Goal: Information Seeking & Learning: Compare options

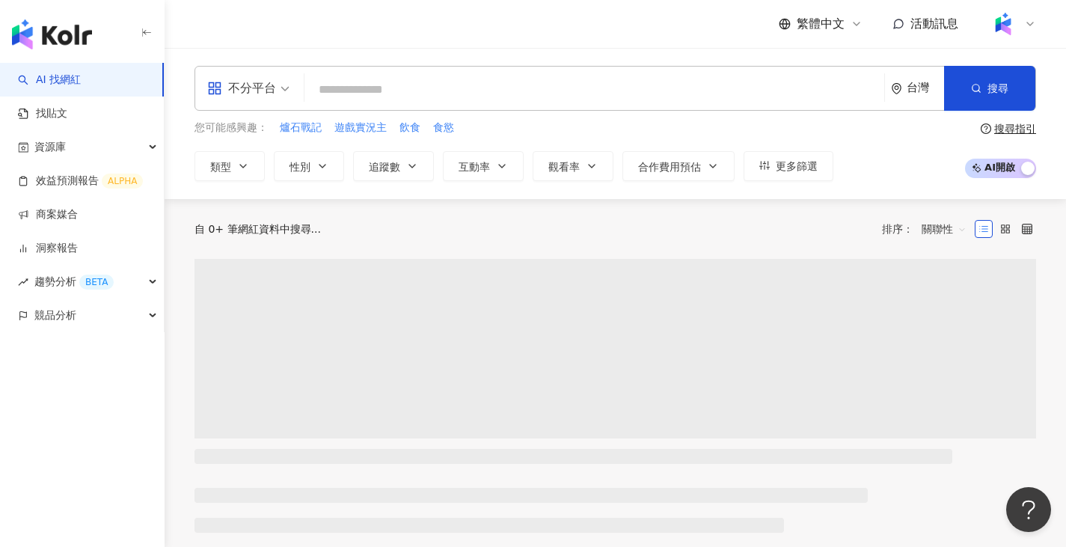
click at [271, 94] on div "不分平台" at bounding box center [241, 88] width 69 height 24
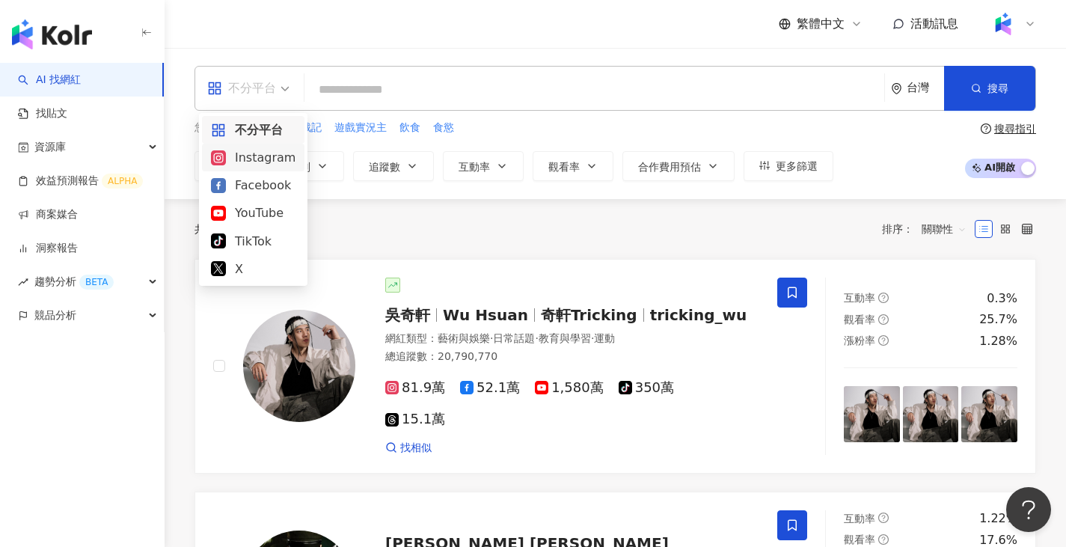
click at [267, 162] on div "Instagram" at bounding box center [253, 157] width 85 height 19
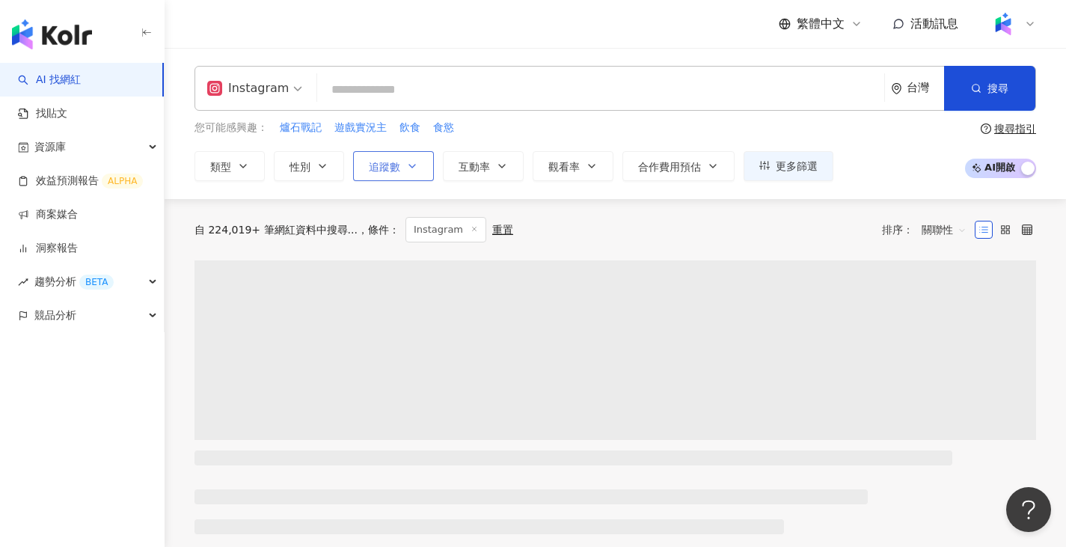
click at [409, 160] on icon "button" at bounding box center [412, 166] width 12 height 12
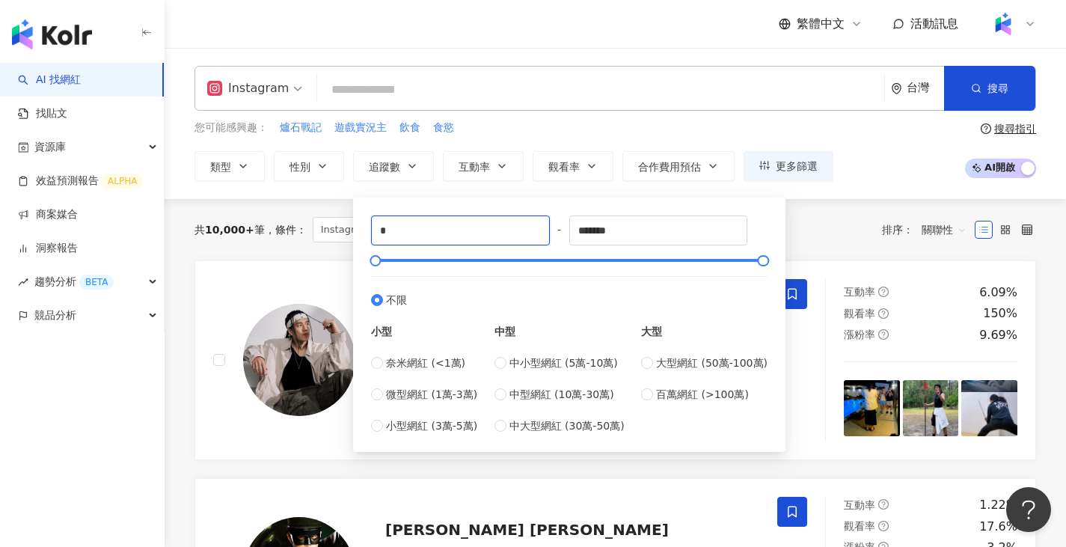
drag, startPoint x: 371, startPoint y: 213, endPoint x: 329, endPoint y: 216, distance: 42.8
type input "*****"
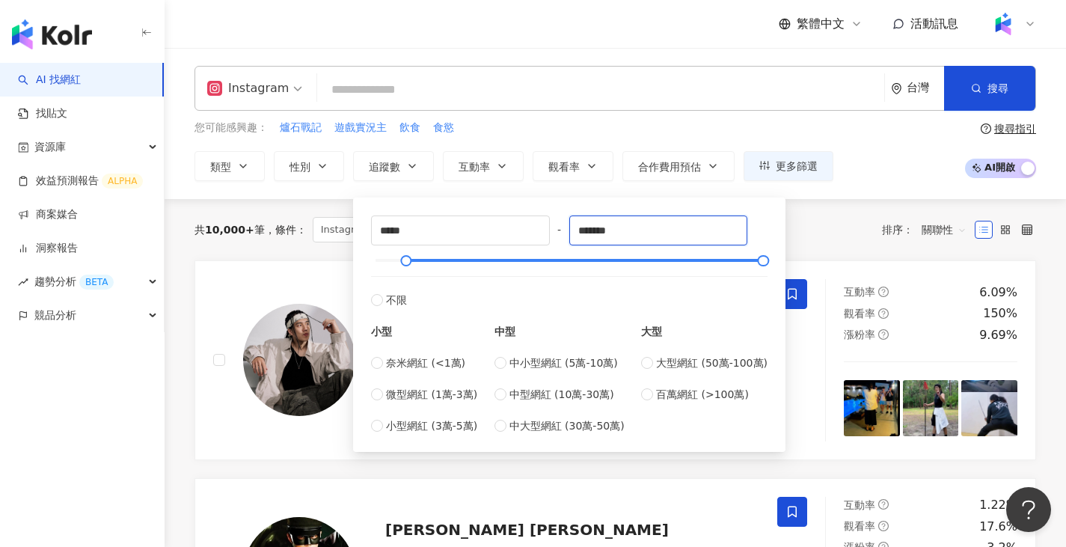
drag, startPoint x: 665, startPoint y: 234, endPoint x: 550, endPoint y: 221, distance: 115.3
click at [550, 221] on div "***** - ******* 不限 小型 奈米網紅 (<1萬) 微型網紅 (1萬-3萬) 小型網紅 (3萬-5萬) 中型 中小型網紅 (5萬-10萬) 中型…" at bounding box center [569, 325] width 397 height 219
type input "******"
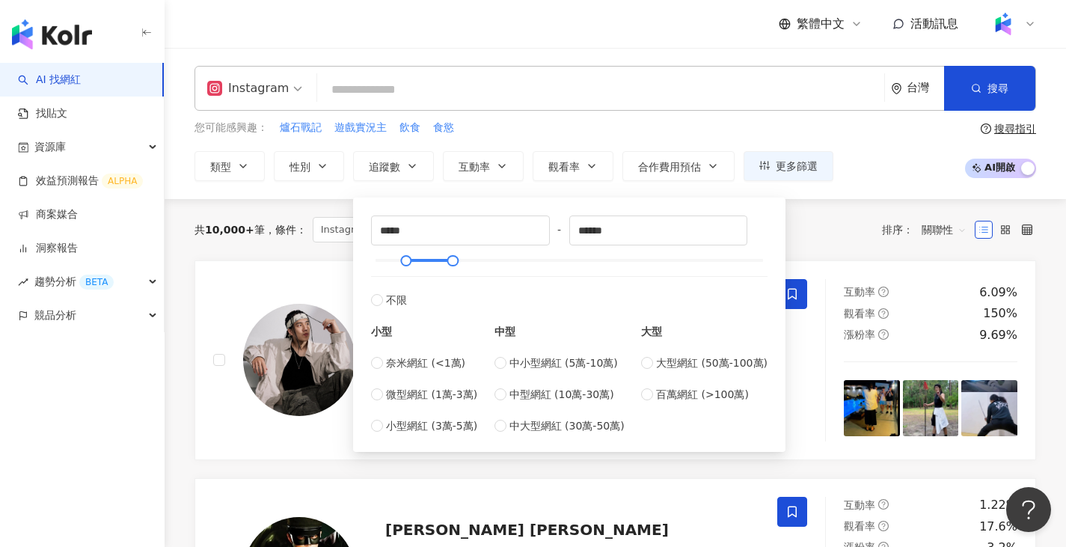
click at [833, 209] on div "共 10,000+ 筆 條件 ： Instagram 重置 排序： 關聯性" at bounding box center [616, 229] width 842 height 61
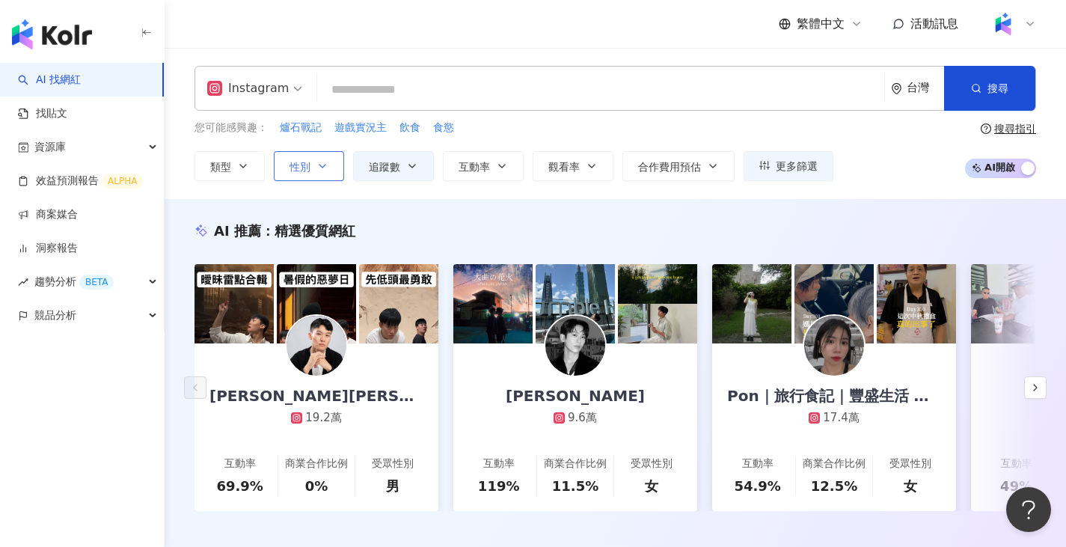
click at [320, 173] on button "性別" at bounding box center [309, 166] width 70 height 30
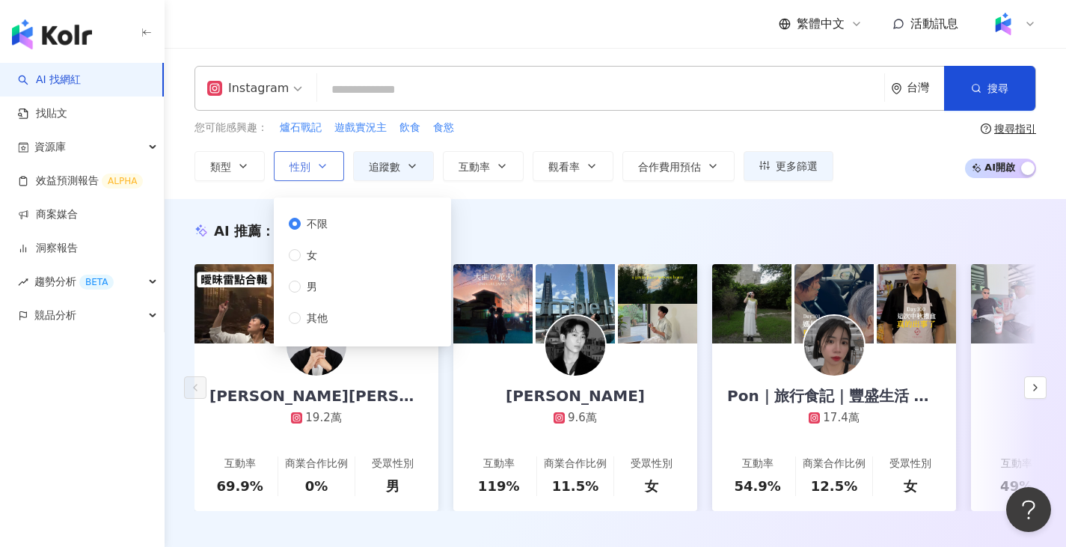
click at [322, 164] on icon "button" at bounding box center [323, 166] width 12 height 12
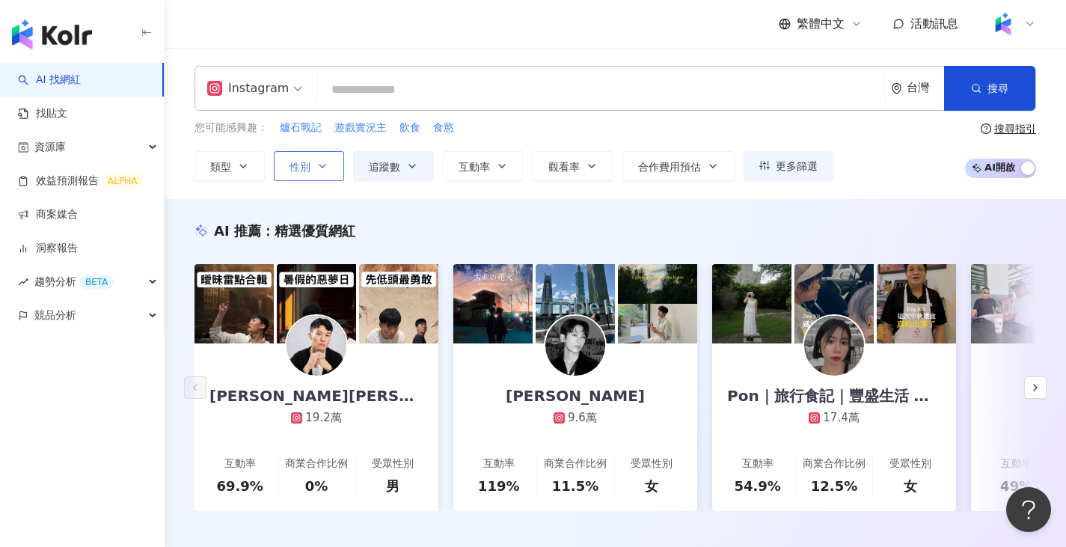
click at [322, 164] on icon "button" at bounding box center [323, 166] width 12 height 12
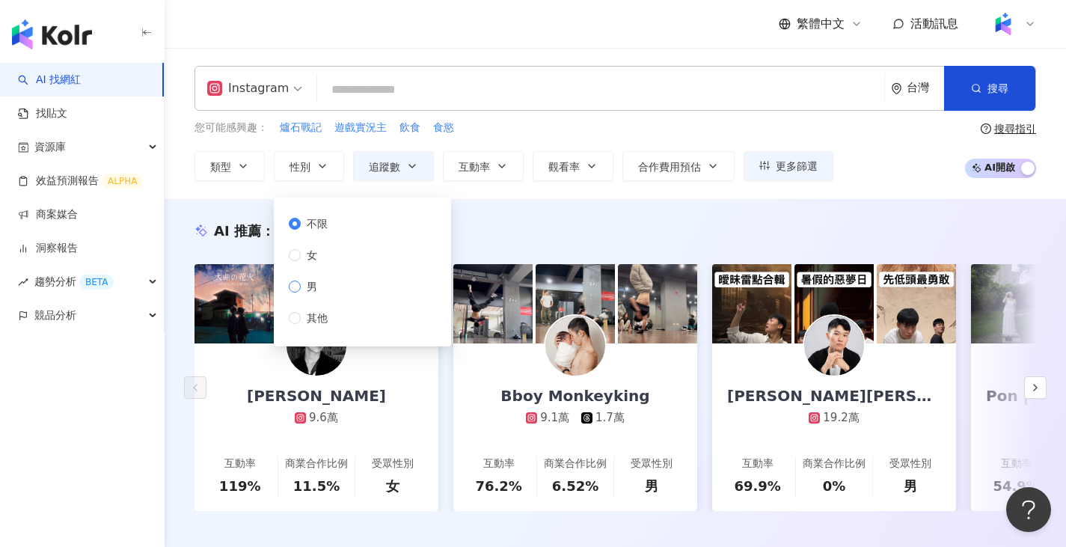
click at [313, 288] on span "男" at bounding box center [312, 286] width 22 height 16
click at [570, 206] on div "AI 推薦 ： 精選優質網紅 Leiro Lai 9.6萬 互動率 119% 商業合作比例 11.5% 受眾性別 女 Bboy Monkeyking 9.1萬…" at bounding box center [616, 382] width 902 height 366
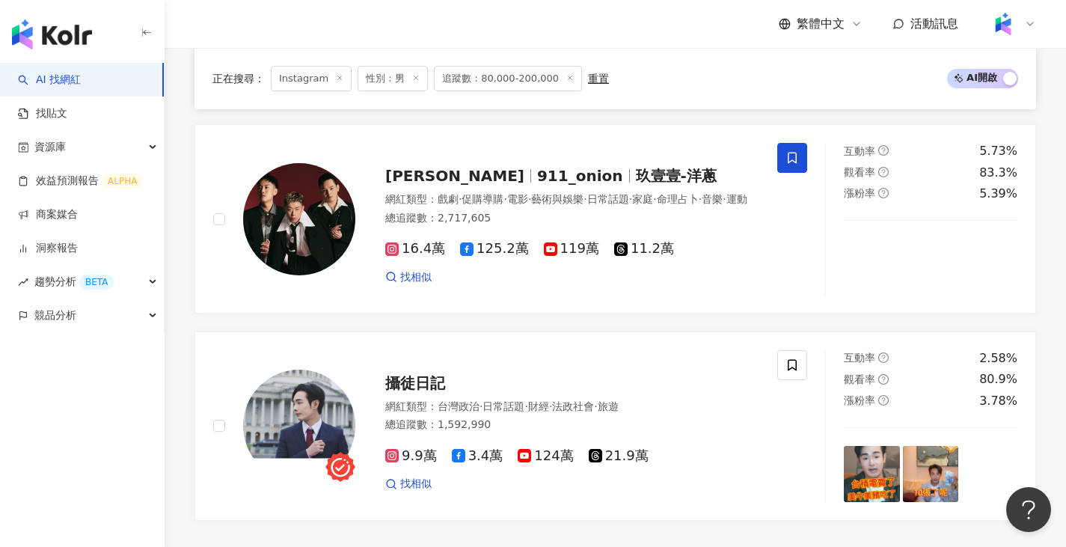
scroll to position [2769, 0]
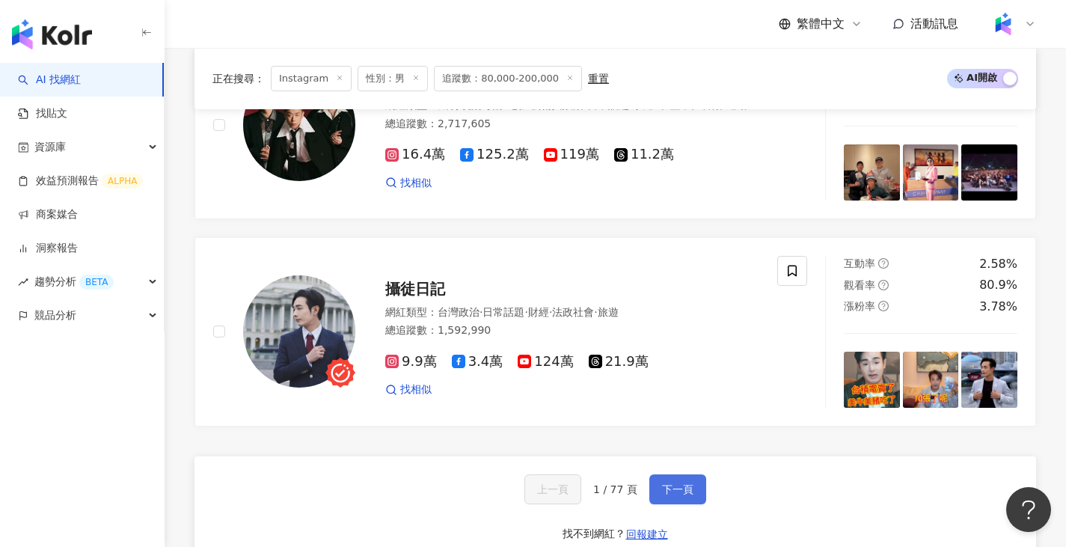
click at [678, 483] on span "下一頁" at bounding box center [677, 489] width 31 height 12
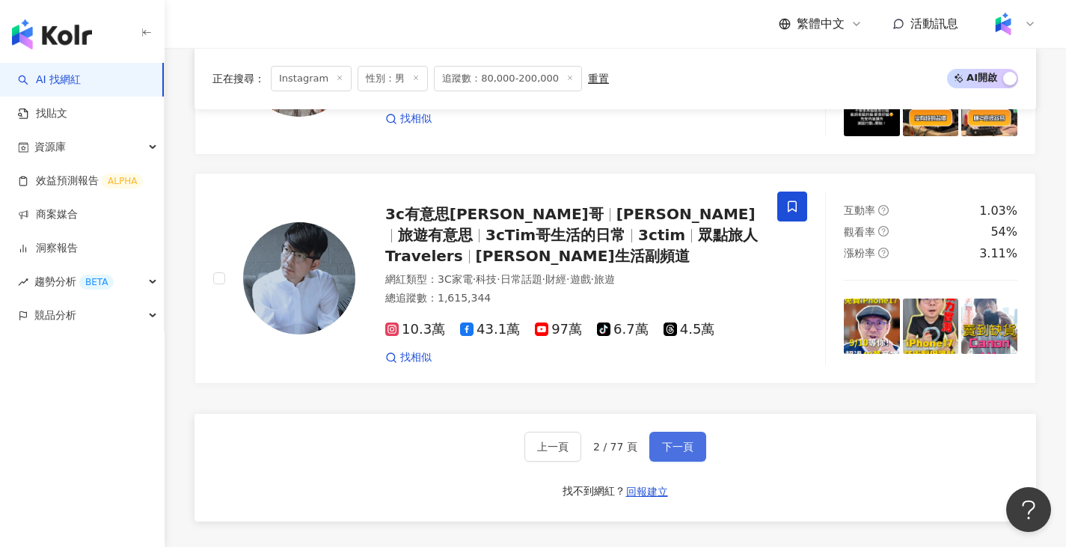
click at [683, 441] on span "下一頁" at bounding box center [677, 447] width 31 height 12
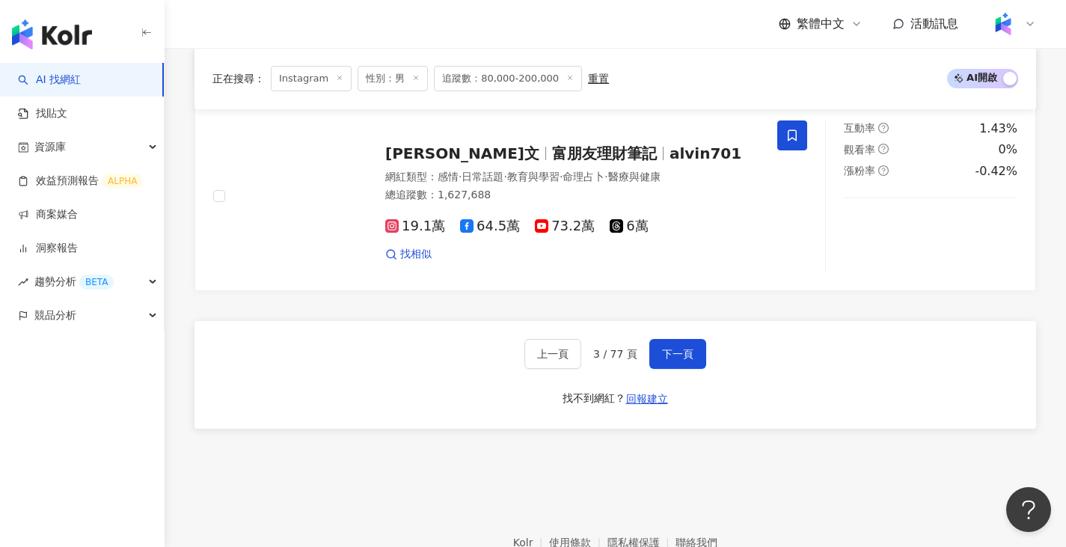
scroll to position [2821, 0]
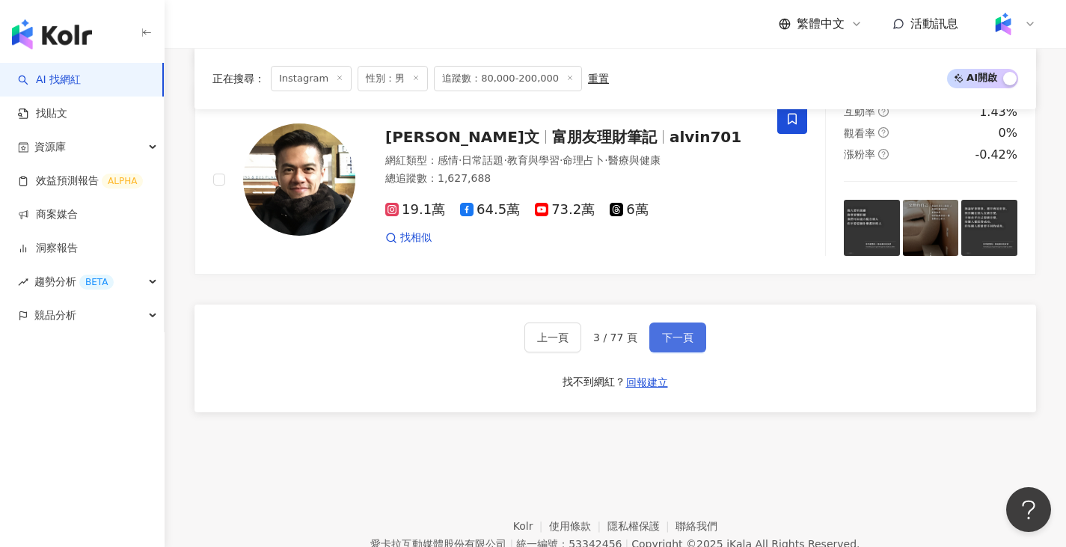
click at [673, 344] on span "下一頁" at bounding box center [677, 338] width 31 height 12
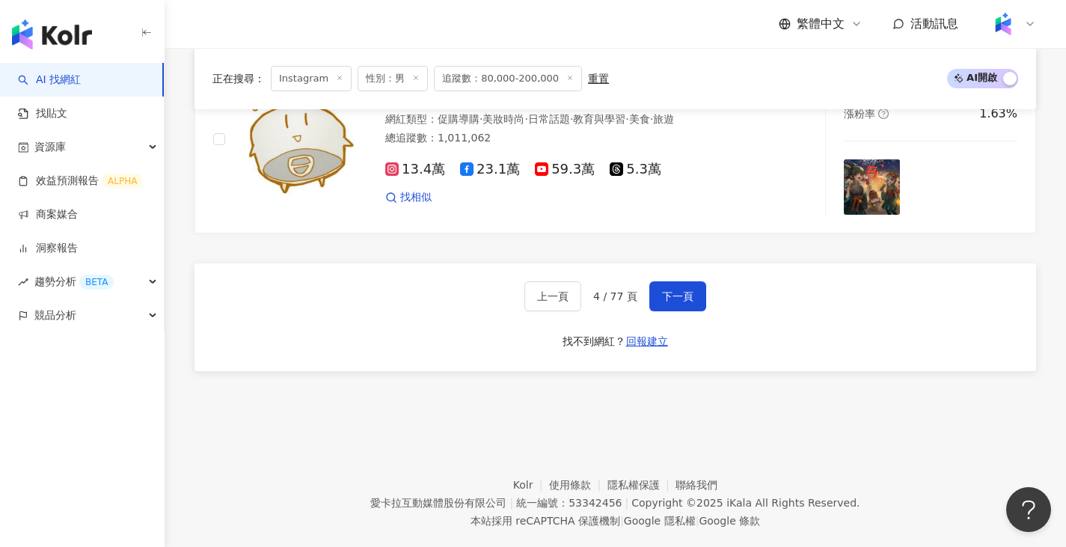
scroll to position [2899, 0]
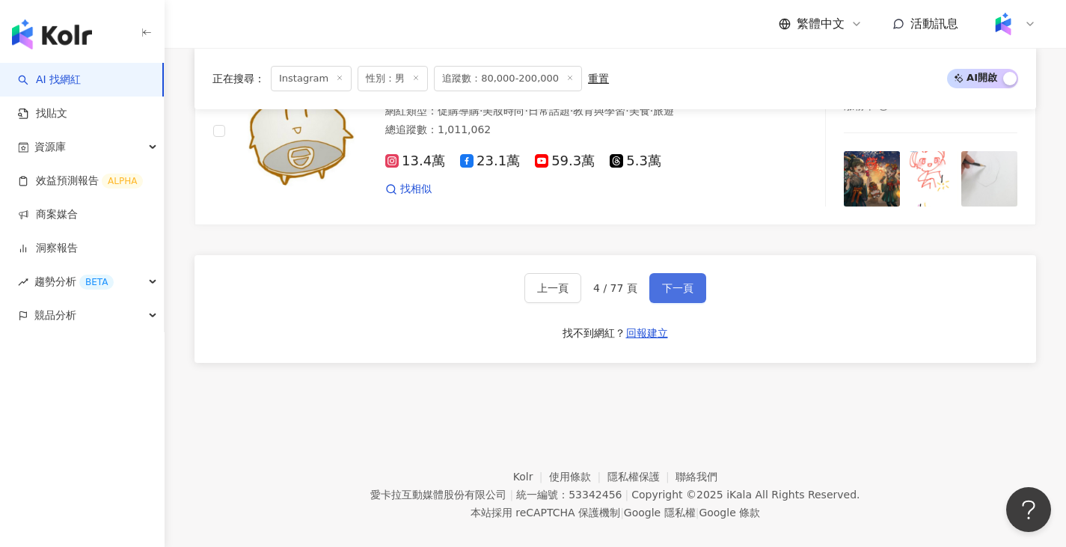
click at [683, 273] on button "下一頁" at bounding box center [678, 288] width 57 height 30
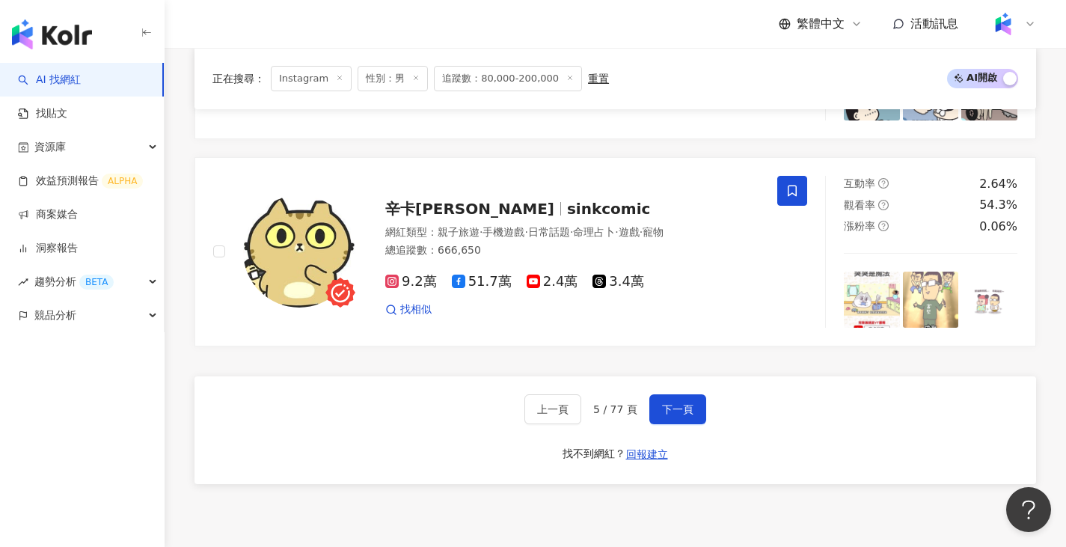
scroll to position [2913, 0]
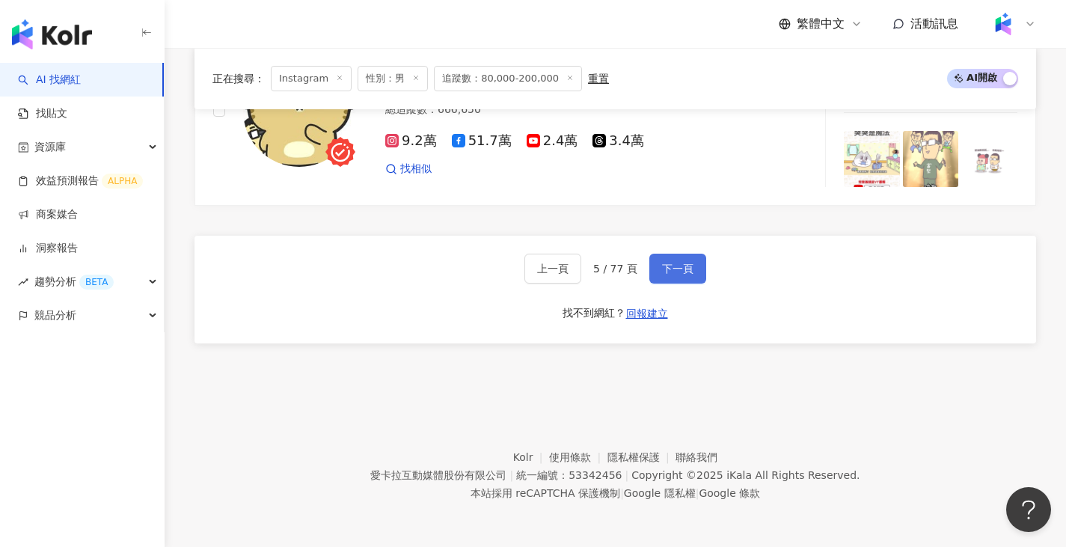
click at [668, 277] on button "下一頁" at bounding box center [678, 269] width 57 height 30
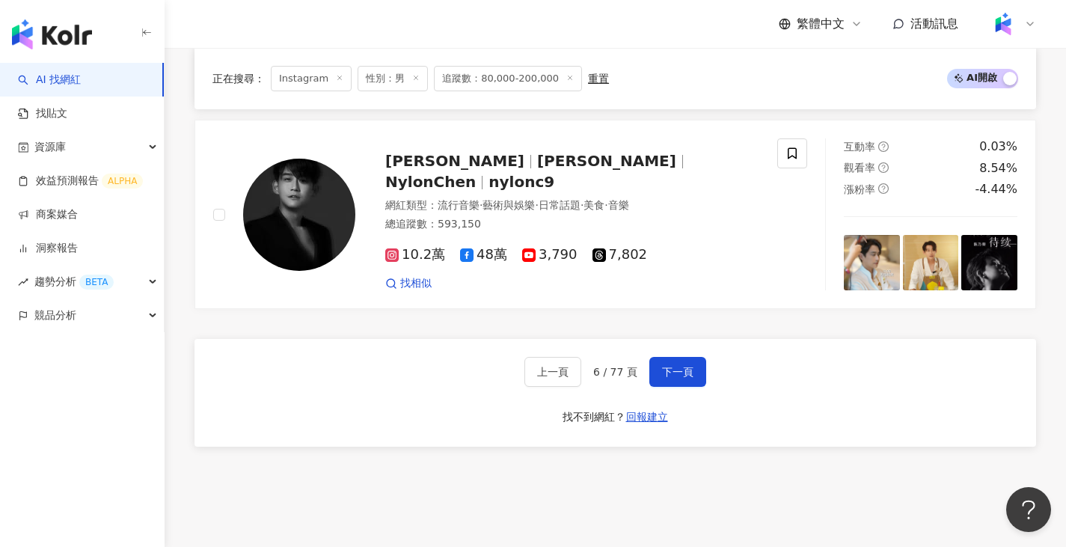
scroll to position [3017, 0]
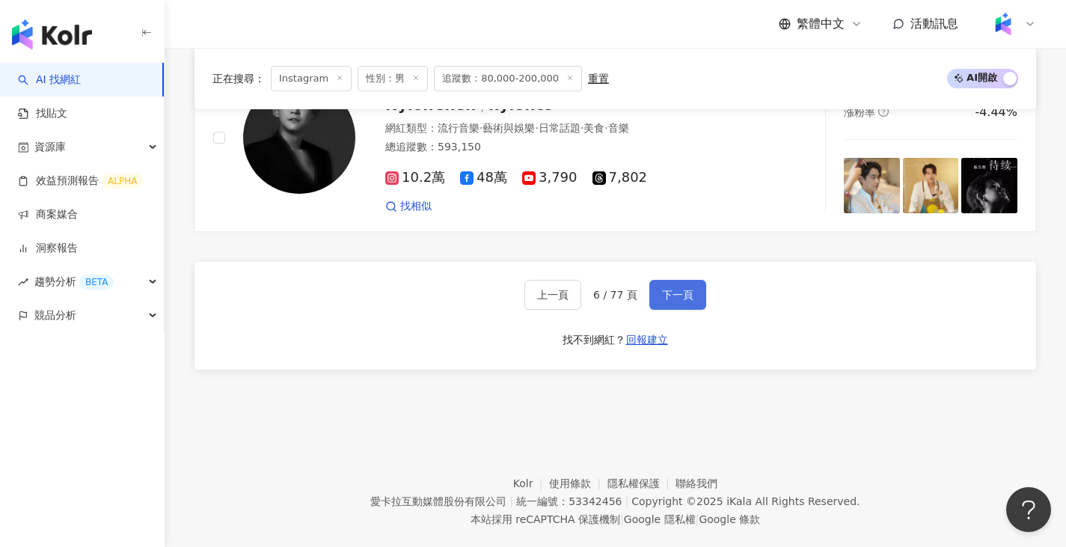
click at [676, 281] on button "下一頁" at bounding box center [678, 296] width 57 height 30
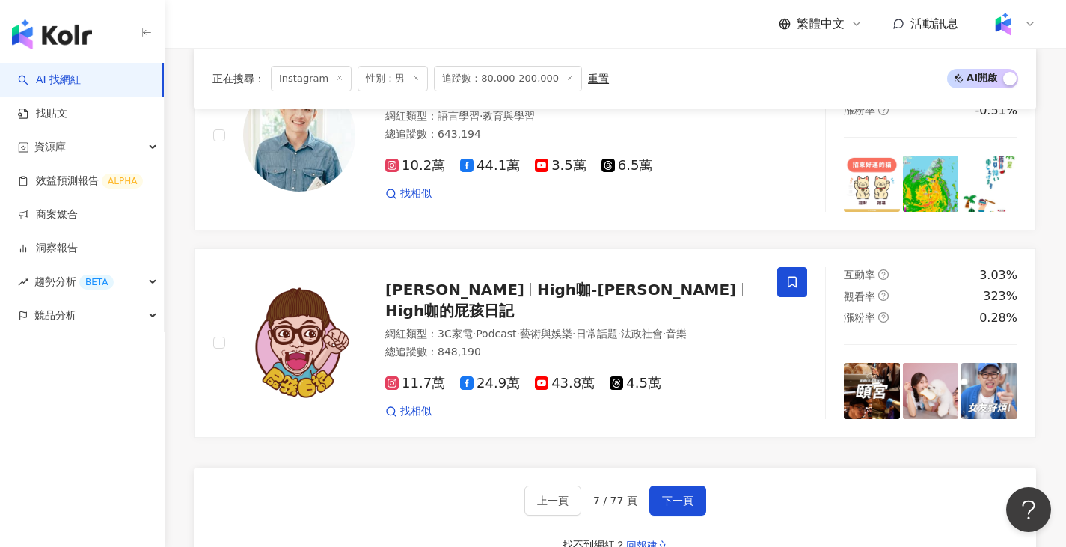
scroll to position [2670, 0]
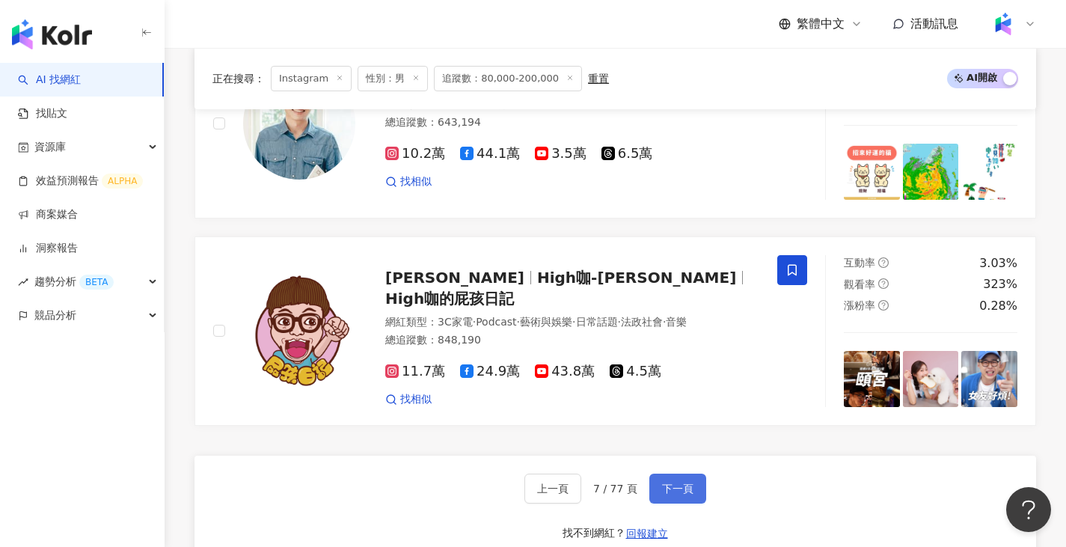
click at [680, 495] on span "下一頁" at bounding box center [677, 489] width 31 height 12
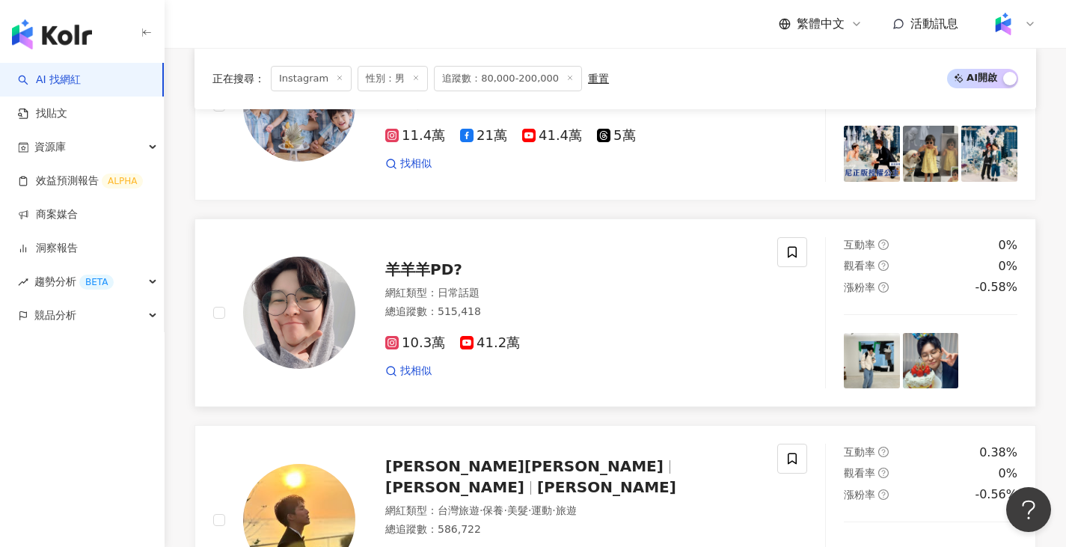
scroll to position [2669, 0]
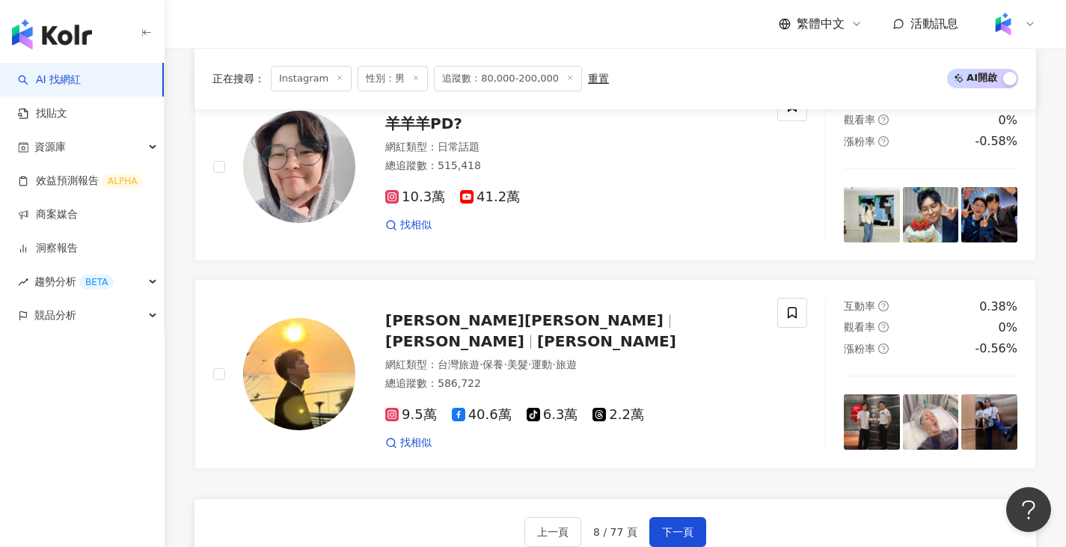
drag, startPoint x: 687, startPoint y: 495, endPoint x: 672, endPoint y: 467, distance: 31.5
click at [687, 526] on span "下一頁" at bounding box center [677, 532] width 31 height 12
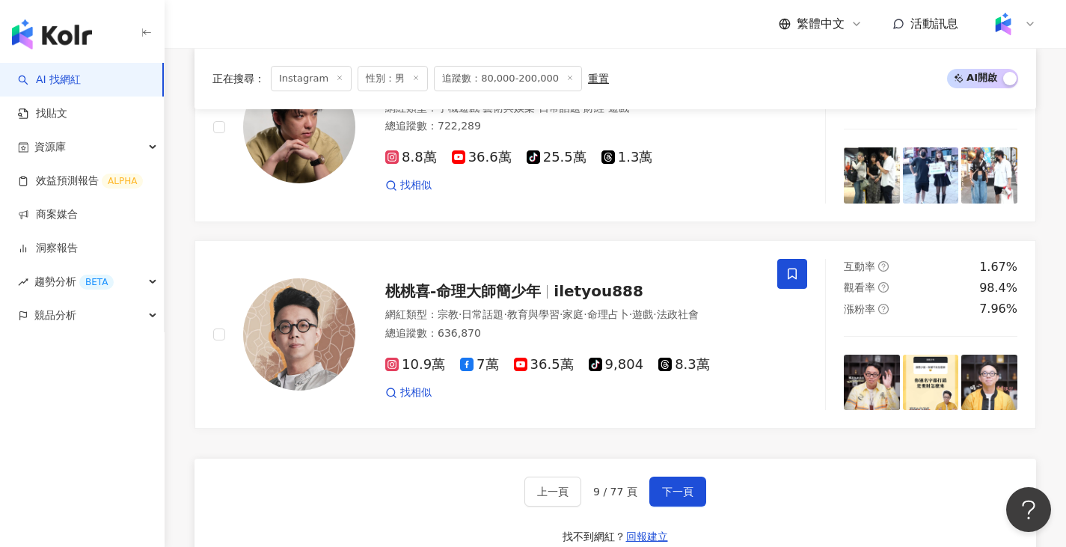
scroll to position [2688, 0]
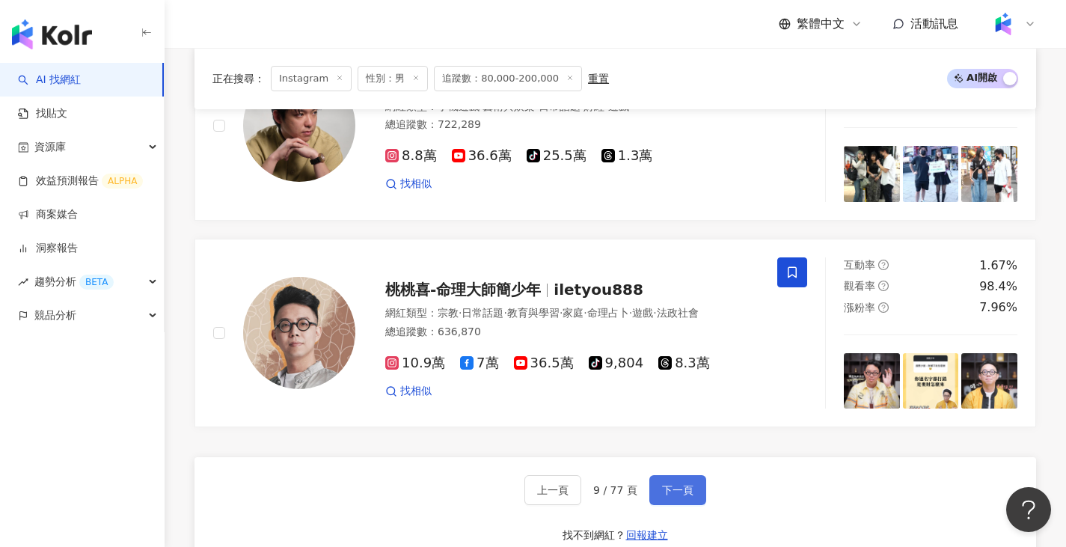
click at [679, 489] on span "下一頁" at bounding box center [677, 490] width 31 height 12
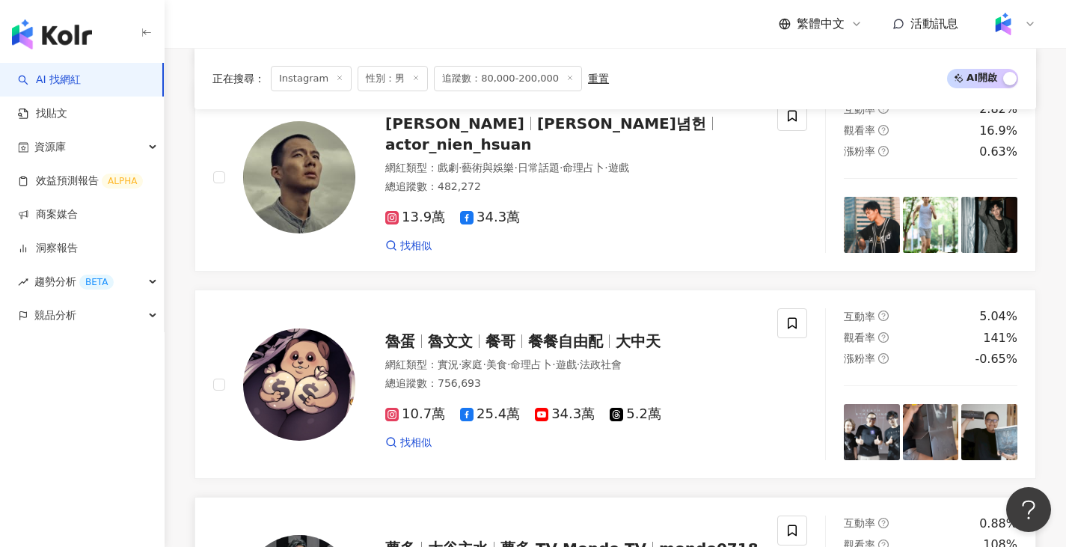
scroll to position [2899, 0]
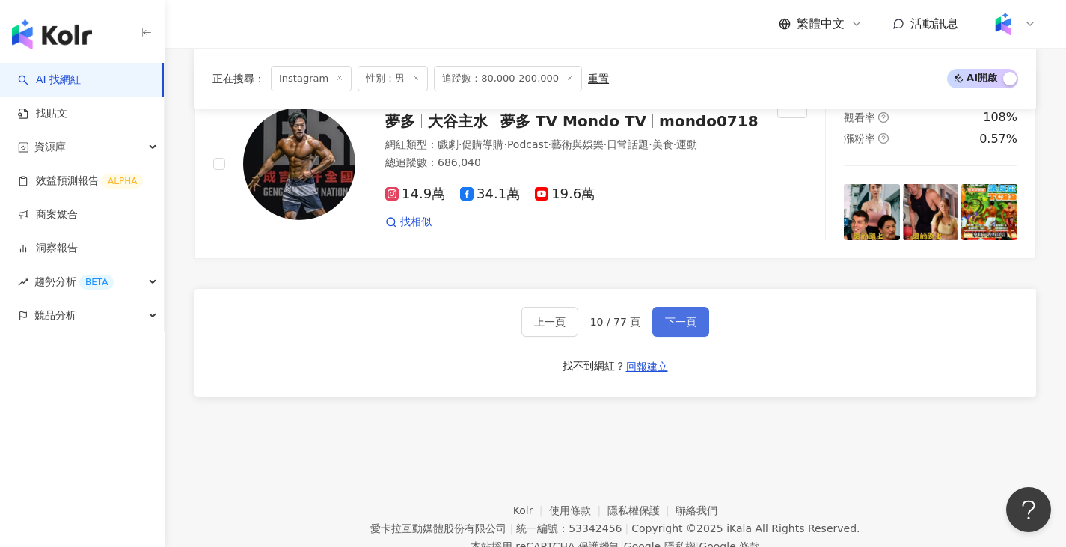
click at [689, 316] on span "下一頁" at bounding box center [680, 322] width 31 height 12
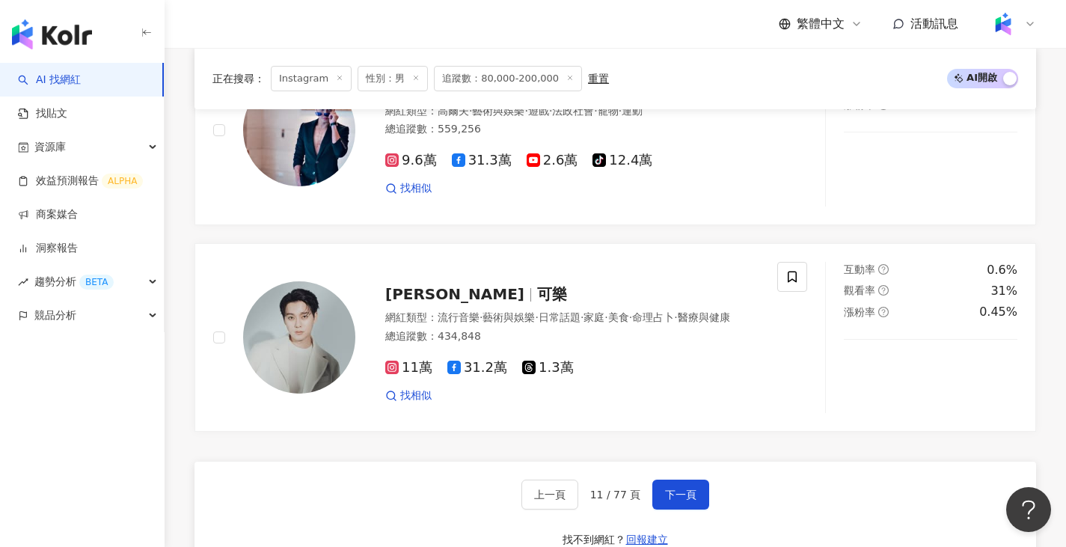
scroll to position [2686, 0]
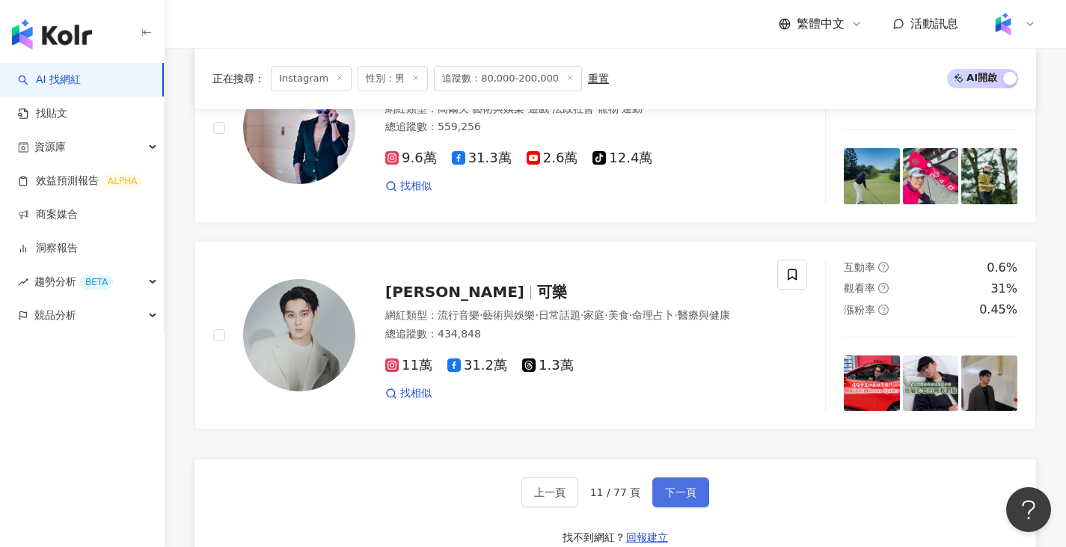
click at [667, 477] on button "下一頁" at bounding box center [681, 492] width 57 height 30
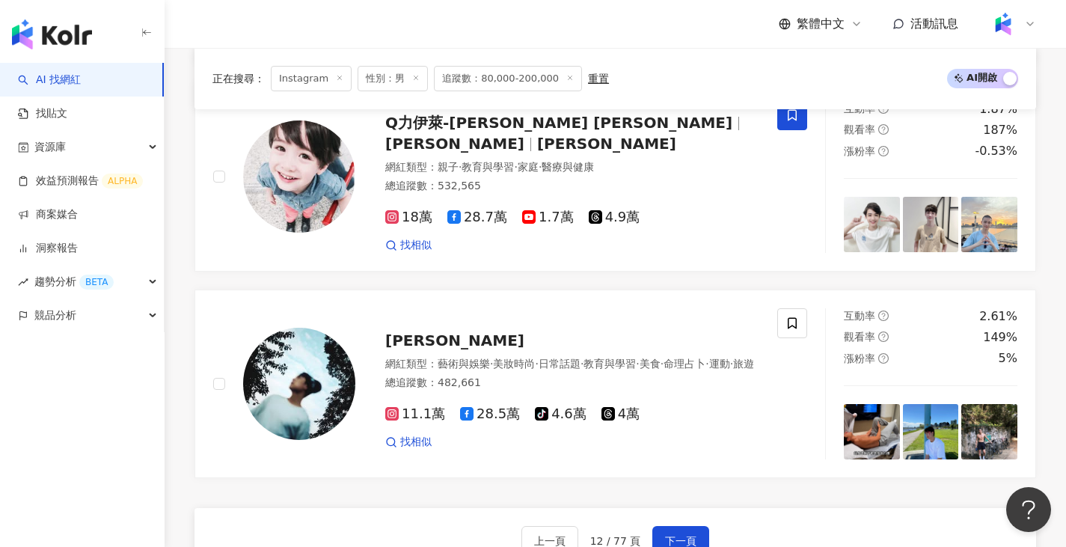
scroll to position [2832, 0]
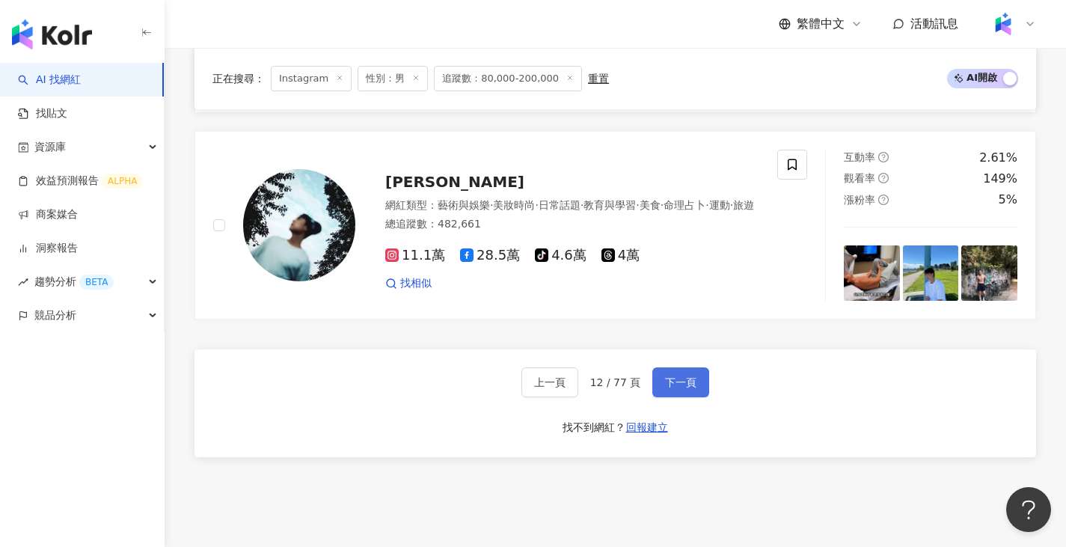
click at [691, 376] on span "下一頁" at bounding box center [680, 382] width 31 height 12
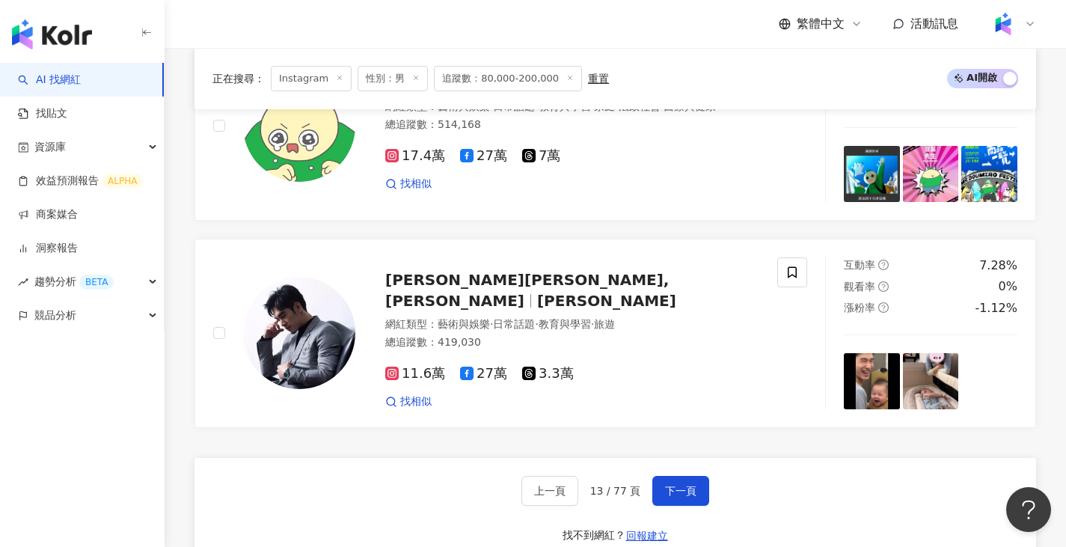
scroll to position [2844, 0]
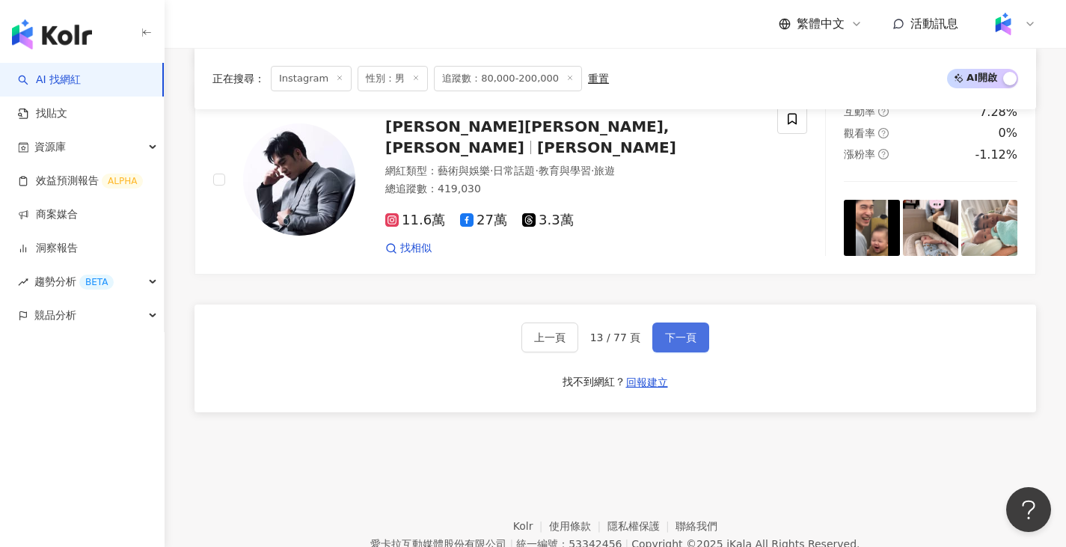
click at [657, 329] on button "下一頁" at bounding box center [681, 338] width 57 height 30
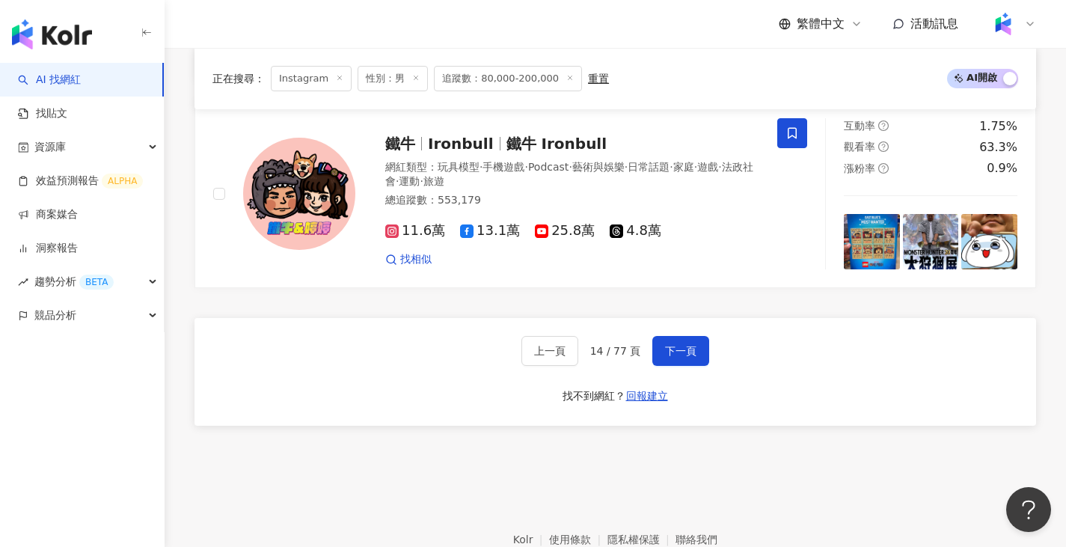
scroll to position [2828, 0]
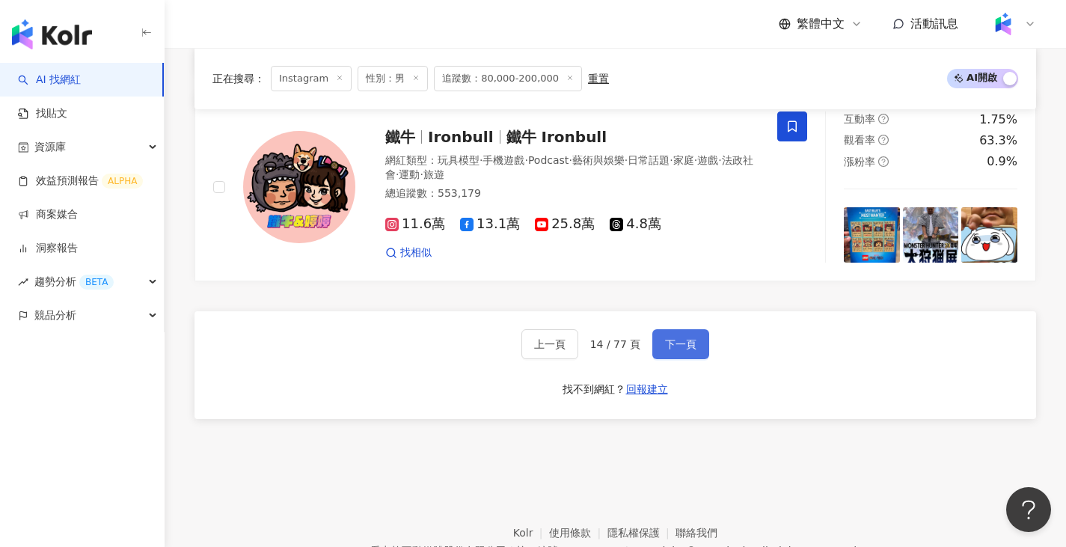
click at [679, 339] on span "下一頁" at bounding box center [680, 345] width 31 height 12
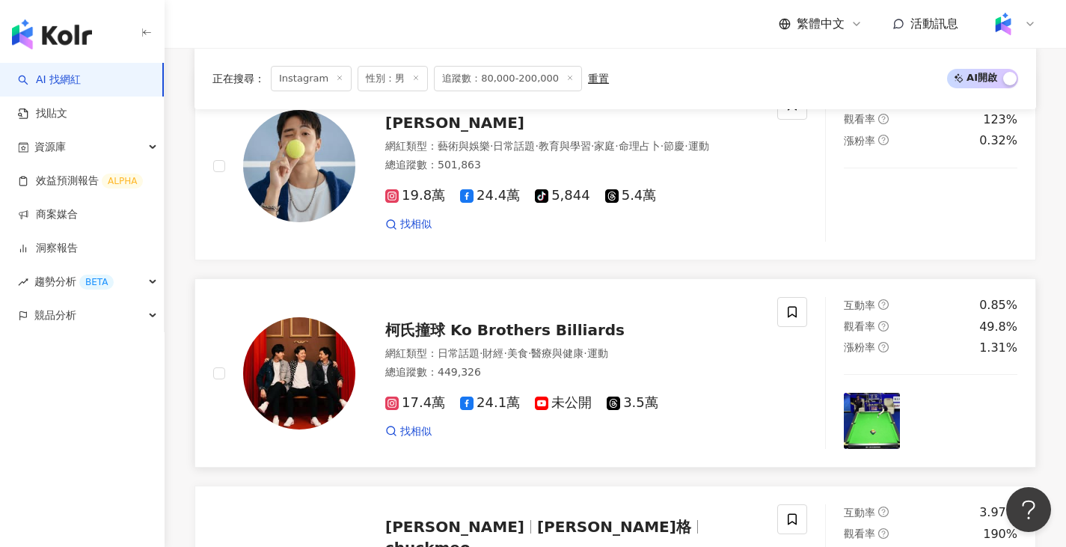
scroll to position [1946, 0]
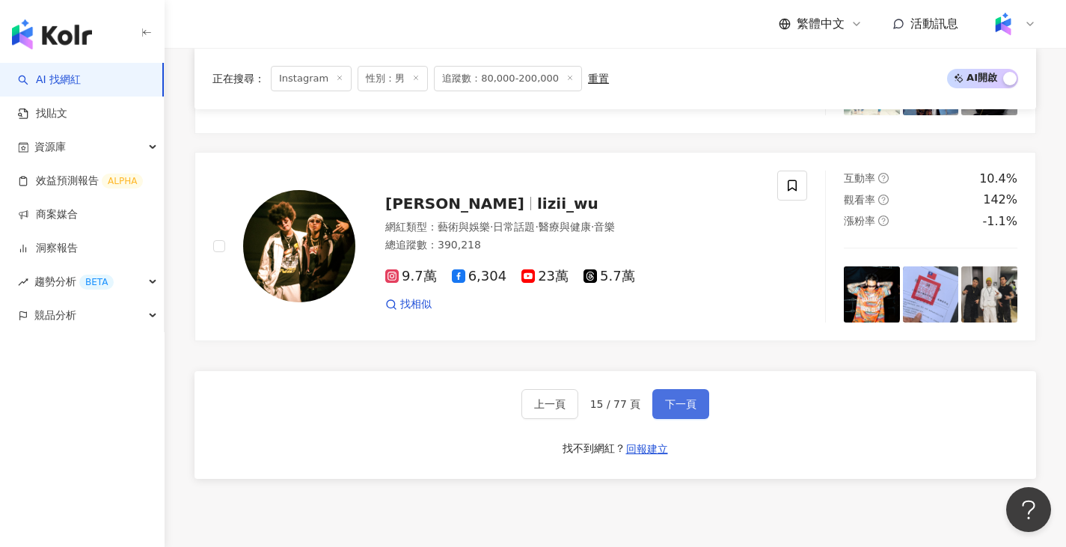
click at [696, 419] on button "下一頁" at bounding box center [681, 404] width 57 height 30
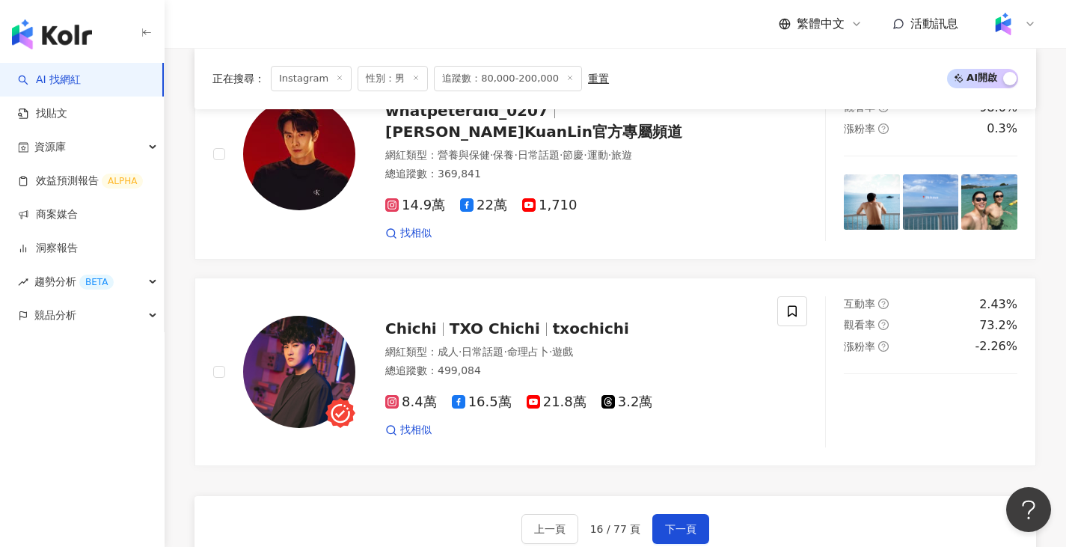
scroll to position [2722, 0]
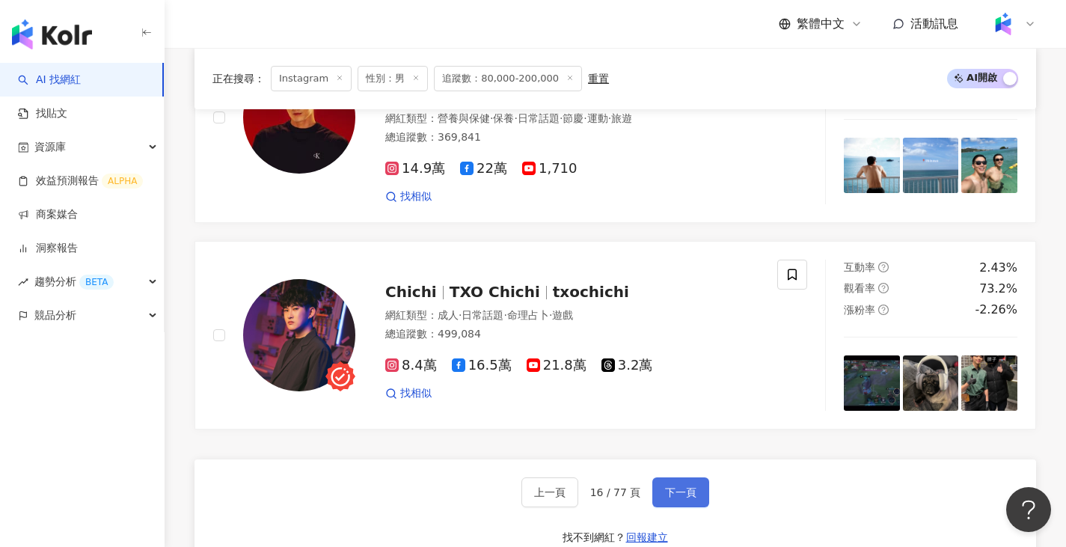
click at [677, 486] on span "下一頁" at bounding box center [680, 492] width 31 height 12
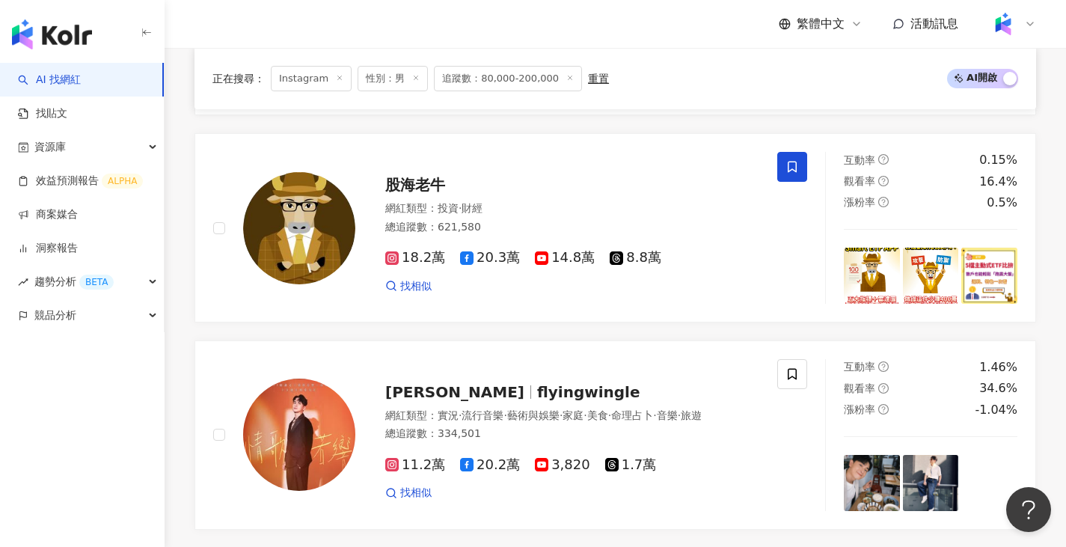
scroll to position [2769, 0]
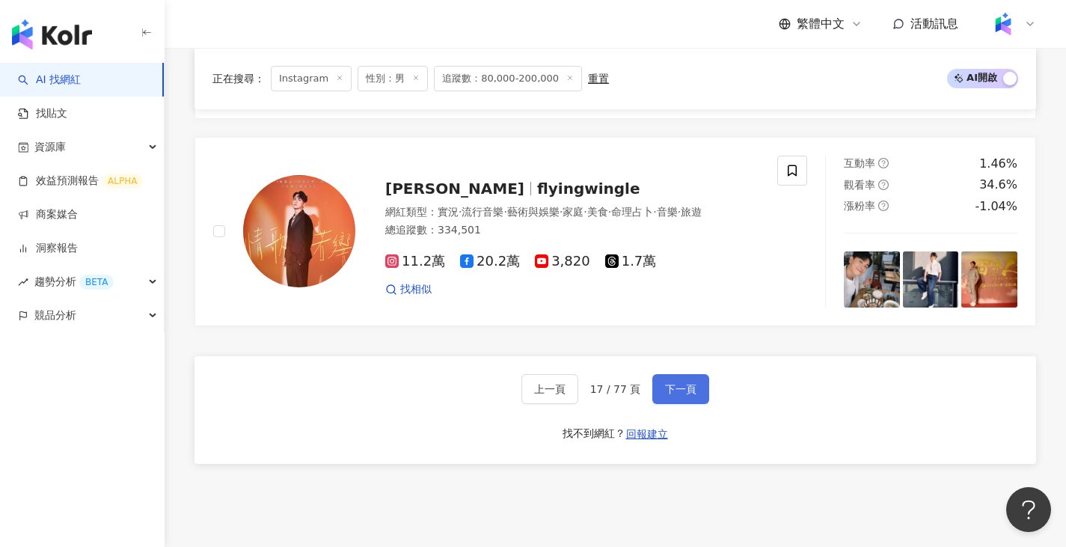
click at [679, 404] on button "下一頁" at bounding box center [681, 389] width 57 height 30
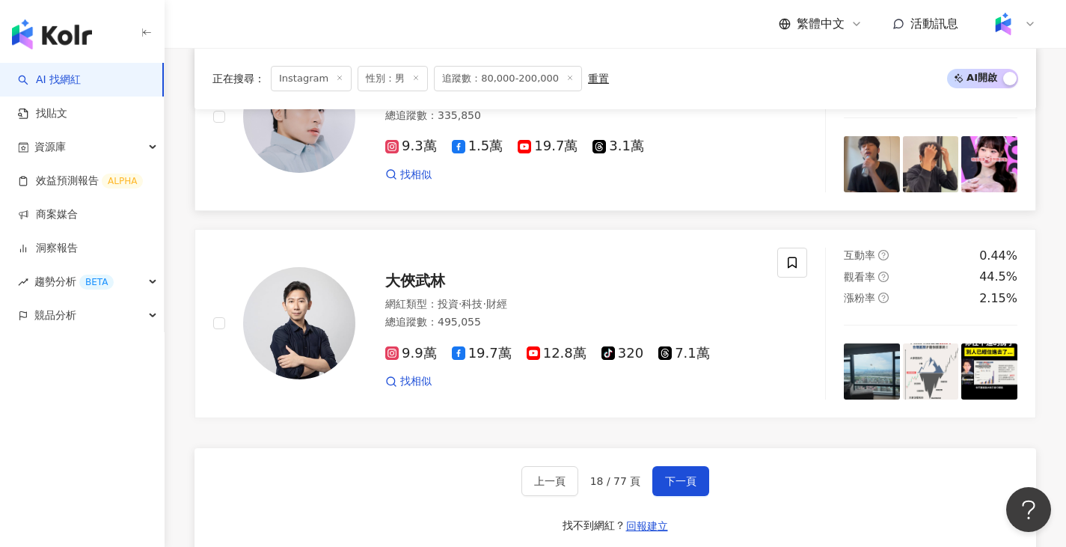
scroll to position [2721, 0]
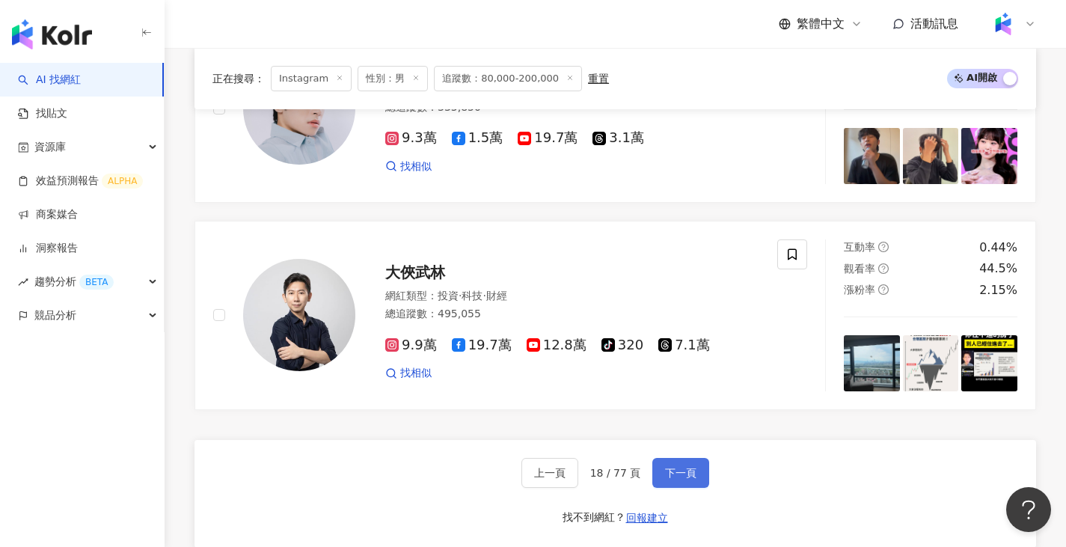
click at [688, 467] on span "下一頁" at bounding box center [680, 473] width 31 height 12
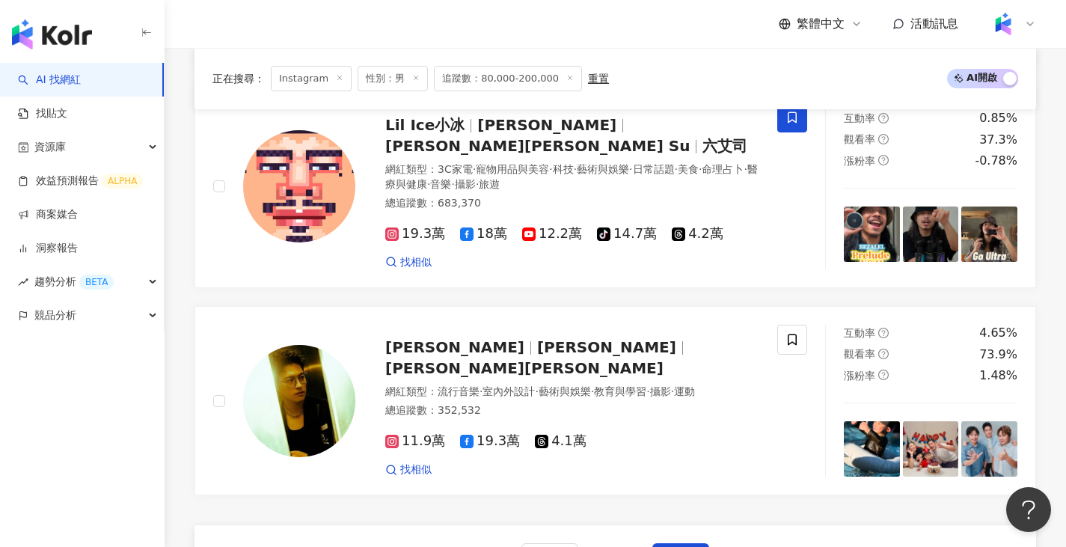
scroll to position [2773, 0]
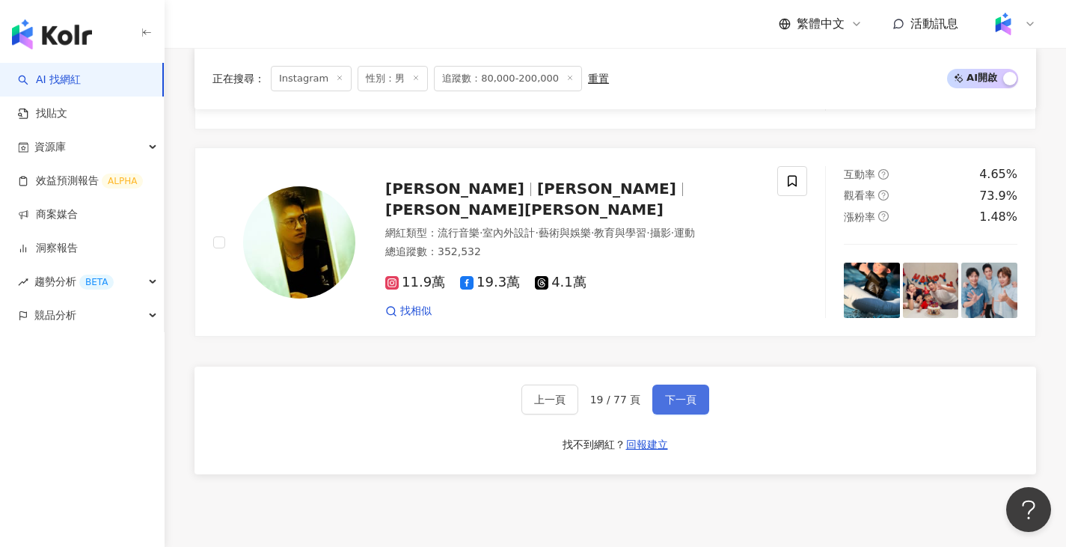
click at [677, 415] on button "下一頁" at bounding box center [681, 400] width 57 height 30
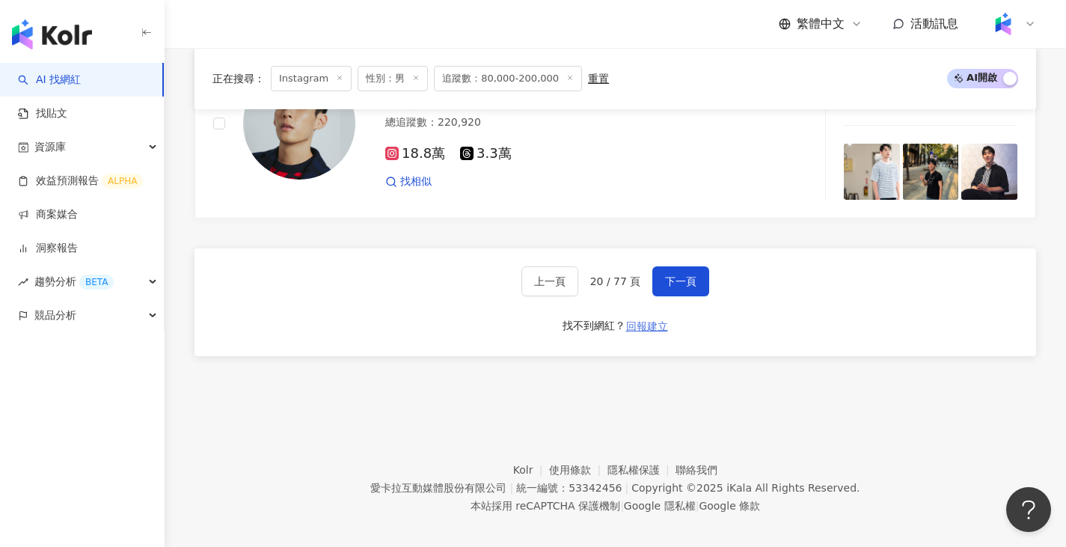
scroll to position [2899, 0]
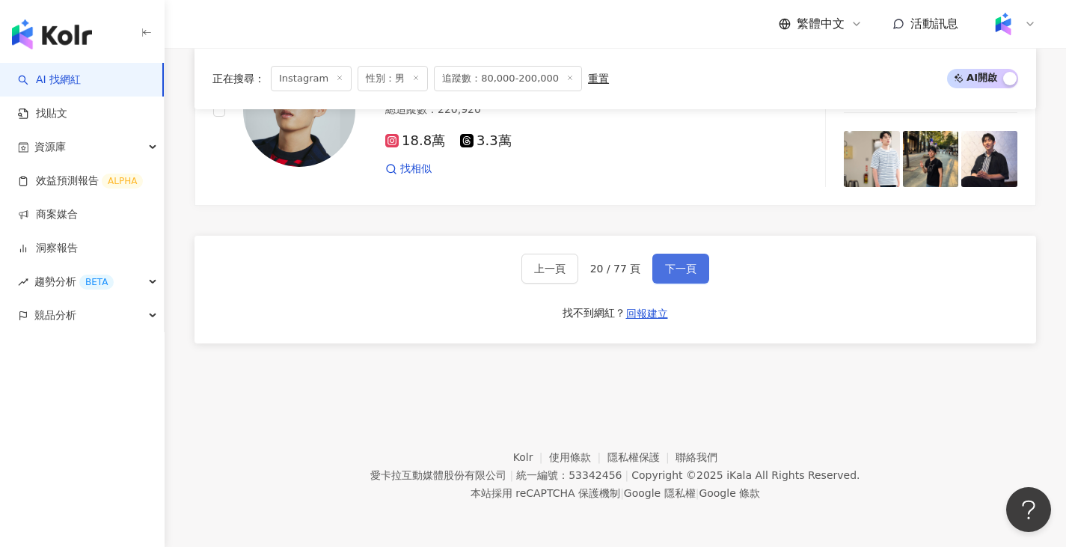
click at [684, 271] on span "下一頁" at bounding box center [680, 269] width 31 height 12
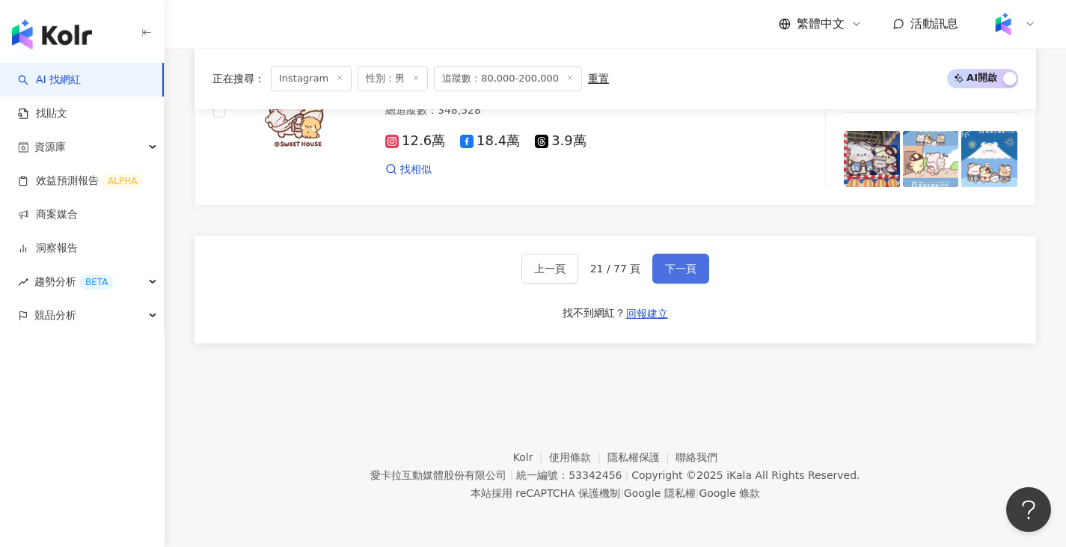
click at [684, 271] on span "下一頁" at bounding box center [680, 269] width 31 height 12
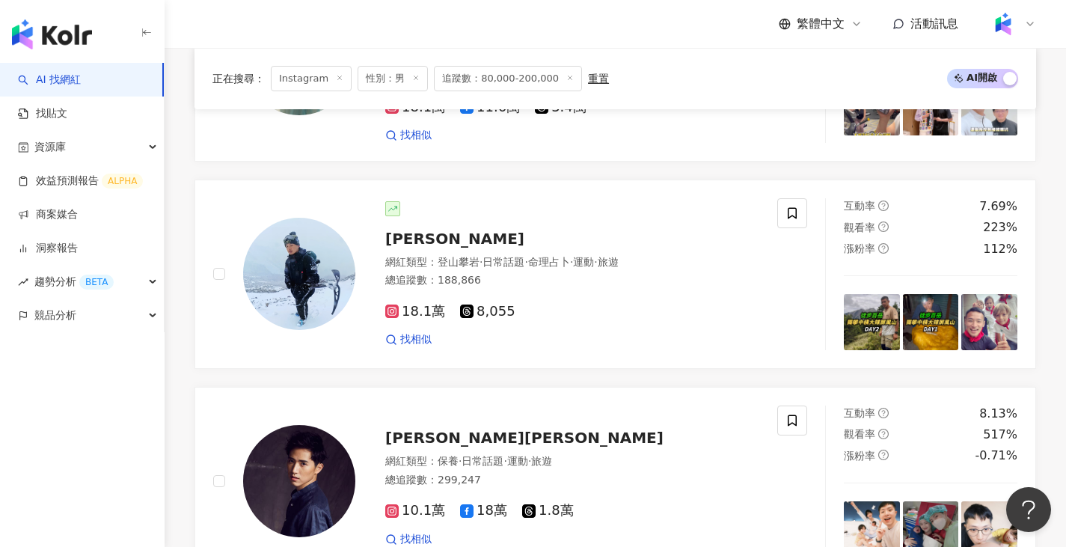
scroll to position [2705, 0]
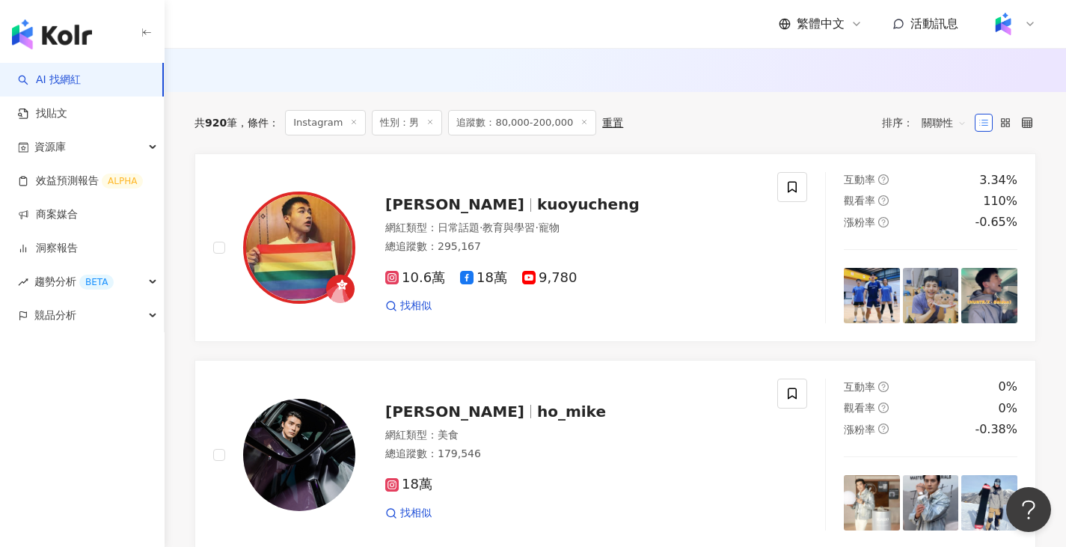
scroll to position [449, 0]
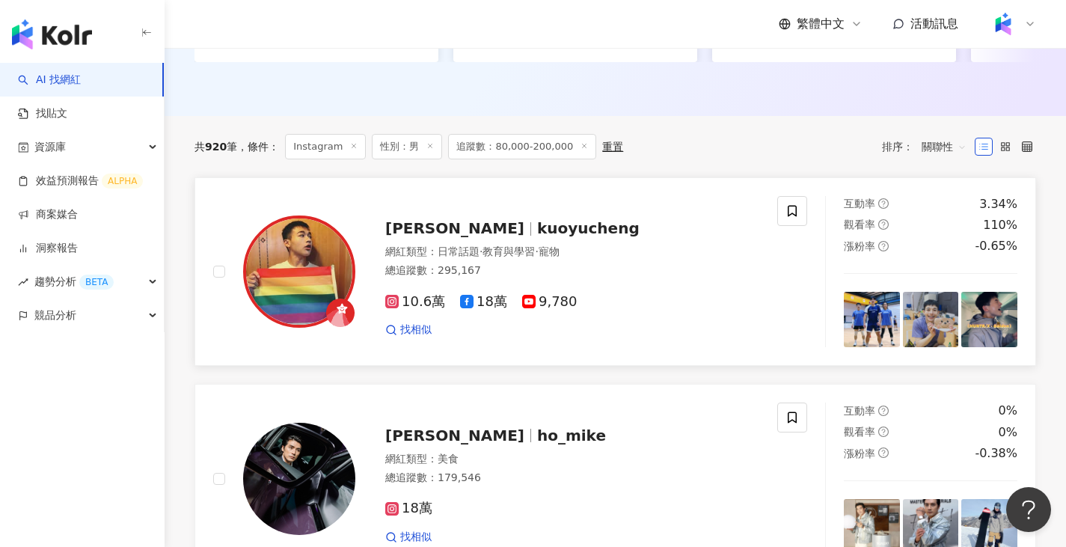
click at [334, 323] on icon at bounding box center [332, 315] width 13 height 15
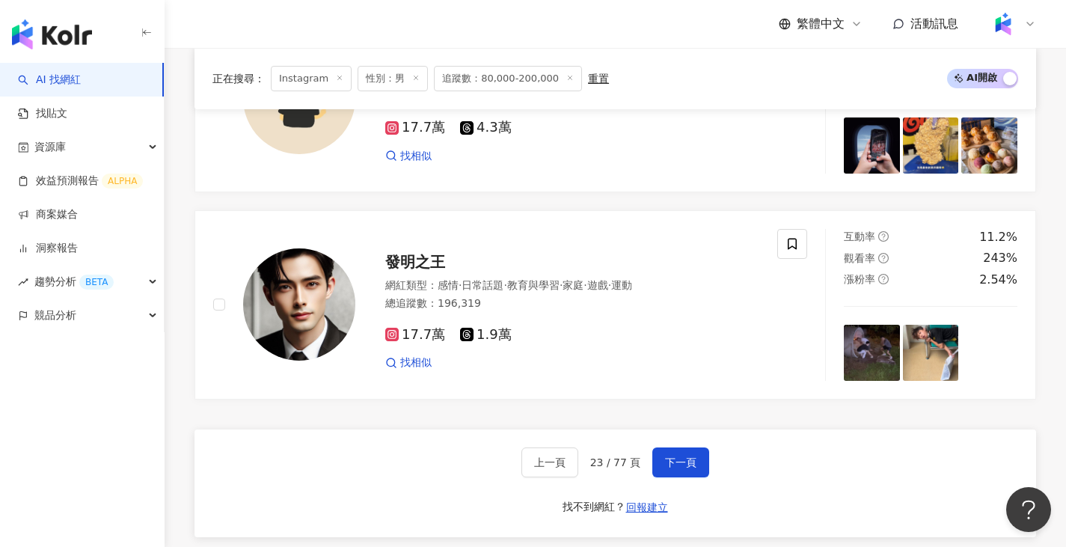
scroll to position [2769, 0]
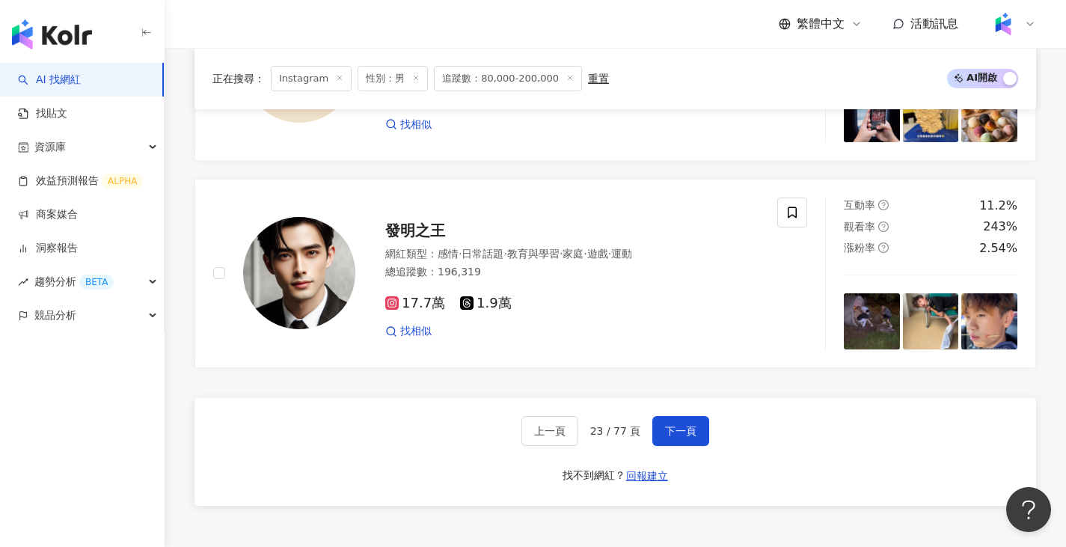
click at [696, 398] on div "上一頁 23 / 77 頁 下一頁 找不到網紅？ 回報建立" at bounding box center [616, 452] width 842 height 108
click at [689, 416] on button "下一頁" at bounding box center [681, 431] width 57 height 30
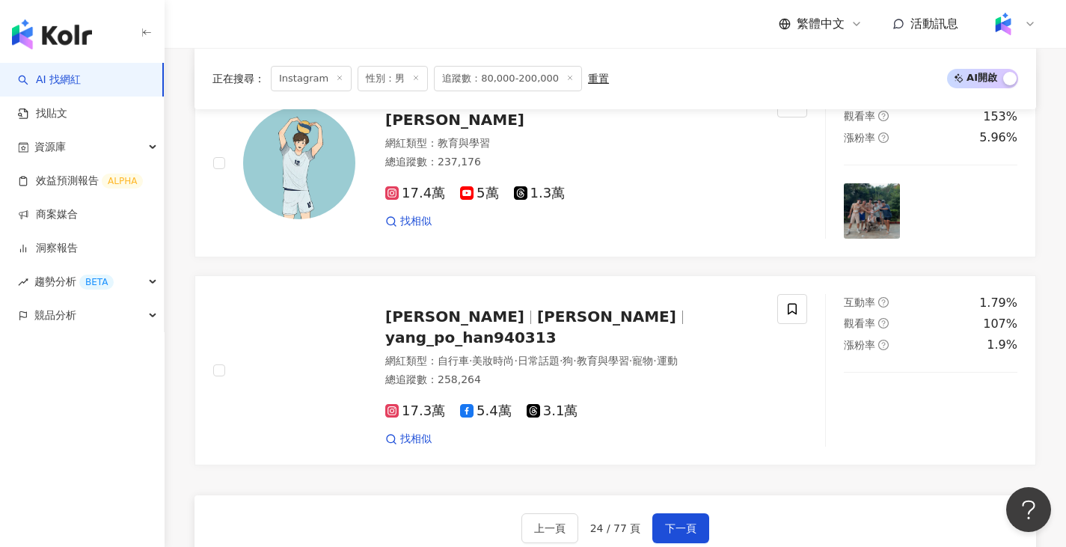
scroll to position [2633, 0]
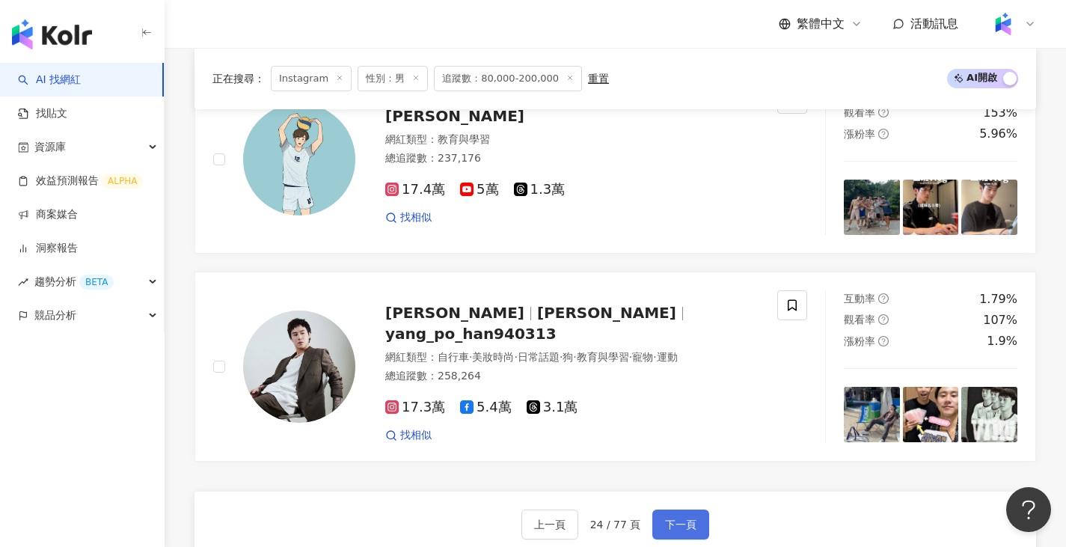
click at [688, 531] on span "下一頁" at bounding box center [680, 525] width 31 height 12
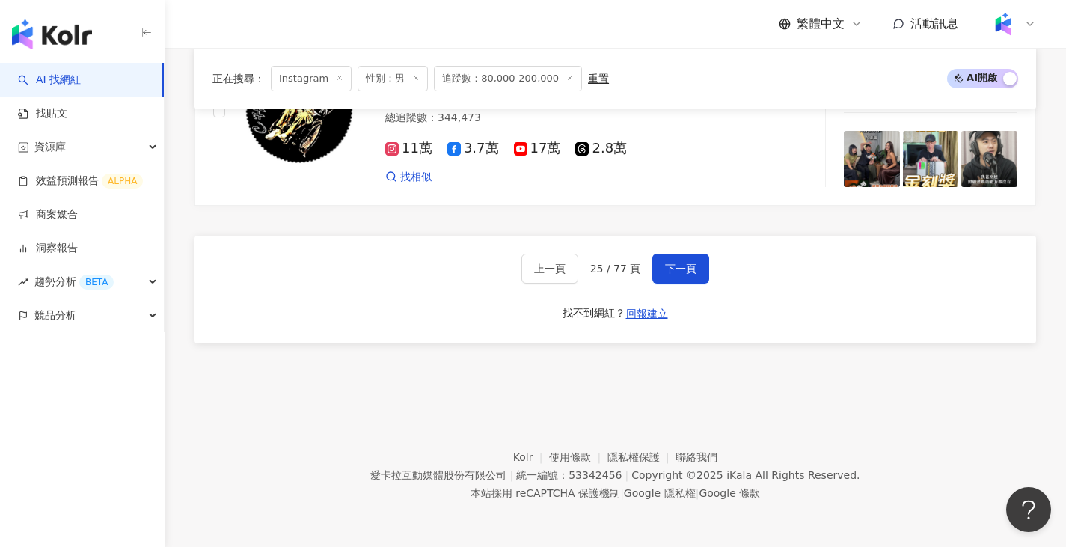
scroll to position [2907, 0]
click at [665, 269] on span "下一頁" at bounding box center [680, 269] width 31 height 12
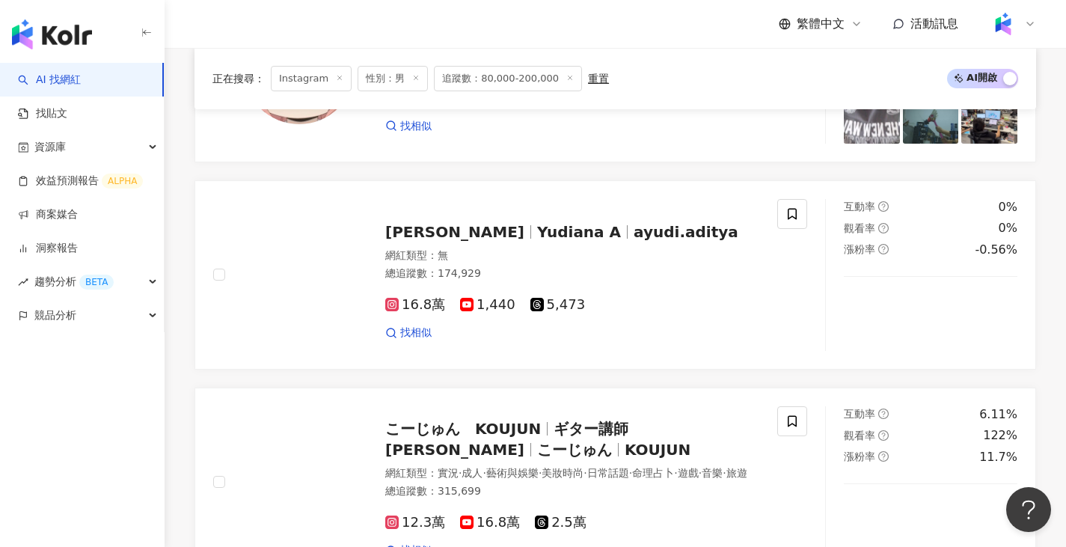
scroll to position [2090, 0]
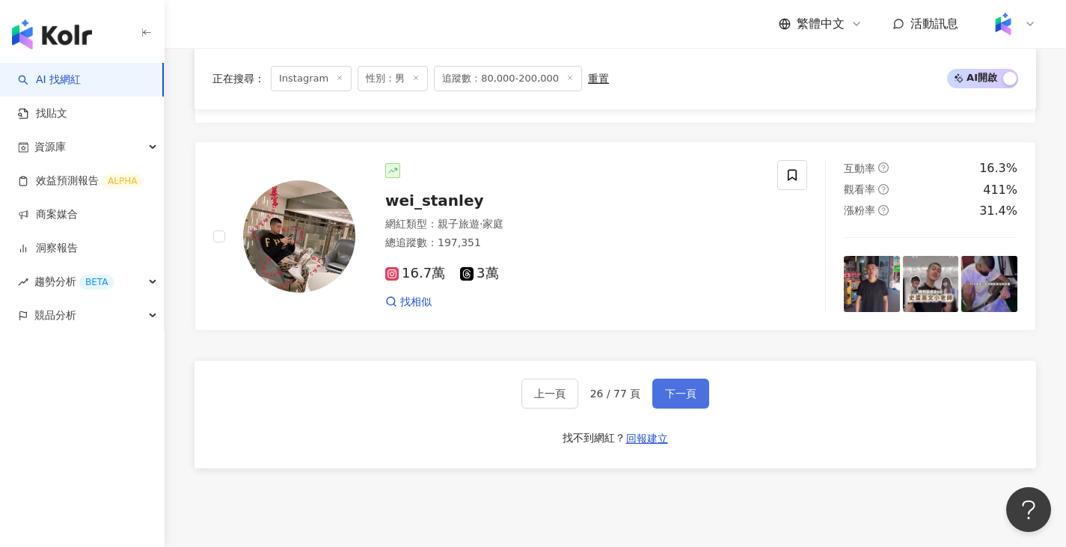
click at [668, 409] on button "下一頁" at bounding box center [681, 394] width 57 height 30
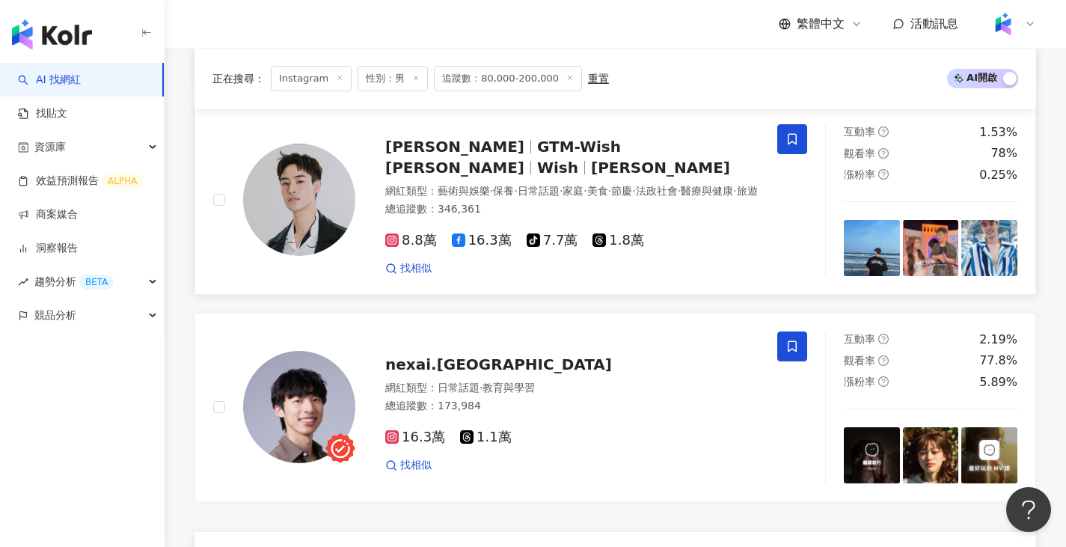
scroll to position [2684, 0]
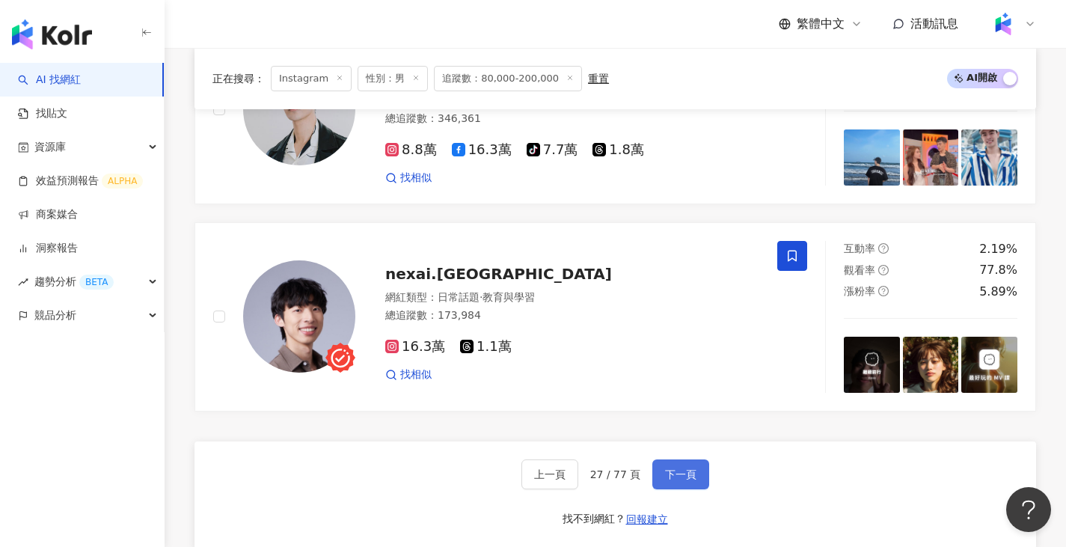
click at [689, 480] on span "下一頁" at bounding box center [680, 474] width 31 height 12
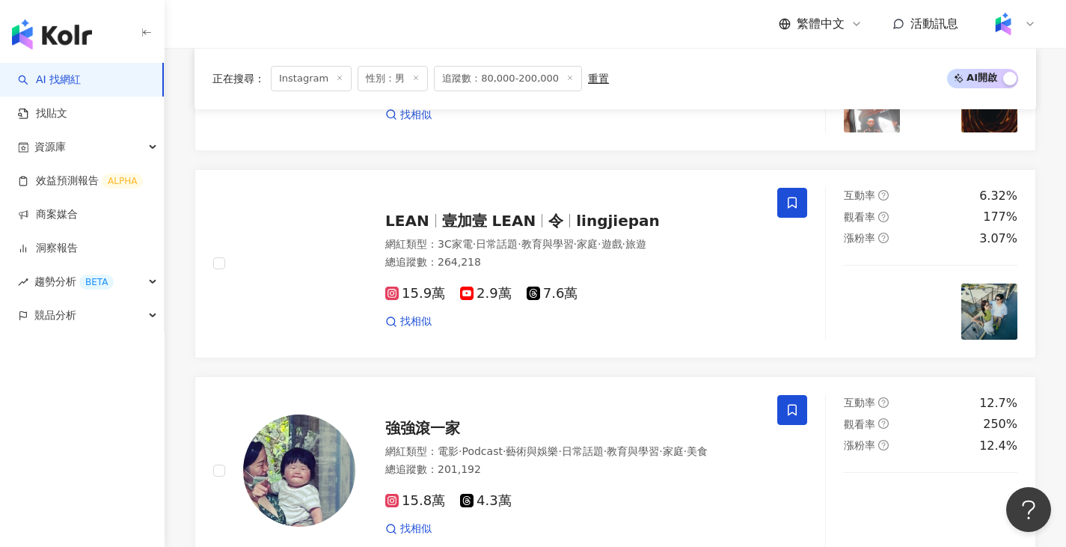
scroll to position [1935, 0]
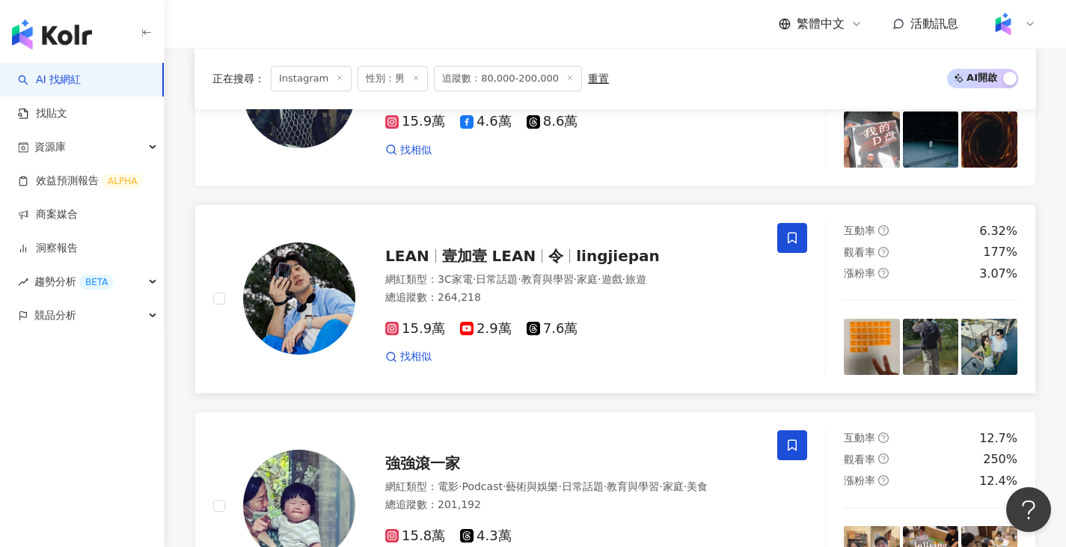
click at [485, 247] on span "壹加壹 LEAN" at bounding box center [489, 256] width 94 height 18
drag, startPoint x: 662, startPoint y: 374, endPoint x: 653, endPoint y: 388, distance: 16.2
drag, startPoint x: 653, startPoint y: 388, endPoint x: 532, endPoint y: 364, distance: 122.8
click at [532, 412] on link "強強滾一家 網紅類型 ： 電影 · Podcast · 藝術與娛樂 · 日常話題 · 教育與學習 · 家庭 · 美食 總追蹤數 ： 201,192 15.8萬…" at bounding box center [616, 506] width 842 height 189
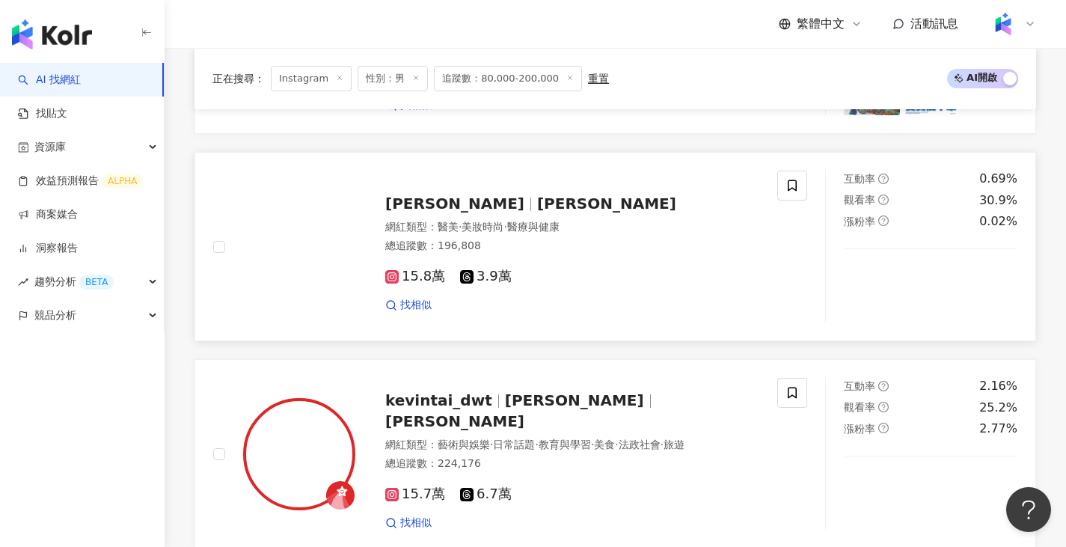
scroll to position [2833, 0]
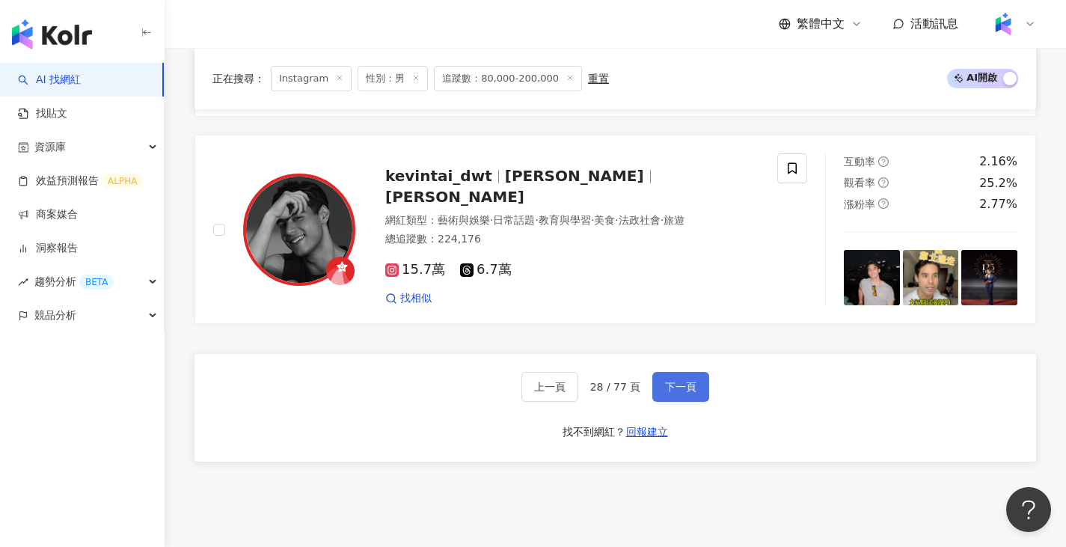
click at [665, 381] on span "下一頁" at bounding box center [680, 387] width 31 height 12
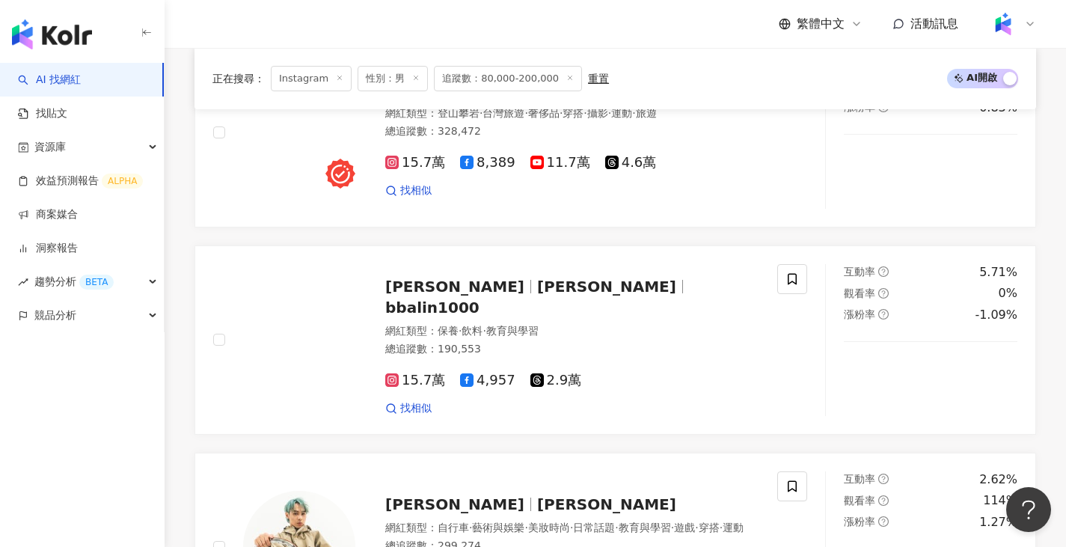
scroll to position [1625, 0]
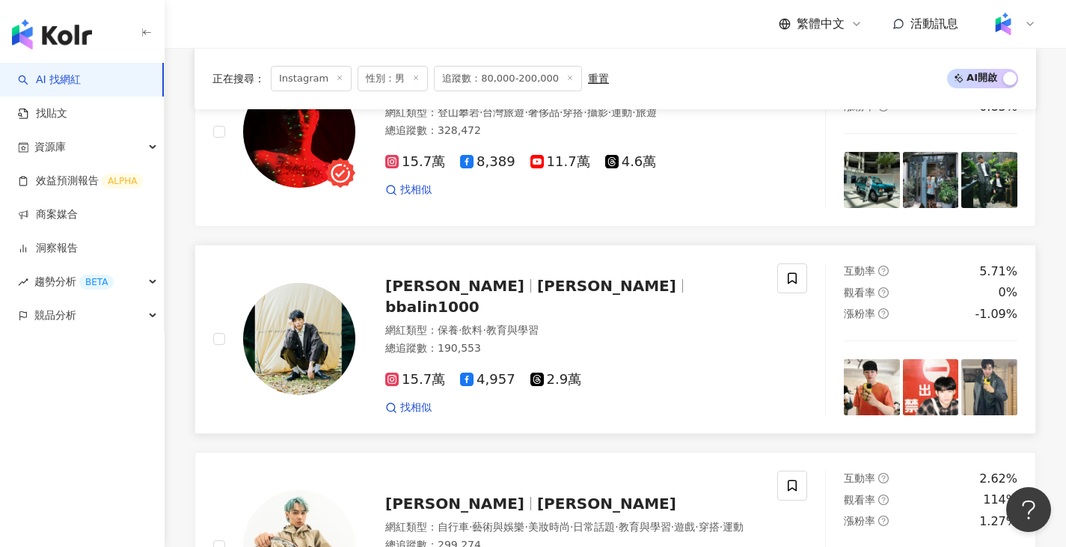
drag, startPoint x: 429, startPoint y: 299, endPoint x: 449, endPoint y: 307, distance: 21.8
click at [537, 295] on span "Max" at bounding box center [606, 286] width 139 height 18
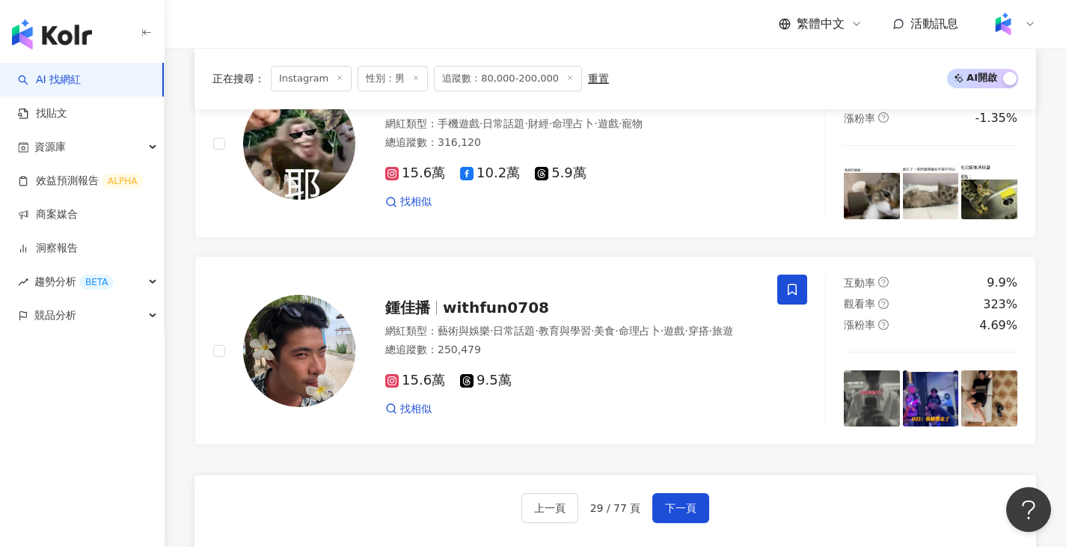
scroll to position [2822, 0]
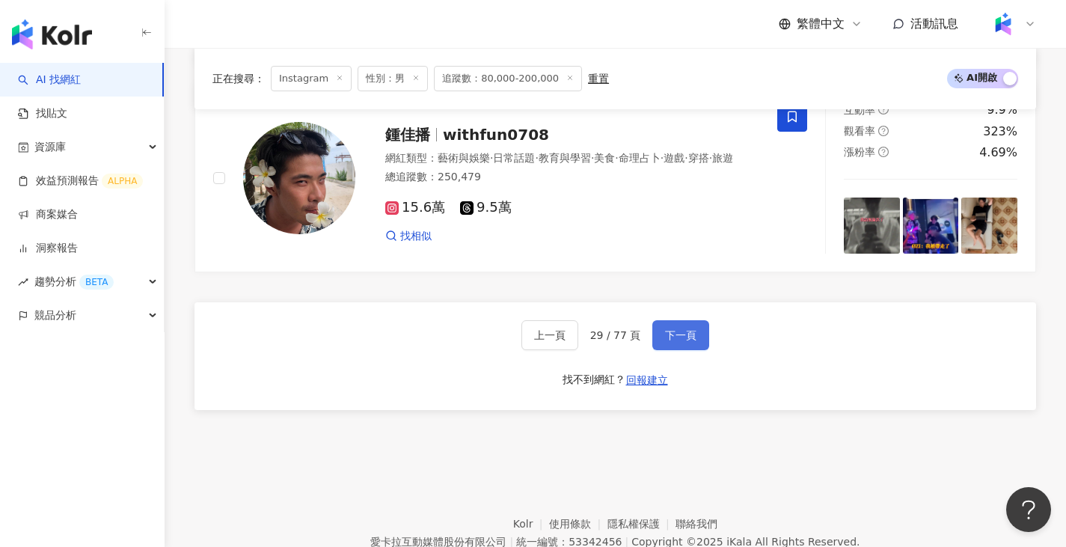
click at [705, 349] on button "下一頁" at bounding box center [681, 335] width 57 height 30
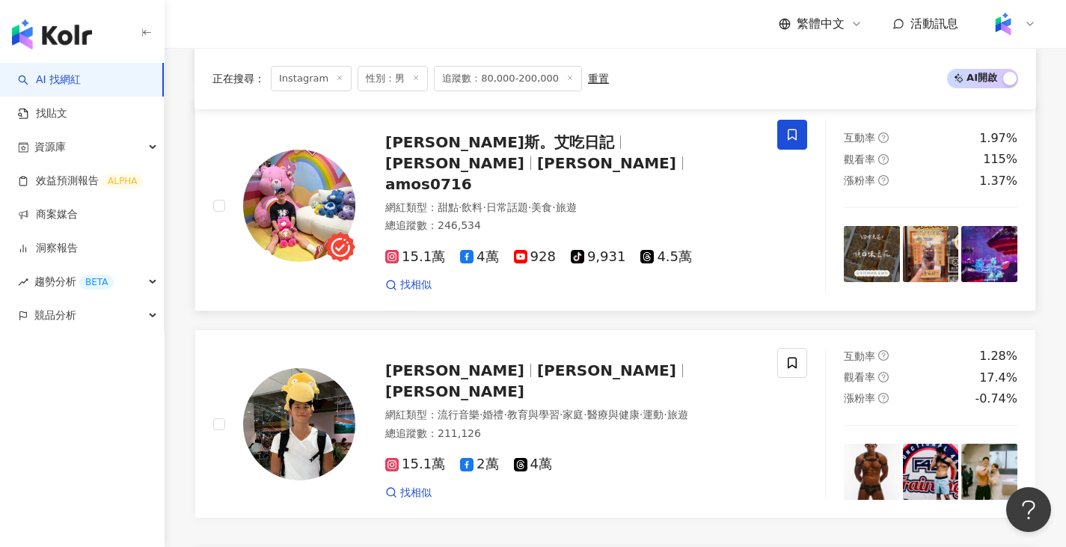
scroll to position [2756, 0]
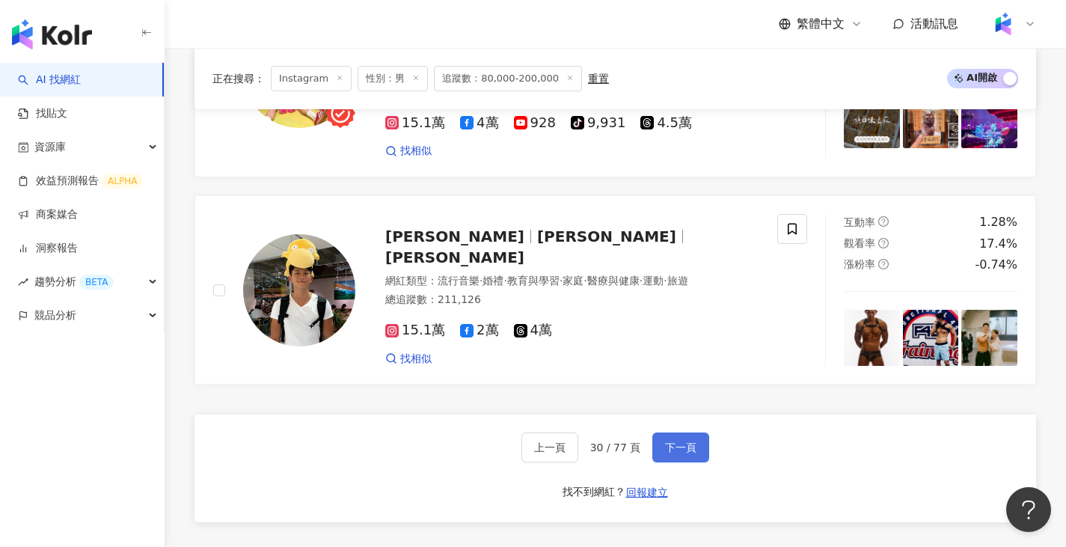
click at [672, 433] on button "下一頁" at bounding box center [681, 448] width 57 height 30
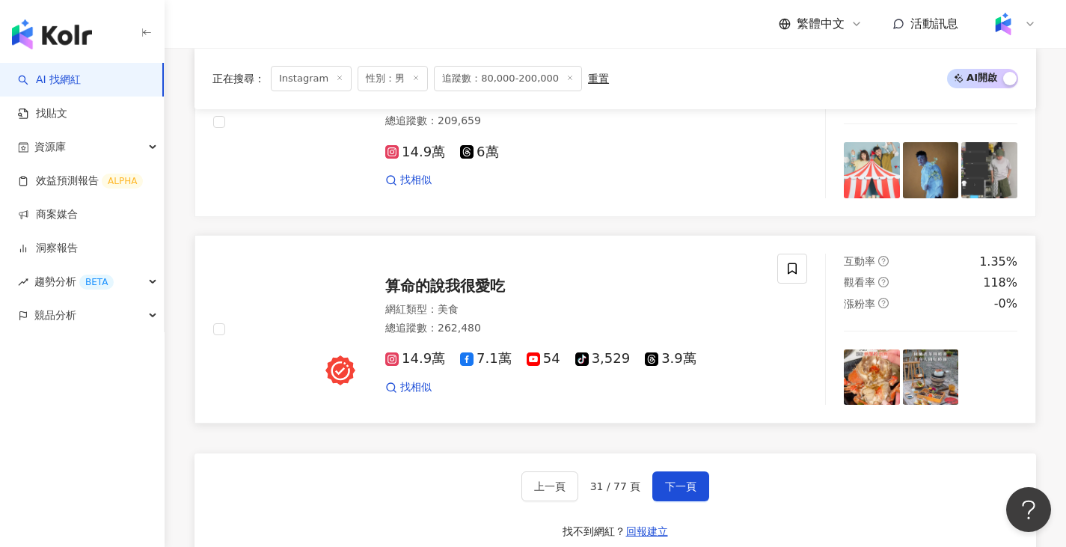
scroll to position [2738, 0]
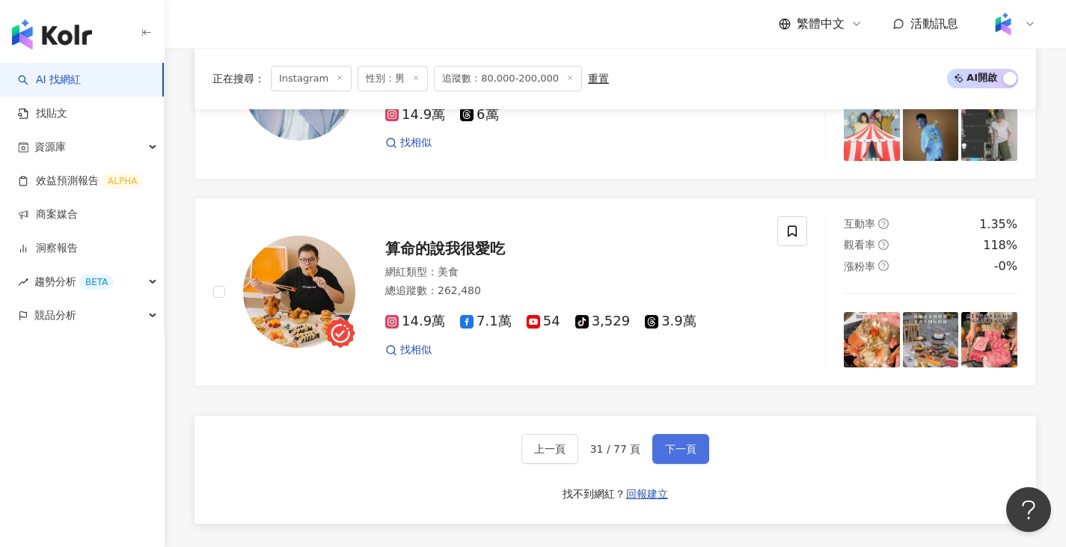
click at [686, 455] on span "下一頁" at bounding box center [680, 449] width 31 height 12
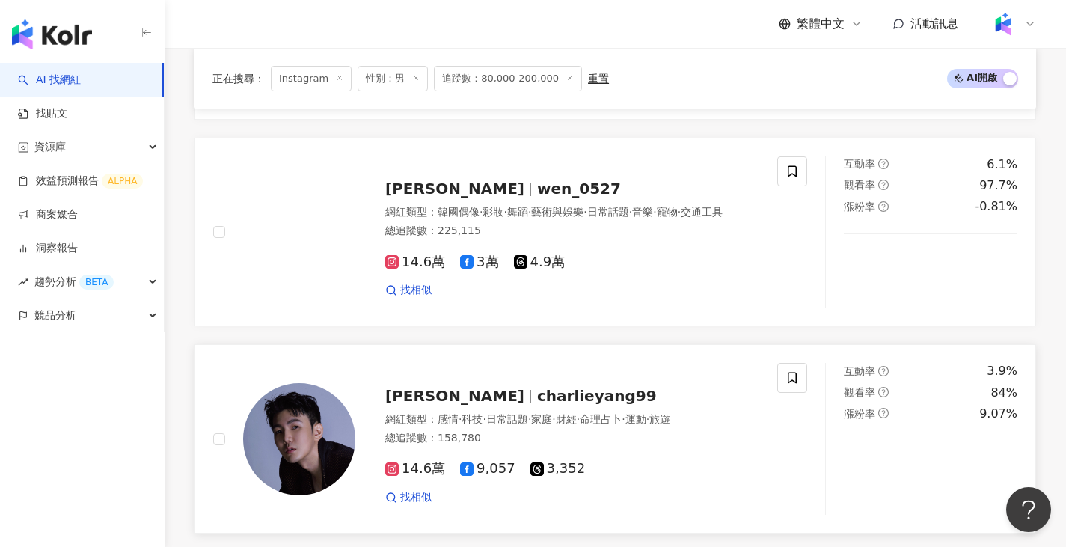
scroll to position [2626, 0]
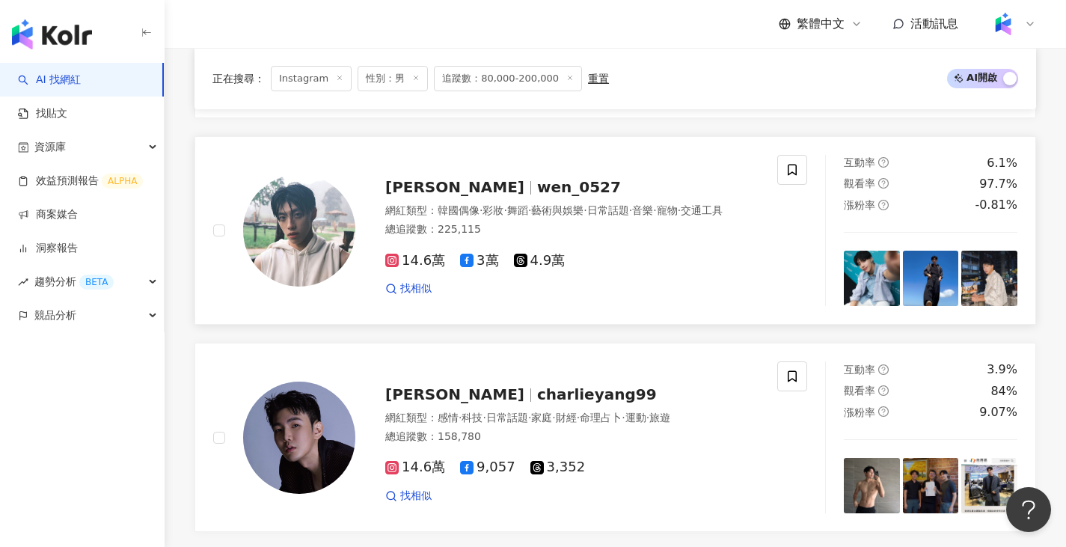
click at [544, 165] on div "黃文廷 Tin Huang wen_0527 網紅類型 ： 韓國偶像 · 彩妝 · 舞蹈 · 藝術與娛樂 · 日常話題 · 音樂 · 寵物 · 交通工具 總追…" at bounding box center [557, 230] width 404 height 131
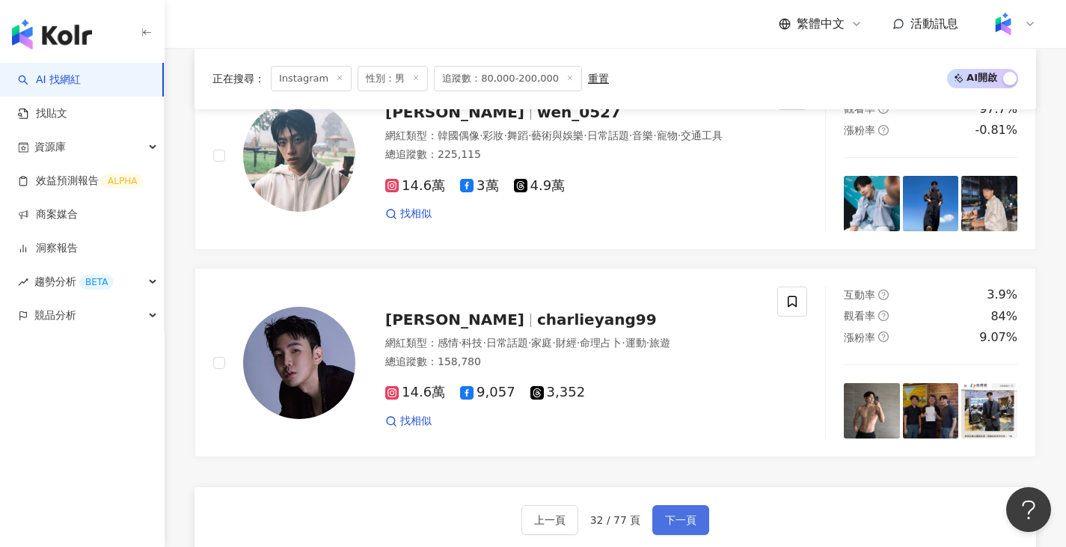
click at [676, 514] on span "下一頁" at bounding box center [680, 520] width 31 height 12
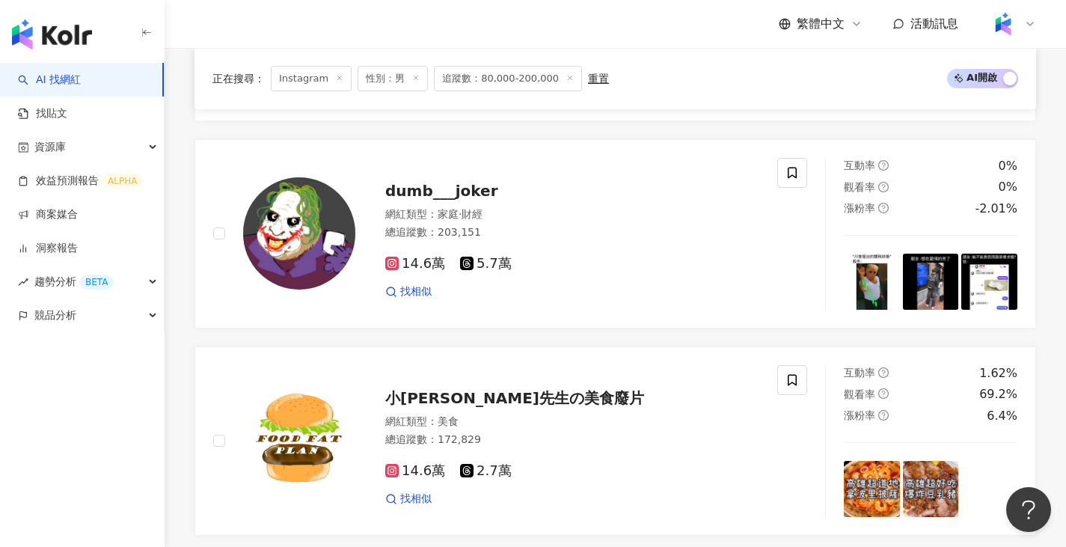
scroll to position [2687, 0]
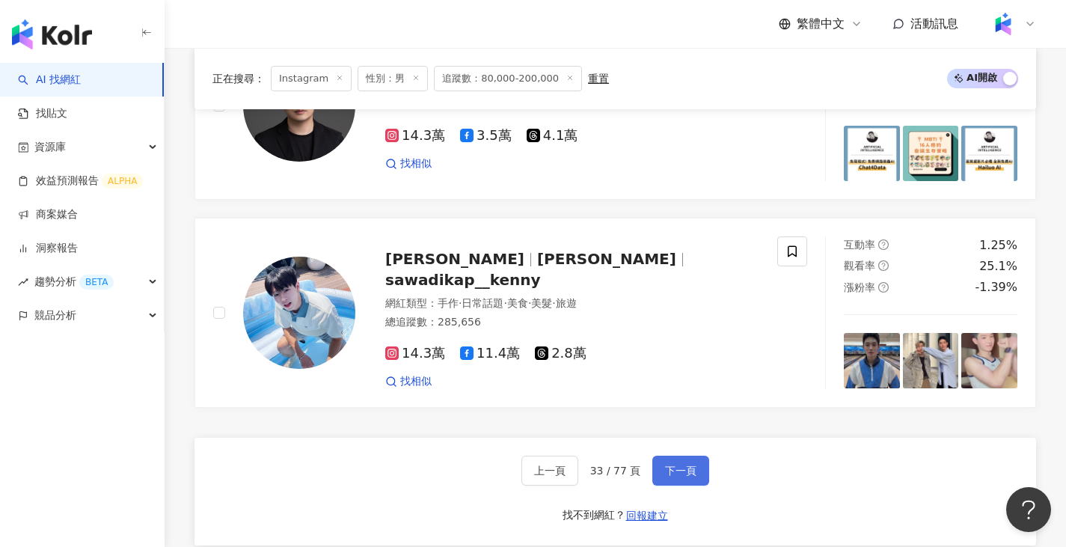
click at [684, 475] on span "下一頁" at bounding box center [680, 471] width 31 height 12
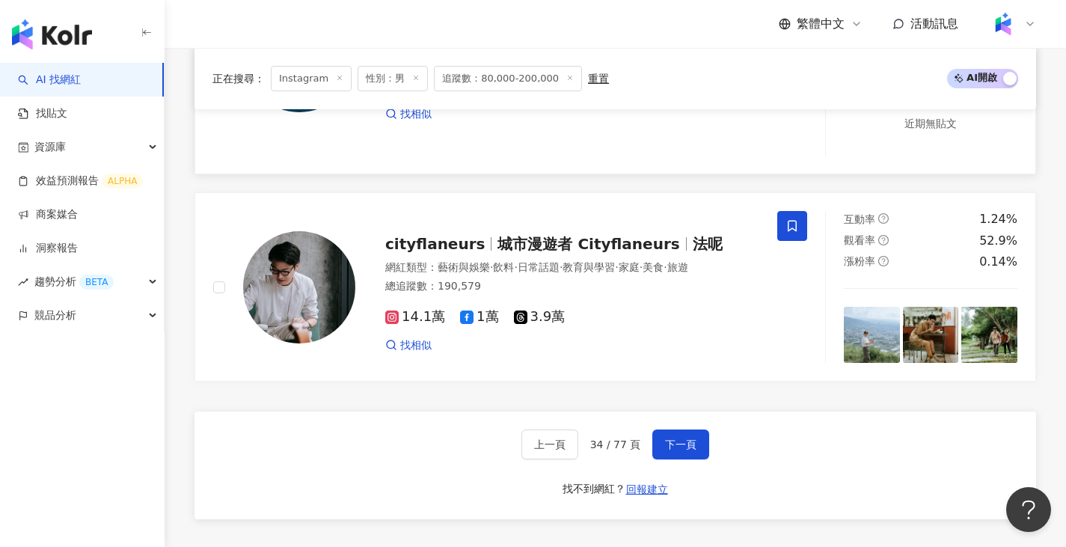
scroll to position [2783, 0]
click at [688, 456] on button "下一頁" at bounding box center [681, 444] width 57 height 30
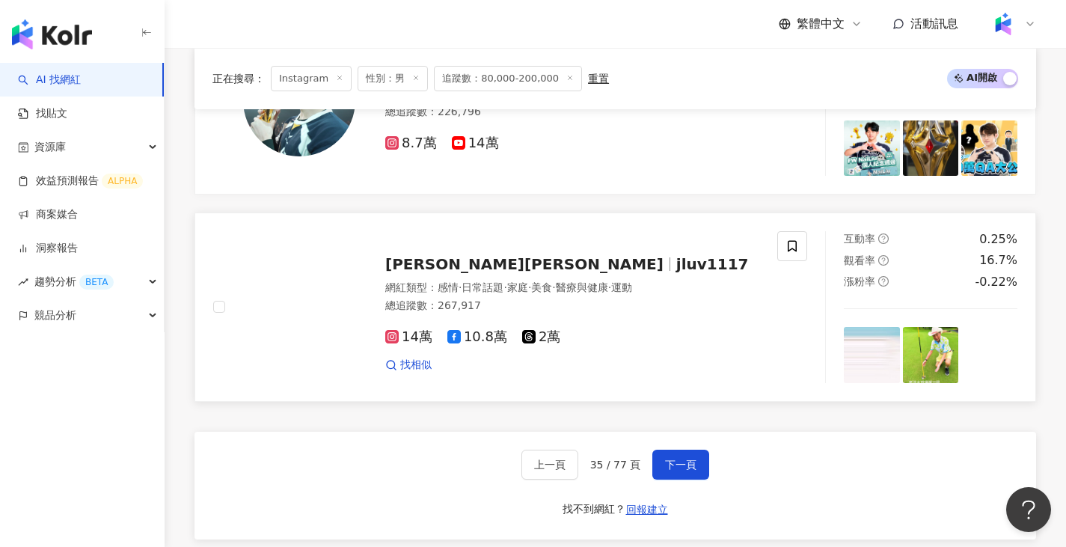
scroll to position [2928, 0]
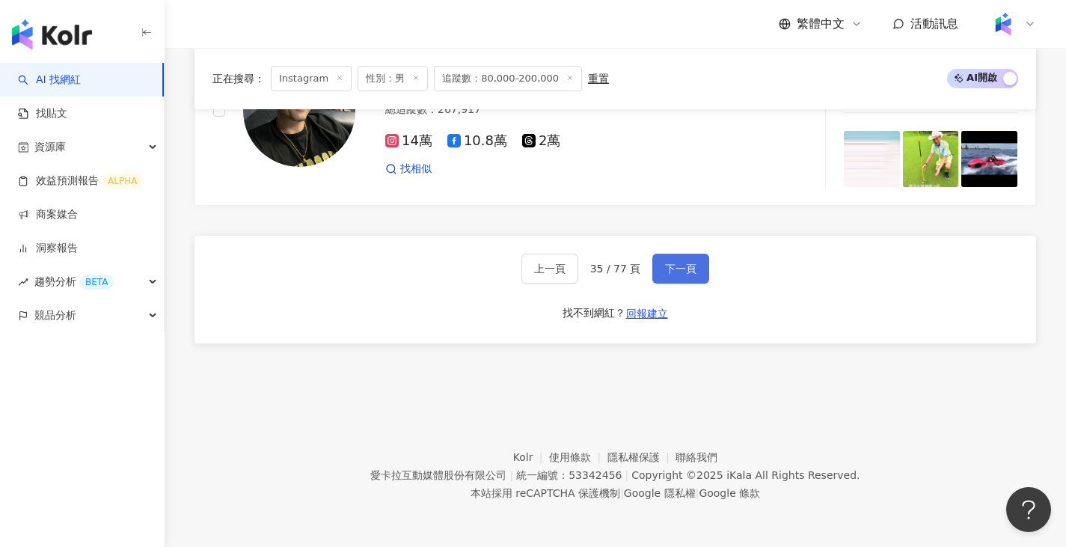
click at [677, 274] on span "下一頁" at bounding box center [680, 269] width 31 height 12
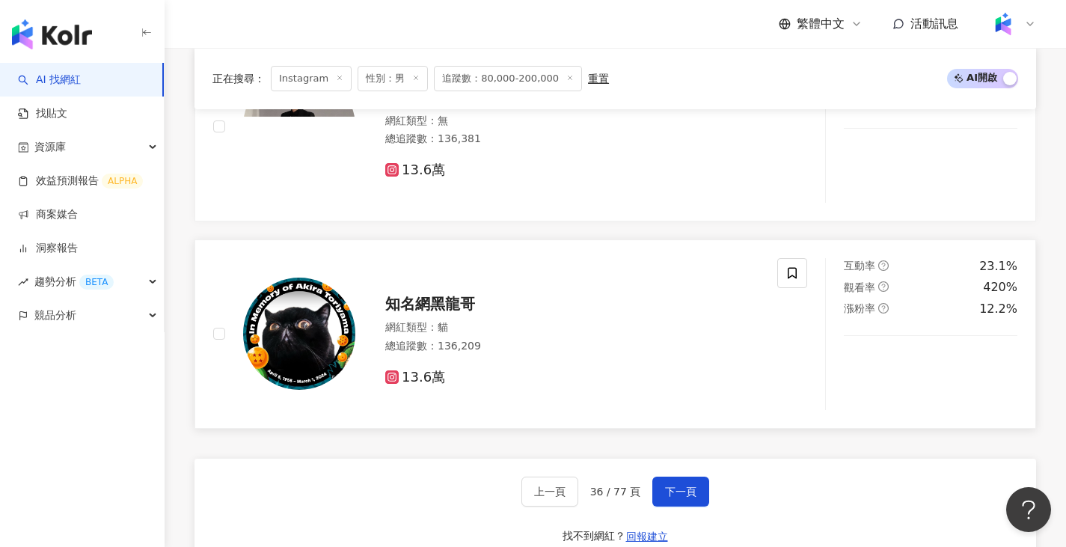
scroll to position [2899, 0]
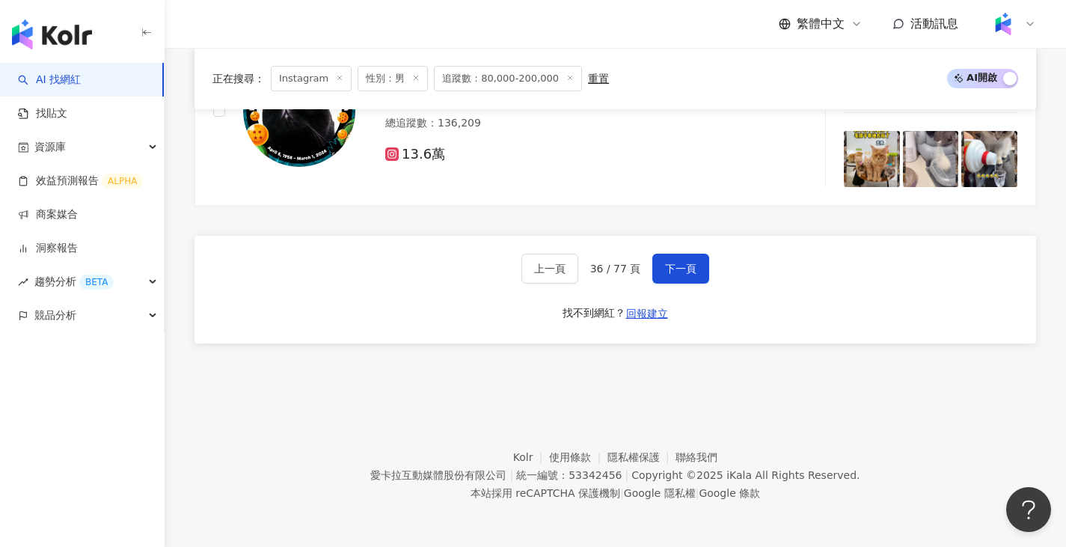
click at [606, 313] on div "找不到網紅？" at bounding box center [594, 313] width 63 height 15
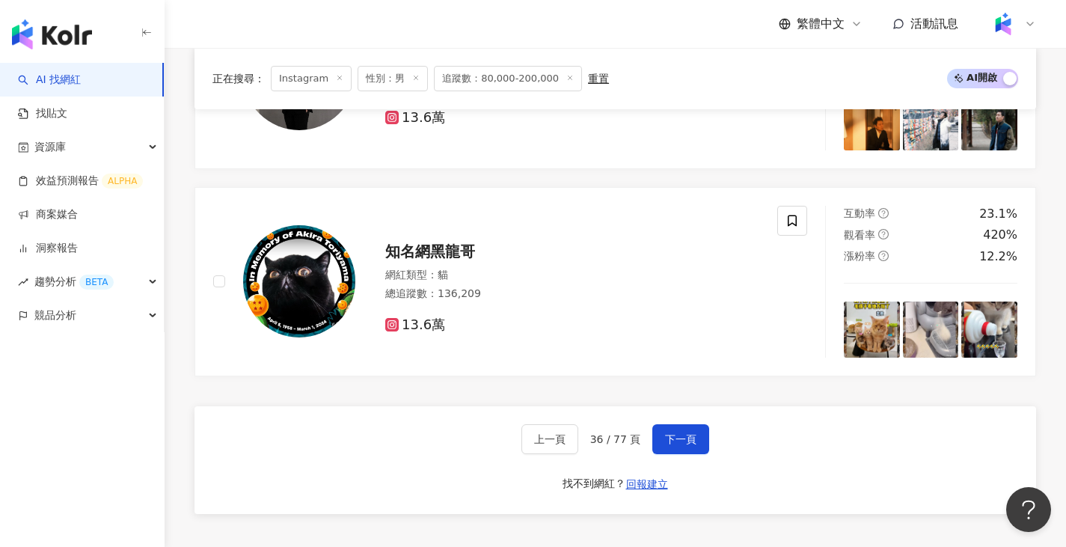
scroll to position [2824, 0]
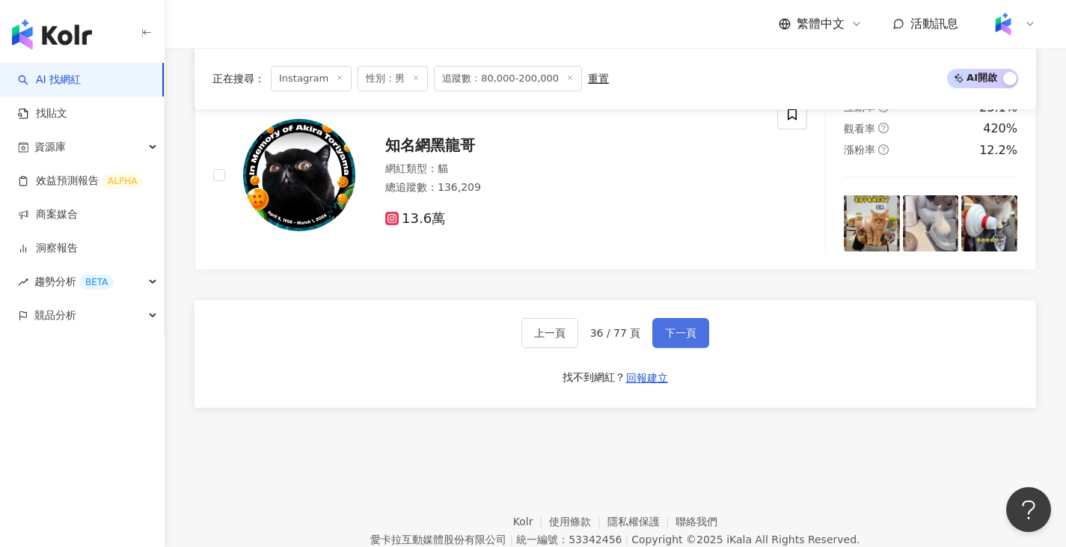
click at [684, 338] on span "下一頁" at bounding box center [680, 333] width 31 height 12
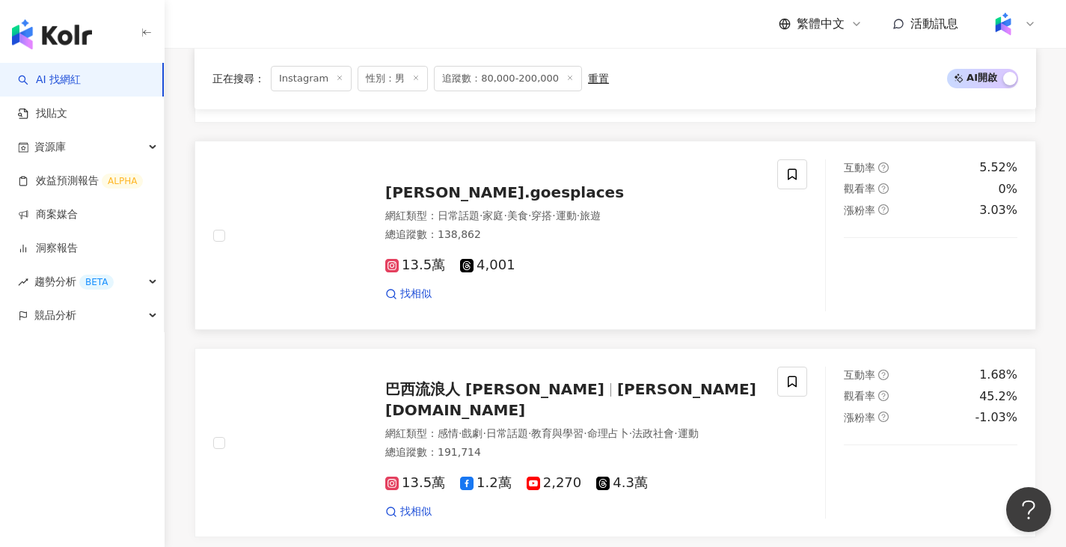
scroll to position [2702, 0]
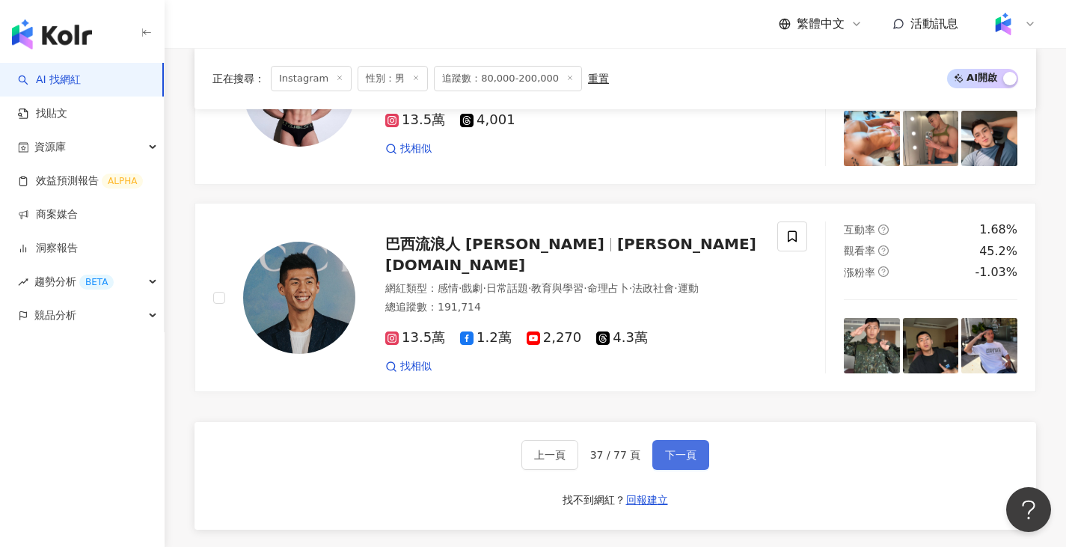
click at [690, 461] on span "下一頁" at bounding box center [680, 455] width 31 height 12
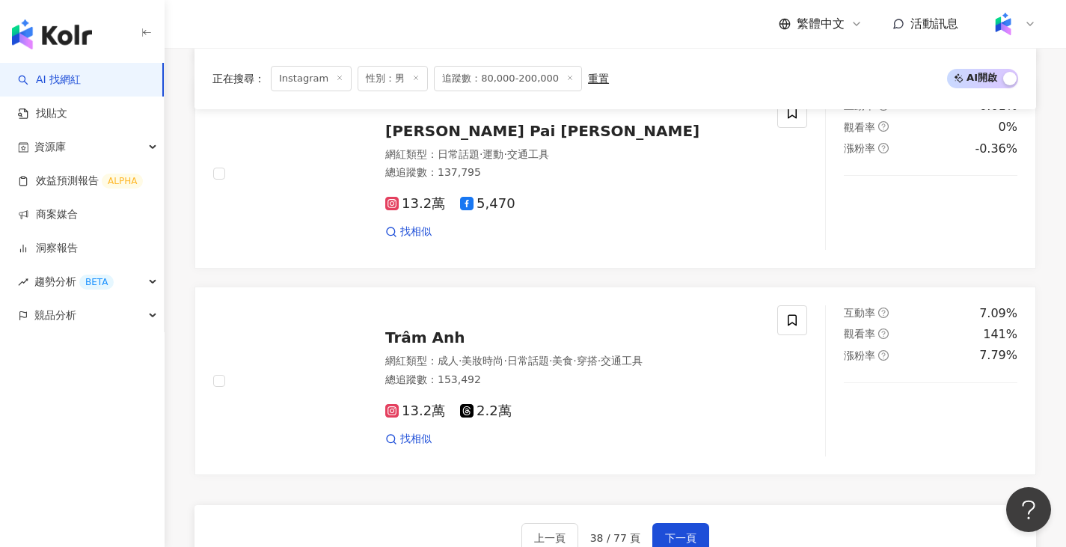
scroll to position [2769, 0]
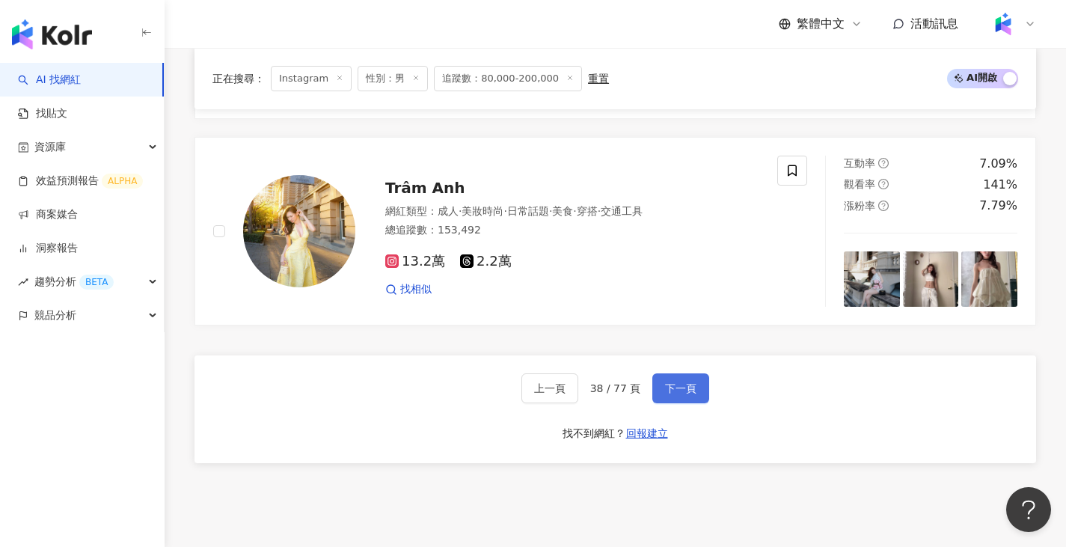
click at [705, 397] on button "下一頁" at bounding box center [681, 388] width 57 height 30
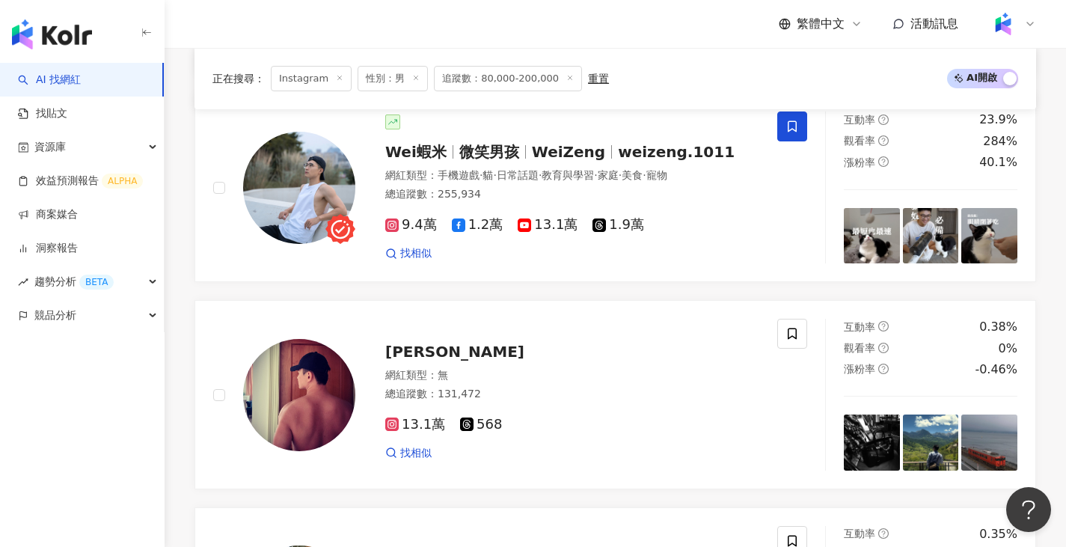
scroll to position [1469, 0]
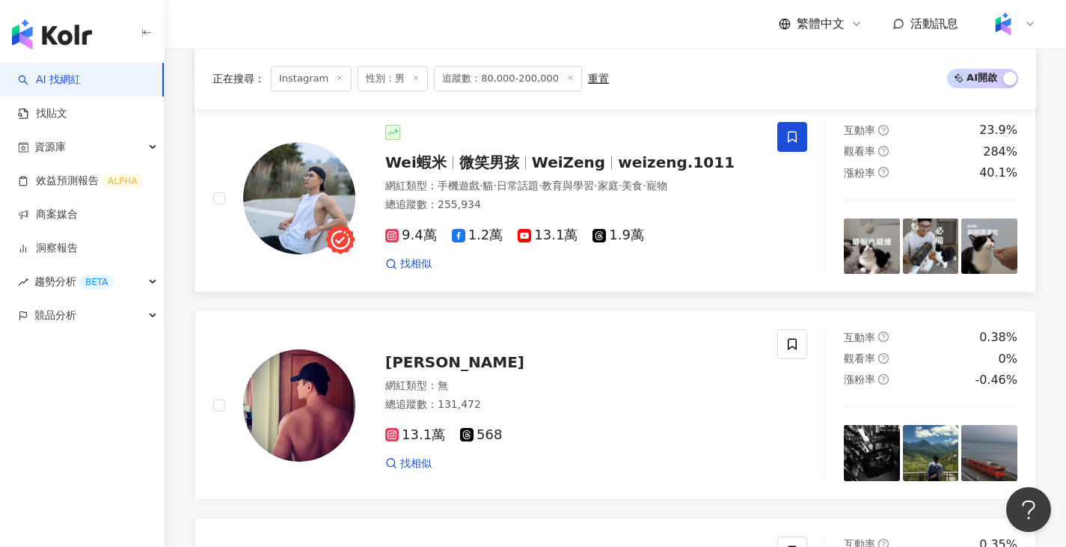
click at [481, 171] on span "微笑男孩" at bounding box center [490, 162] width 60 height 18
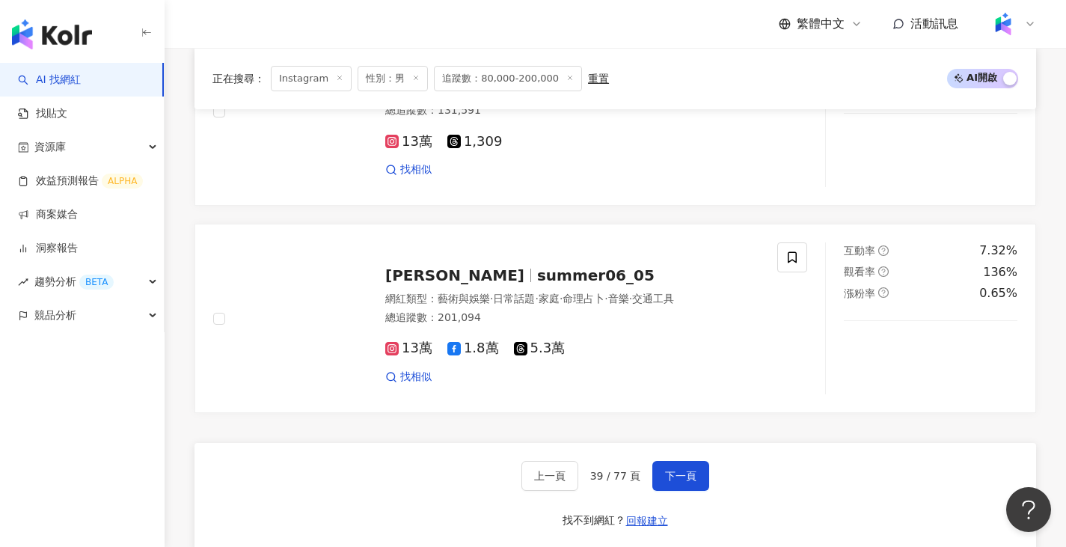
scroll to position [2816, 0]
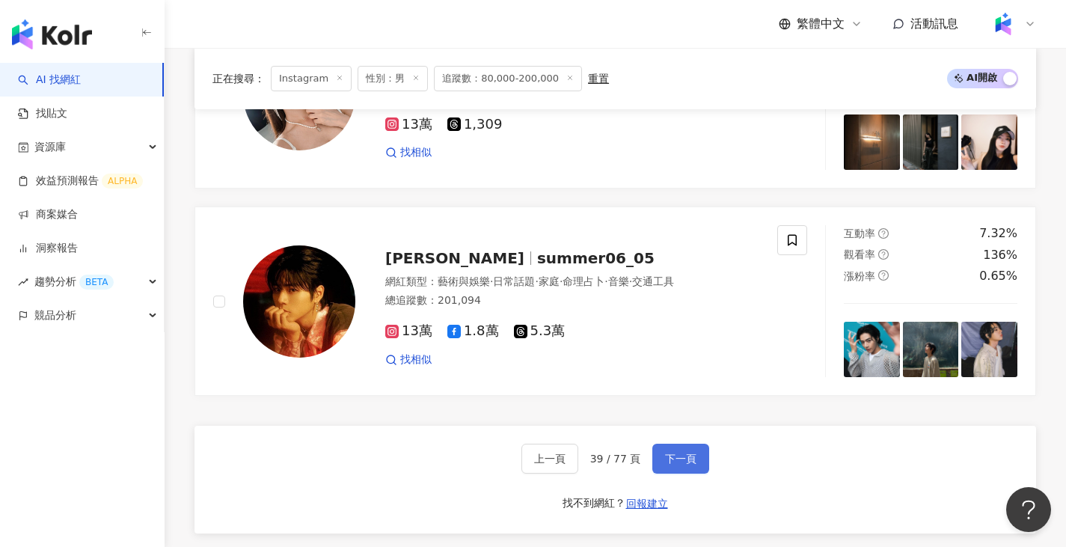
click at [683, 465] on span "下一頁" at bounding box center [680, 459] width 31 height 12
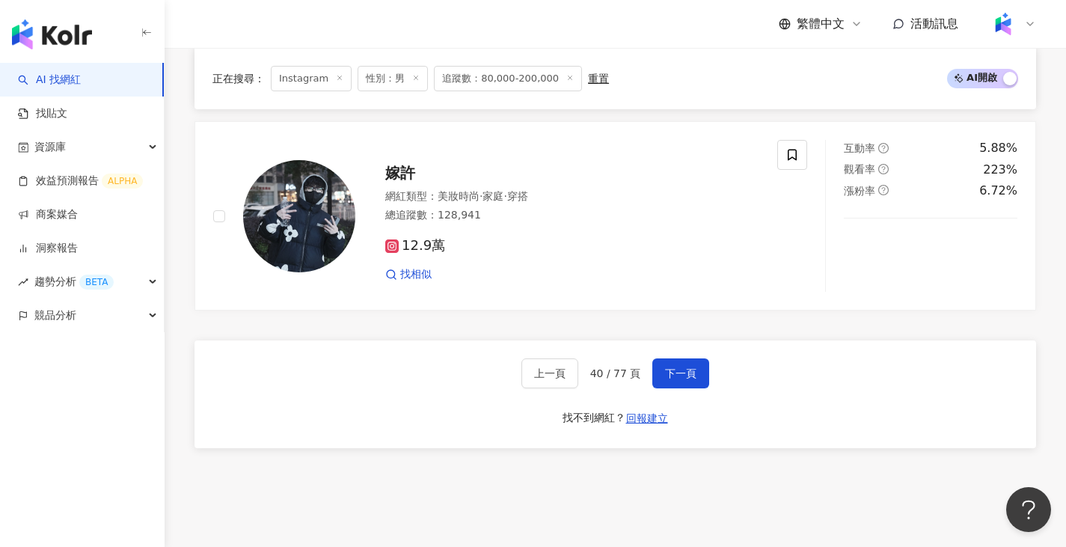
scroll to position [2824, 0]
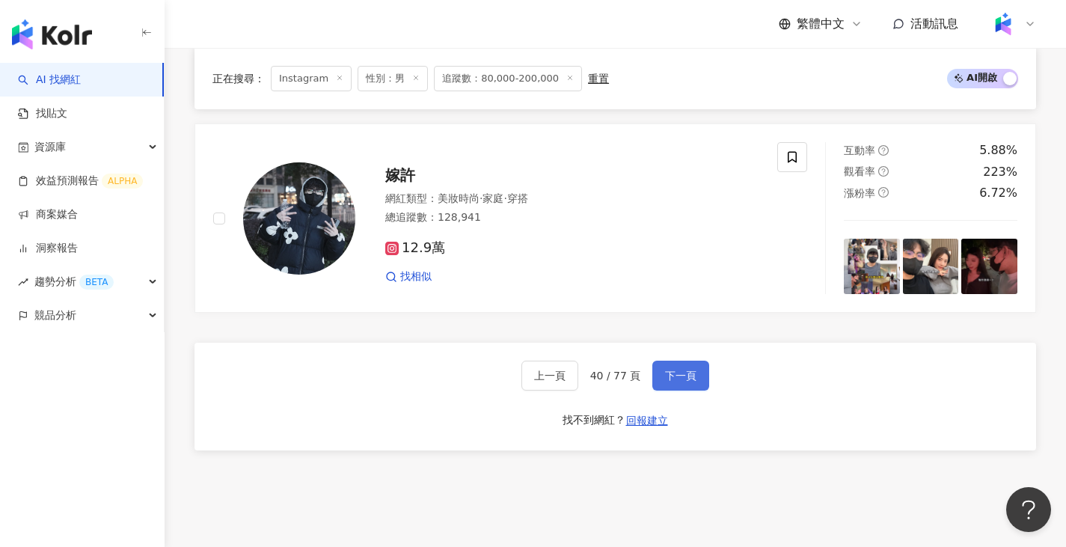
click at [678, 361] on button "下一頁" at bounding box center [681, 376] width 57 height 30
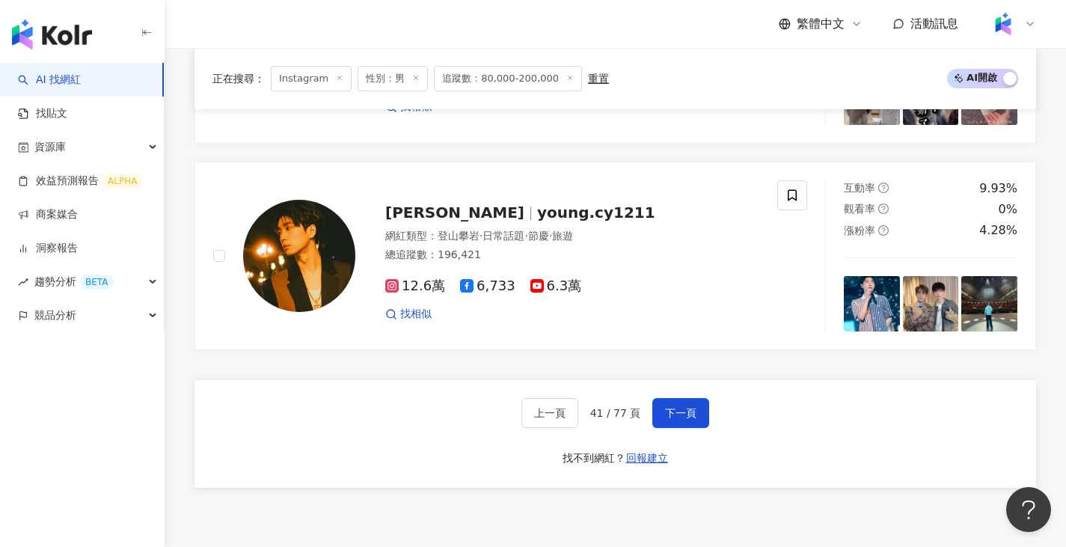
scroll to position [2913, 0]
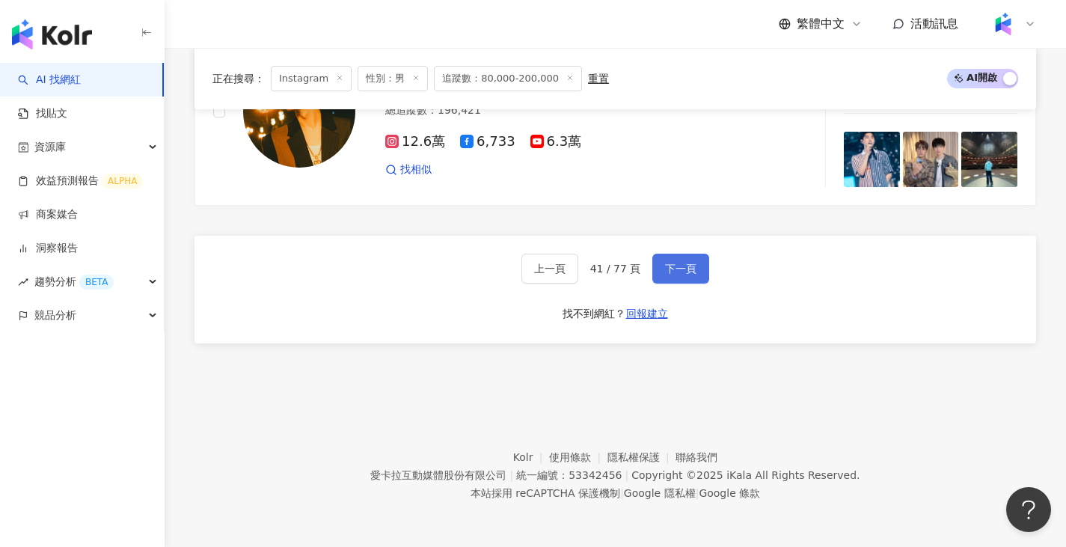
click at [683, 280] on button "下一頁" at bounding box center [681, 269] width 57 height 30
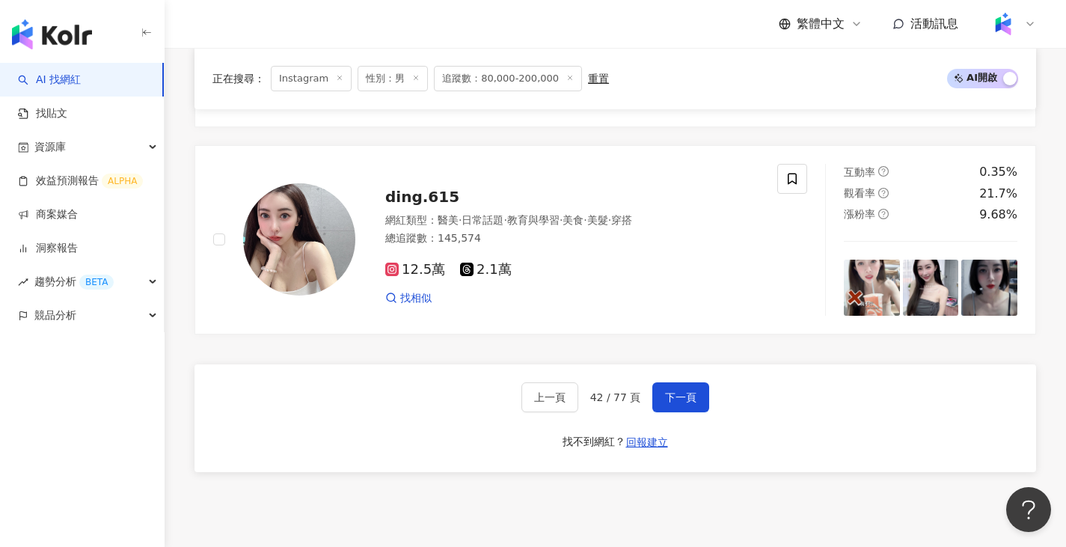
scroll to position [2835, 0]
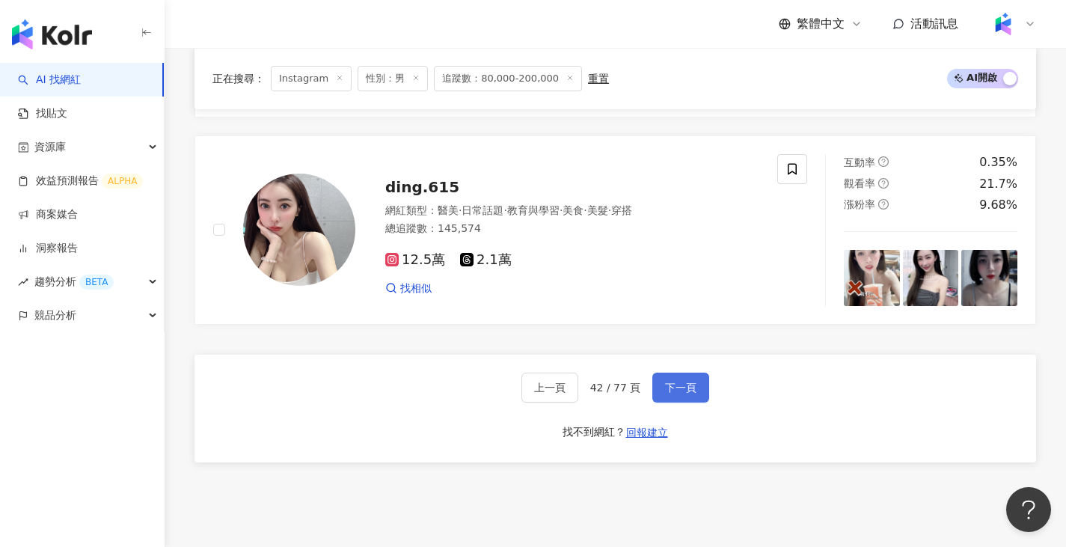
click at [680, 382] on span "下一頁" at bounding box center [680, 388] width 31 height 12
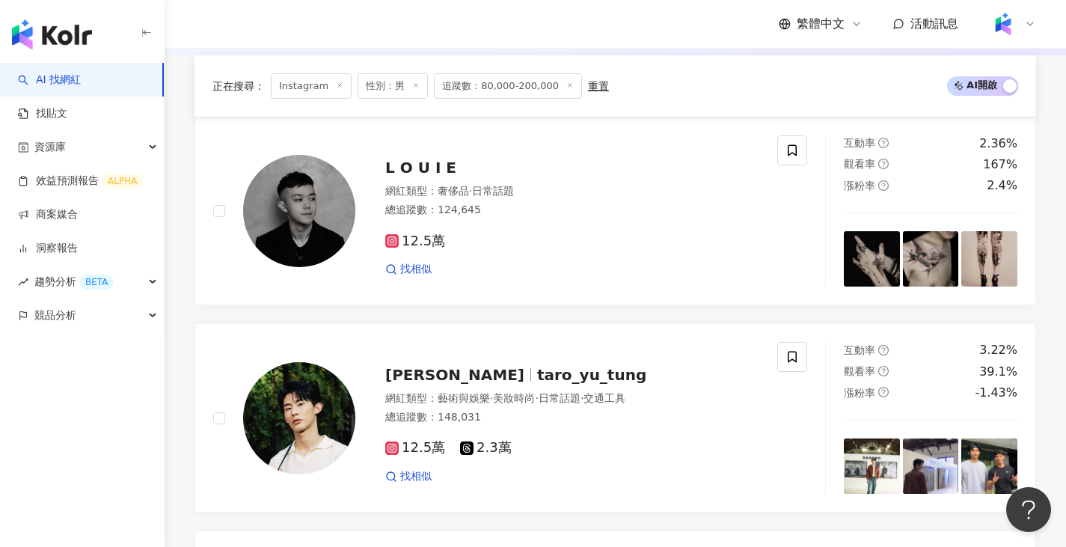
scroll to position [0, 0]
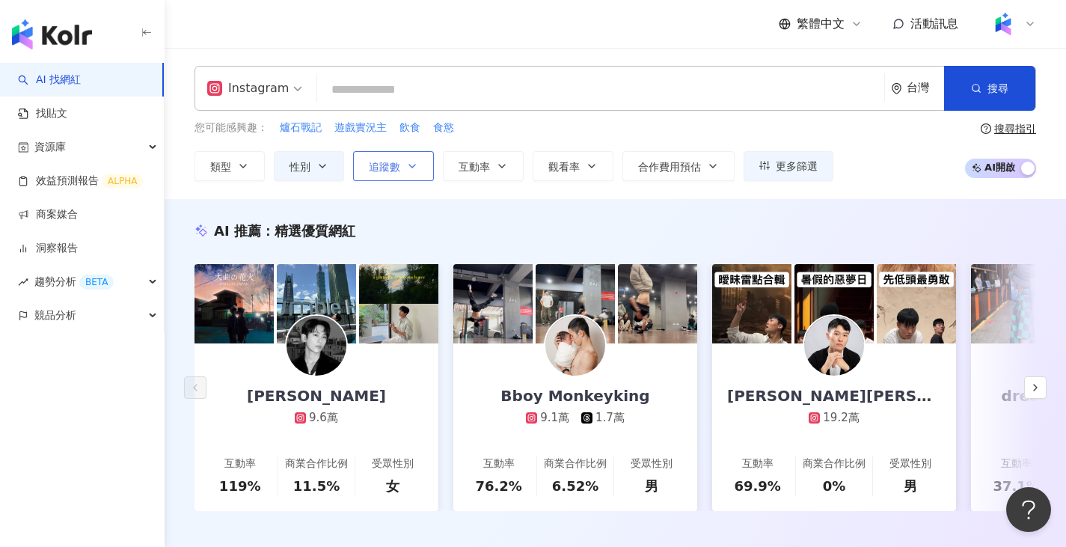
click at [400, 169] on button "追蹤數" at bounding box center [393, 166] width 81 height 30
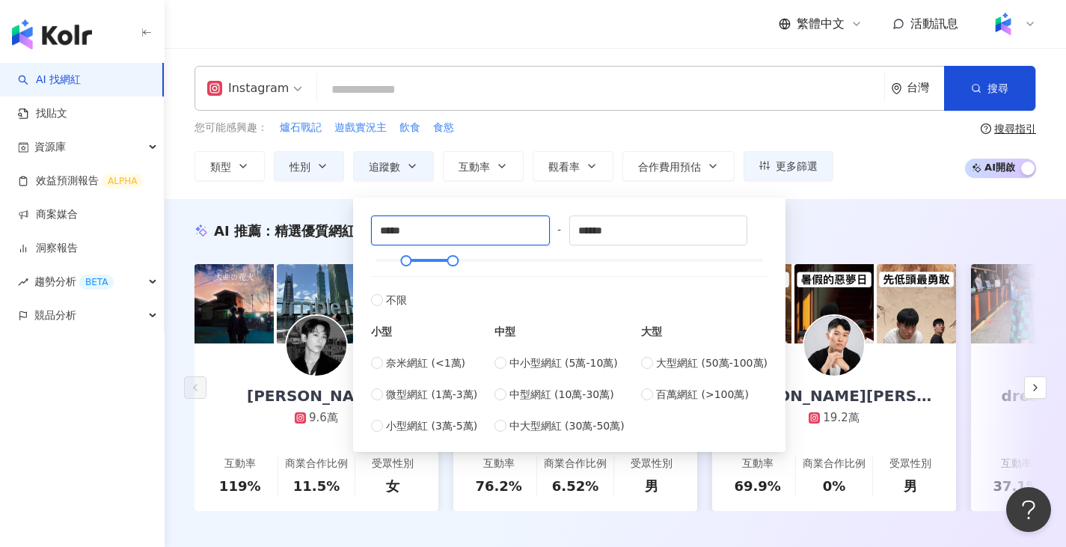
drag, startPoint x: 432, startPoint y: 228, endPoint x: 262, endPoint y: 192, distance: 173.6
click at [262, 192] on div "Instagram 台灣 搜尋 您可能感興趣： 爐石戰記 遊戲實況主 飲食 食慾 類型 性別 追蹤數 互動率 觀看率 合作費用預估 更多篩選 ***** - …" at bounding box center [616, 123] width 902 height 151
type input "*****"
type input "******"
type input "*****"
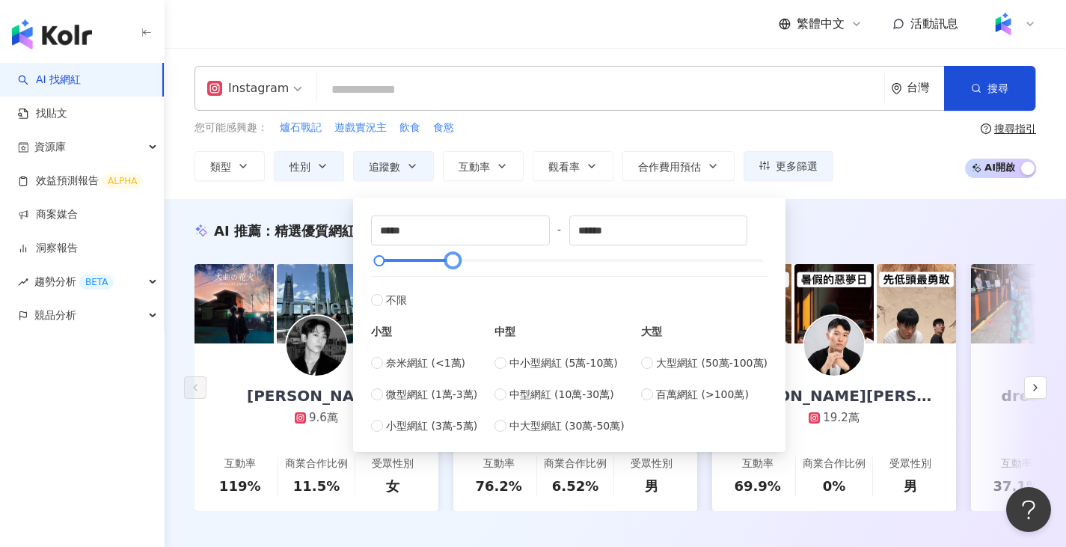
click at [689, 248] on body "AI 找網紅 找貼文 資源庫 效益預測報告 ALPHA 商案媒合 洞察報告 趨勢分析 BETA 競品分析 繁體中文 活動訊息 Instagram 台灣 搜尋 …" at bounding box center [533, 273] width 1066 height 547
click at [689, 239] on div "806506" at bounding box center [694, 234] width 52 height 25
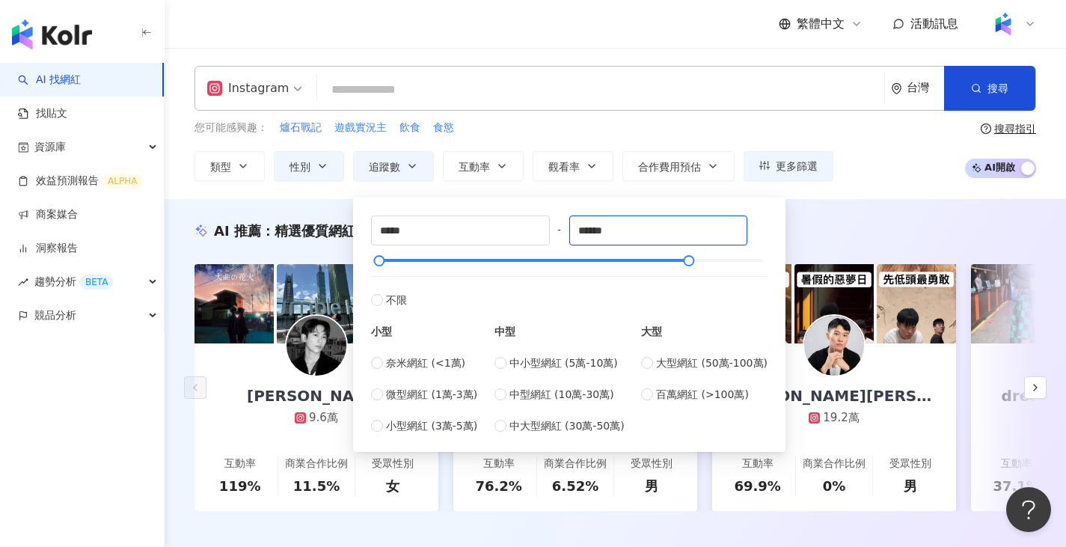
drag, startPoint x: 647, startPoint y: 229, endPoint x: 424, endPoint y: 210, distance: 223.8
click at [423, 217] on div "***** - ****** 不限 小型 奈米網紅 (<1萬) 微型網紅 (1萬-3萬) 小型網紅 (3萬-5萬) 中型 中小型網紅 (5萬-10萬) 中型網…" at bounding box center [569, 325] width 397 height 219
type input "*****"
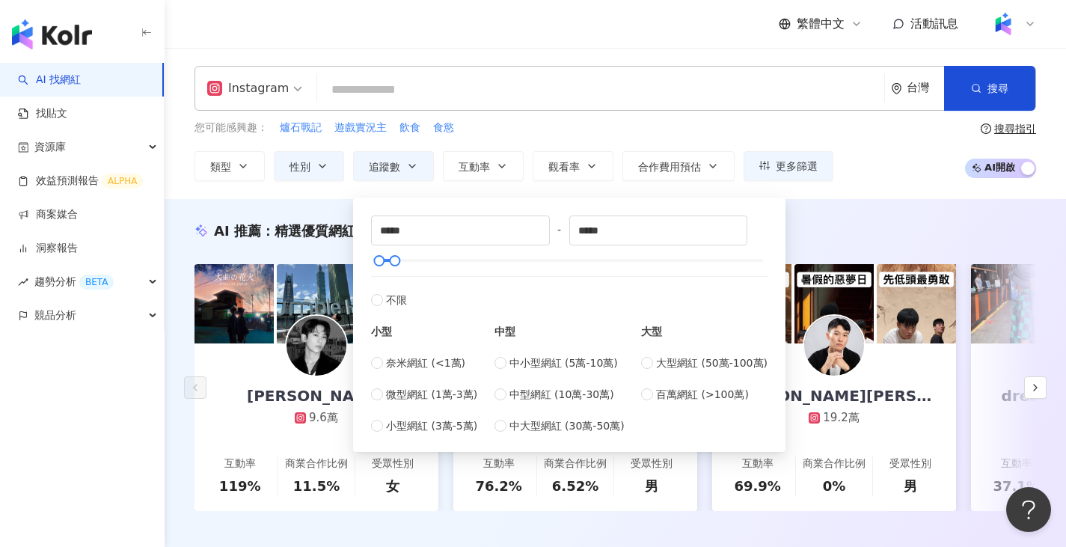
click at [475, 83] on input "search" at bounding box center [600, 90] width 555 height 28
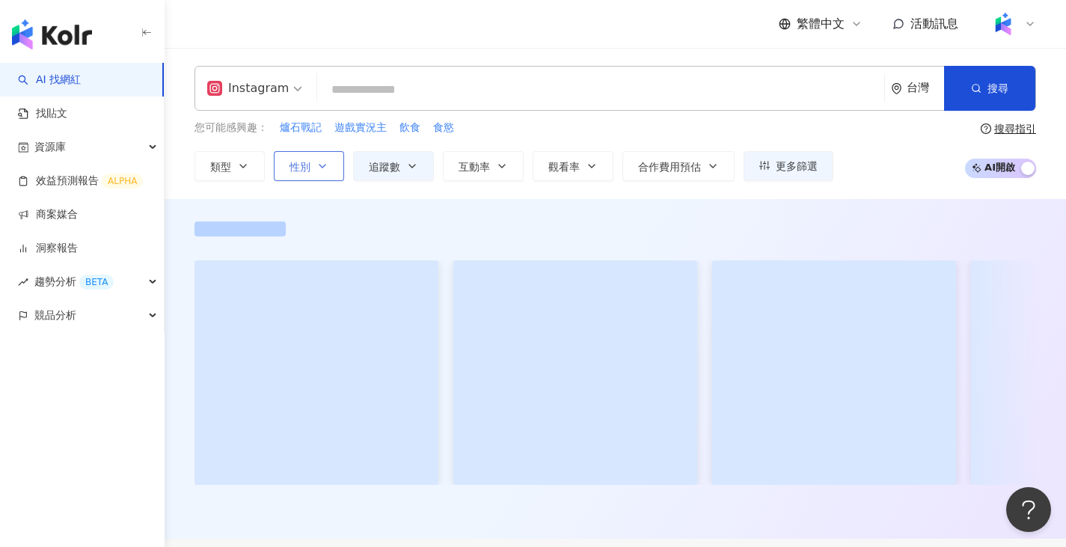
click at [314, 167] on button "性別" at bounding box center [309, 166] width 70 height 30
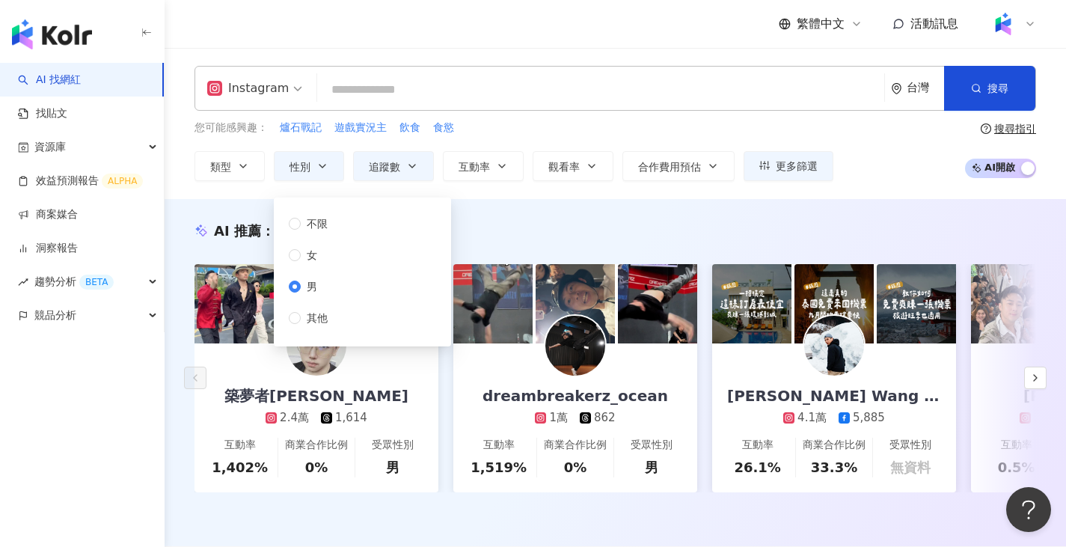
click at [310, 290] on span "男" at bounding box center [312, 286] width 22 height 16
click at [329, 210] on div "不限 女 男 其他" at bounding box center [362, 272] width 159 height 131
click at [328, 230] on span "不限" at bounding box center [317, 224] width 33 height 16
click at [323, 217] on span "不限" at bounding box center [317, 224] width 33 height 16
click at [370, 109] on div "Instagram 台灣 搜尋" at bounding box center [616, 88] width 842 height 45
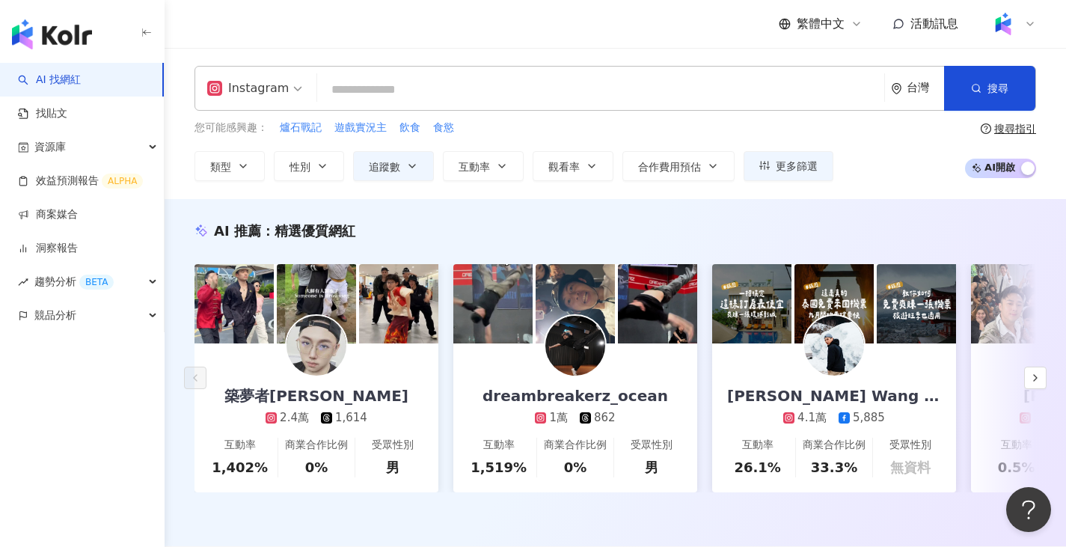
click at [375, 91] on input "search" at bounding box center [600, 90] width 555 height 28
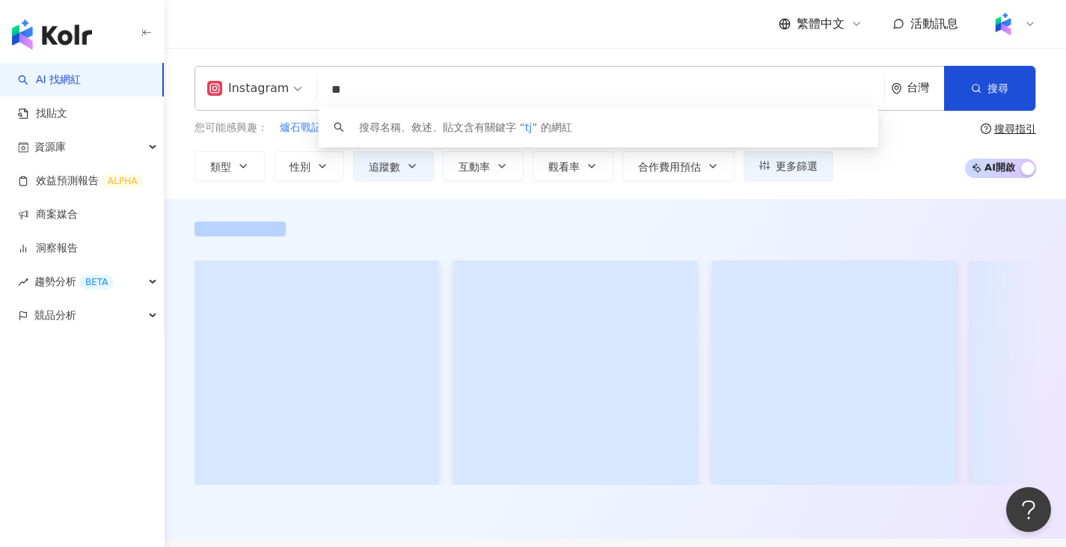
type input "*"
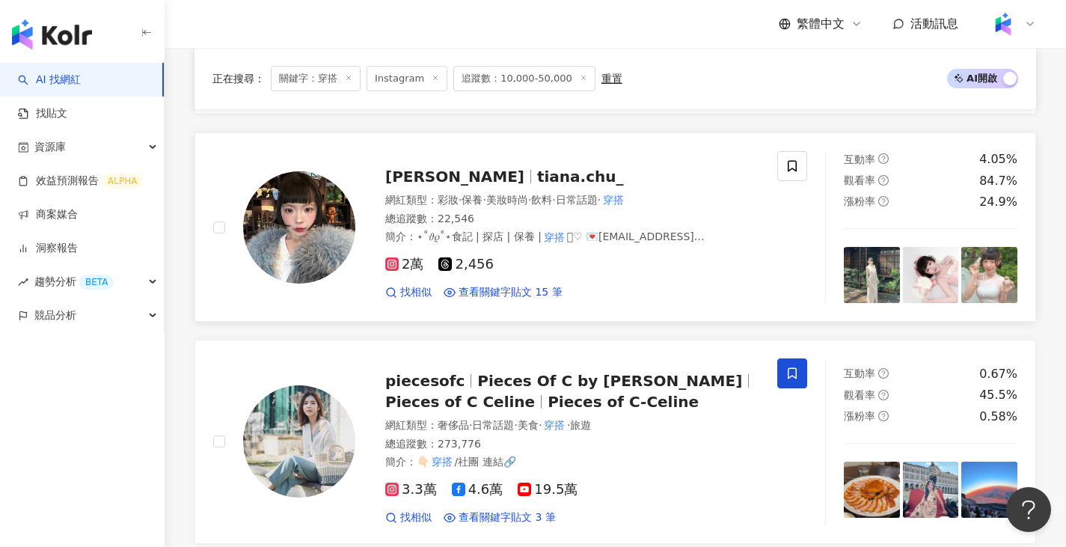
scroll to position [1807, 0]
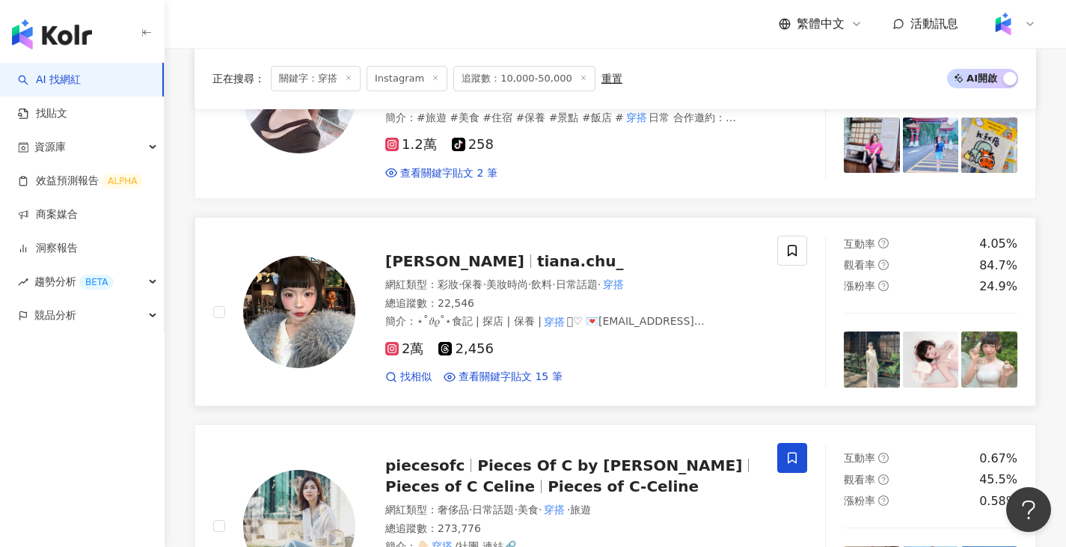
type input "**"
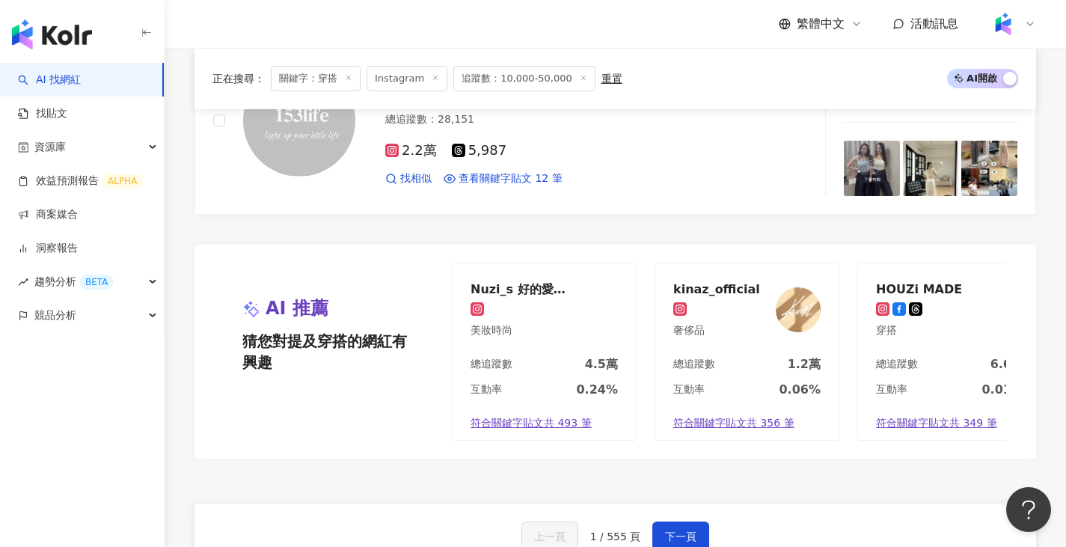
scroll to position [2780, 0]
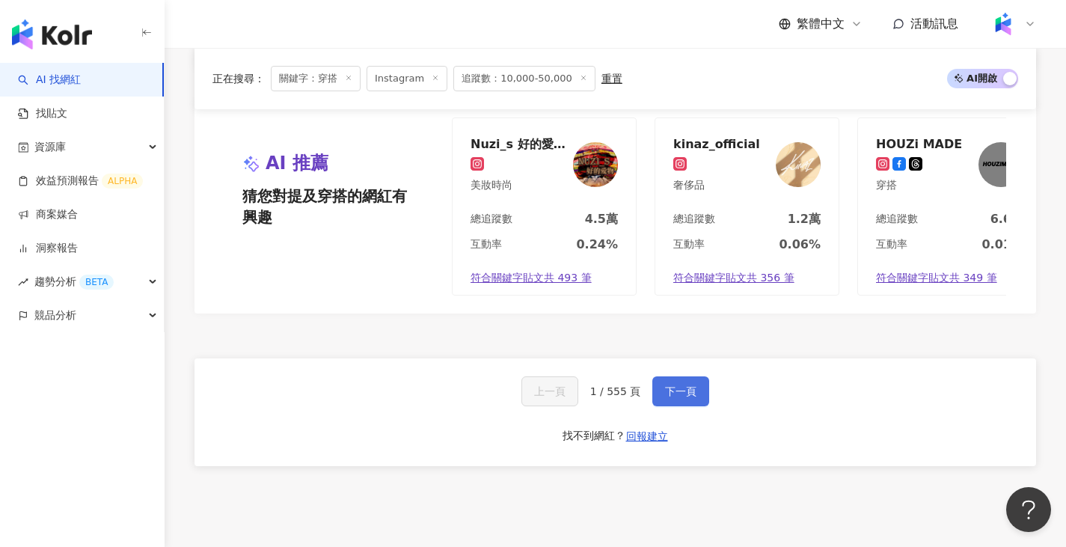
click at [673, 385] on span "下一頁" at bounding box center [680, 391] width 31 height 12
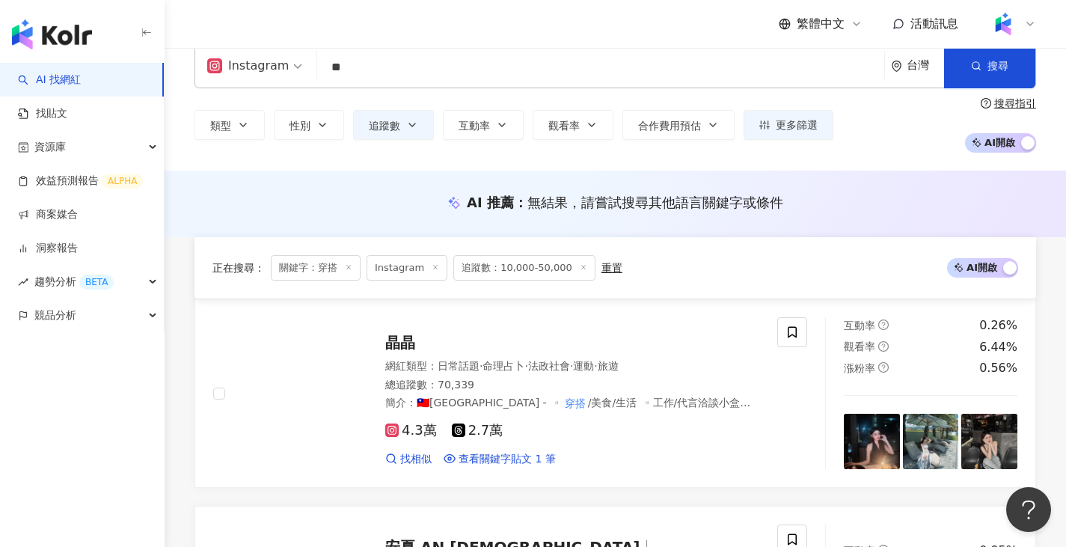
scroll to position [0, 0]
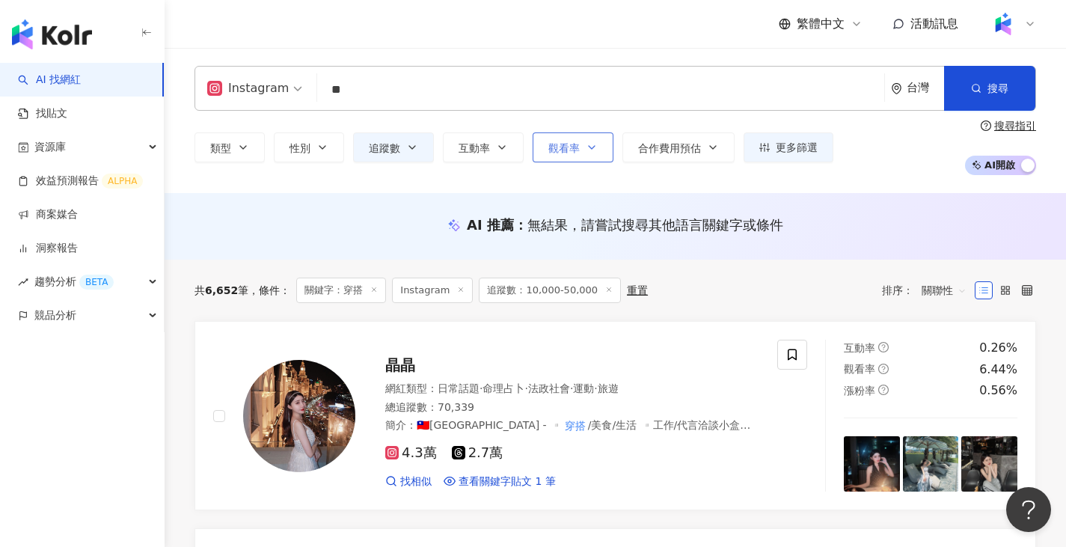
click at [590, 139] on button "觀看率" at bounding box center [573, 147] width 81 height 30
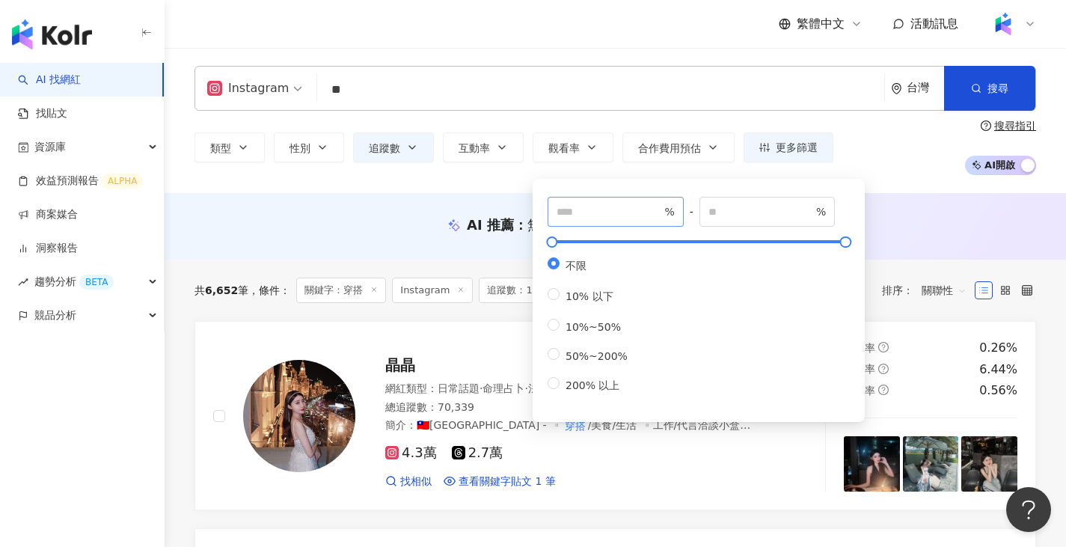
click at [596, 198] on span "%" at bounding box center [616, 212] width 136 height 30
type input "**"
click at [510, 185] on div "Instagram ** 台灣 搜尋 customizedTag 網紅類型 美妝時尚 / 穿搭 搜尋名稱、敘述、貼文含有關鍵字 “ 穿搭 ” 的網紅 類型 性…" at bounding box center [616, 120] width 902 height 145
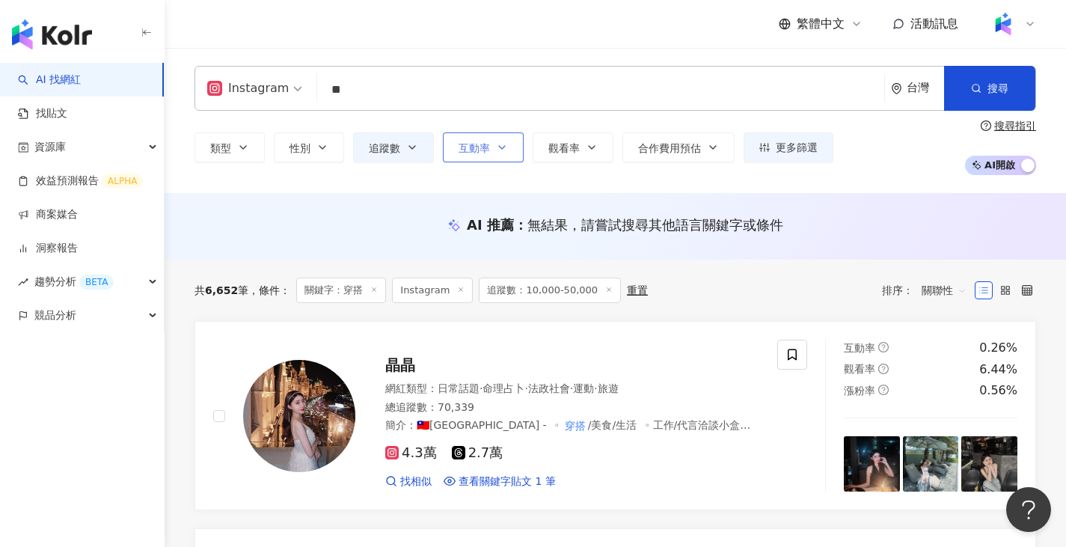
click at [502, 148] on icon "button" at bounding box center [502, 147] width 12 height 12
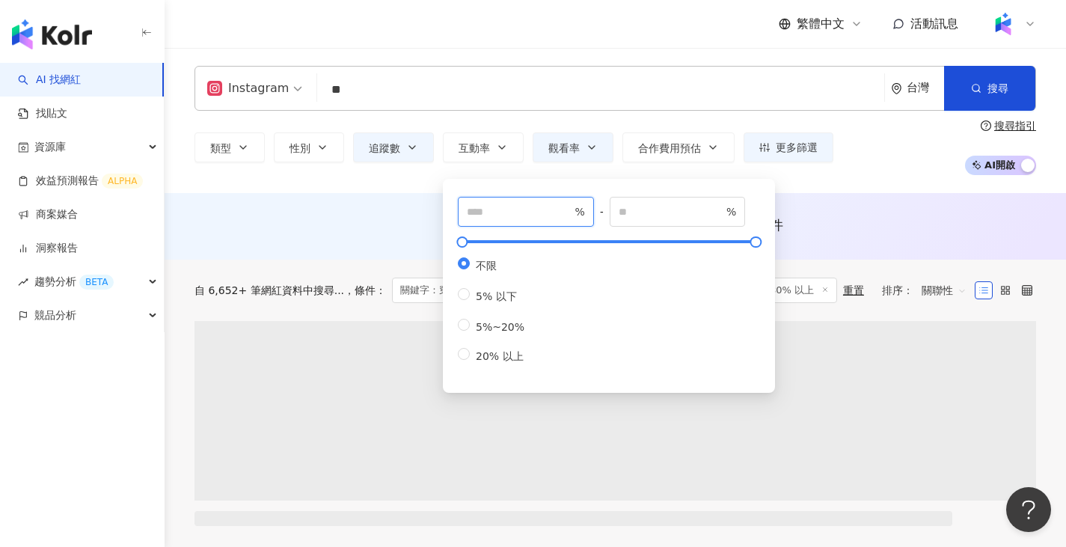
click at [494, 208] on input "number" at bounding box center [519, 212] width 105 height 16
type input "*"
click at [882, 218] on div "AI 推薦 ： 無結果，請嘗試搜尋其他語言關鍵字或條件" at bounding box center [616, 225] width 842 height 19
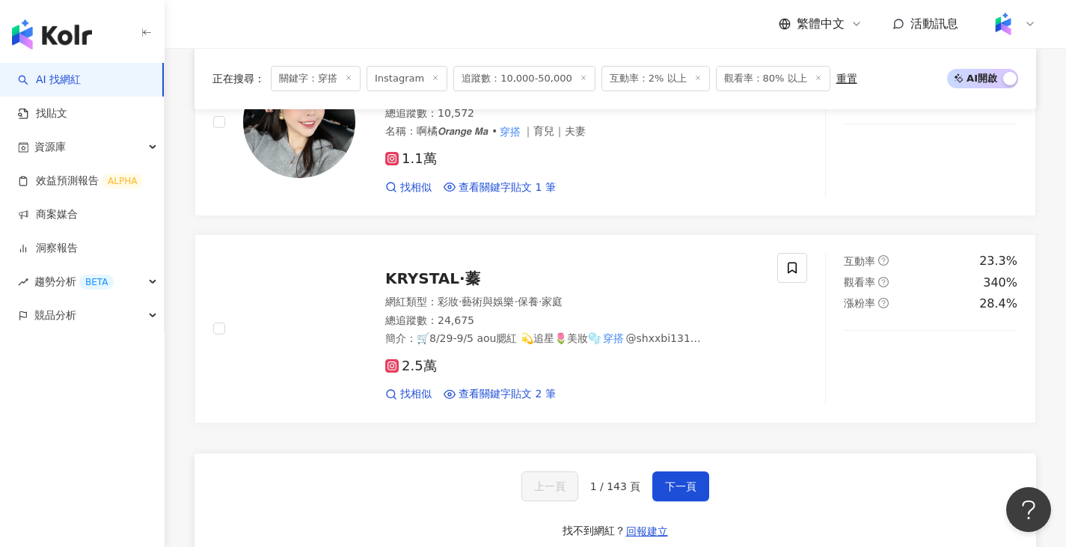
scroll to position [2395, 0]
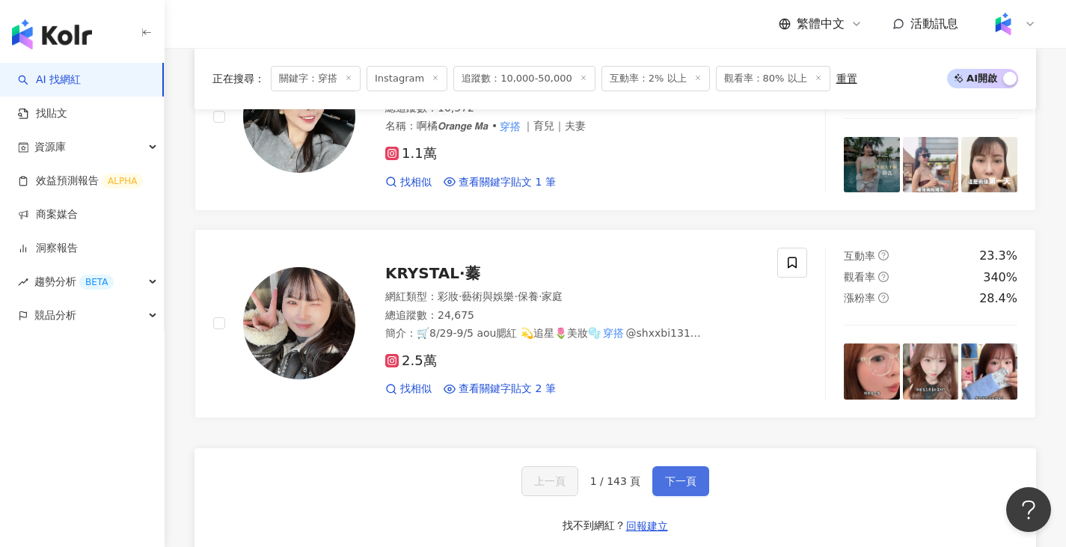
click at [678, 472] on button "下一頁" at bounding box center [681, 481] width 57 height 30
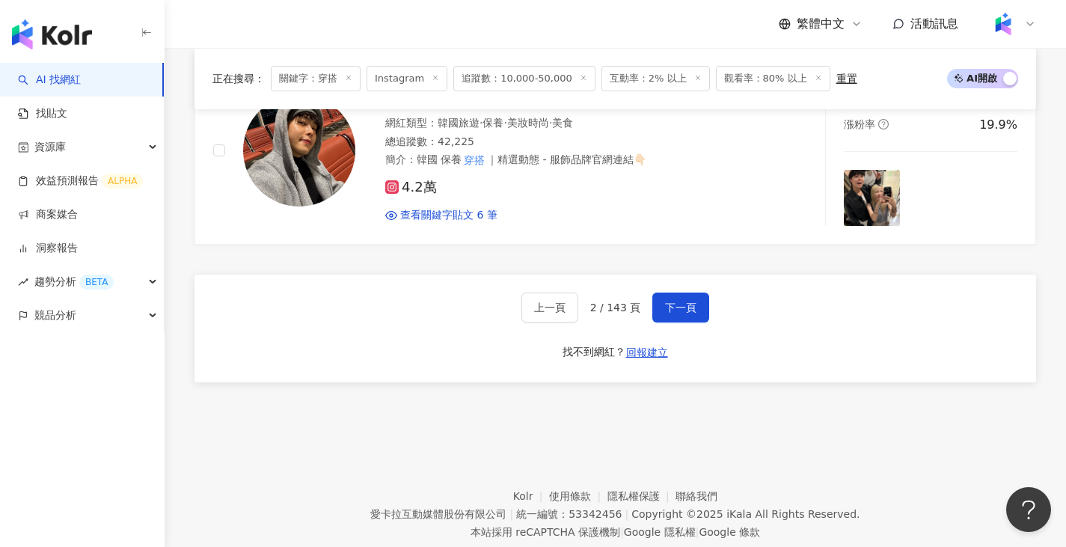
scroll to position [2619, 0]
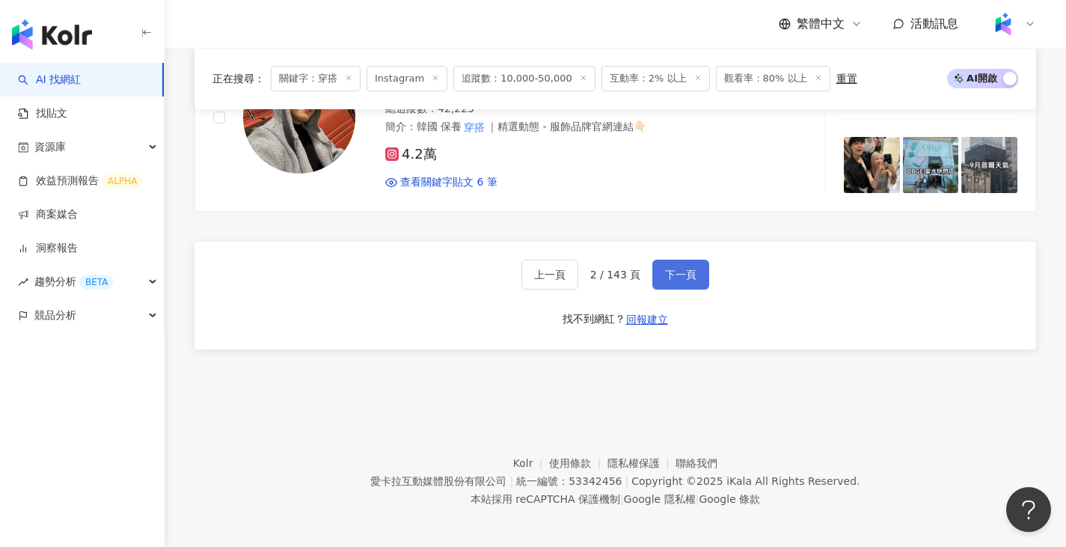
click at [678, 277] on span "下一頁" at bounding box center [680, 275] width 31 height 12
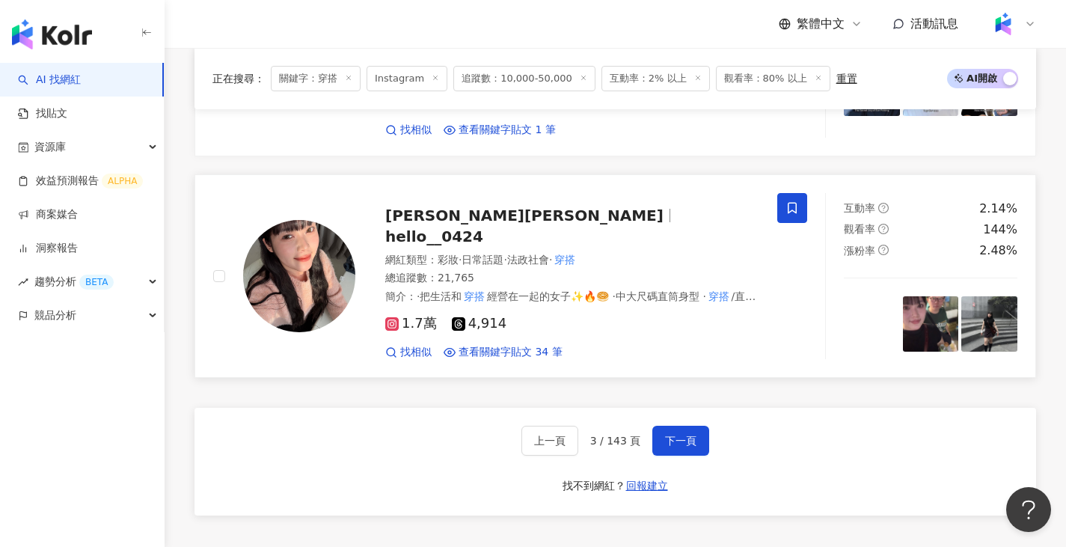
scroll to position [2423, 0]
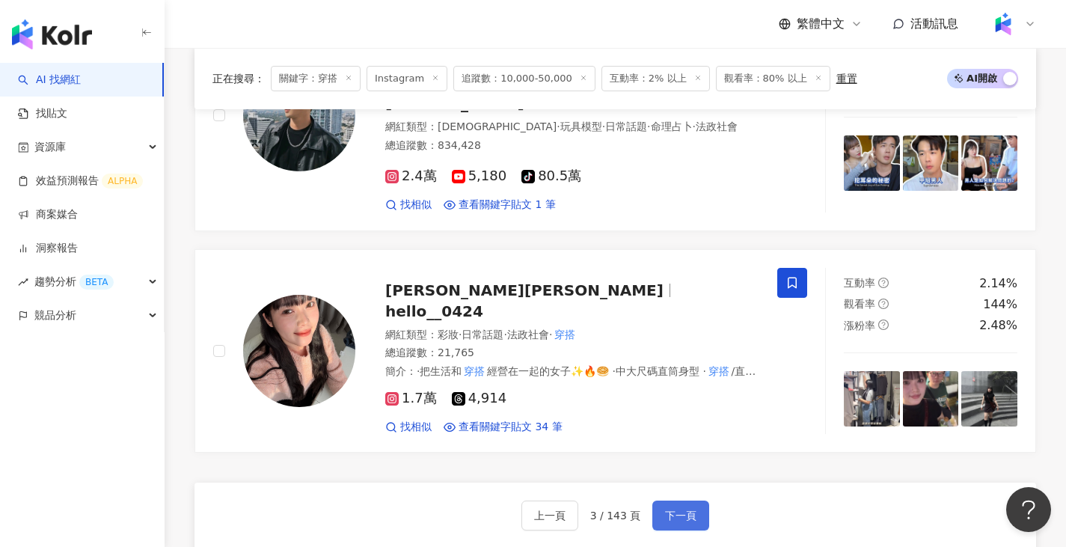
click at [677, 501] on button "下一頁" at bounding box center [681, 516] width 57 height 30
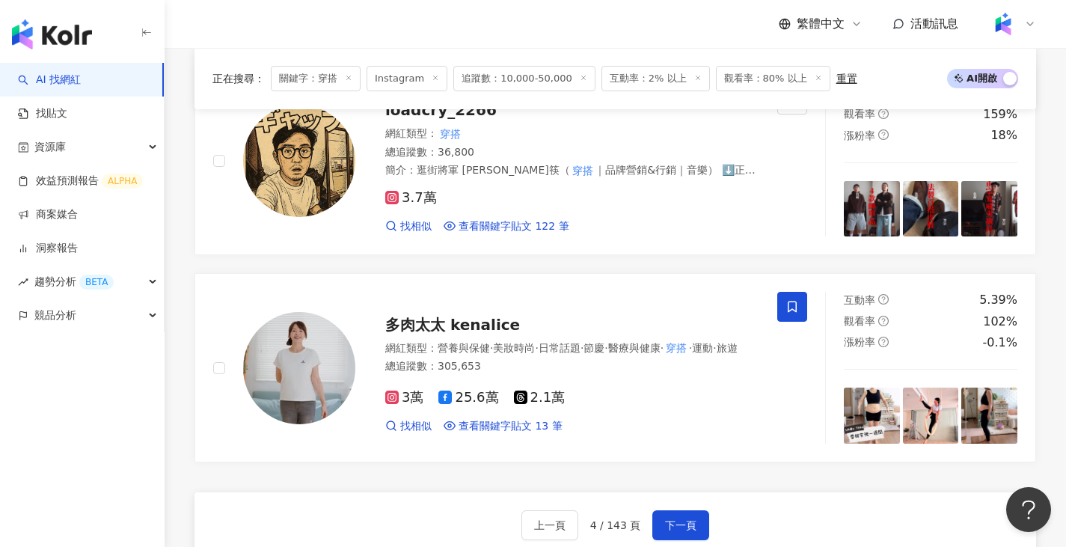
scroll to position [2401, 0]
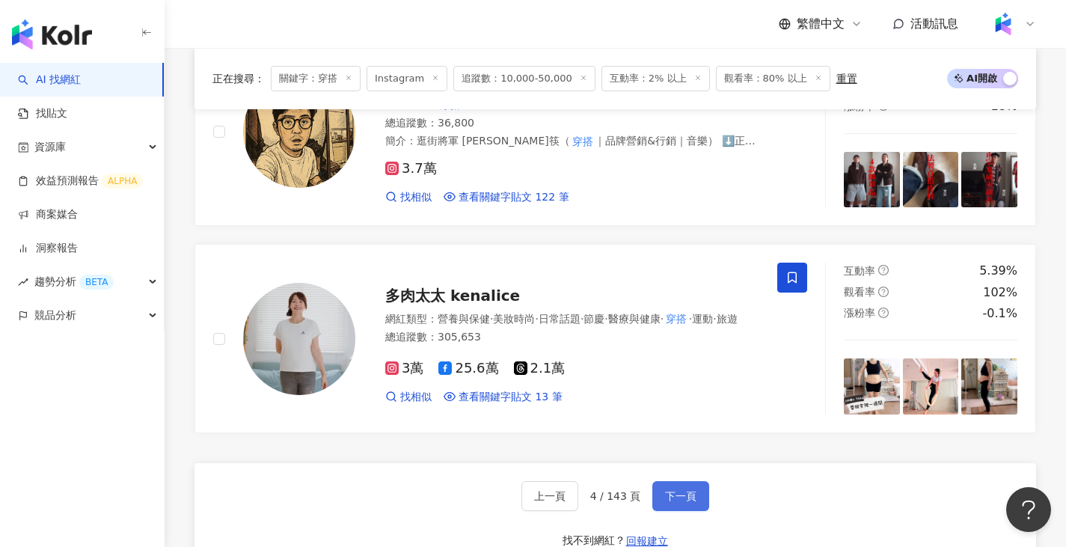
click at [688, 490] on span "下一頁" at bounding box center [680, 496] width 31 height 12
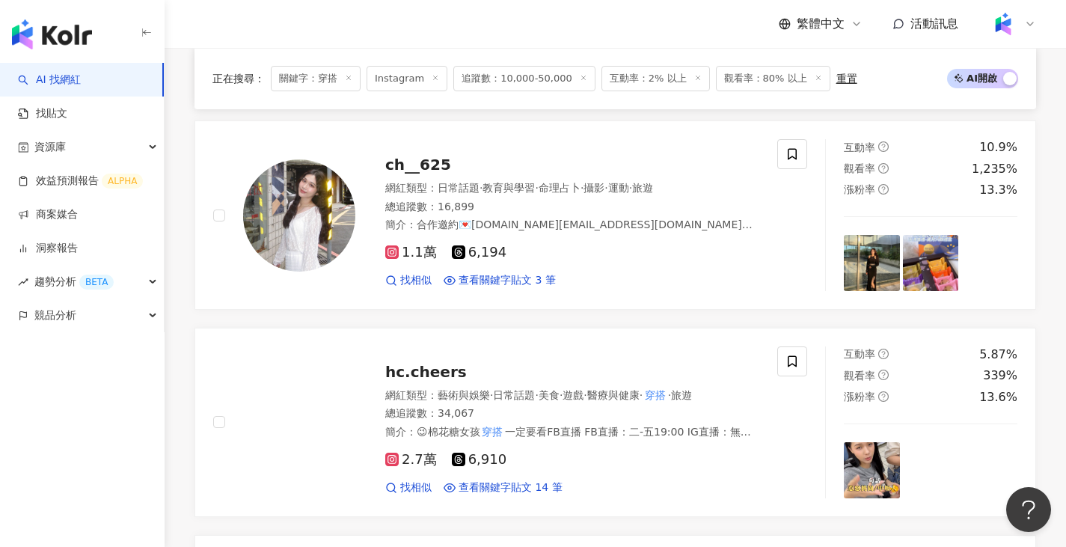
scroll to position [2425, 0]
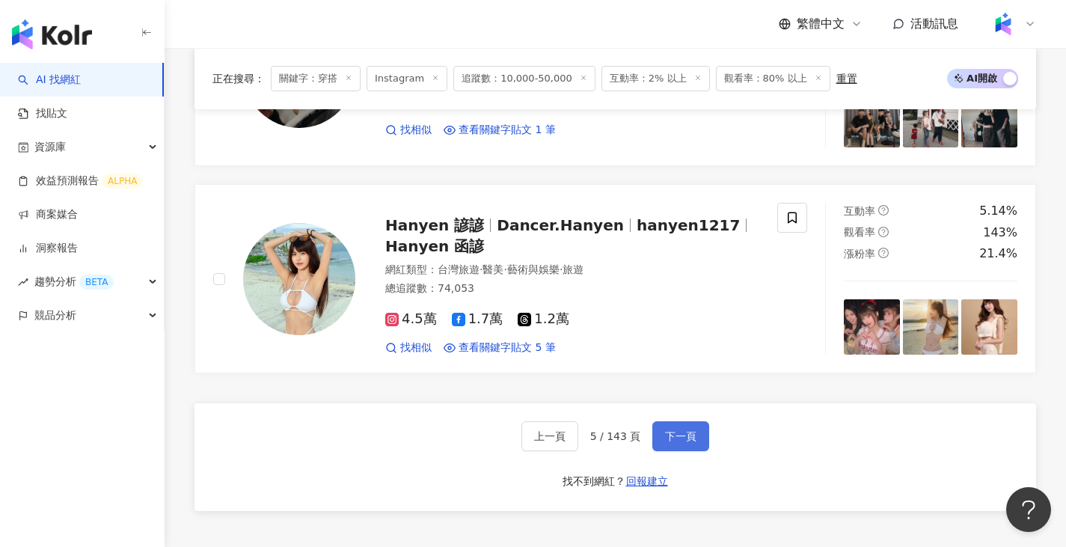
click at [695, 451] on button "下一頁" at bounding box center [681, 436] width 57 height 30
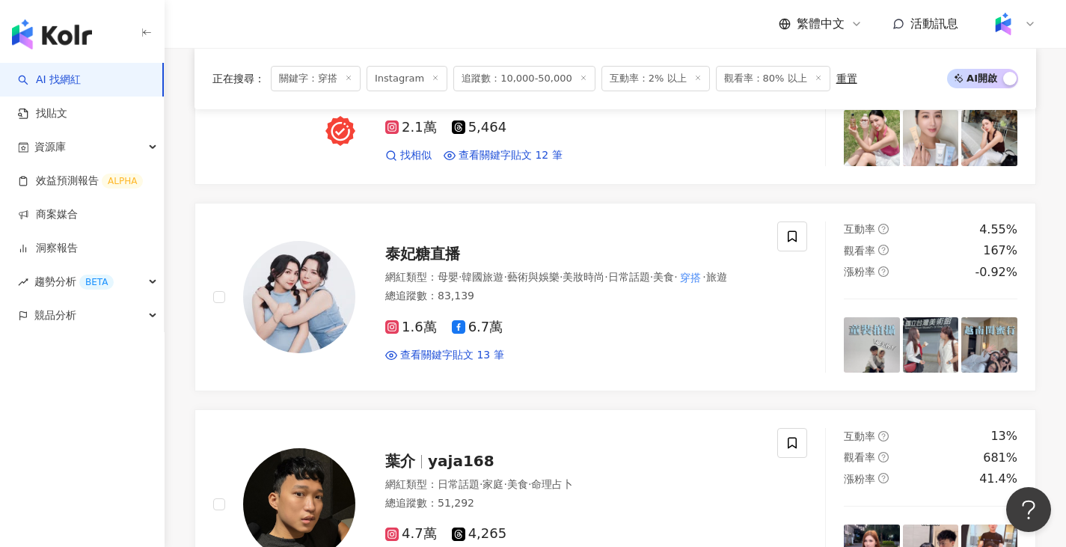
scroll to position [2415, 0]
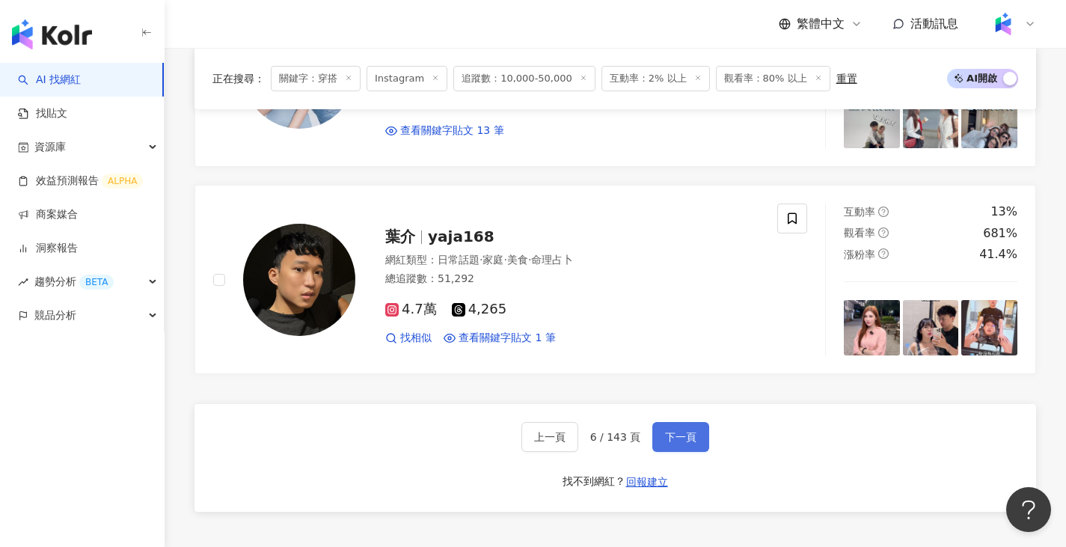
click at [668, 440] on span "下一頁" at bounding box center [680, 437] width 31 height 12
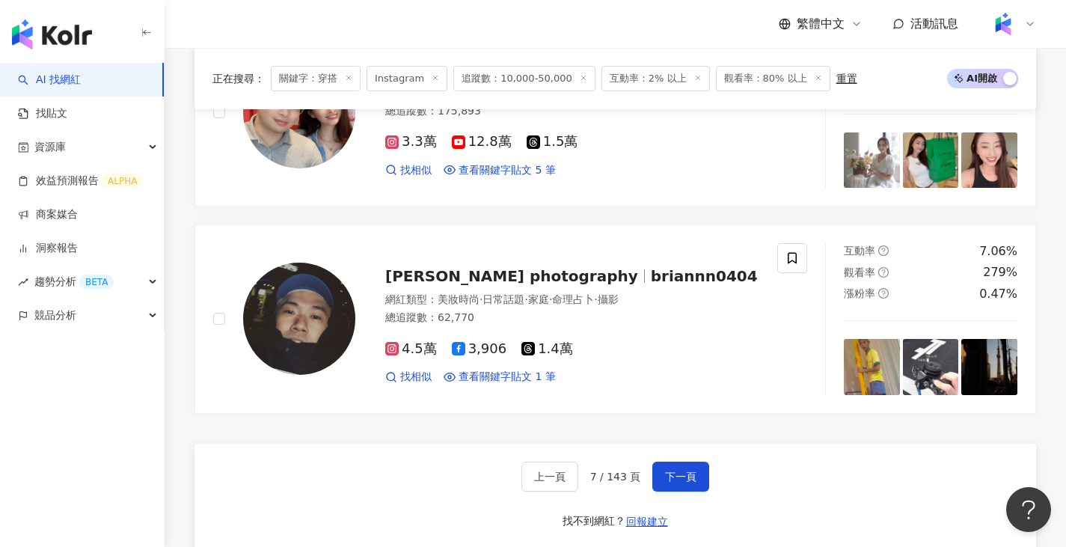
scroll to position [2470, 0]
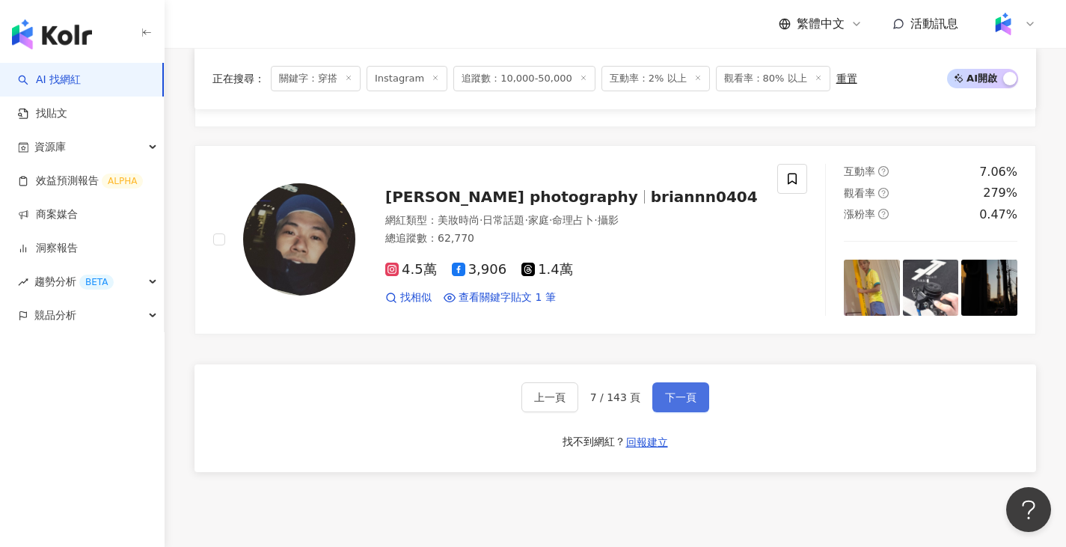
click at [672, 391] on span "下一頁" at bounding box center [680, 397] width 31 height 12
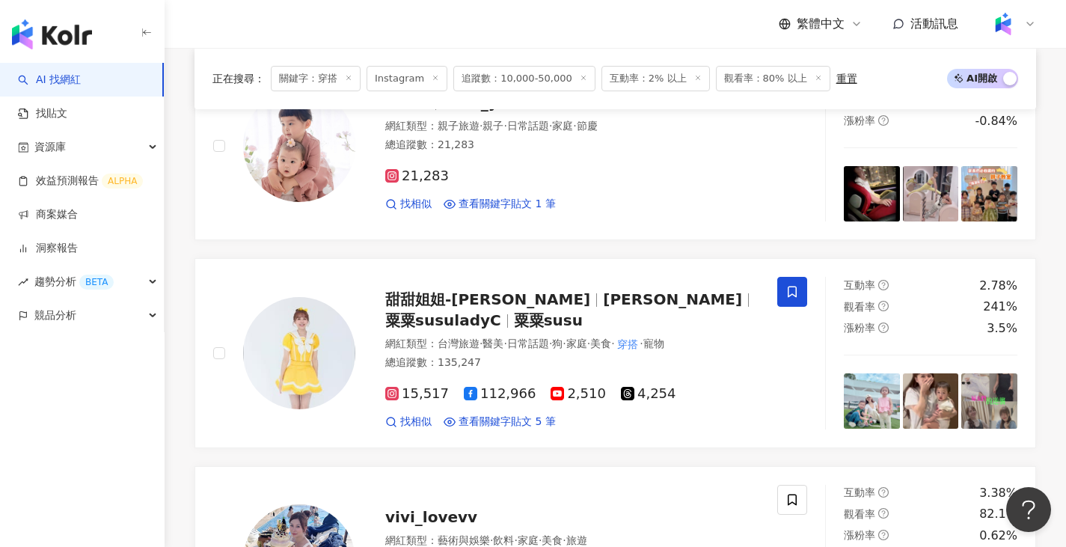
scroll to position [2486, 0]
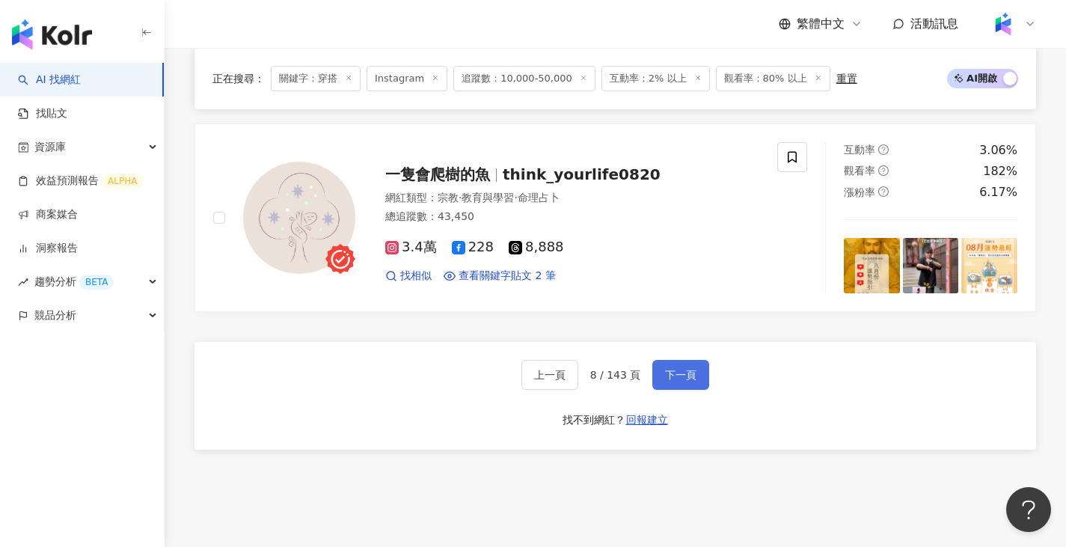
click at [691, 381] on span "下一頁" at bounding box center [680, 375] width 31 height 12
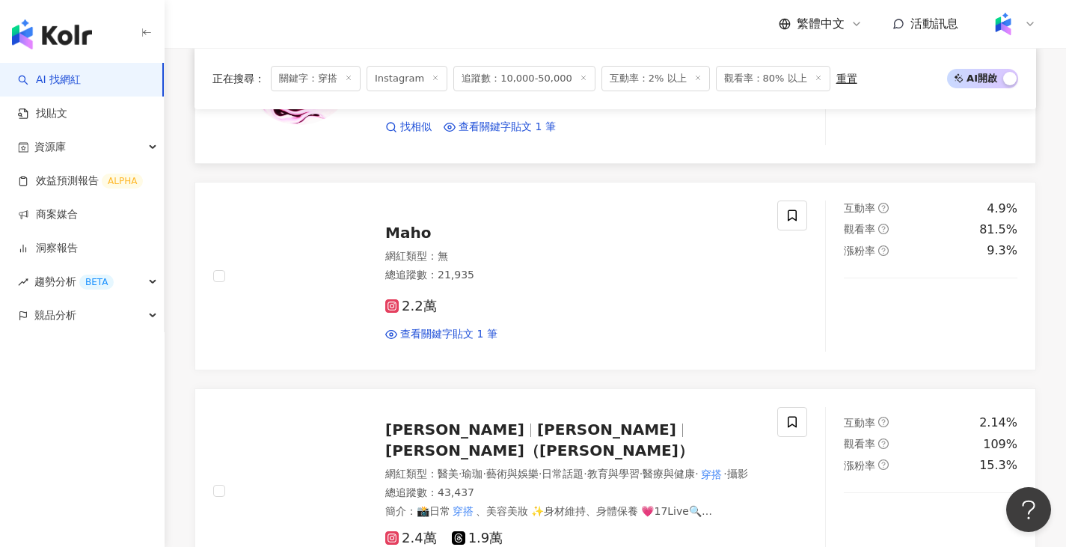
scroll to position [2546, 0]
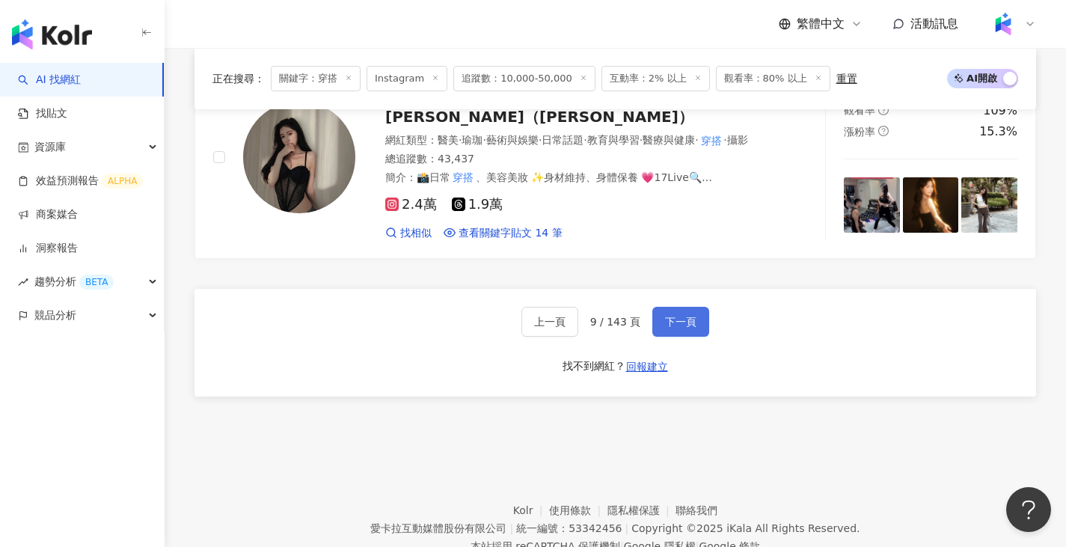
click at [693, 322] on button "下一頁" at bounding box center [681, 322] width 57 height 30
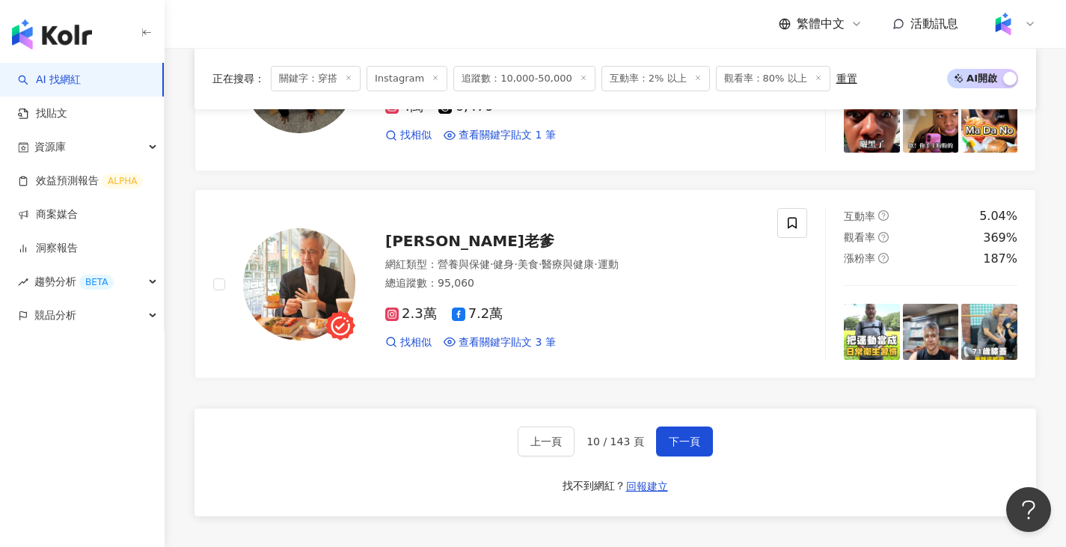
scroll to position [2470, 0]
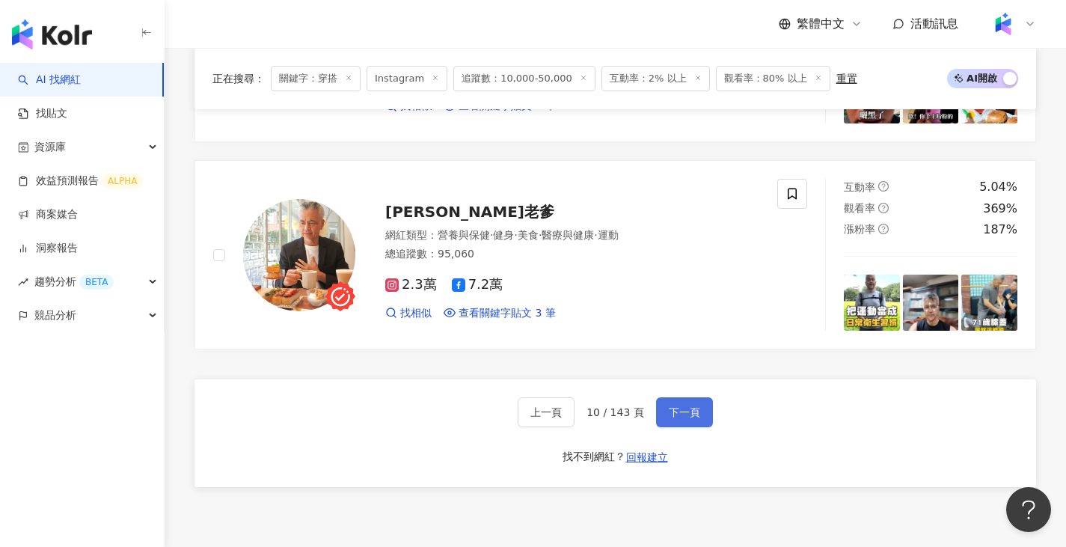
click at [702, 411] on button "下一頁" at bounding box center [684, 412] width 57 height 30
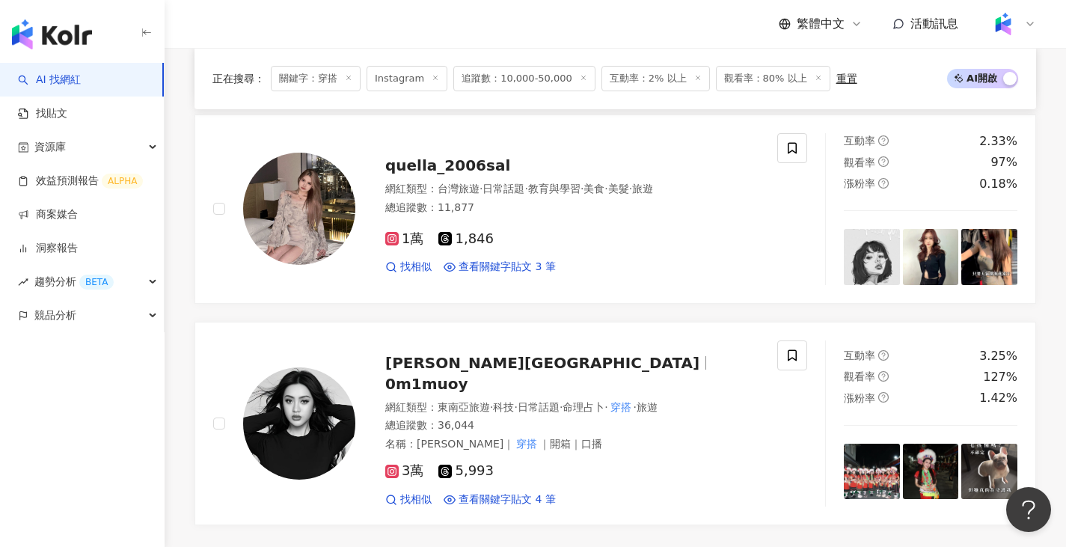
scroll to position [2518, 0]
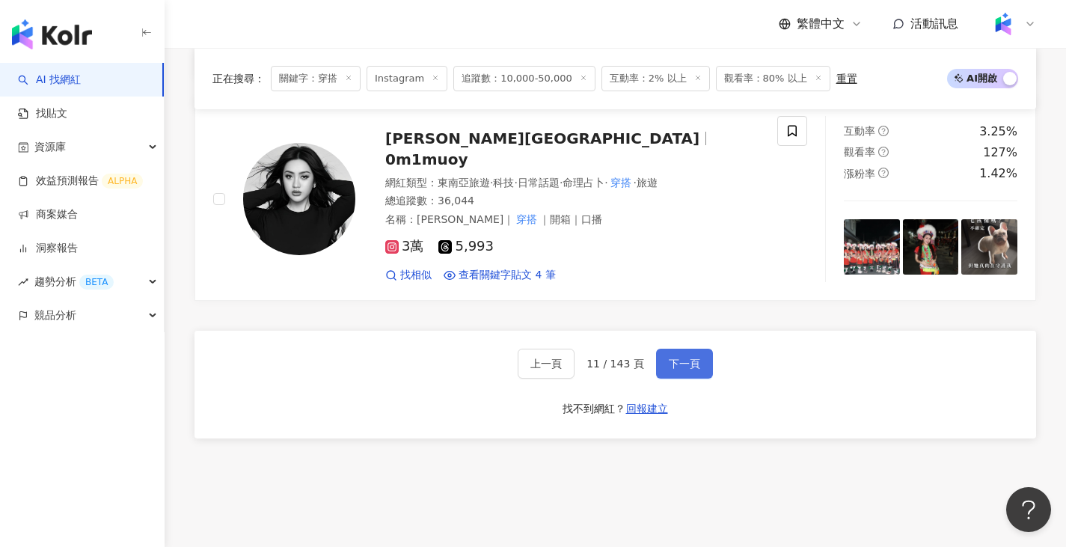
click at [692, 358] on span "下一頁" at bounding box center [684, 364] width 31 height 12
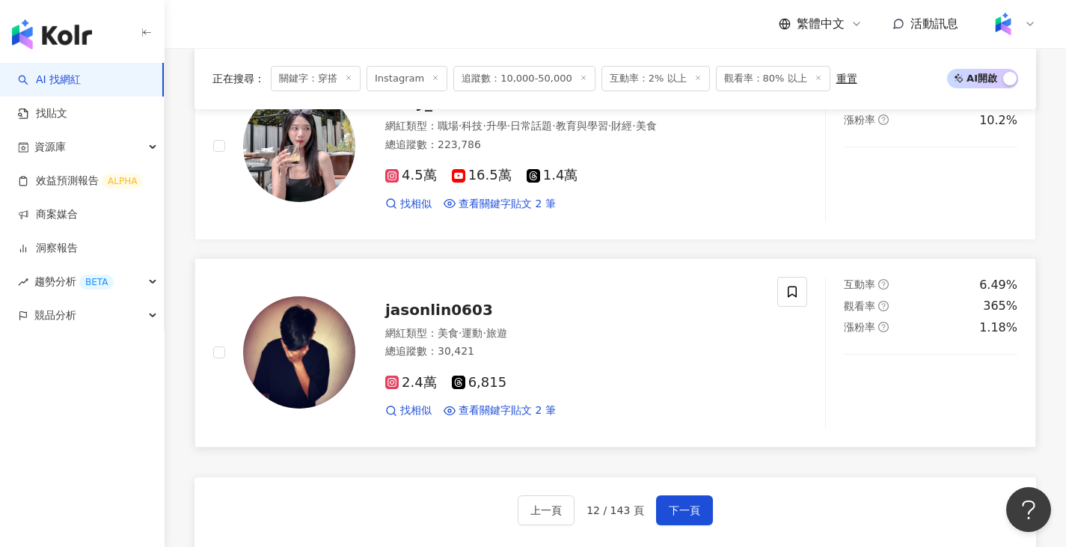
scroll to position [2437, 0]
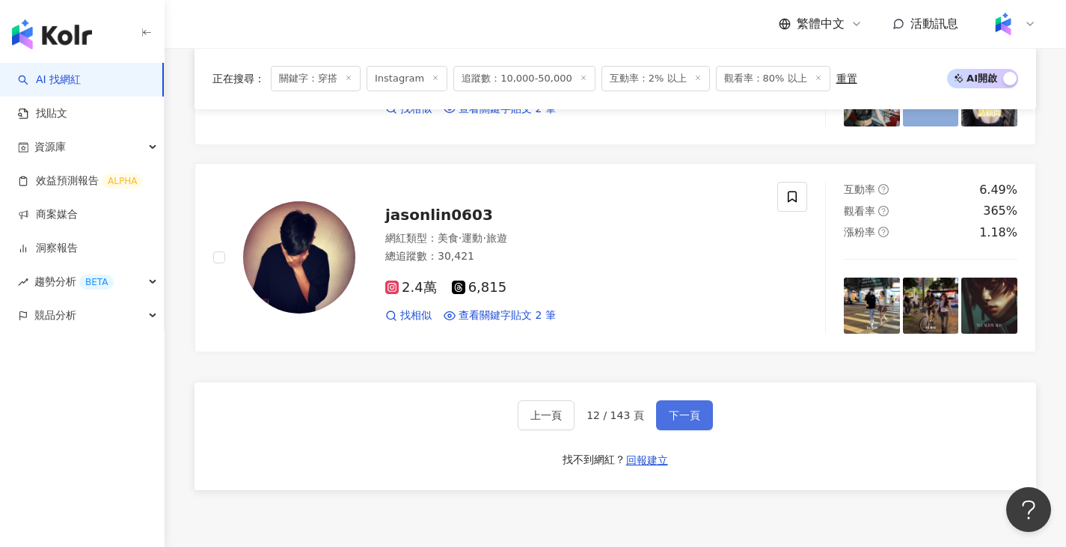
click at [678, 403] on button "下一頁" at bounding box center [684, 415] width 57 height 30
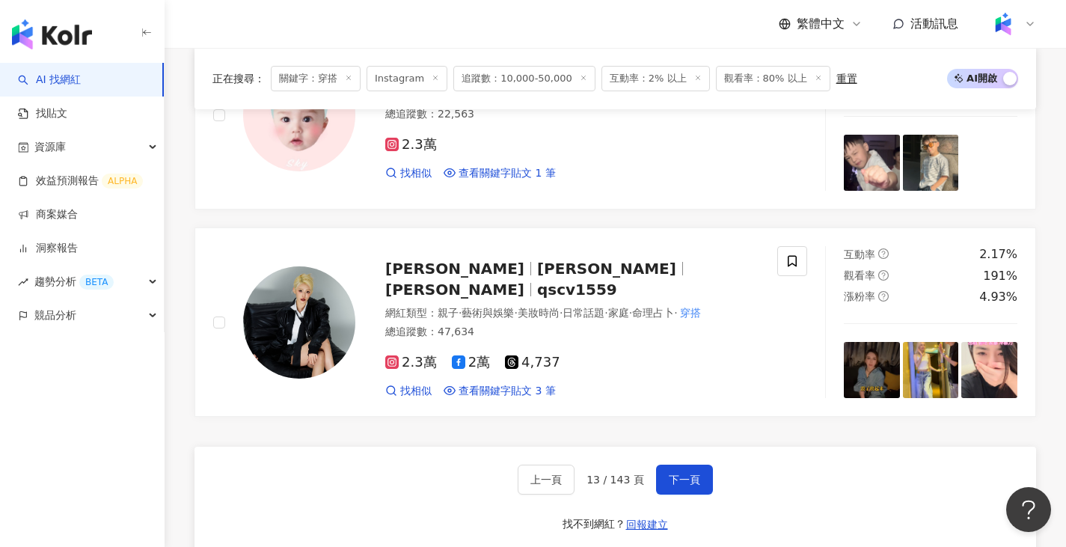
scroll to position [2410, 0]
click at [679, 464] on button "下一頁" at bounding box center [684, 479] width 57 height 30
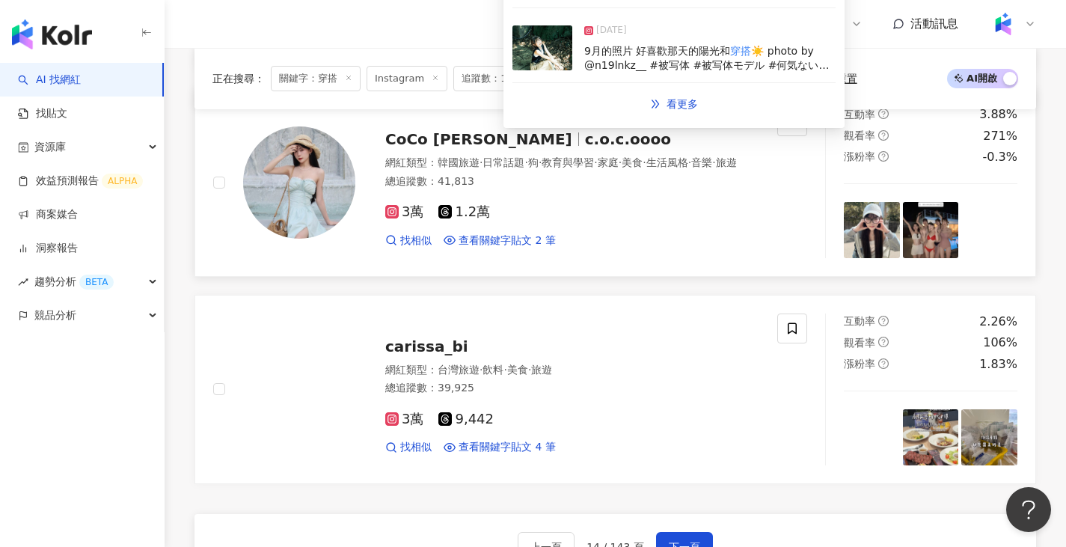
scroll to position [2493, 0]
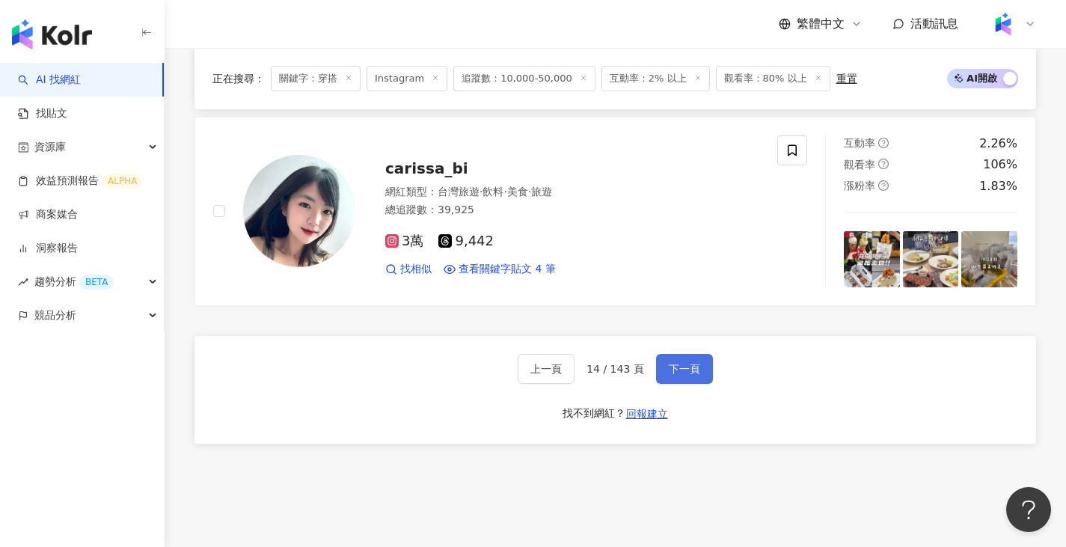
click at [690, 363] on span "下一頁" at bounding box center [684, 369] width 31 height 12
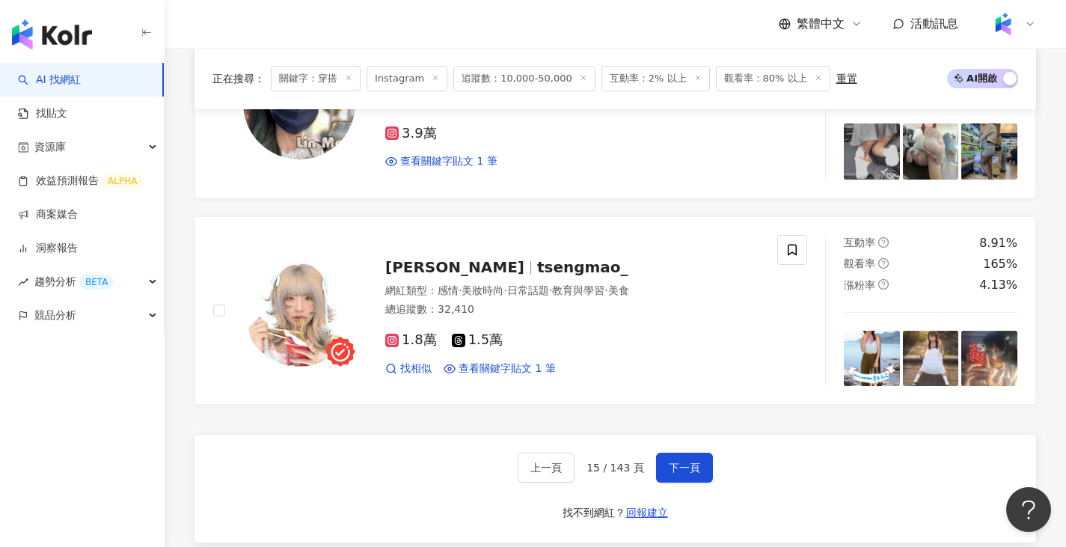
scroll to position [2395, 0]
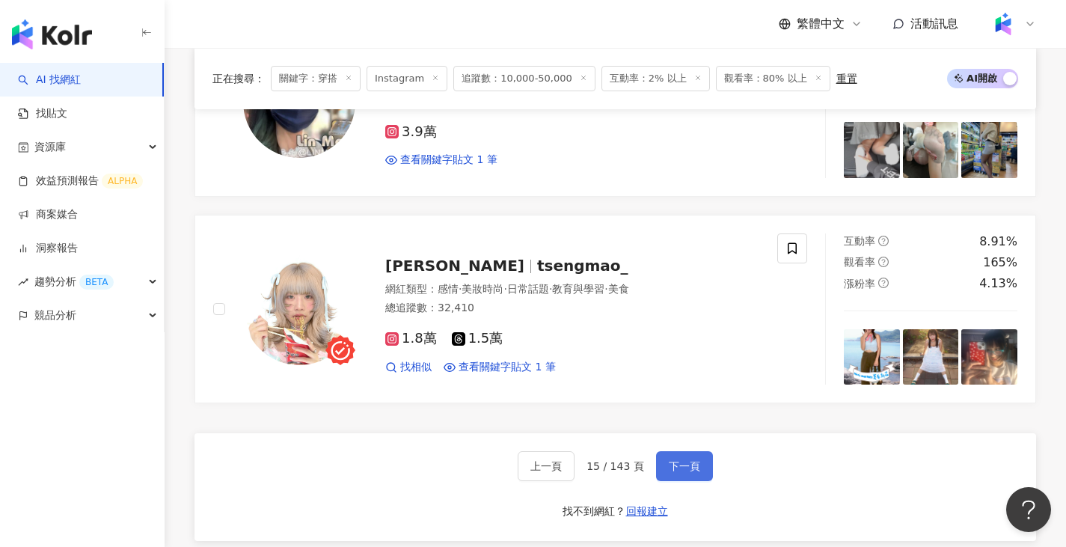
click at [676, 460] on span "下一頁" at bounding box center [684, 466] width 31 height 12
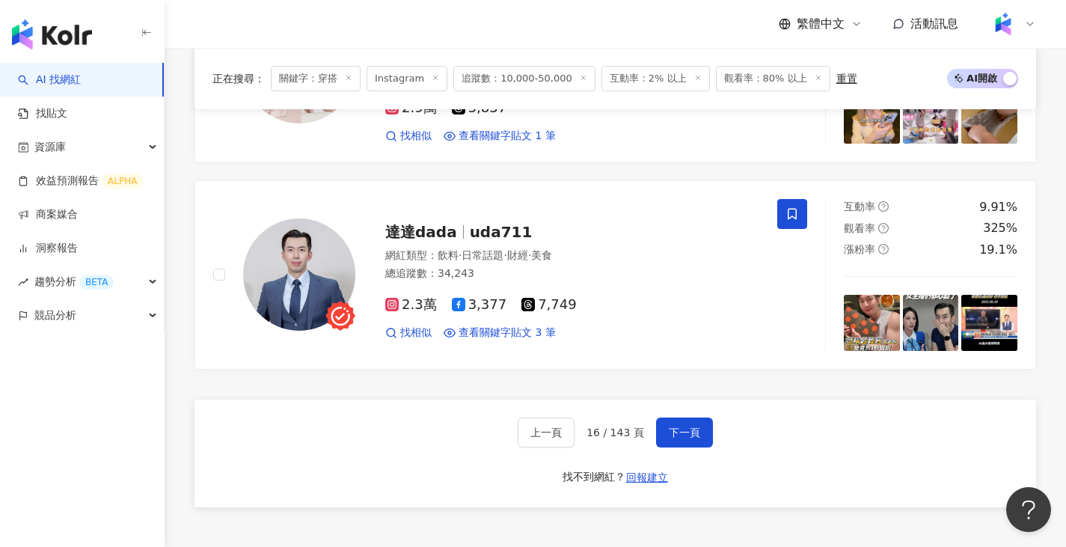
scroll to position [2470, 0]
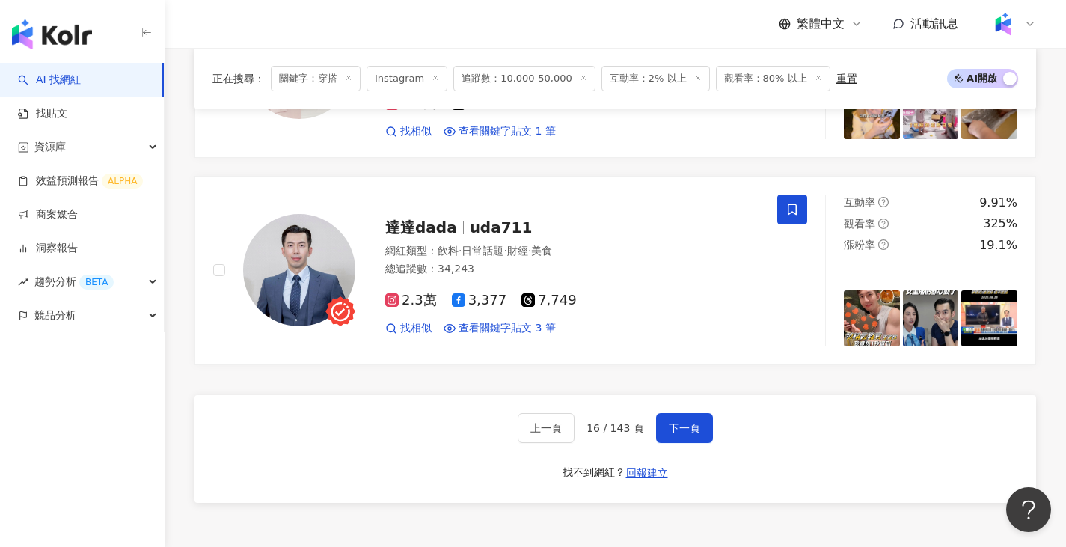
click at [703, 421] on div "上一頁 16 / 143 頁 下一頁 找不到網紅？ 回報建立" at bounding box center [616, 449] width 842 height 108
click at [695, 422] on span "下一頁" at bounding box center [684, 428] width 31 height 12
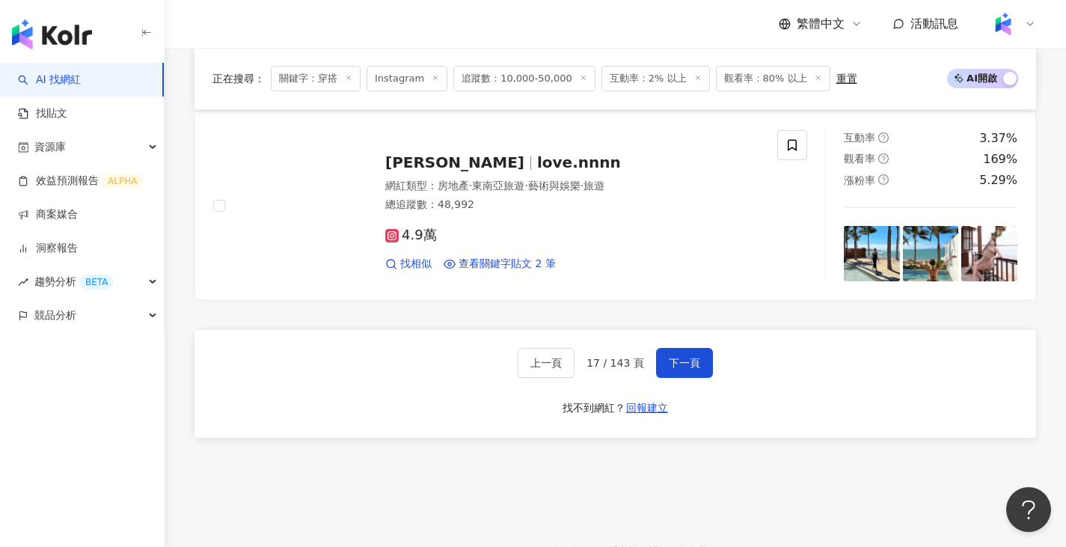
scroll to position [2512, 0]
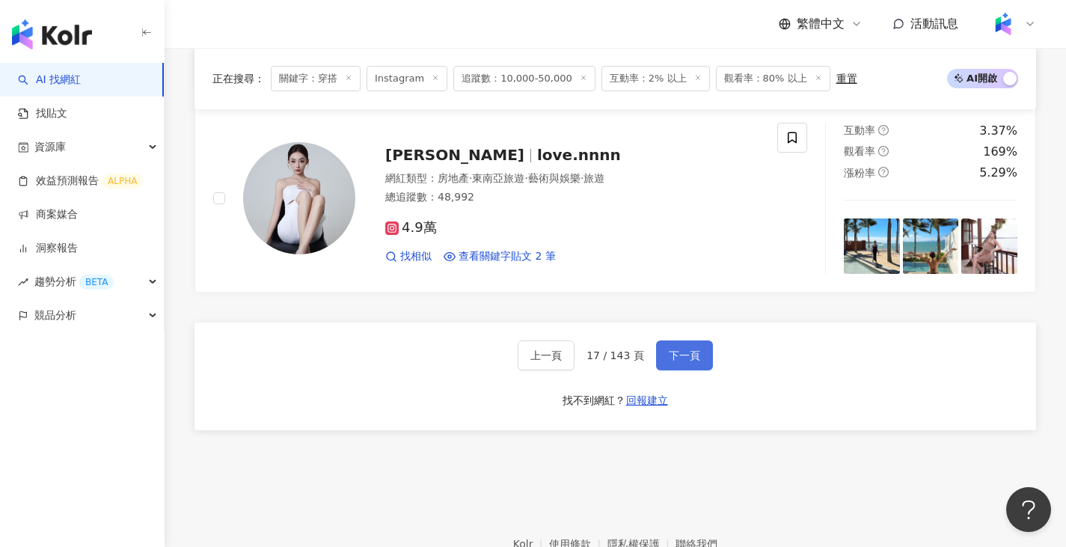
click at [669, 349] on span "下一頁" at bounding box center [684, 355] width 31 height 12
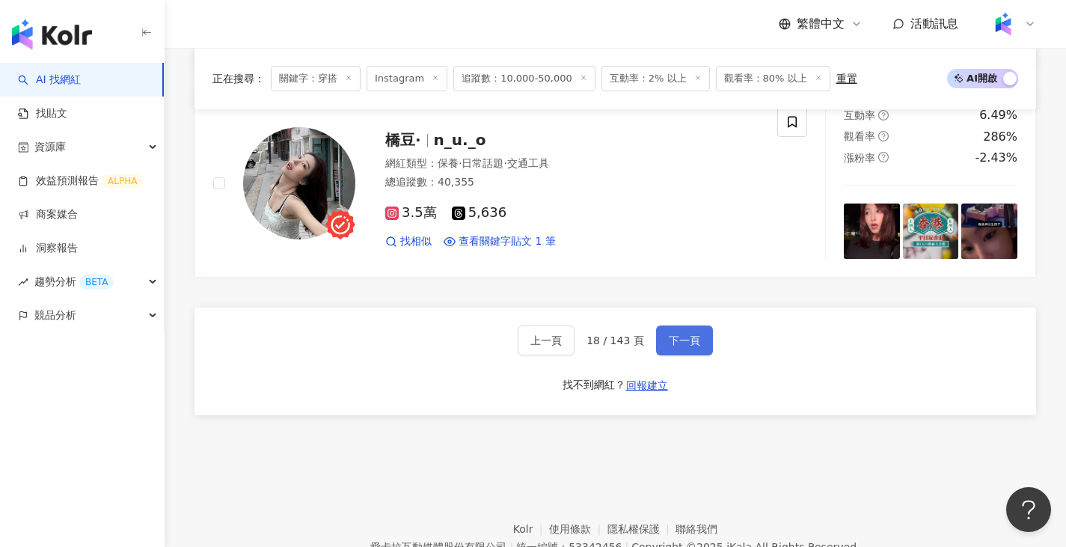
click at [683, 341] on span "下一頁" at bounding box center [684, 341] width 31 height 12
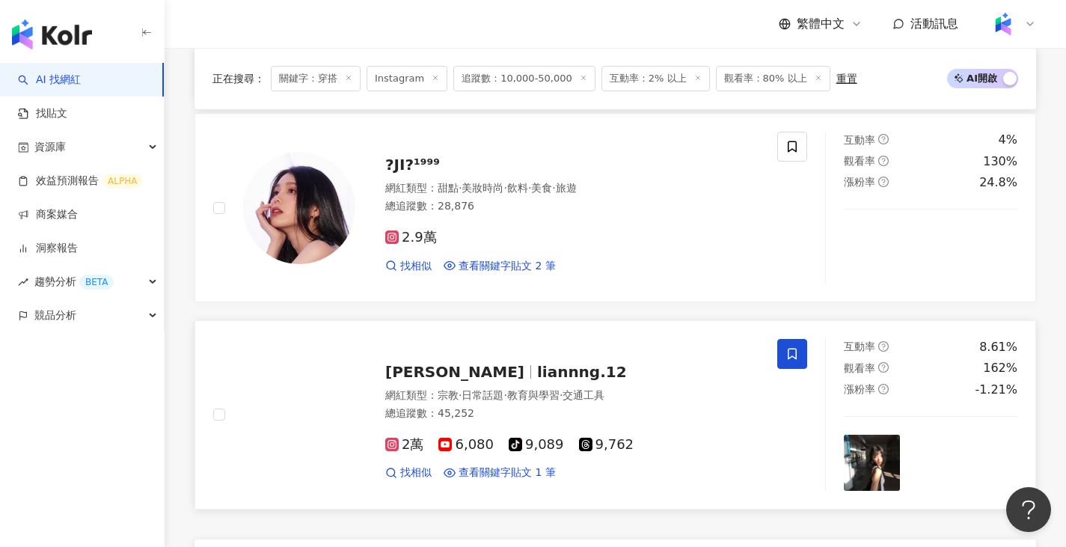
scroll to position [2355, 0]
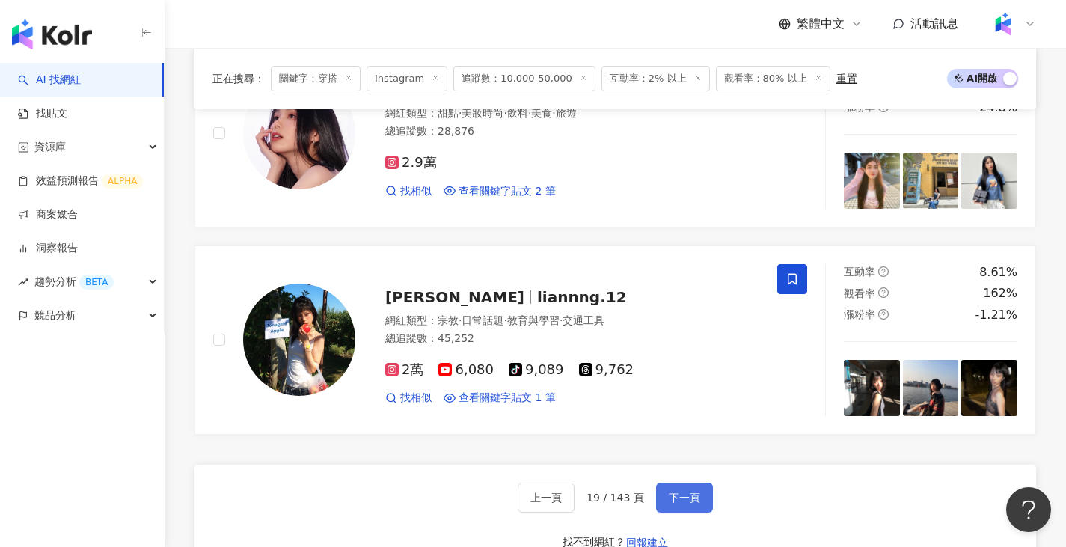
click at [705, 486] on button "下一頁" at bounding box center [684, 498] width 57 height 30
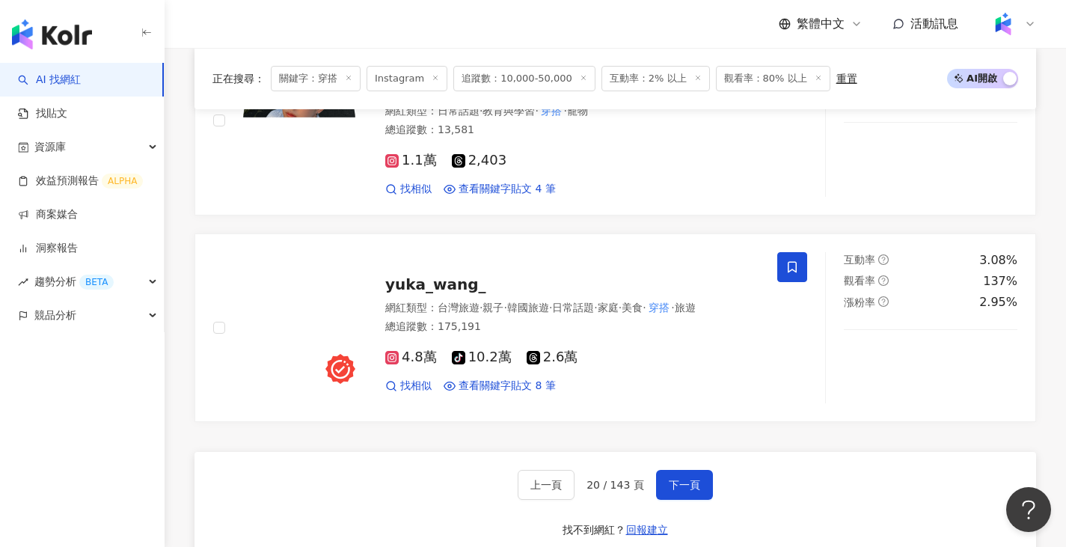
scroll to position [2583, 0]
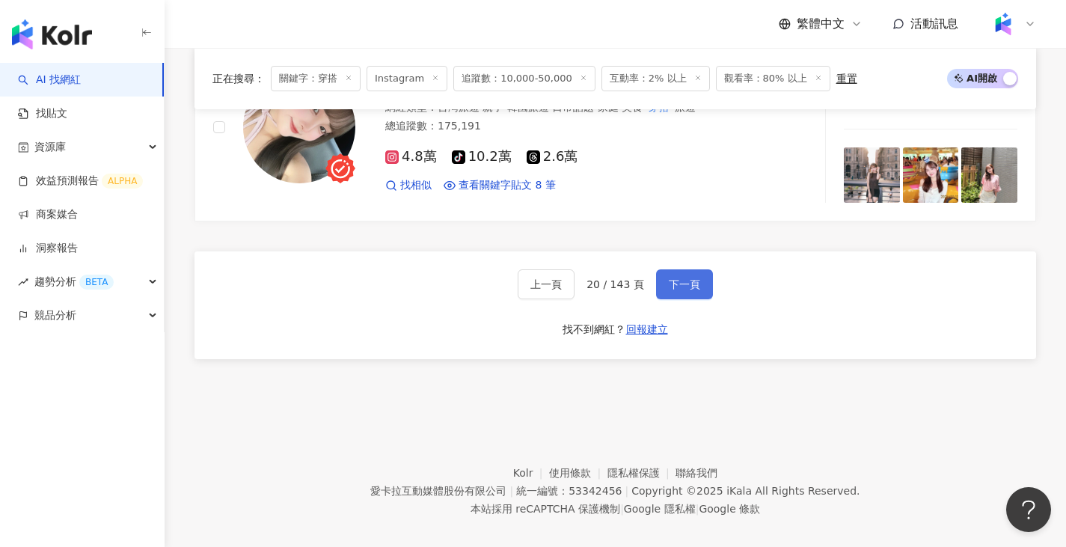
click at [704, 269] on button "下一頁" at bounding box center [684, 284] width 57 height 30
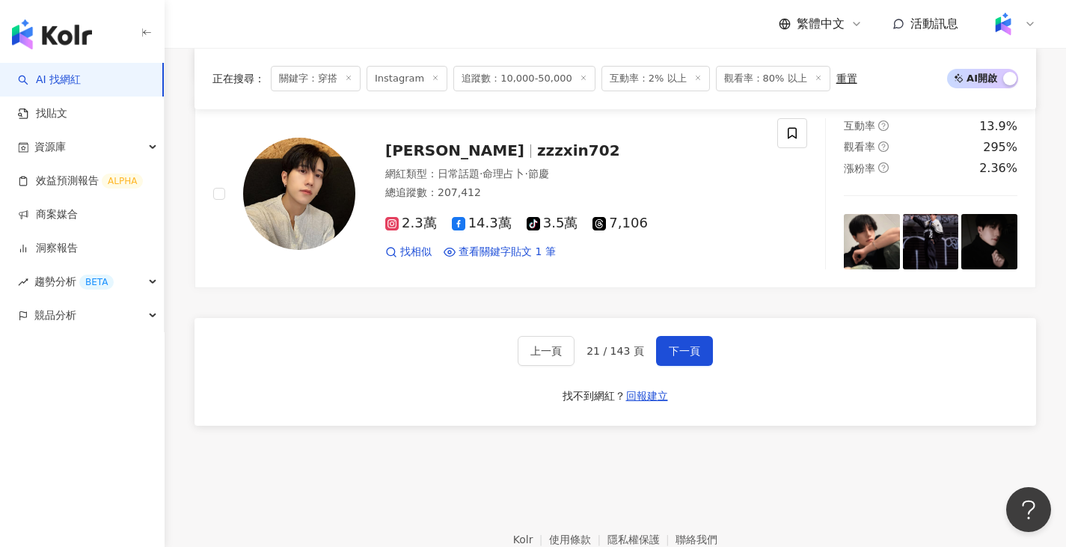
scroll to position [2591, 0]
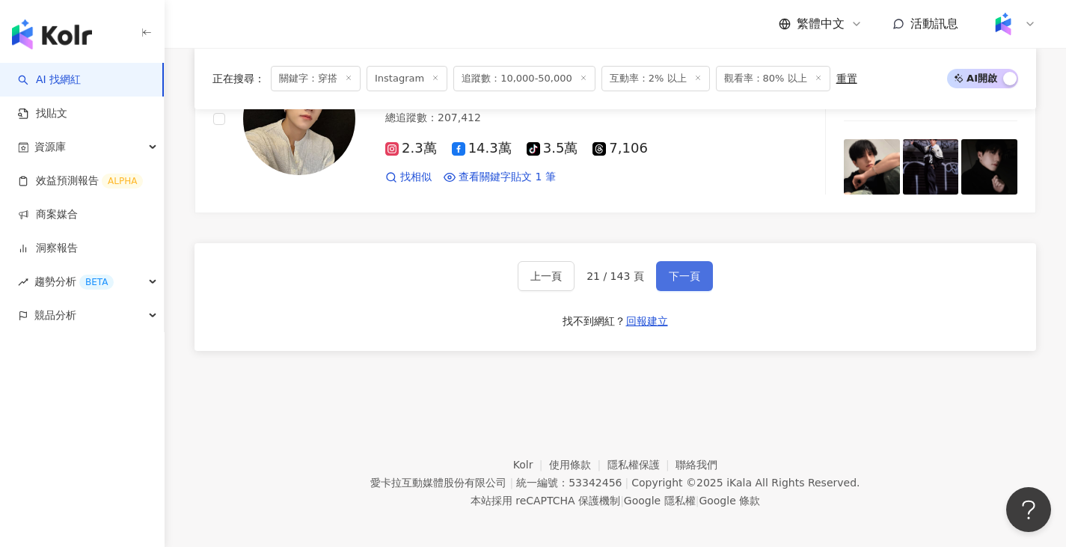
click at [690, 278] on button "下一頁" at bounding box center [684, 276] width 57 height 30
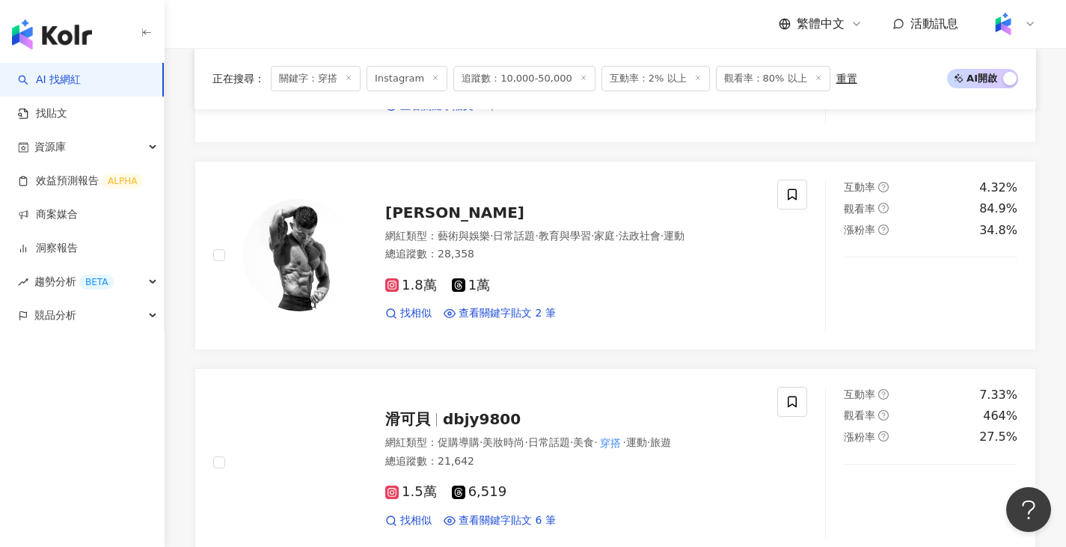
scroll to position [2466, 0]
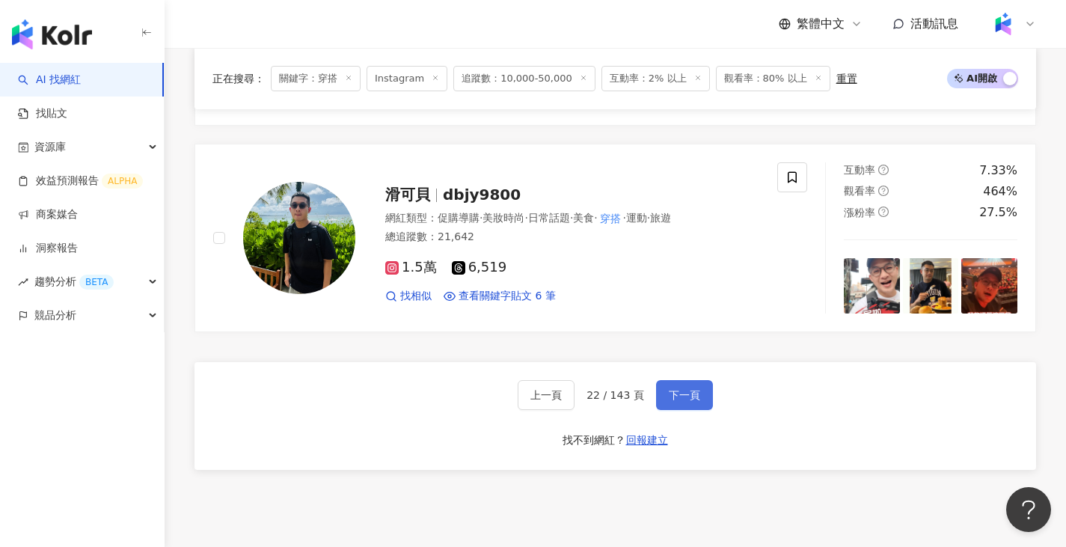
click at [669, 391] on span "下一頁" at bounding box center [684, 395] width 31 height 12
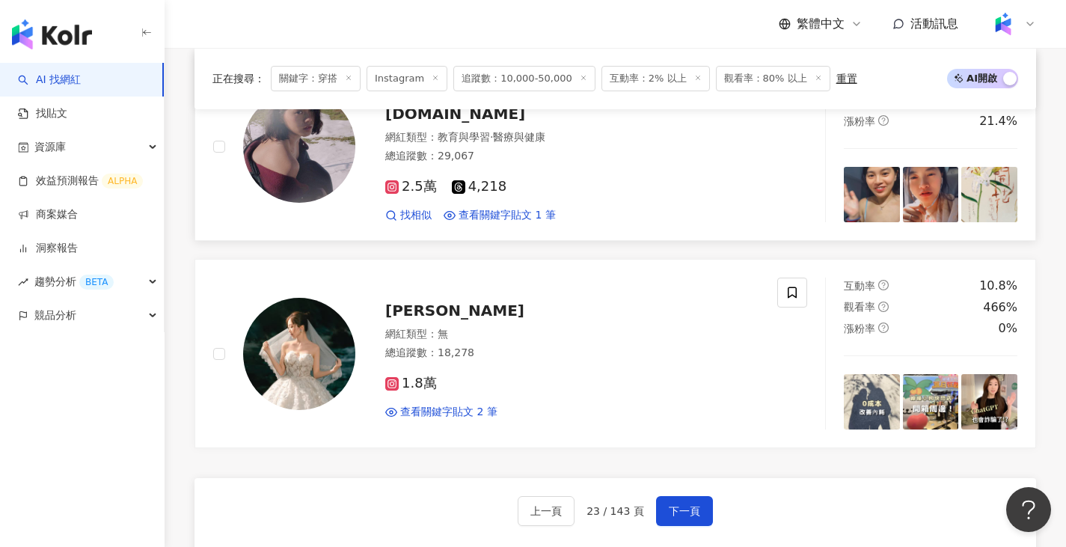
scroll to position [2470, 0]
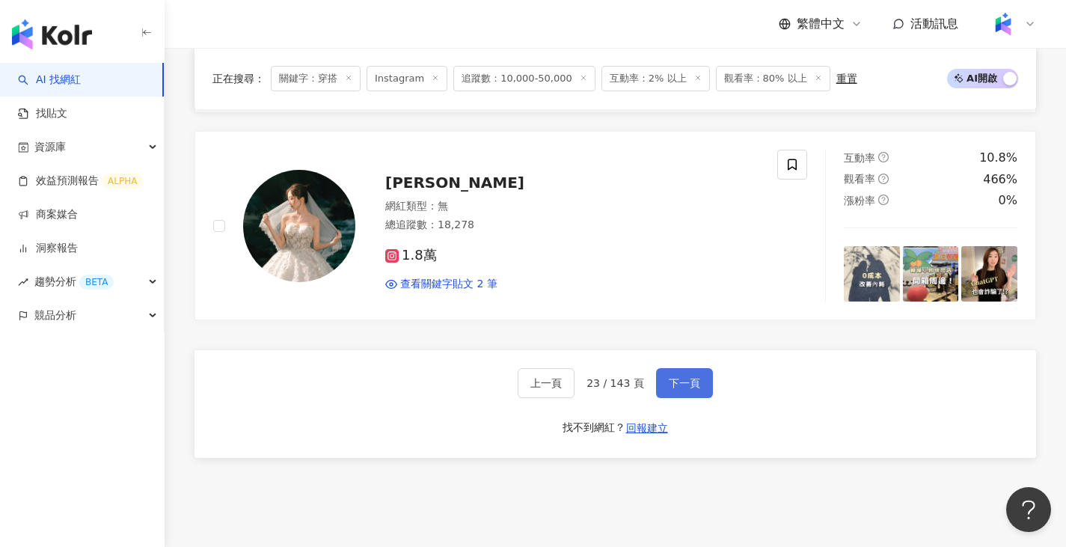
click at [674, 382] on span "下一頁" at bounding box center [684, 383] width 31 height 12
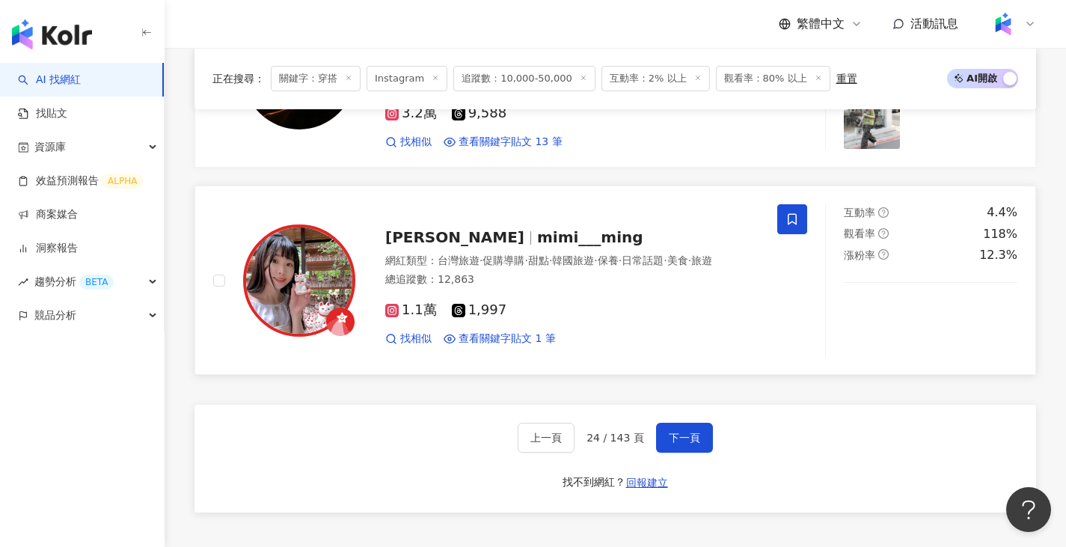
scroll to position [2473, 0]
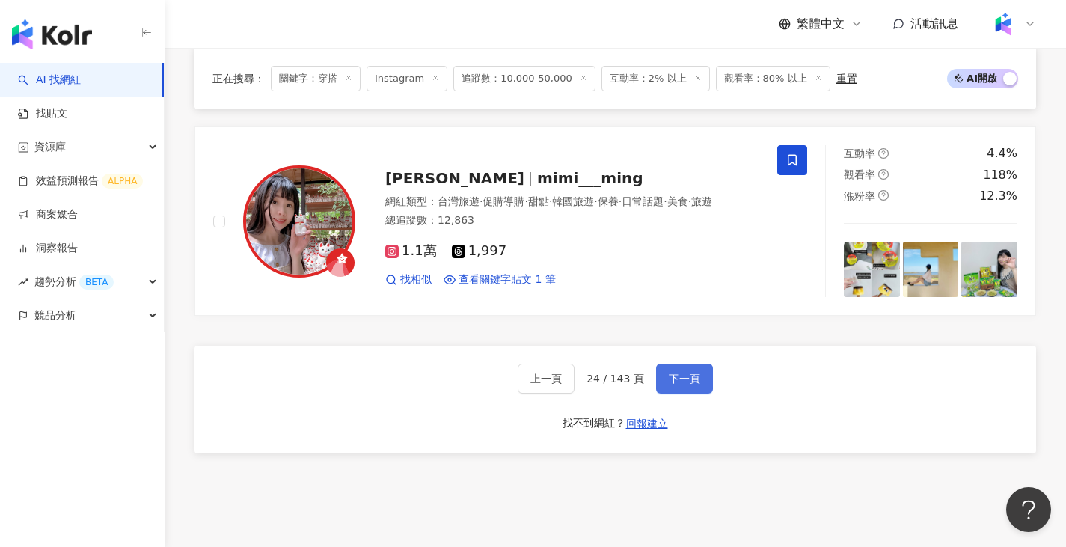
click at [695, 381] on span "下一頁" at bounding box center [684, 379] width 31 height 12
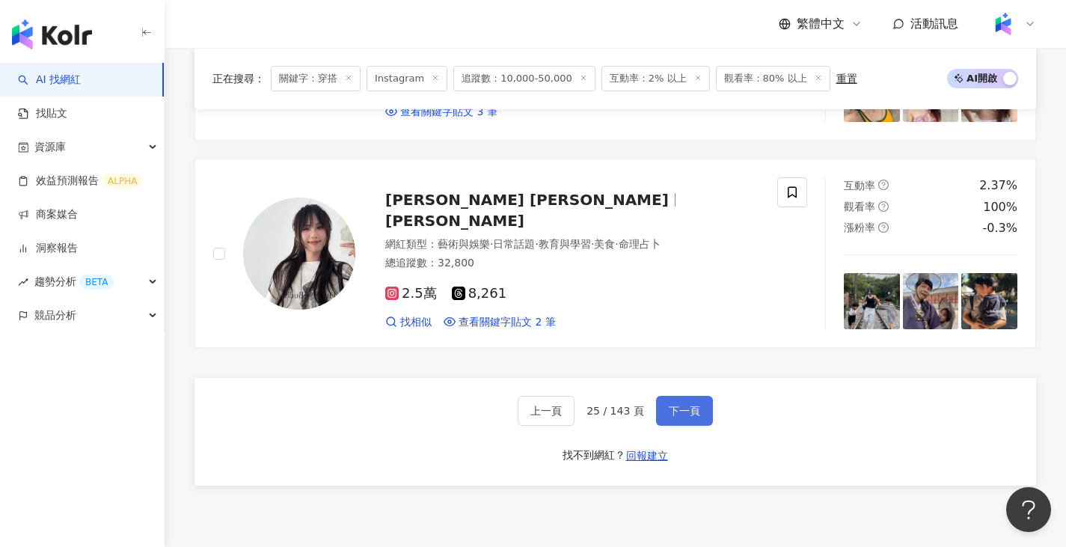
scroll to position [2442, 0]
click at [698, 426] on button "下一頁" at bounding box center [684, 411] width 57 height 30
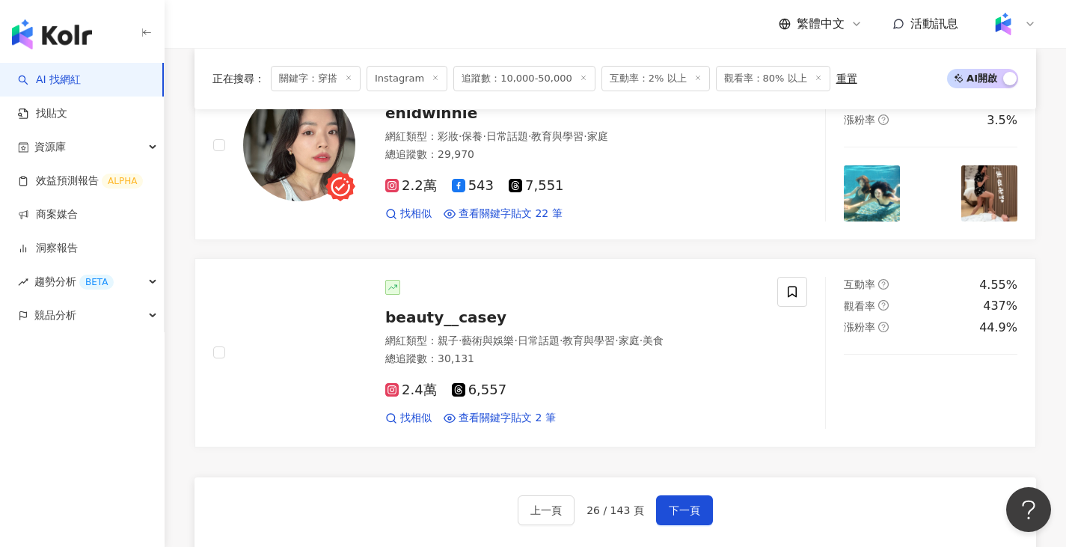
scroll to position [2413, 0]
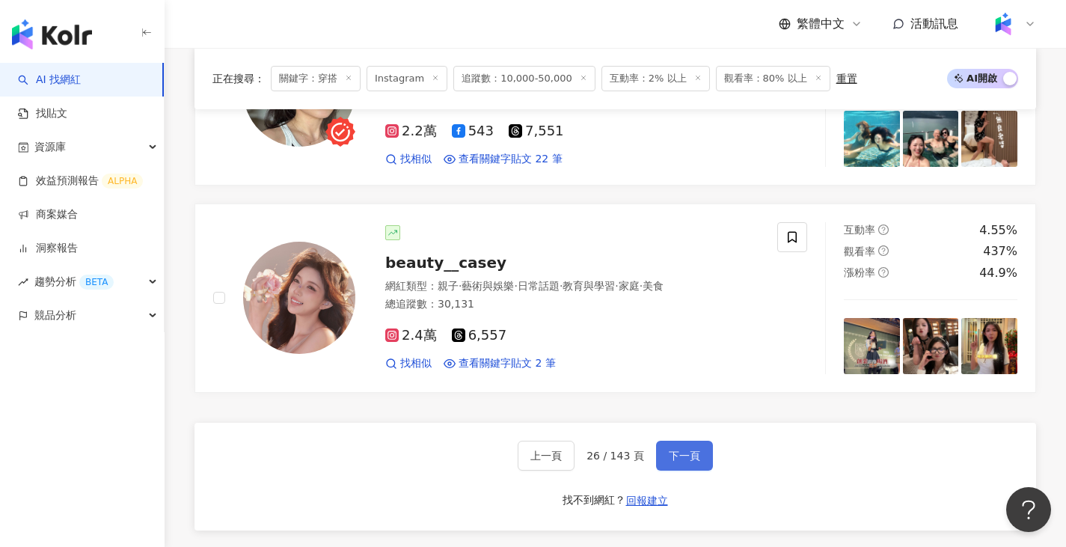
click at [685, 453] on span "下一頁" at bounding box center [684, 456] width 31 height 12
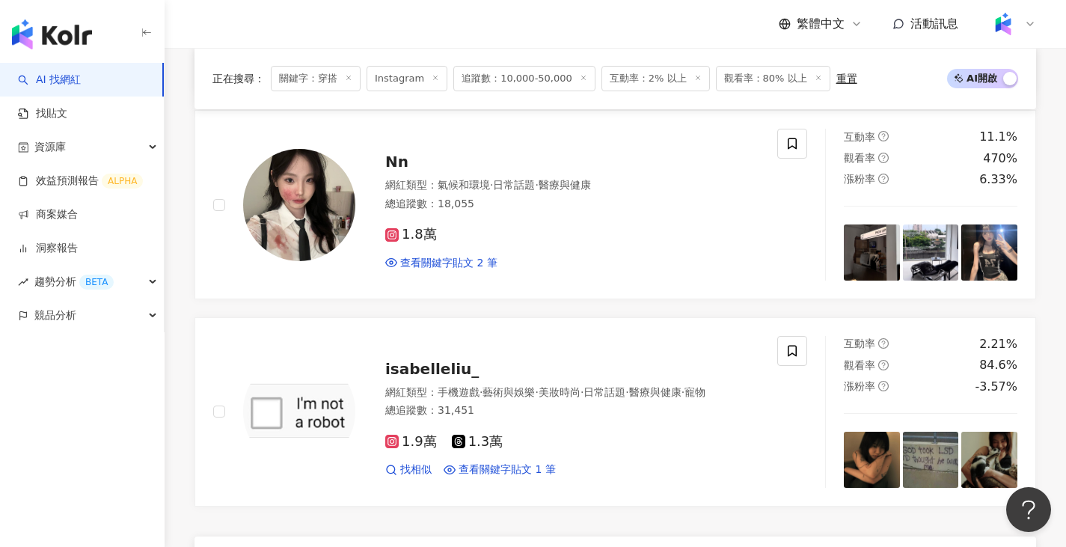
scroll to position [2470, 0]
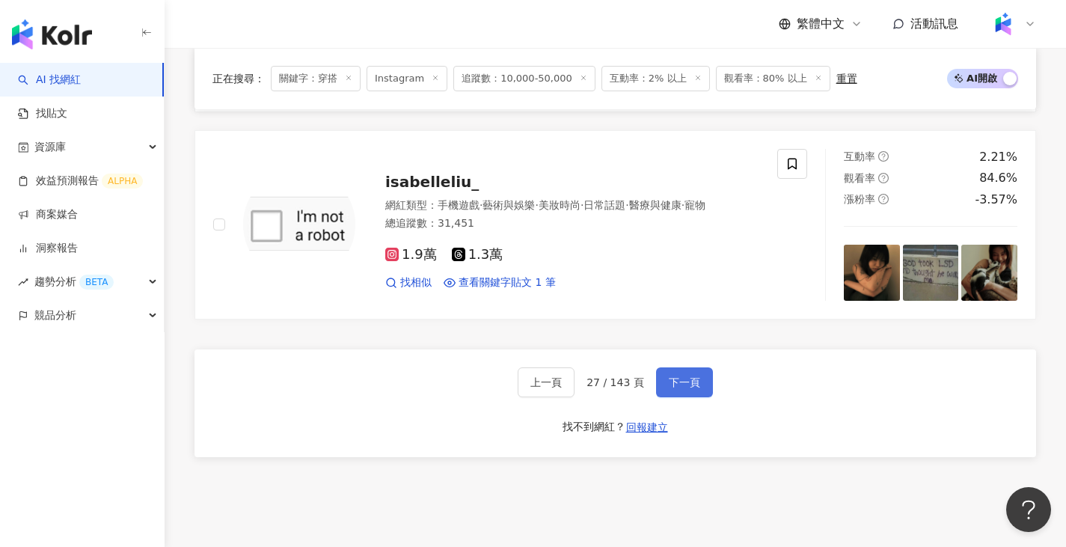
click at [665, 385] on button "下一頁" at bounding box center [684, 382] width 57 height 30
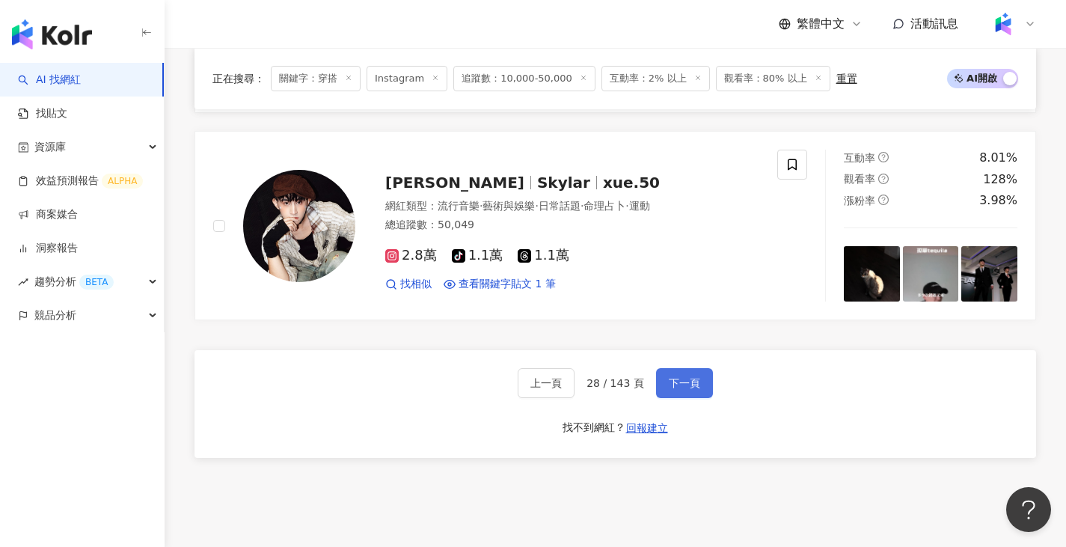
click at [674, 377] on span "下一頁" at bounding box center [684, 383] width 31 height 12
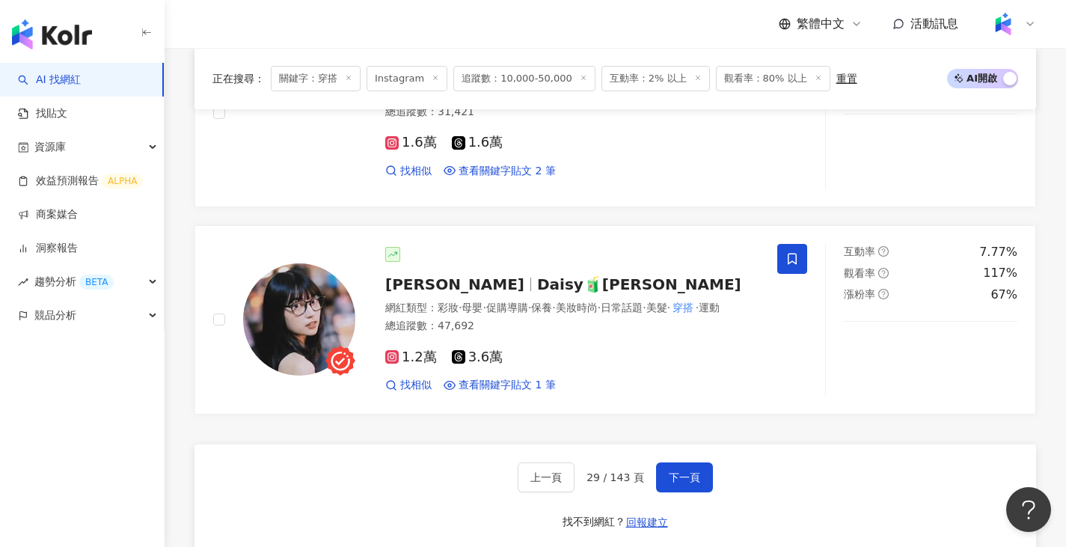
scroll to position [2387, 0]
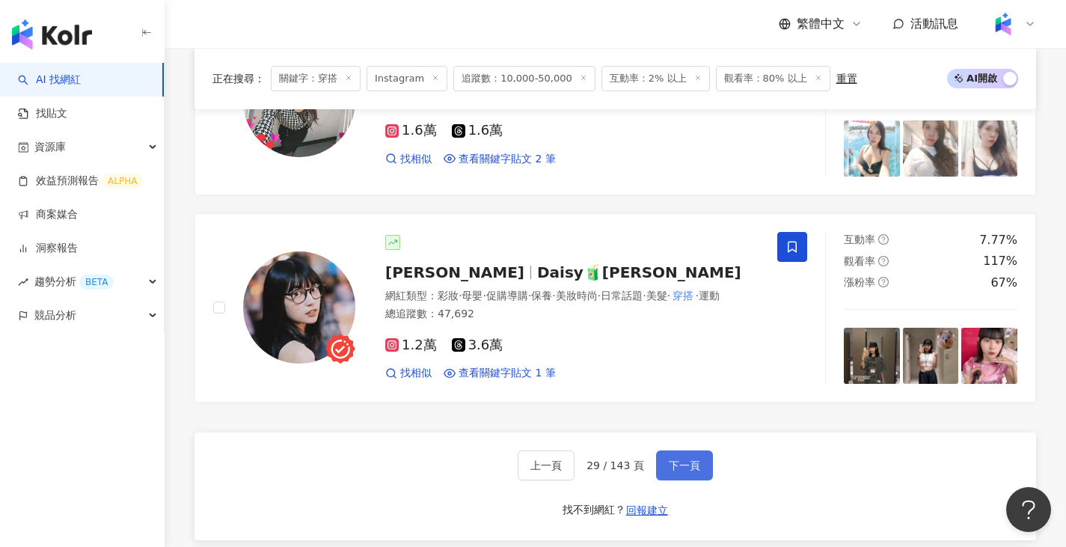
click at [679, 468] on span "下一頁" at bounding box center [684, 466] width 31 height 12
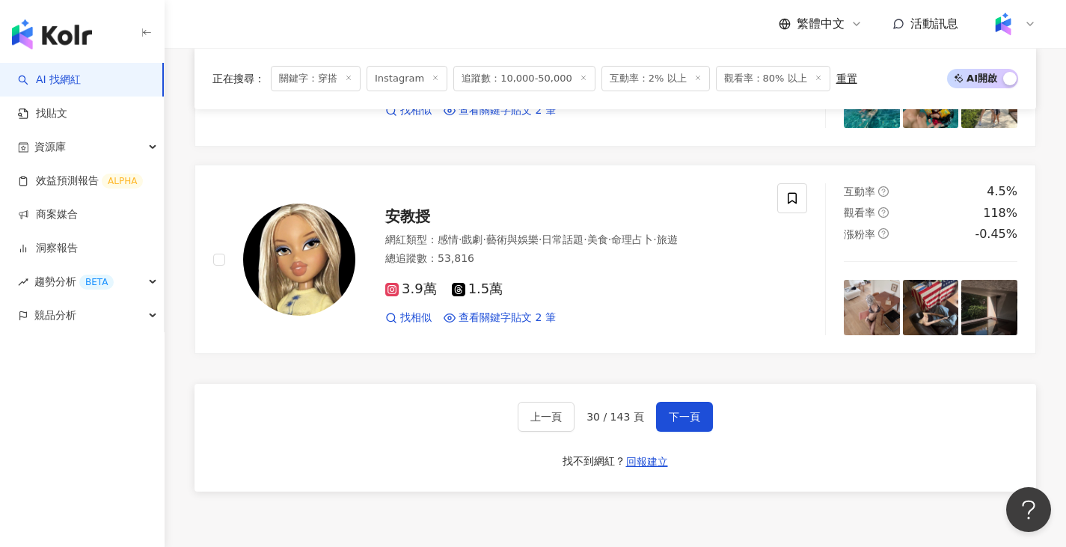
scroll to position [2446, 0]
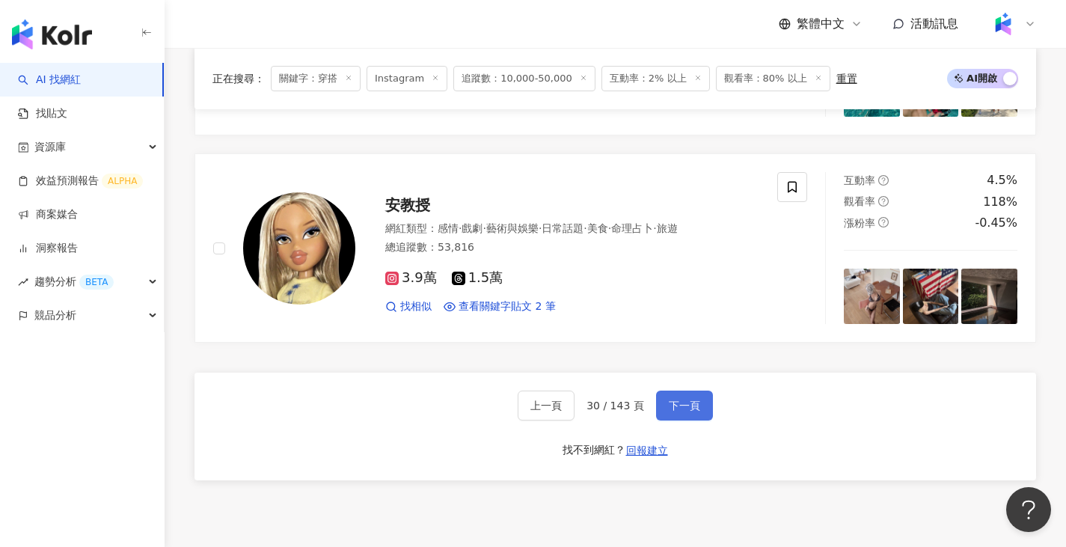
click at [684, 407] on span "下一頁" at bounding box center [684, 406] width 31 height 12
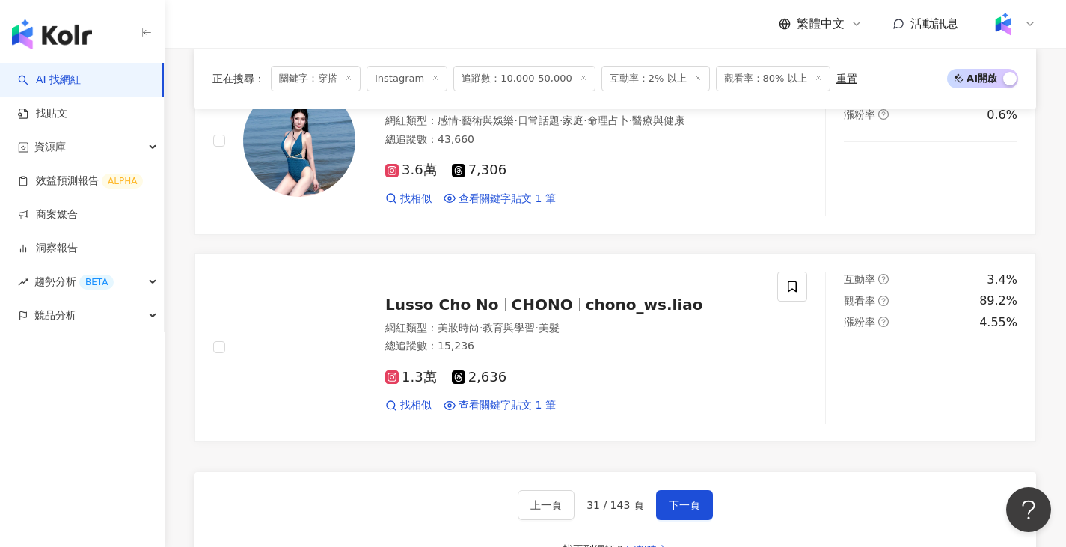
scroll to position [2583, 0]
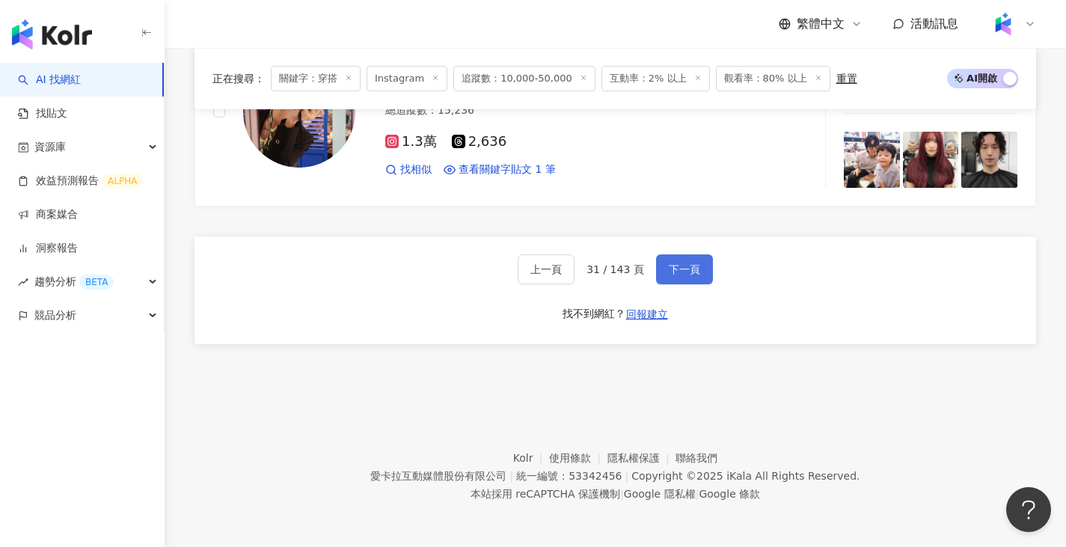
click at [683, 278] on button "下一頁" at bounding box center [684, 269] width 57 height 30
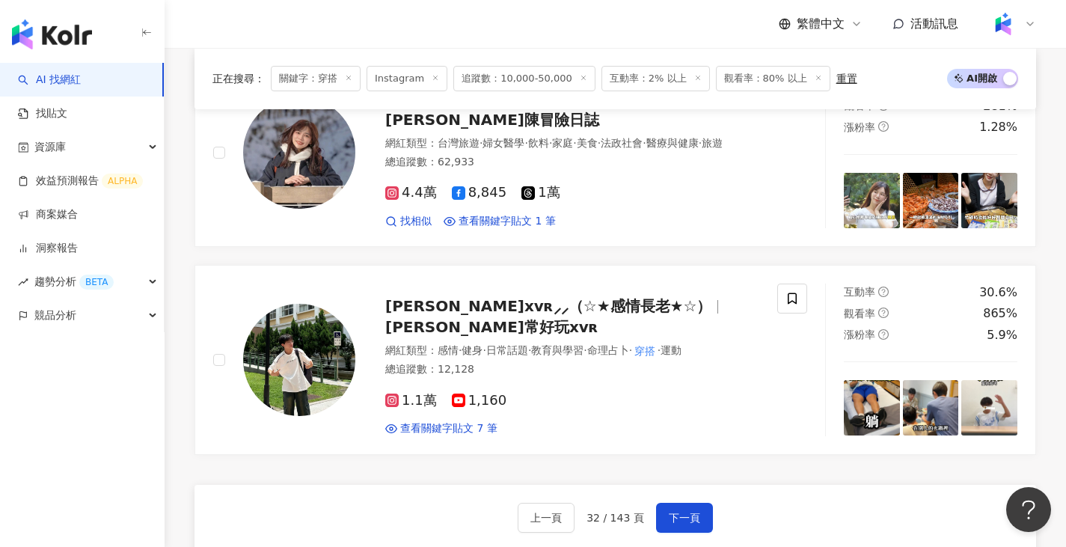
scroll to position [2395, 0]
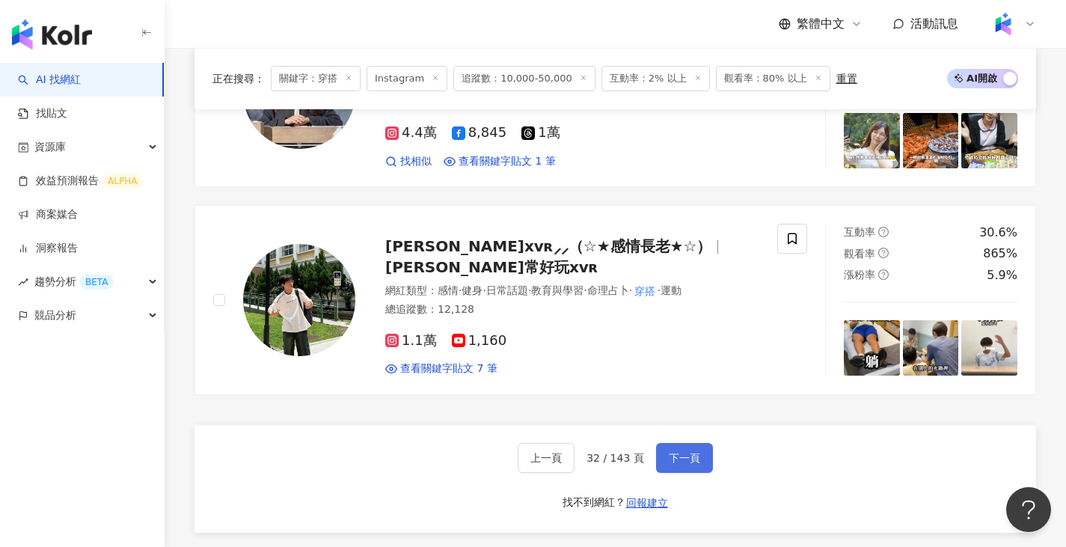
click at [686, 464] on button "下一頁" at bounding box center [684, 458] width 57 height 30
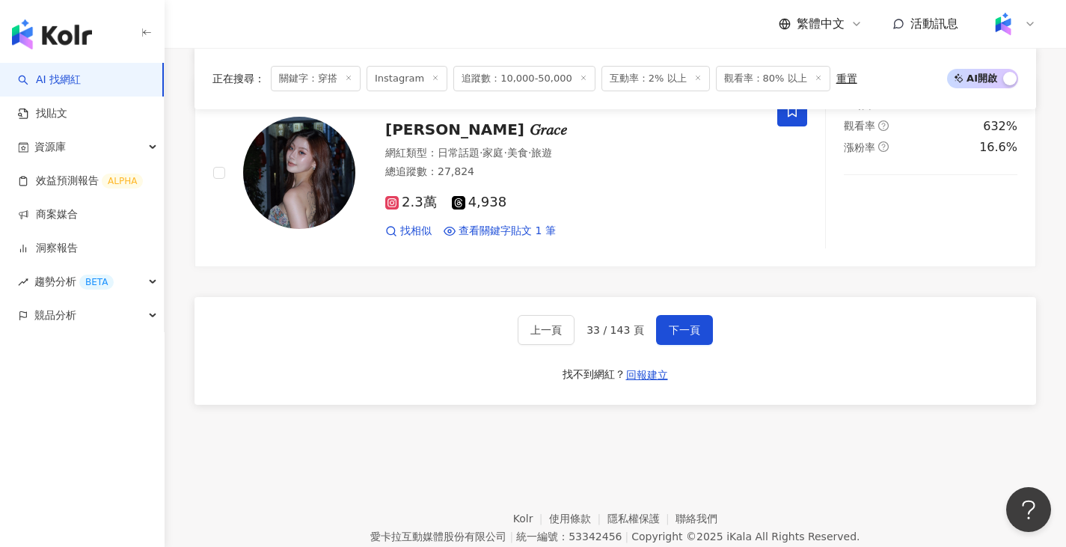
scroll to position [2545, 0]
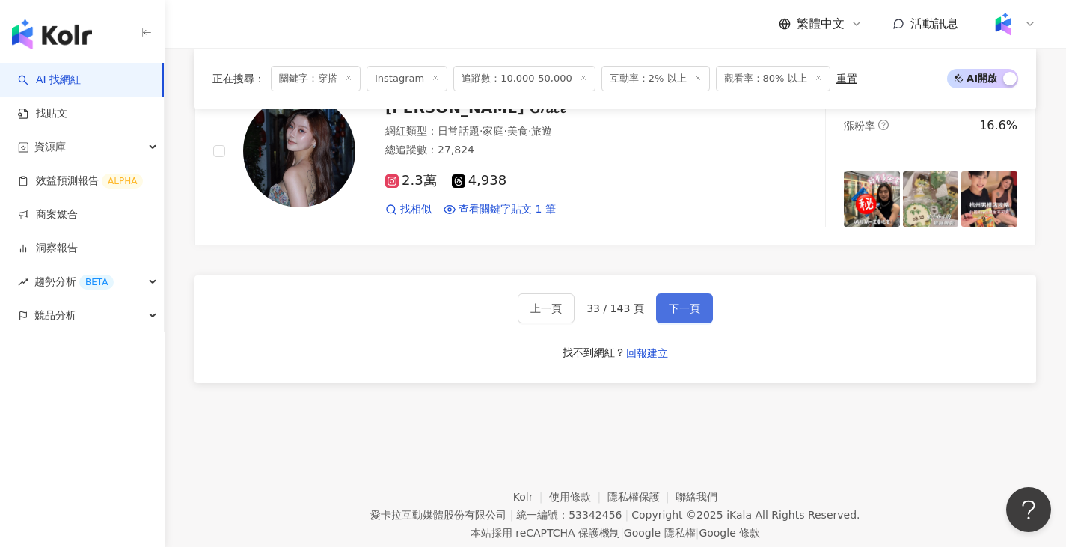
click at [662, 307] on button "下一頁" at bounding box center [684, 308] width 57 height 30
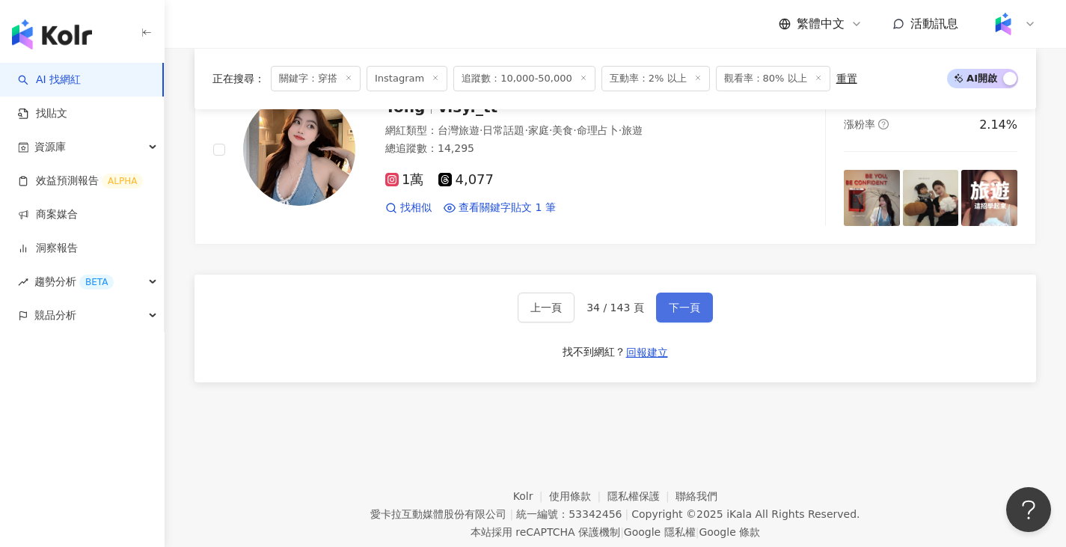
click at [671, 314] on span "下一頁" at bounding box center [684, 308] width 31 height 12
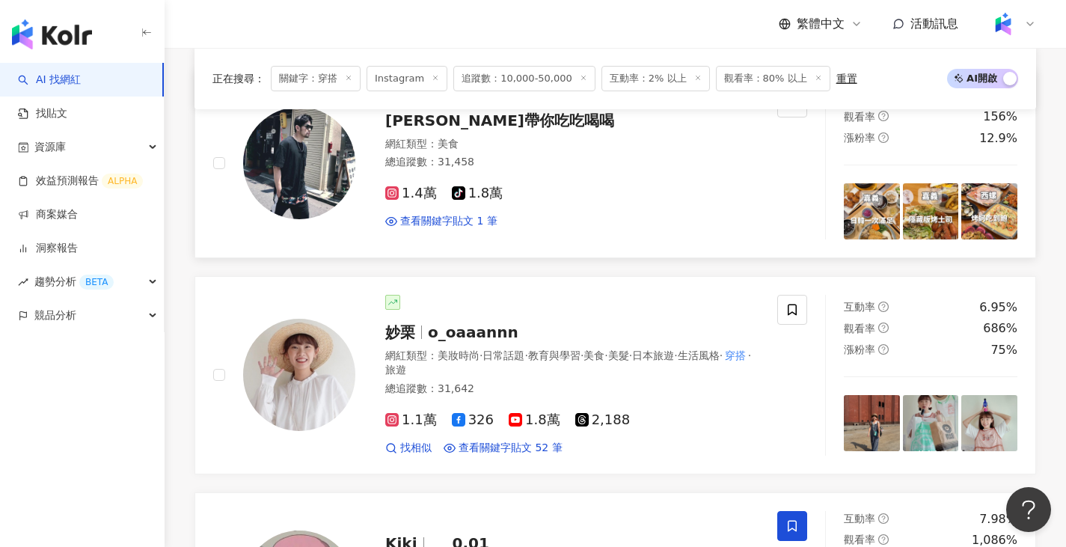
scroll to position [1497, 0]
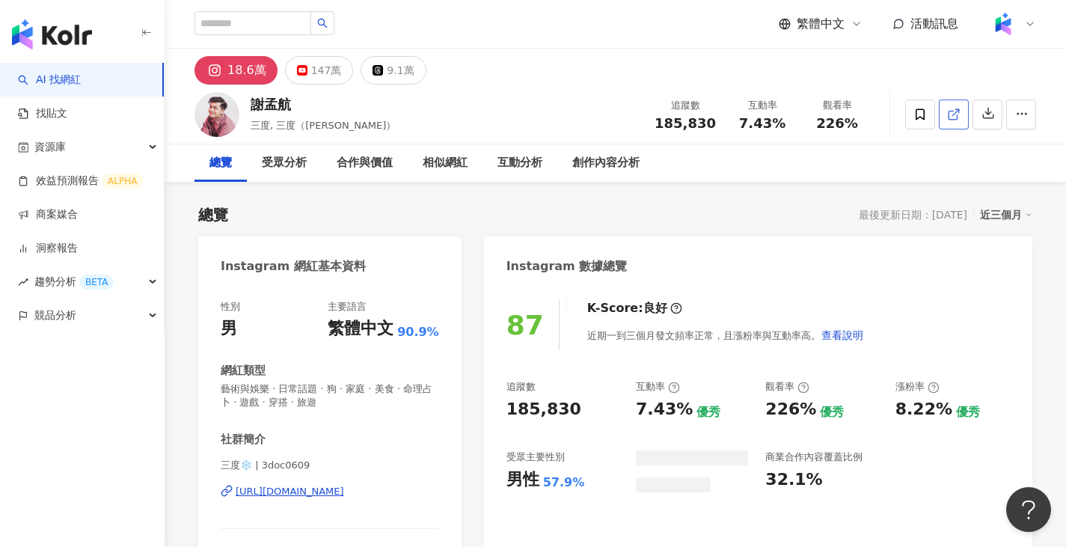
click at [956, 109] on polyline at bounding box center [958, 111] width 4 height 4
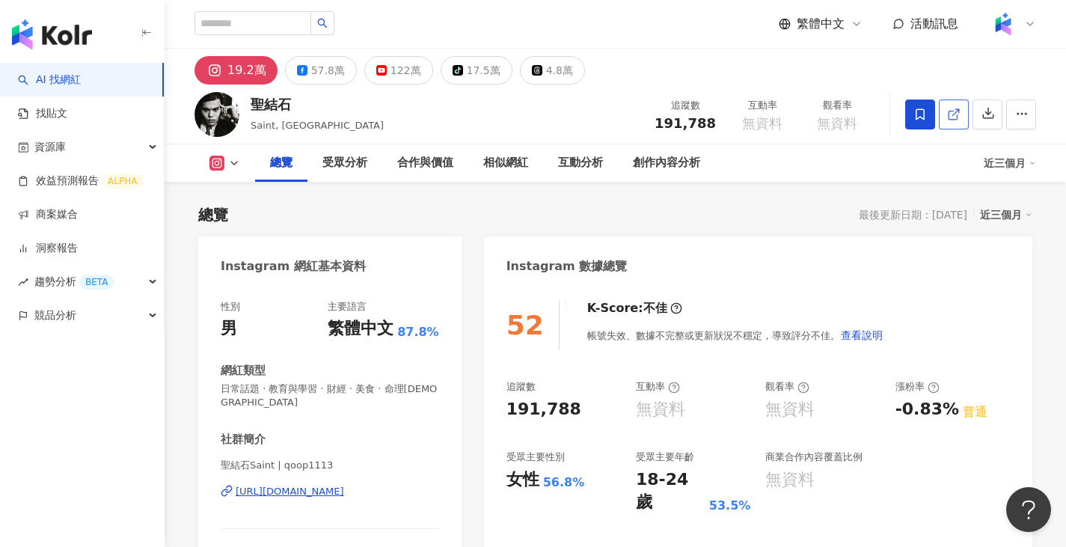
click at [956, 110] on icon at bounding box center [953, 114] width 13 height 13
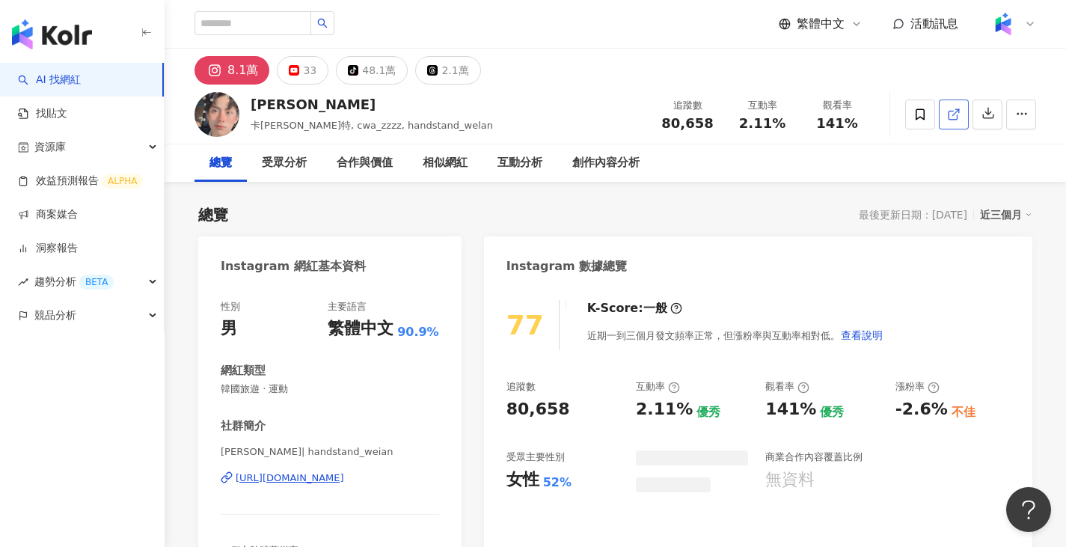
click at [956, 112] on line at bounding box center [956, 112] width 6 height 6
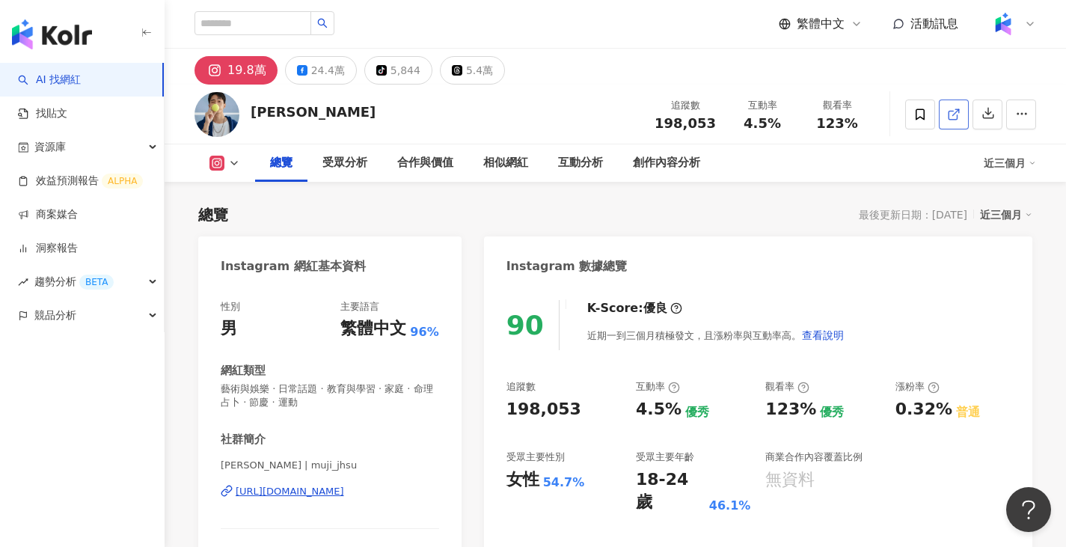
click at [956, 117] on icon at bounding box center [953, 114] width 13 height 13
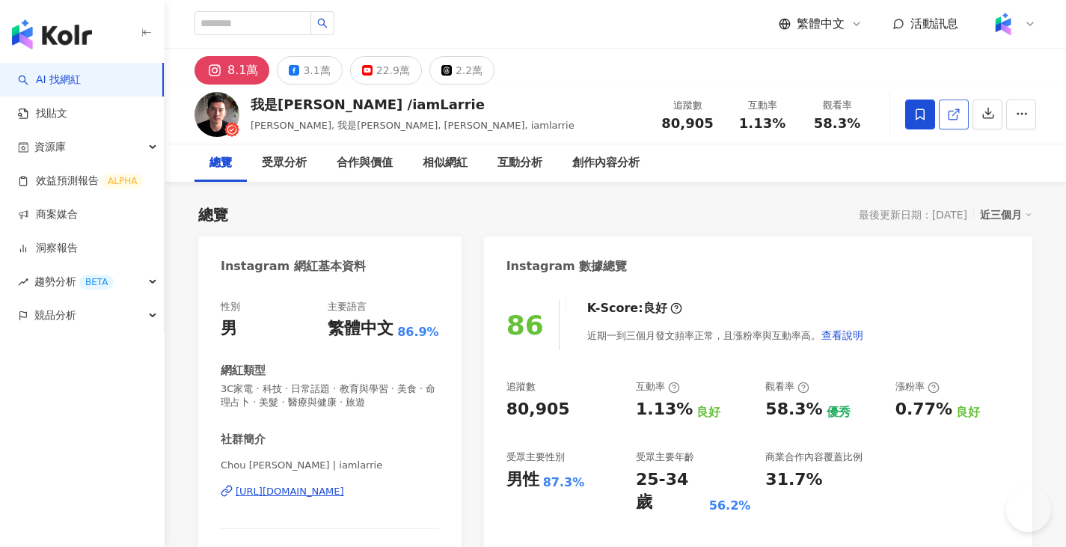
click at [962, 115] on link at bounding box center [954, 115] width 30 height 30
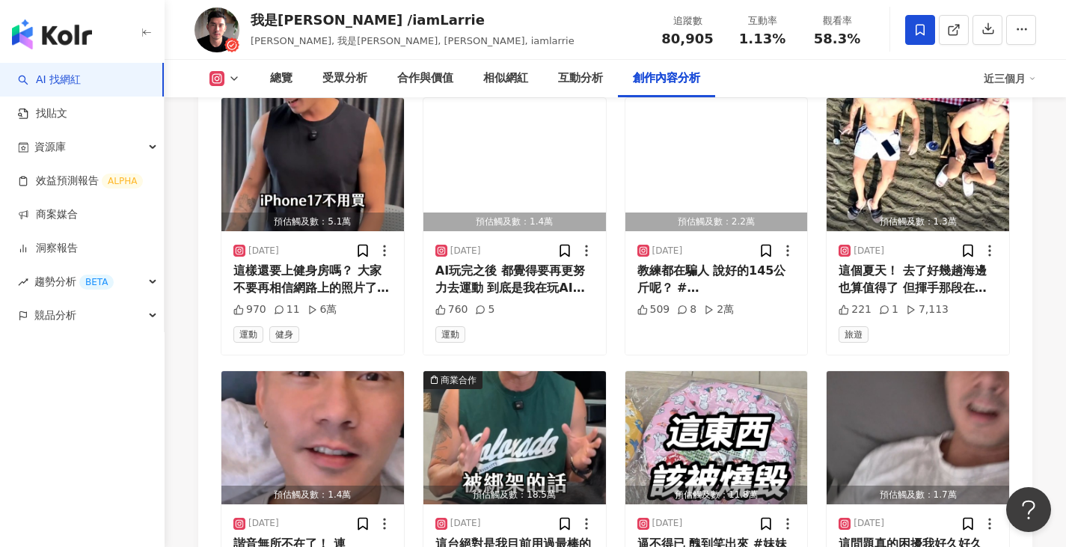
scroll to position [4665, 0]
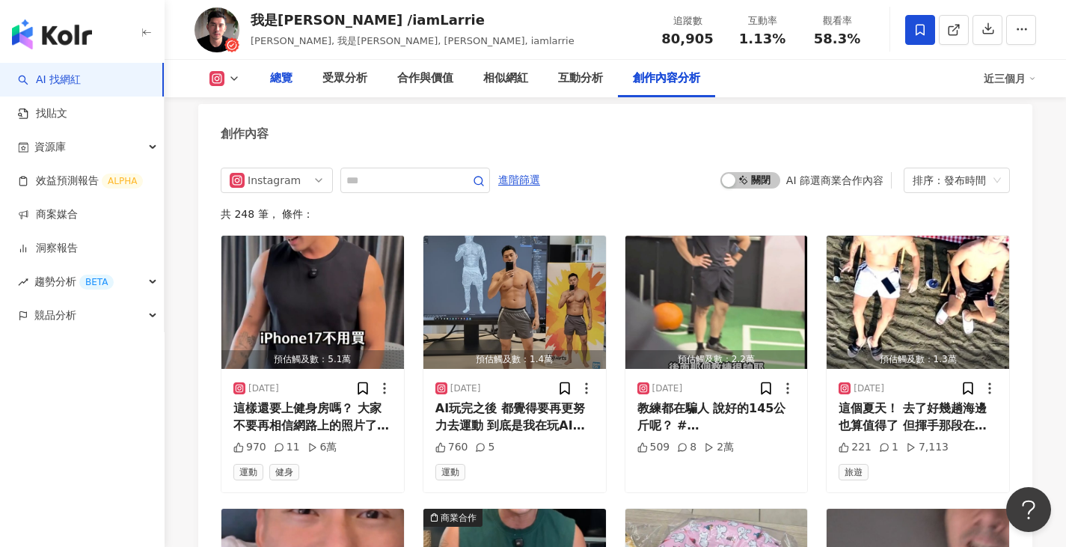
click at [260, 88] on div "總覽" at bounding box center [281, 78] width 52 height 37
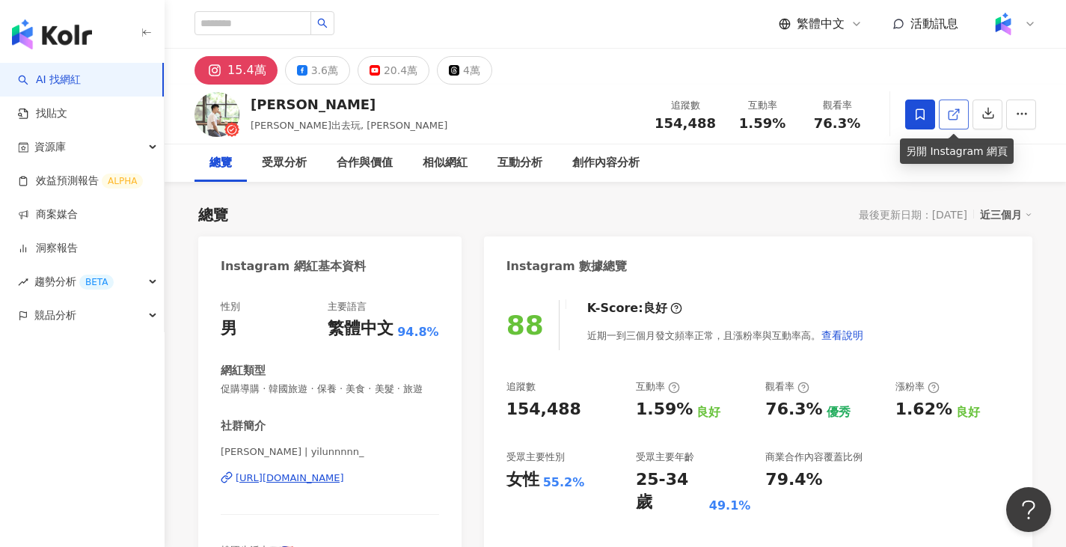
click at [953, 112] on icon at bounding box center [953, 114] width 13 height 13
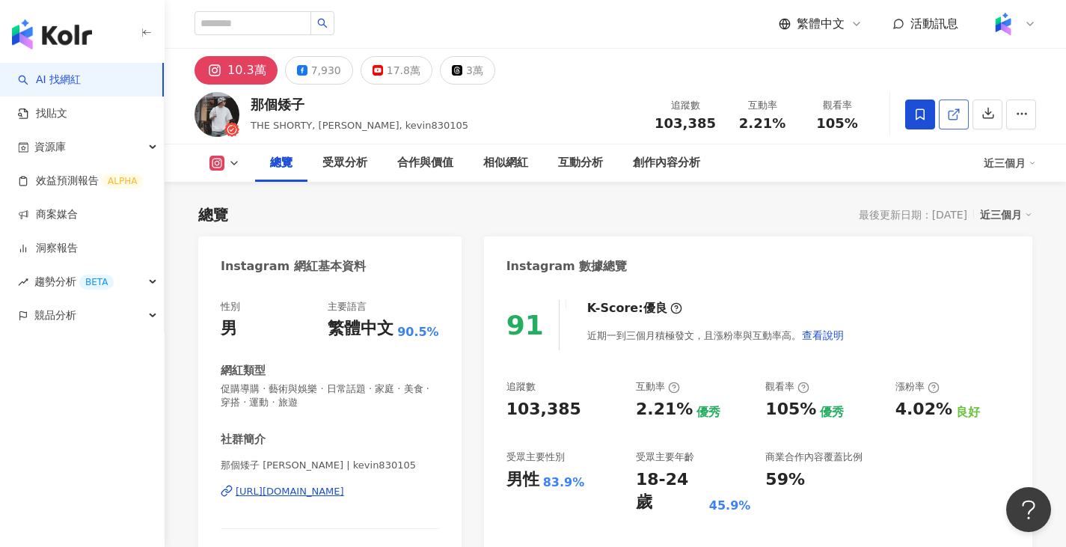
click at [960, 117] on icon at bounding box center [953, 114] width 13 height 13
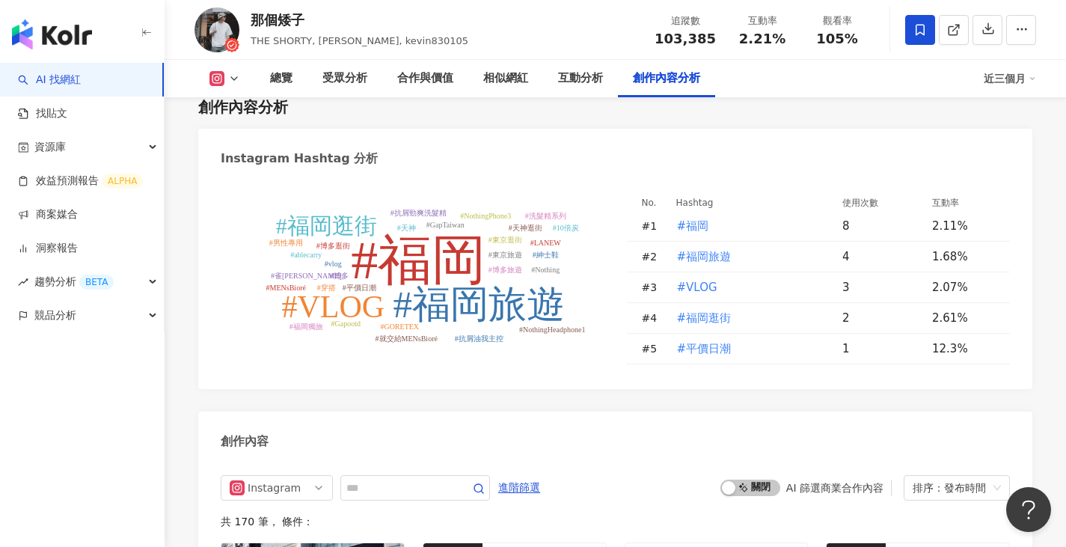
scroll to position [4565, 0]
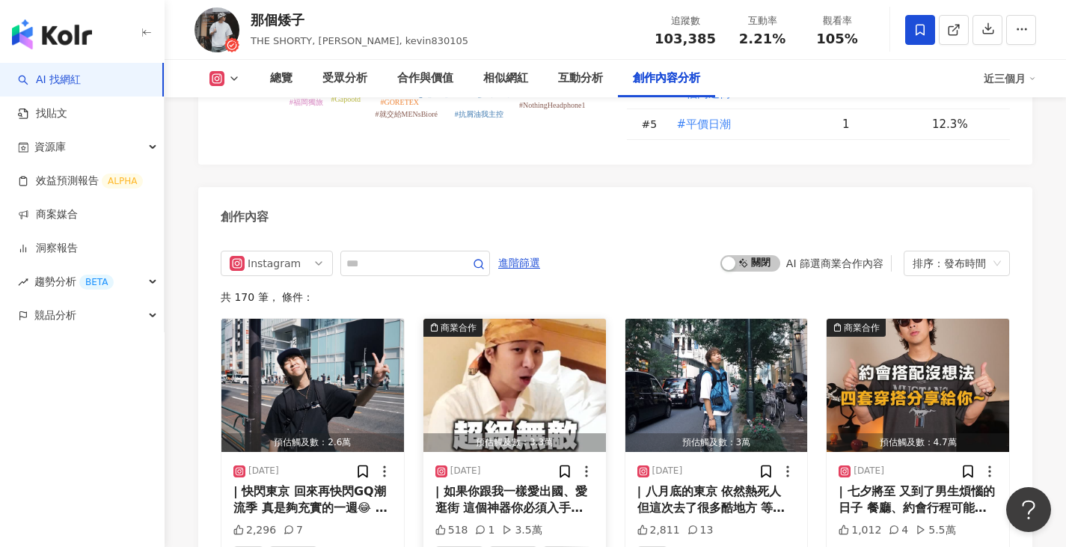
click at [541, 341] on img "button" at bounding box center [515, 385] width 183 height 133
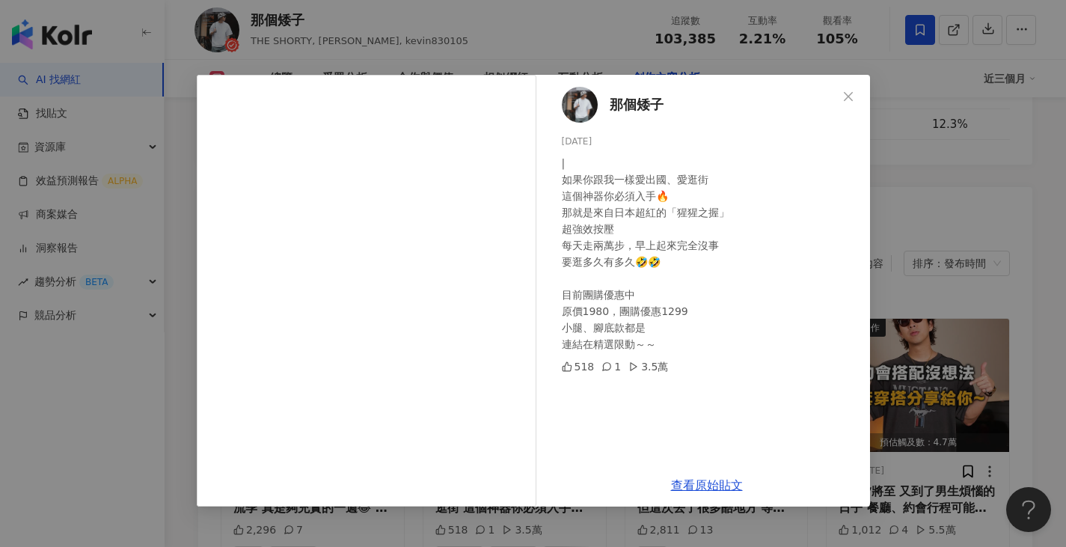
click at [908, 254] on div "那個矮子 2025/8/29 | 如果你跟我一樣愛出國、愛逛街 這個神器你必須入手🔥 那就是來自日本超紅的「猩猩之握」 超強效按壓 每天走兩萬步，早上起來完全…" at bounding box center [533, 273] width 1066 height 547
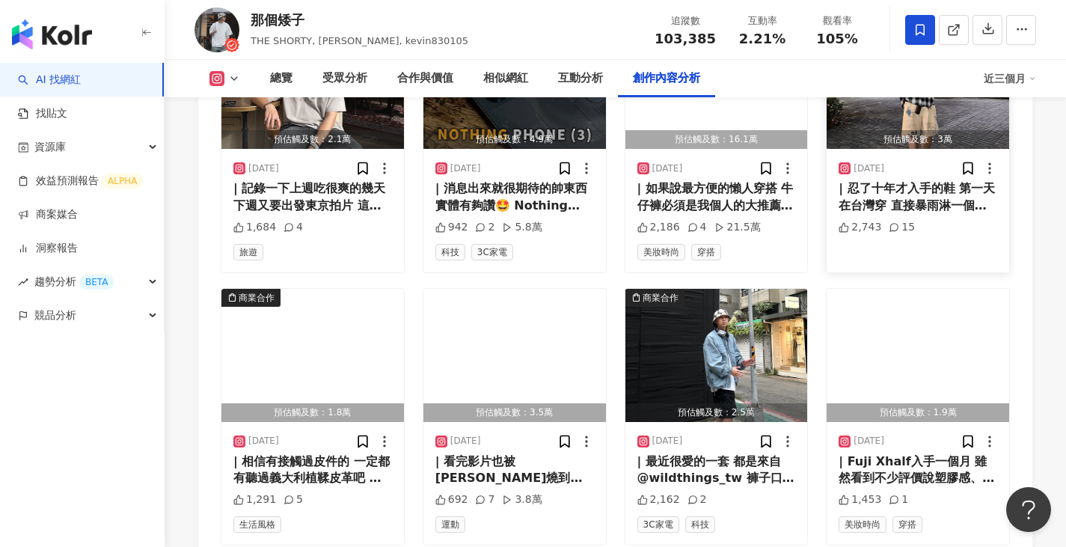
scroll to position [5164, 0]
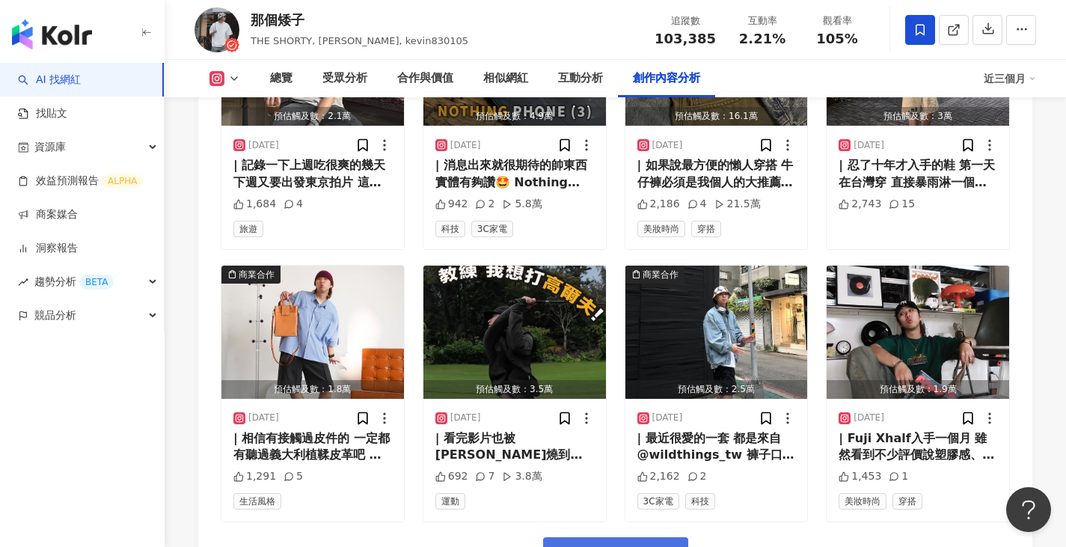
click at [610, 535] on span "看更多創作內容" at bounding box center [626, 554] width 94 height 16
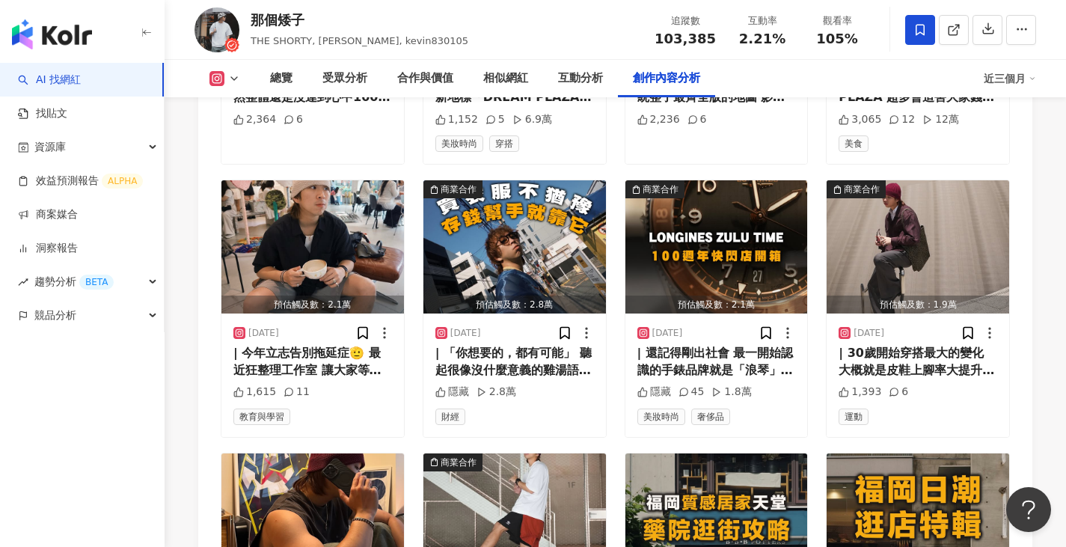
scroll to position [5987, 0]
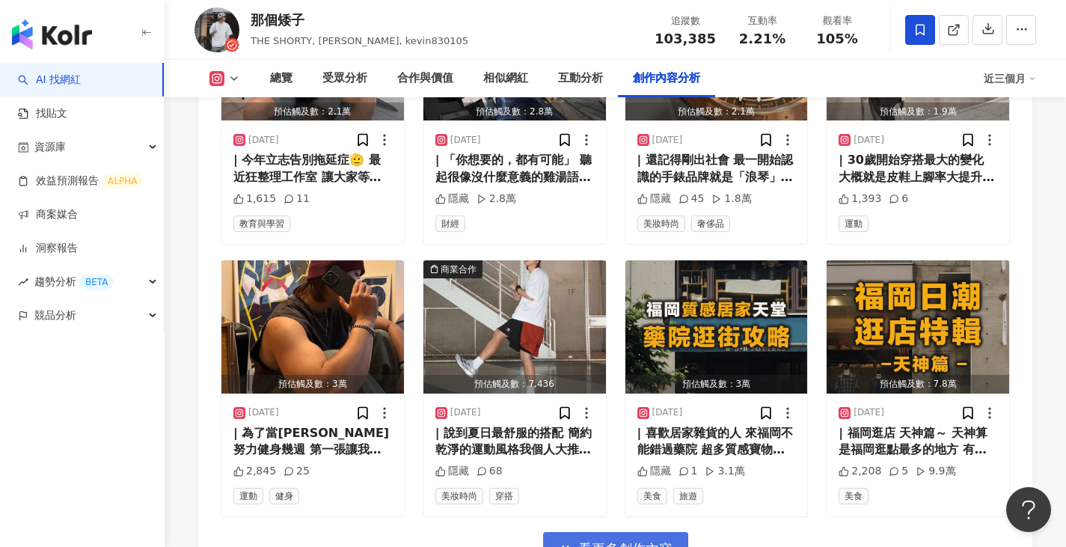
click at [664, 532] on button "看更多創作內容" at bounding box center [615, 549] width 145 height 34
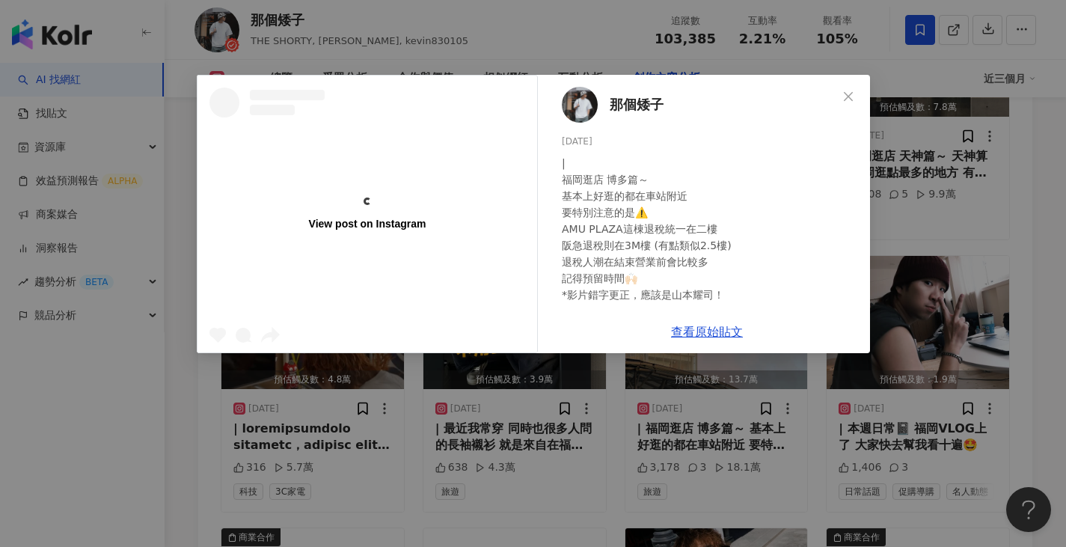
scroll to position [6286, 0]
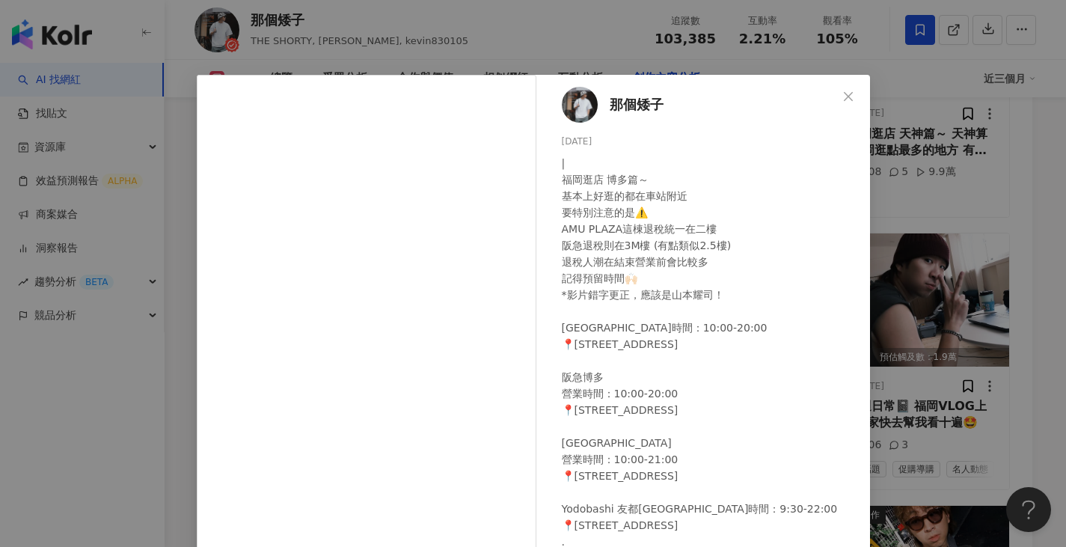
click at [832, 376] on div "| 福岡逛店 博多篇～ 基本上好逛的都在車站附近 要特別注意的是⚠️ AMU PLAZA這棟退稅統一在二樓 阪急退稅則在3M樓 (有點類似2.5樓) 退稅人潮…" at bounding box center [710, 377] width 296 height 445
click at [903, 305] on div "那個矮子 2025/7/6 | 福岡逛店 博多篇～ 基本上好逛的都在車站附近 要特別注意的是⚠️ AMU PLAZA這棟退稅統一在二樓 阪急退稅則在3M樓 (…" at bounding box center [533, 273] width 1066 height 547
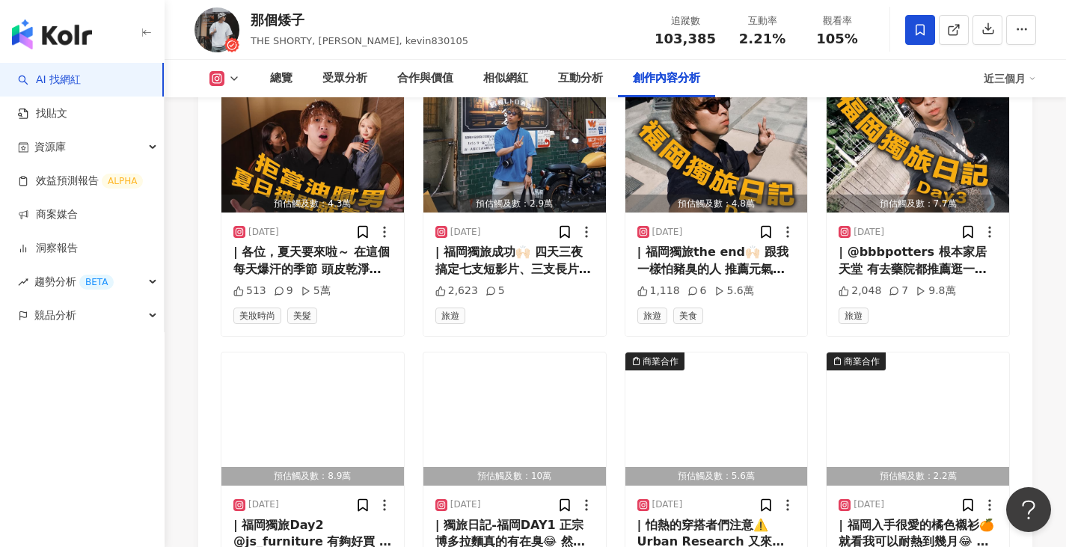
scroll to position [6736, 0]
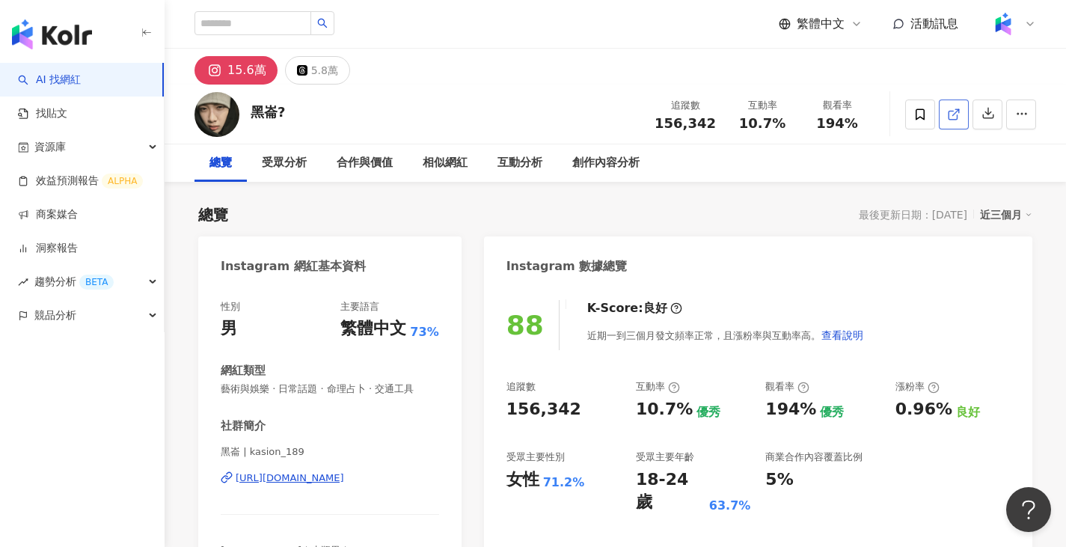
click at [958, 119] on icon at bounding box center [953, 114] width 13 height 13
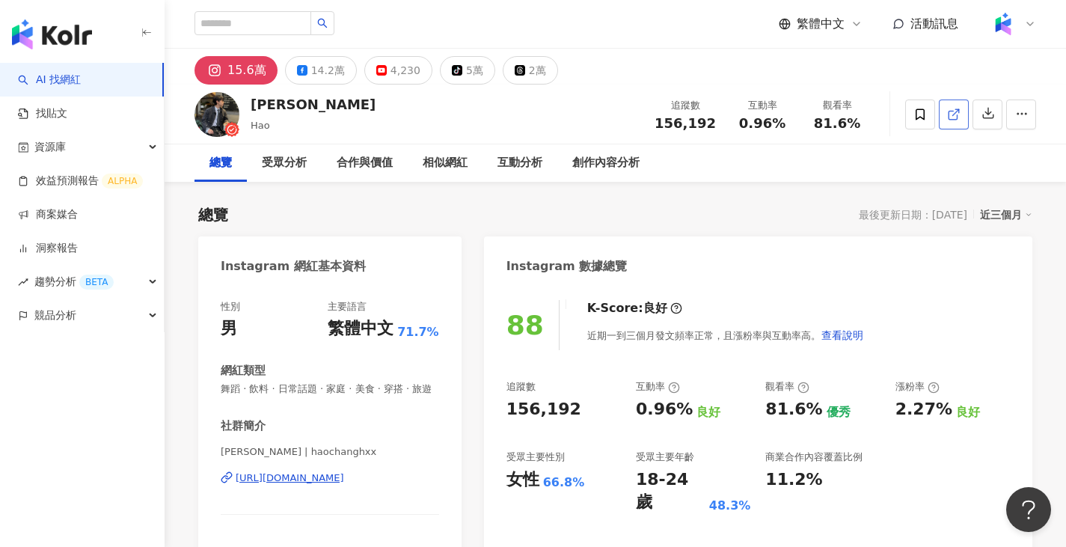
click at [960, 109] on icon at bounding box center [953, 114] width 13 height 13
drag, startPoint x: 742, startPoint y: 126, endPoint x: 784, endPoint y: 128, distance: 41.9
click at [784, 128] on div "0.96%" at bounding box center [762, 123] width 57 height 15
click at [790, 132] on div "追蹤數 156,192 互動率 0.96% 觀看率 81.6%" at bounding box center [760, 114] width 229 height 44
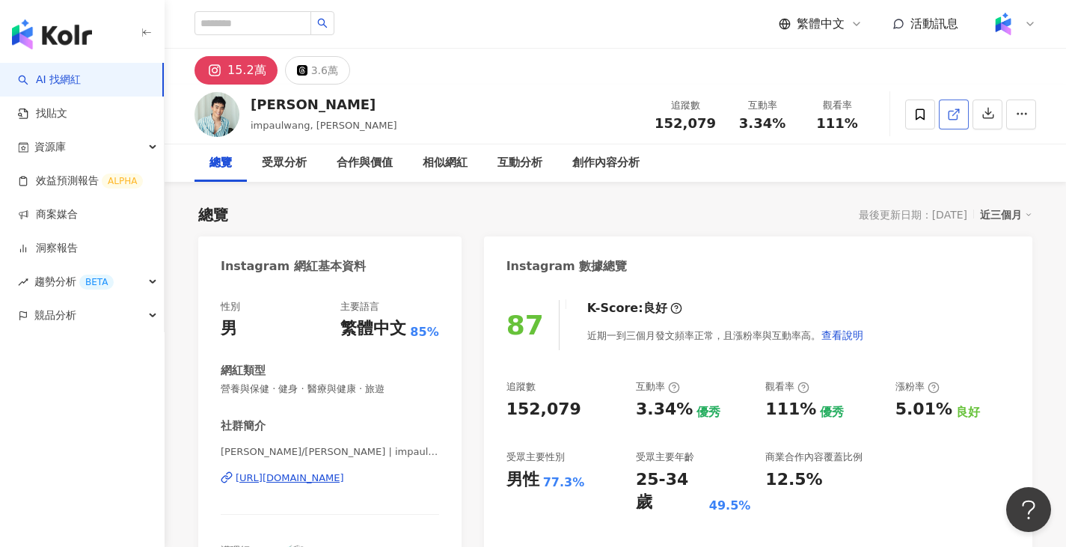
click at [944, 117] on link at bounding box center [954, 115] width 30 height 30
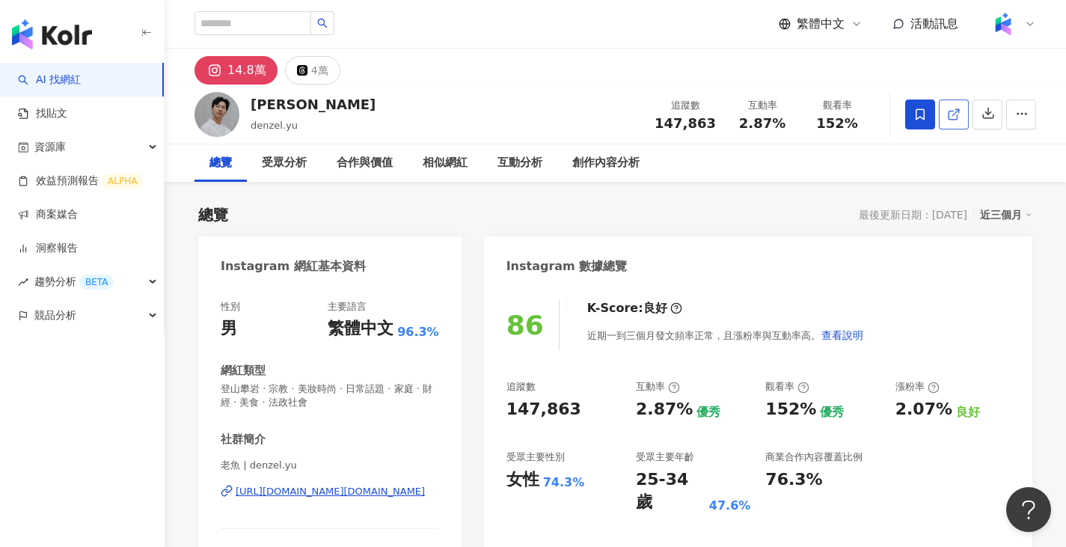
click at [958, 129] on link at bounding box center [954, 115] width 30 height 30
click at [1029, 106] on button "button" at bounding box center [1022, 115] width 30 height 30
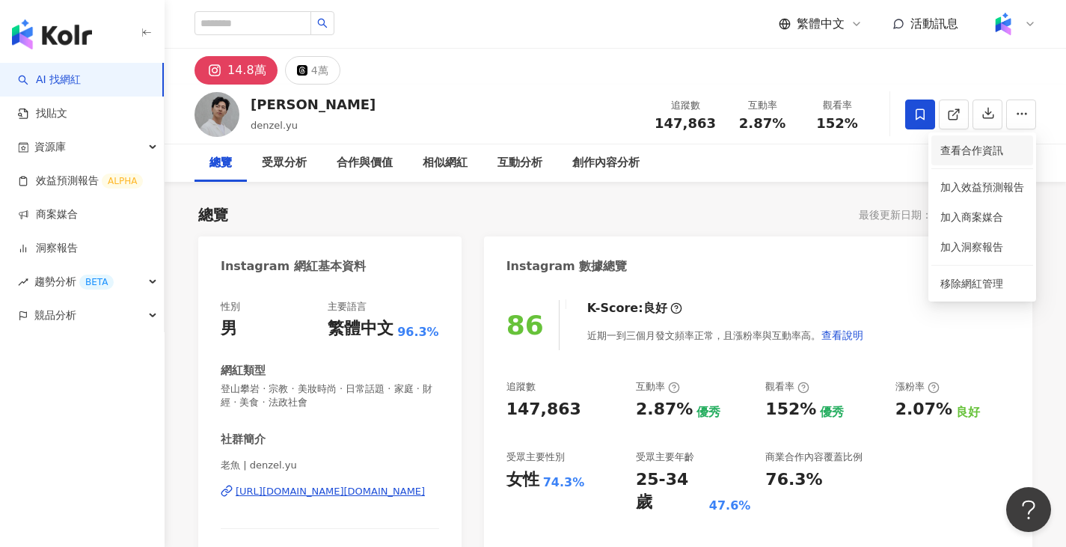
click at [977, 157] on span "查看合作資訊" at bounding box center [983, 150] width 84 height 16
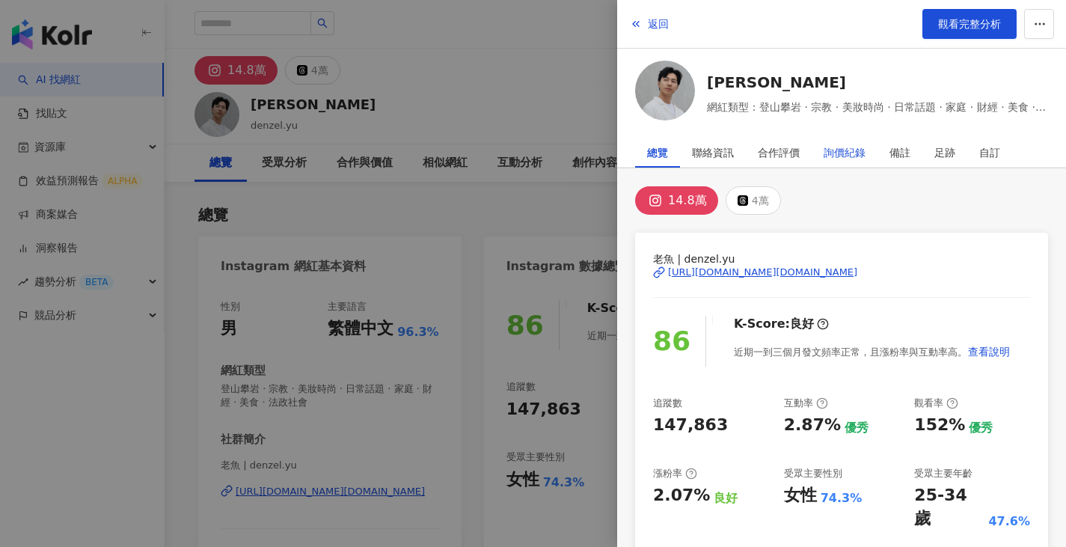
click at [857, 144] on div "詢價紀錄" at bounding box center [845, 153] width 42 height 30
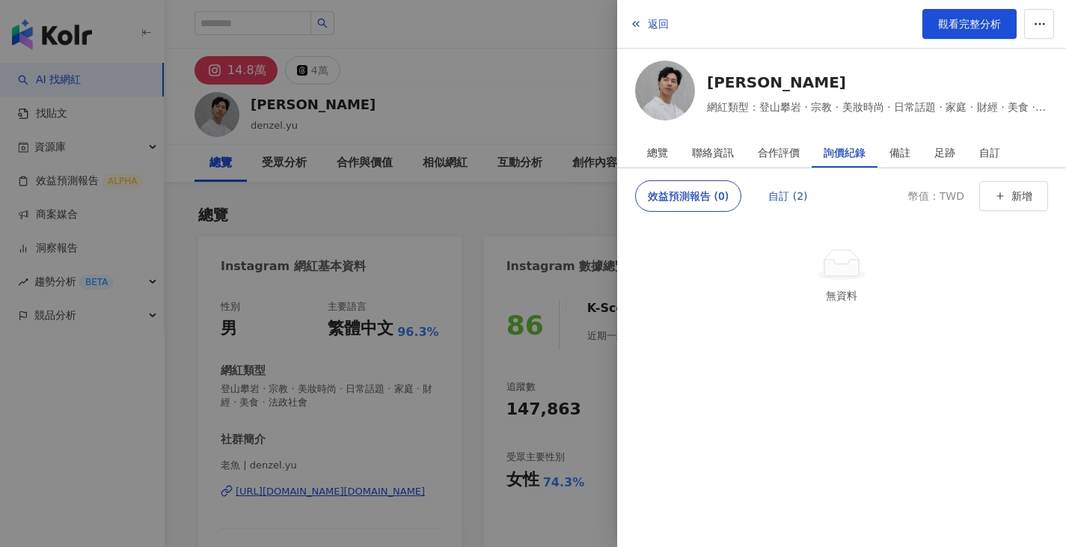
click at [793, 204] on div "自訂 (2)" at bounding box center [788, 196] width 39 height 30
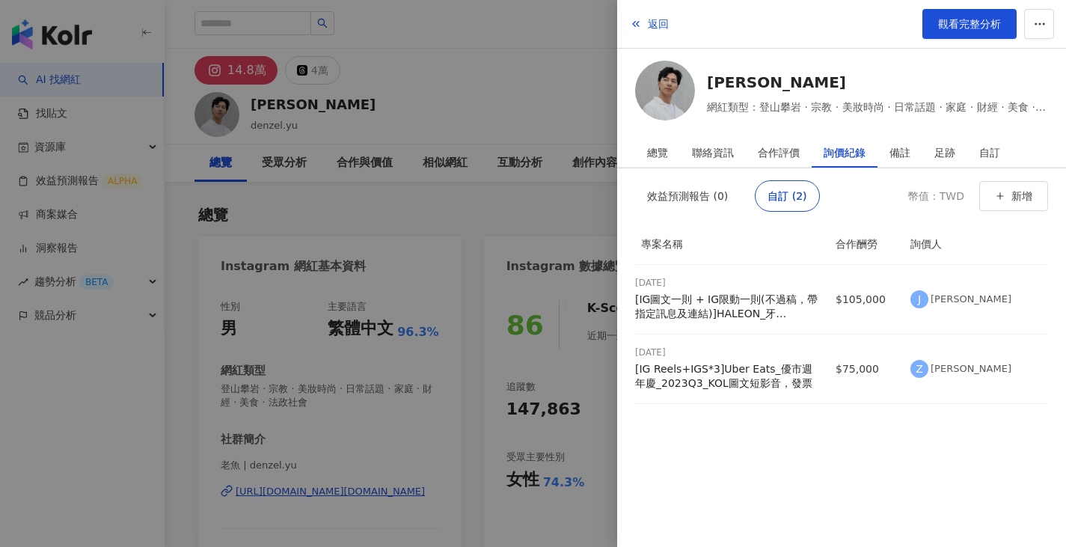
click at [584, 220] on div at bounding box center [533, 273] width 1066 height 547
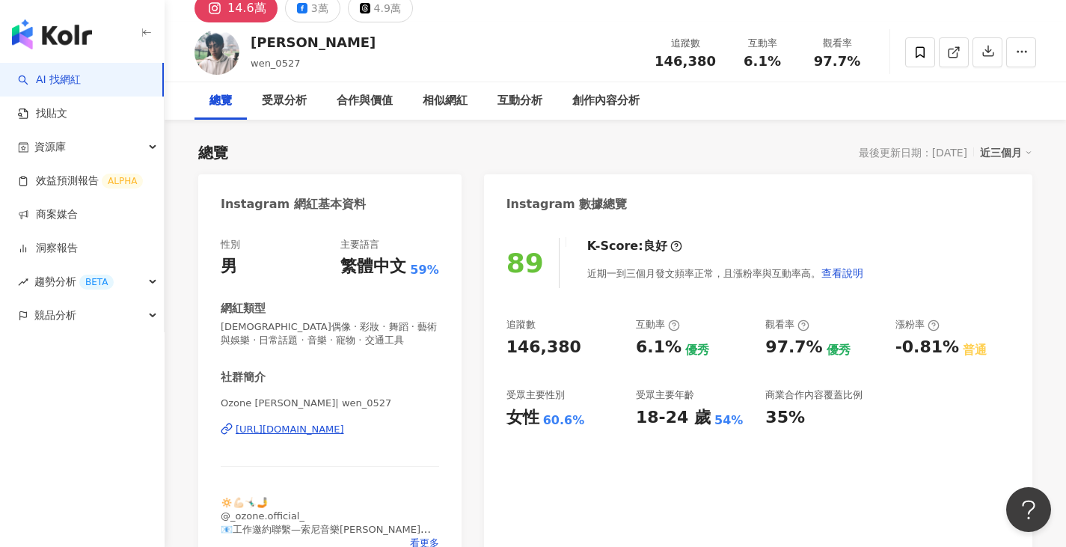
scroll to position [225, 0]
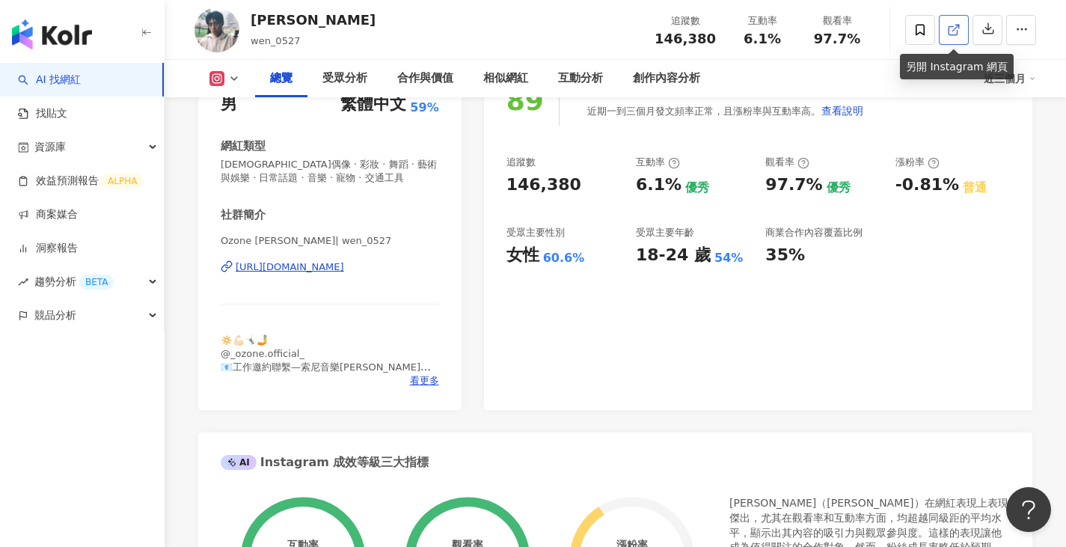
click at [961, 28] on link at bounding box center [954, 30] width 30 height 30
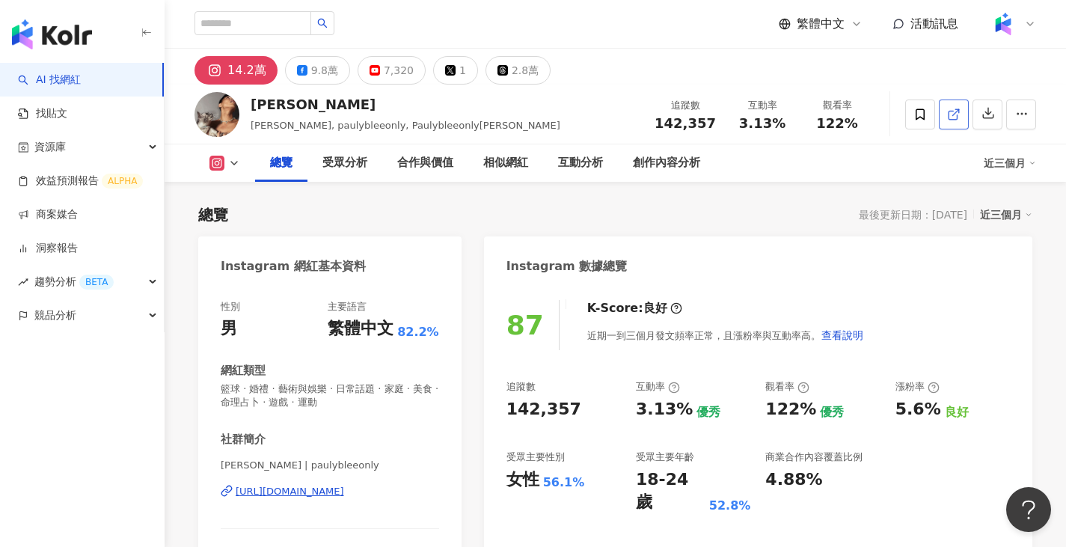
click at [953, 117] on icon at bounding box center [953, 114] width 13 height 13
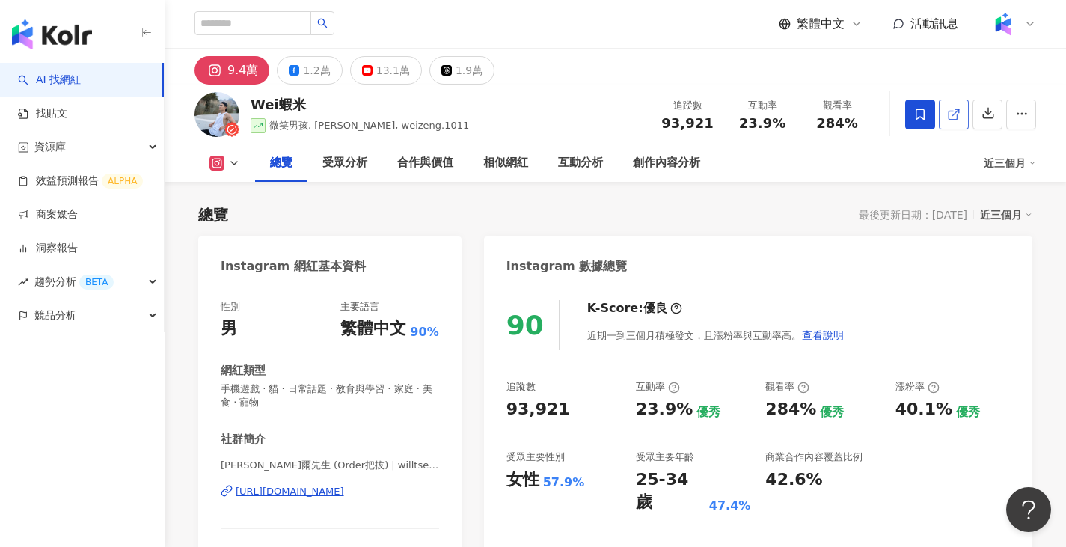
click at [953, 106] on span at bounding box center [953, 114] width 13 height 16
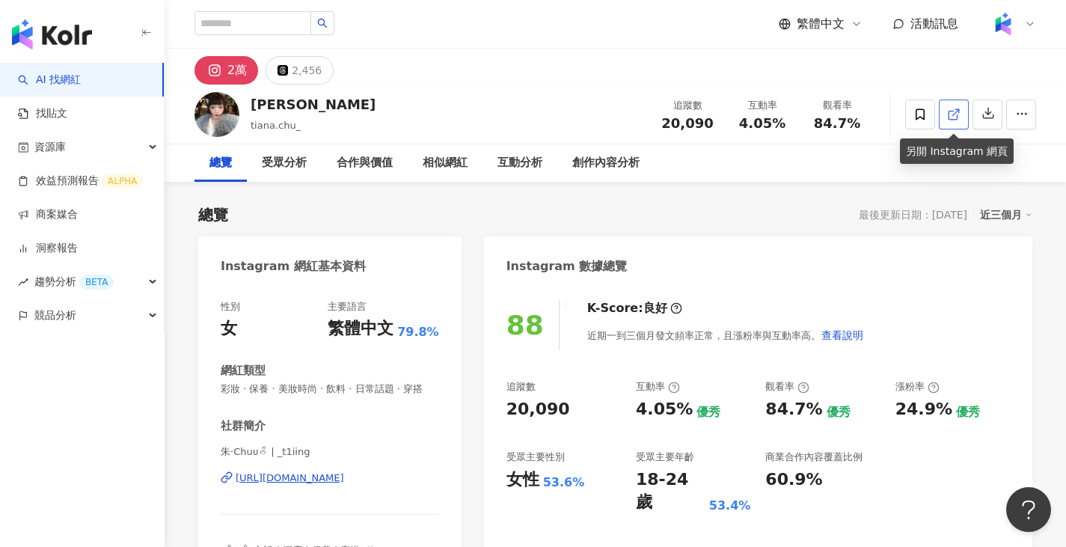
click at [953, 118] on icon at bounding box center [953, 115] width 8 height 8
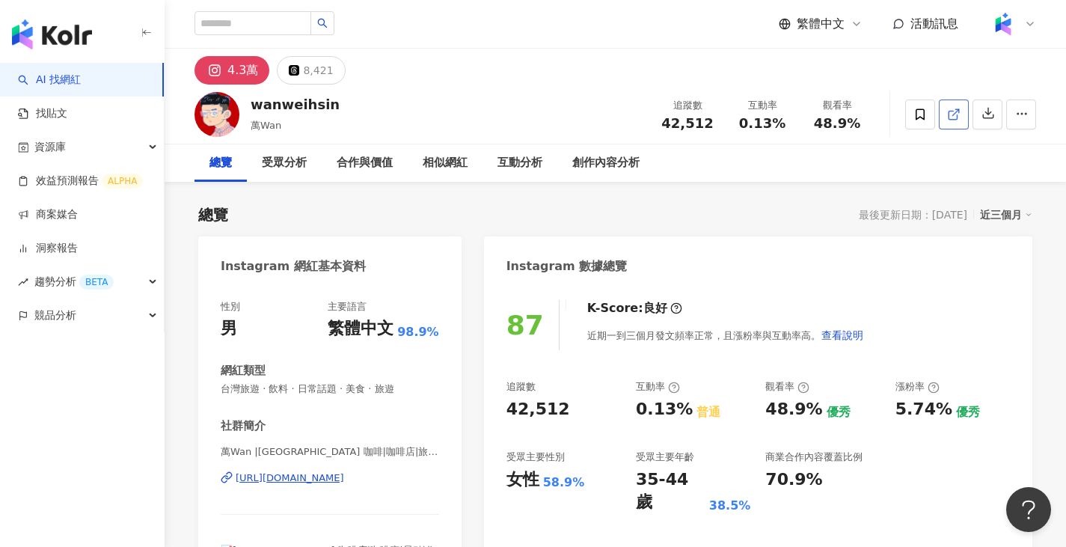
click at [951, 115] on icon at bounding box center [953, 114] width 13 height 13
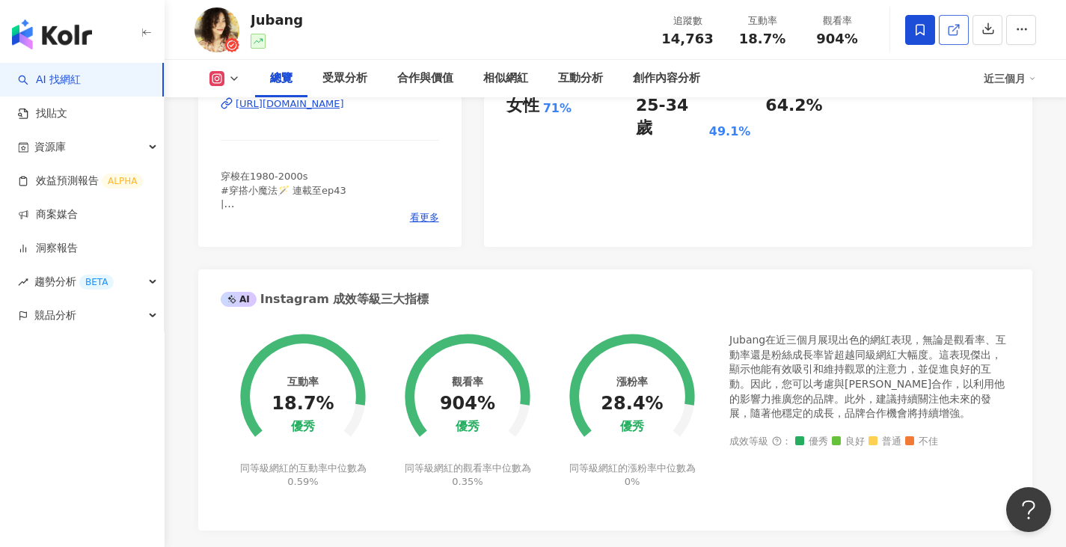
click at [957, 37] on span at bounding box center [953, 30] width 13 height 16
click at [527, 33] on div "Jubang 追蹤數 14,763 互動率 18.7% 觀看率 904%" at bounding box center [616, 29] width 902 height 59
click at [602, 193] on div "85 K-Score : 良好 近期一到三個月發文頻率正常，且漲粉率與互動率高。 查看說明 追蹤數 14,763 互動率 18.7% 優秀 觀看率 904% …" at bounding box center [758, 79] width 549 height 336
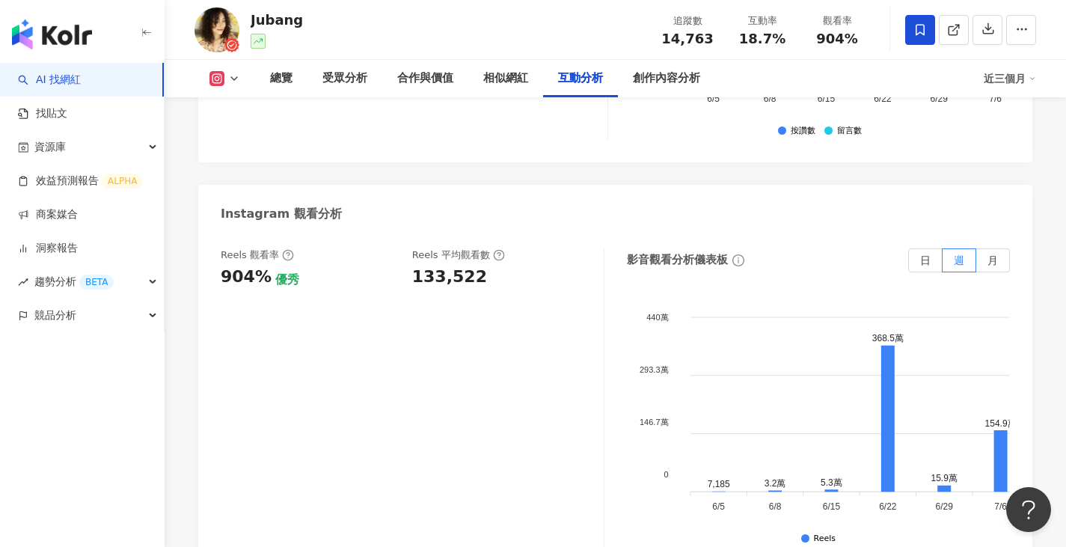
scroll to position [3449, 0]
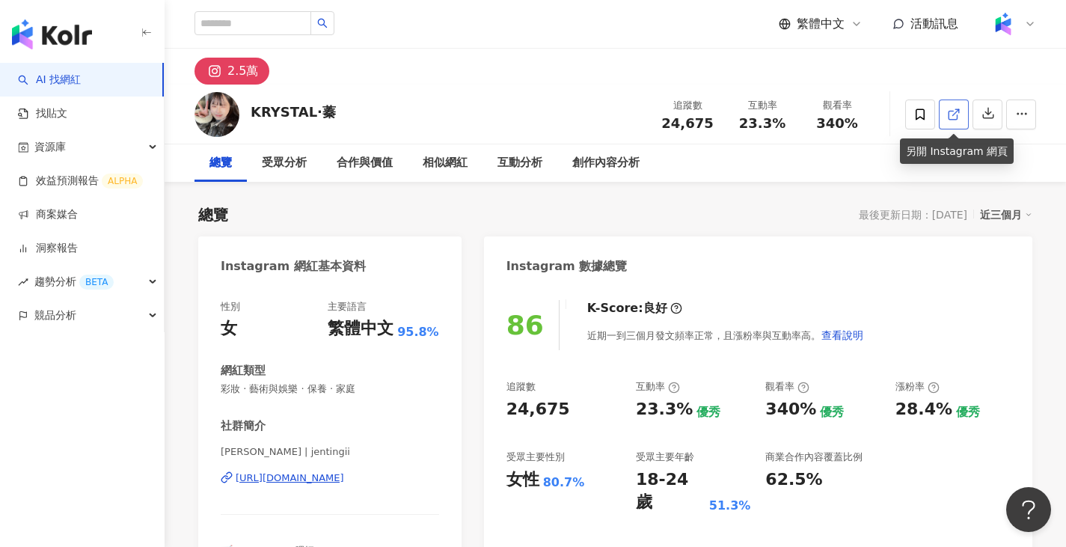
click at [947, 117] on icon at bounding box center [953, 114] width 13 height 13
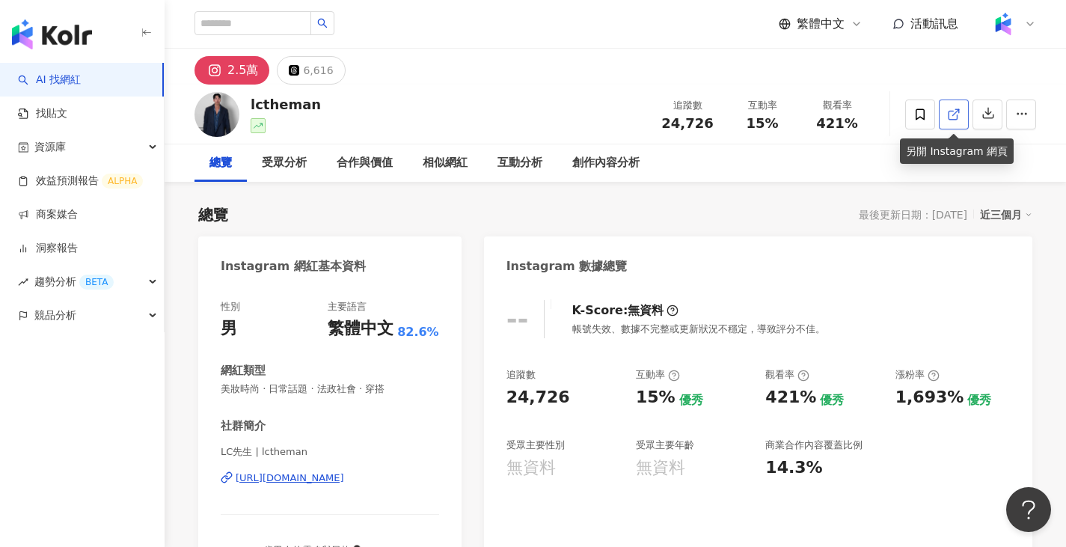
click at [956, 112] on line at bounding box center [956, 112] width 6 height 6
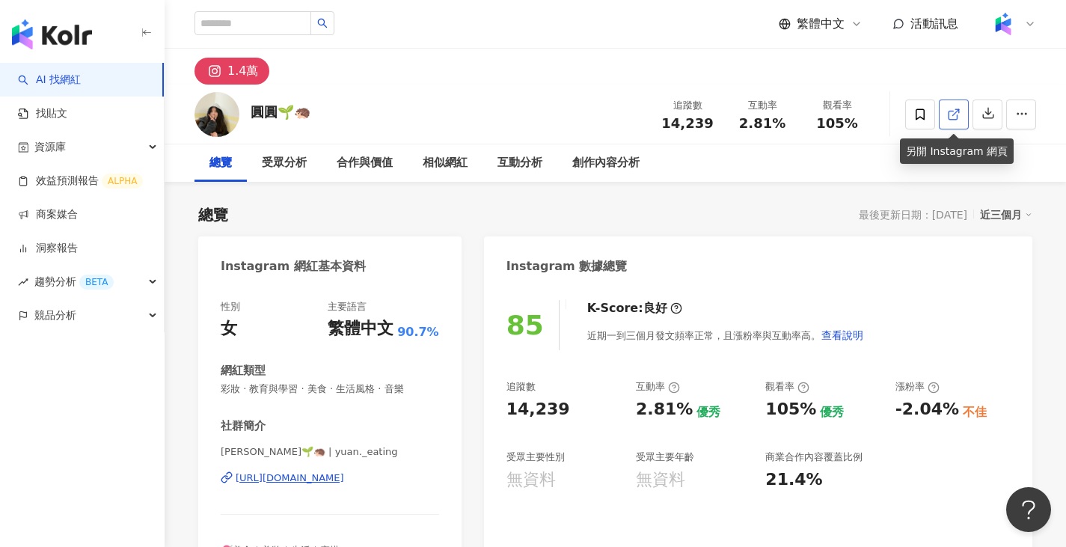
click at [948, 116] on icon at bounding box center [953, 114] width 13 height 13
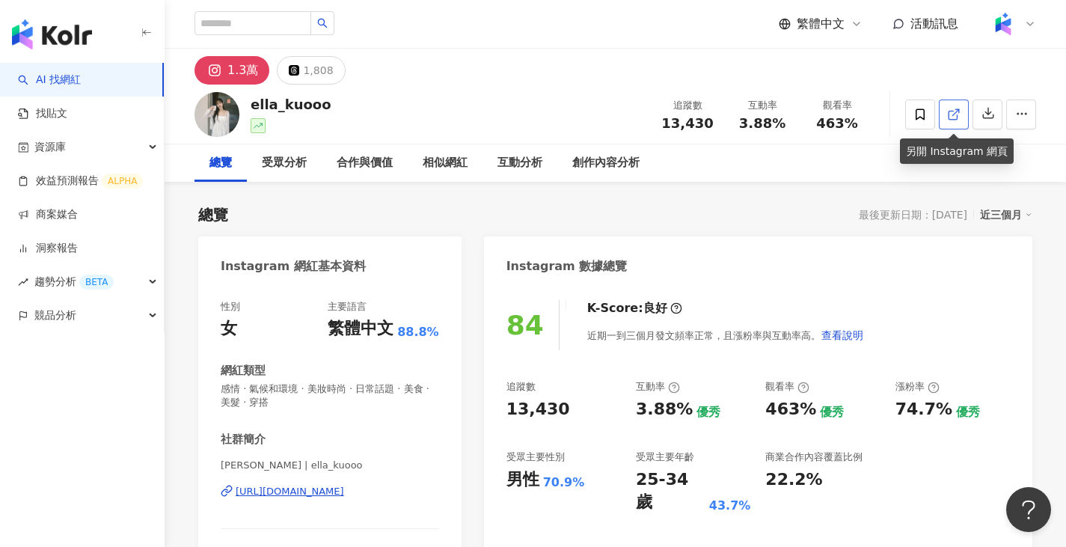
click at [949, 115] on icon at bounding box center [953, 115] width 8 height 8
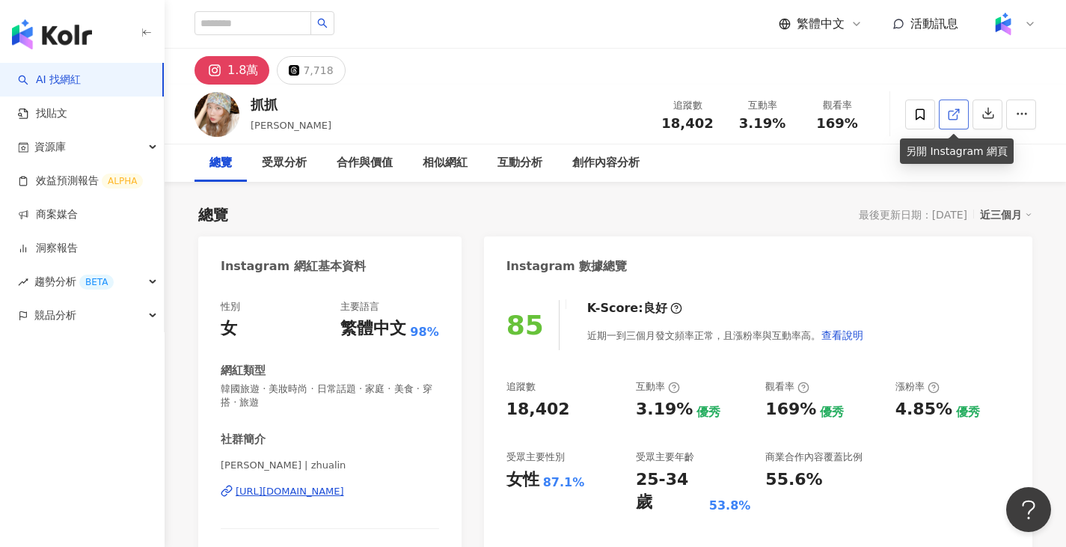
click at [948, 118] on icon at bounding box center [953, 114] width 13 height 13
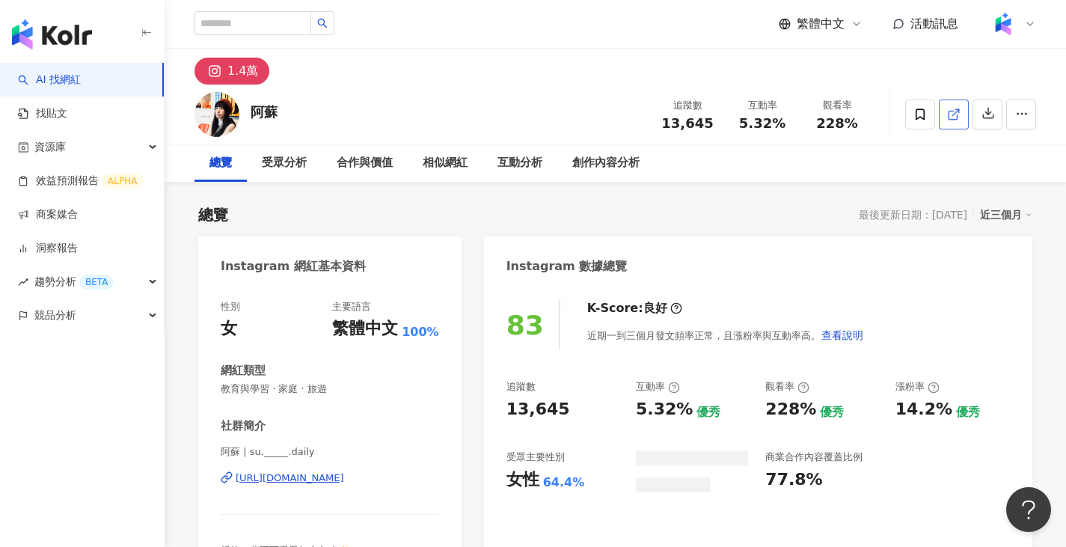
click at [955, 114] on line at bounding box center [956, 112] width 6 height 6
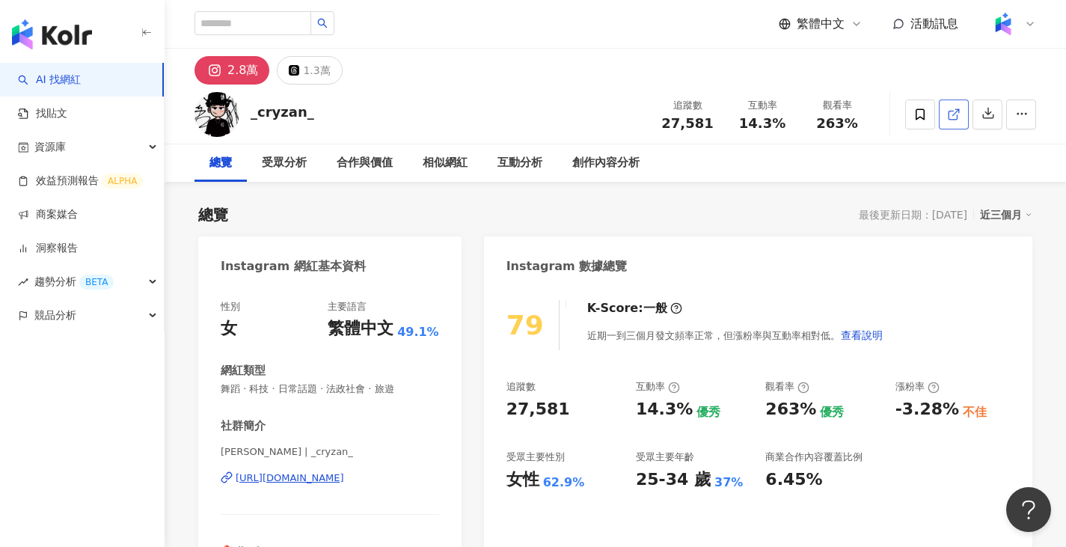
click at [949, 117] on icon at bounding box center [953, 115] width 8 height 8
click at [323, 478] on div "https://www.instagram.com/_cryzan_/" at bounding box center [290, 477] width 109 height 13
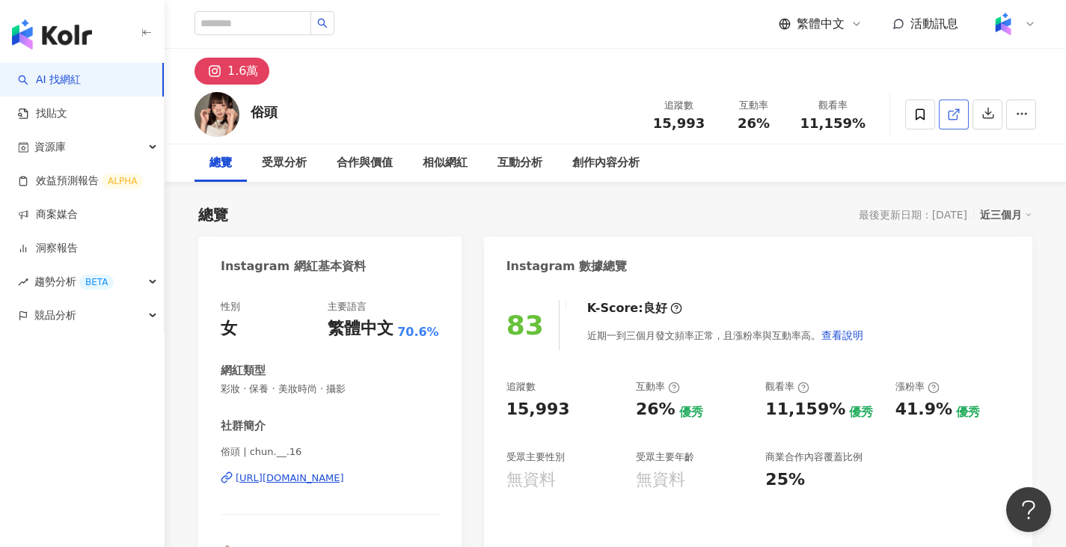
click at [952, 114] on icon at bounding box center [953, 114] width 13 height 13
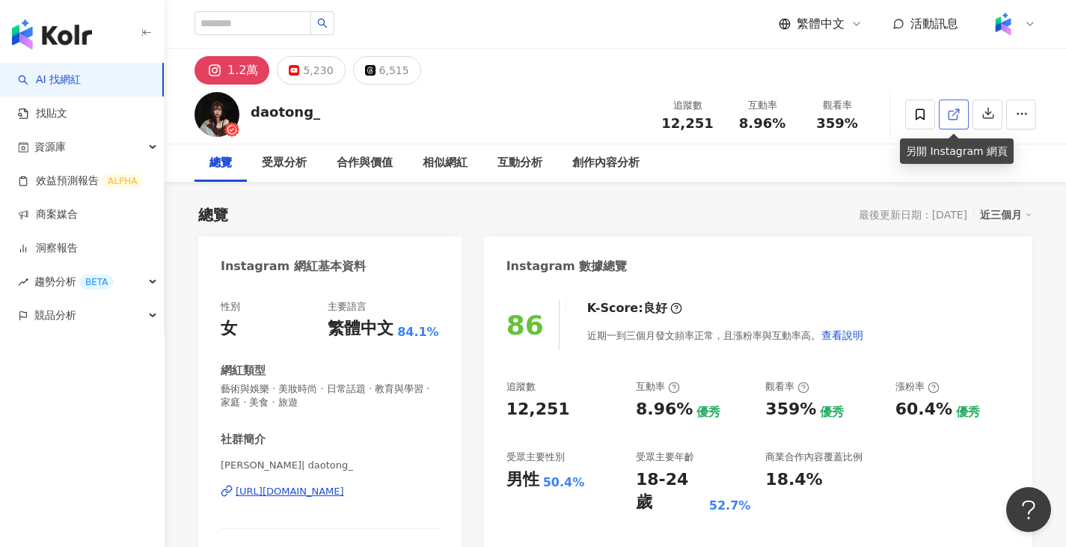
click at [958, 112] on icon at bounding box center [953, 114] width 13 height 13
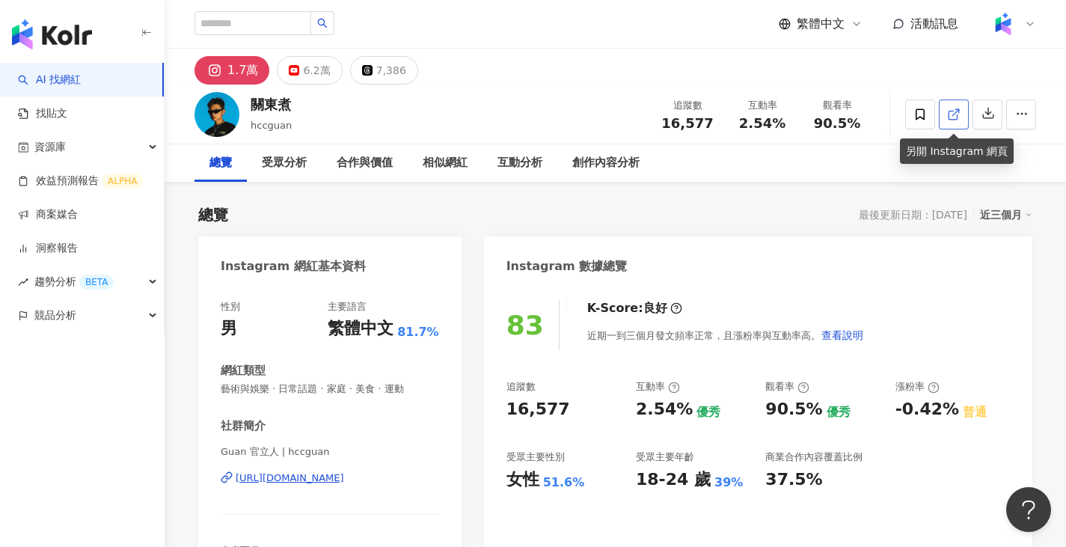
click at [960, 124] on link at bounding box center [954, 115] width 30 height 30
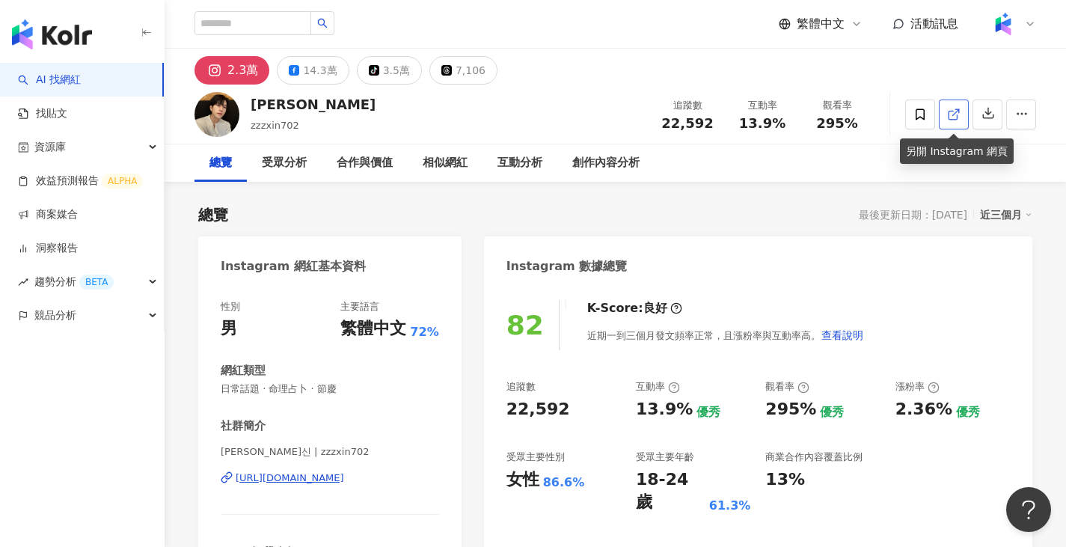
click at [956, 124] on link at bounding box center [954, 115] width 30 height 30
drag, startPoint x: 253, startPoint y: 106, endPoint x: 284, endPoint y: 111, distance: 31.1
click at [284, 111] on div "[PERSON_NAME]" at bounding box center [313, 104] width 125 height 19
click at [294, 111] on div "[PERSON_NAME]" at bounding box center [313, 104] width 125 height 19
drag, startPoint x: 292, startPoint y: 107, endPoint x: 253, endPoint y: 103, distance: 39.2
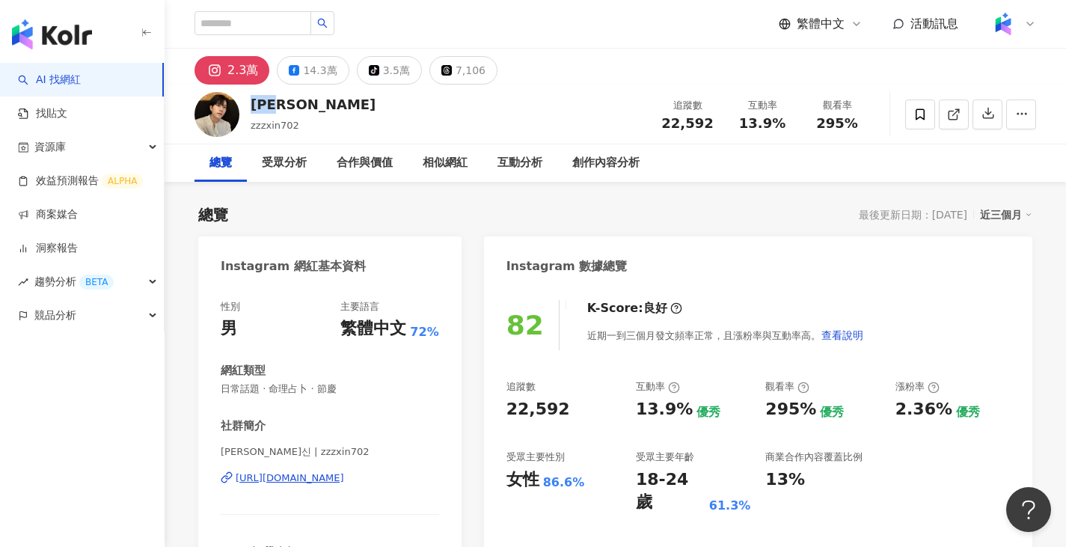
click at [253, 103] on div "[PERSON_NAME]" at bounding box center [313, 104] width 125 height 19
copy div "鄭元昕"
click at [955, 122] on span at bounding box center [953, 114] width 13 height 16
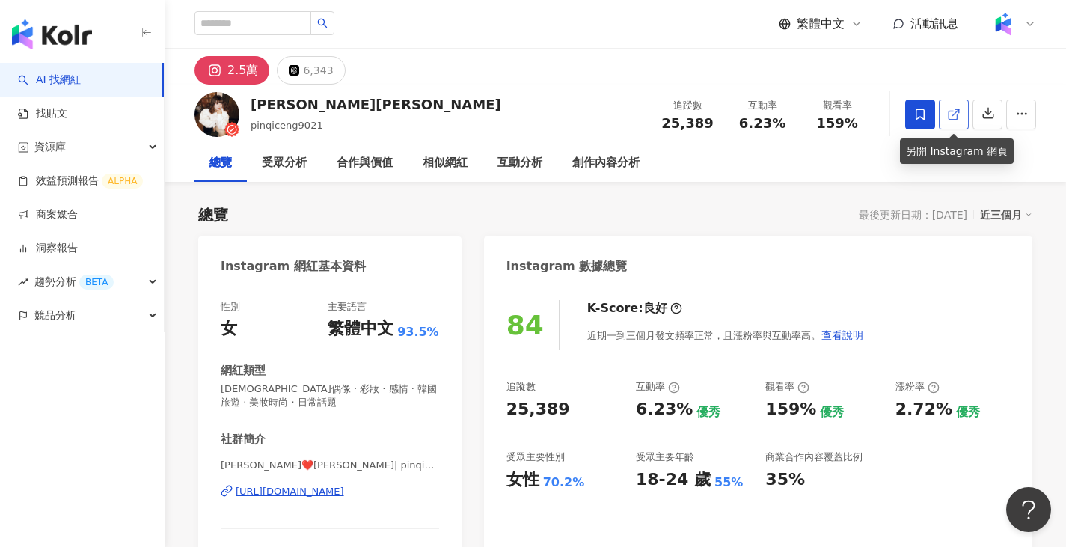
click at [957, 117] on icon at bounding box center [953, 115] width 8 height 8
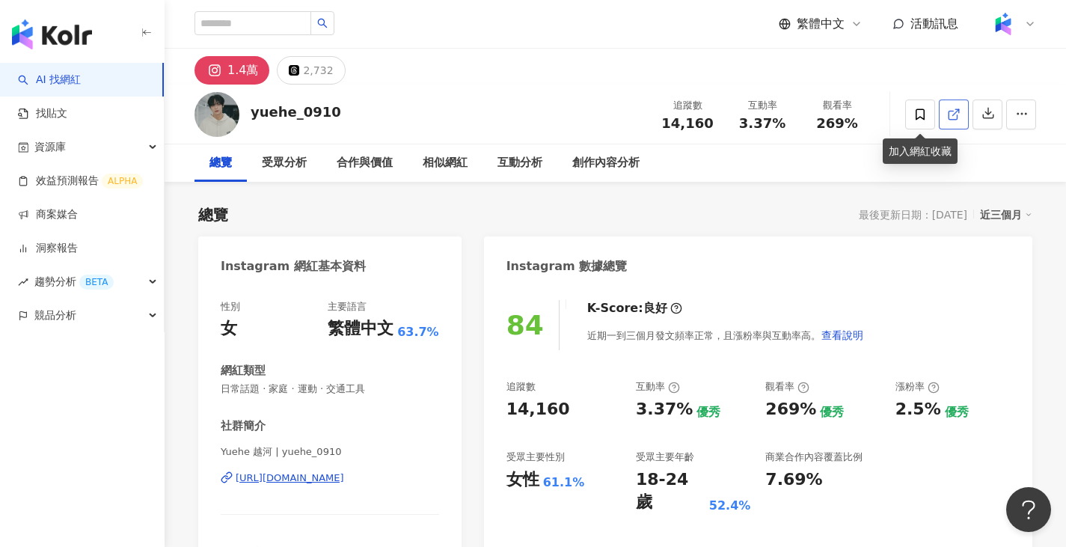
click at [950, 117] on icon at bounding box center [953, 114] width 13 height 13
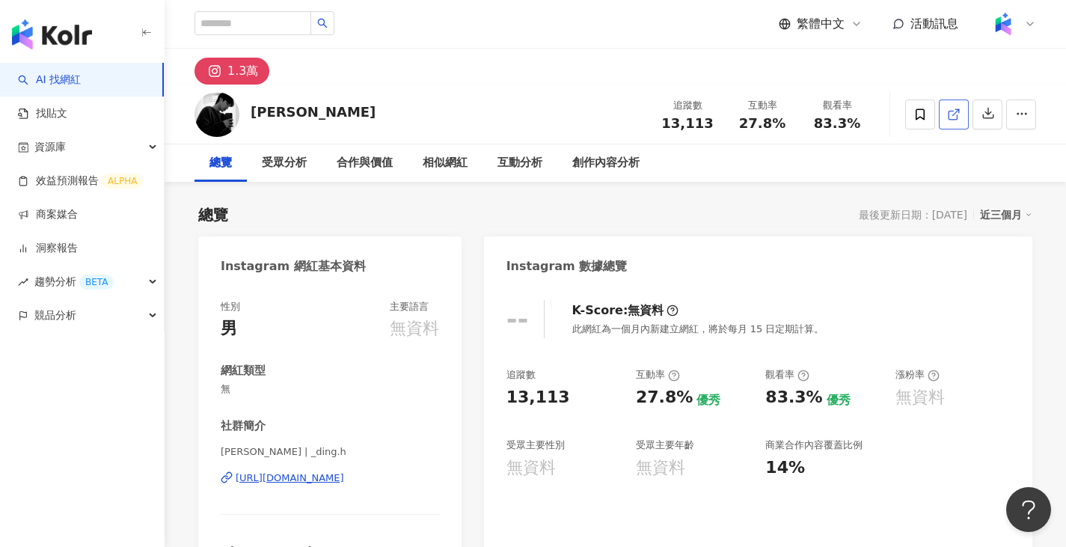
click at [953, 116] on icon at bounding box center [953, 114] width 13 height 13
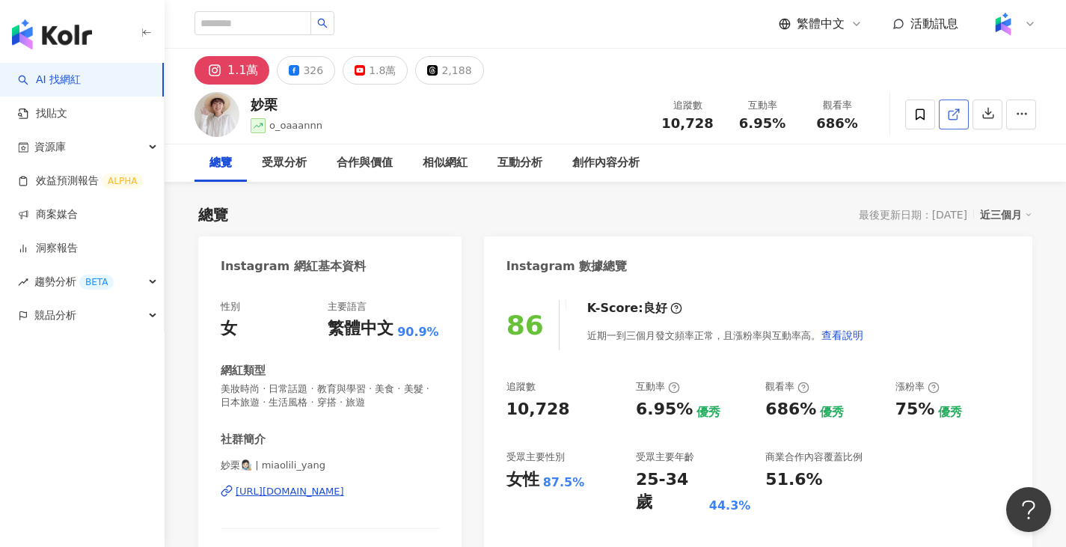
click at [955, 121] on span at bounding box center [953, 114] width 13 height 16
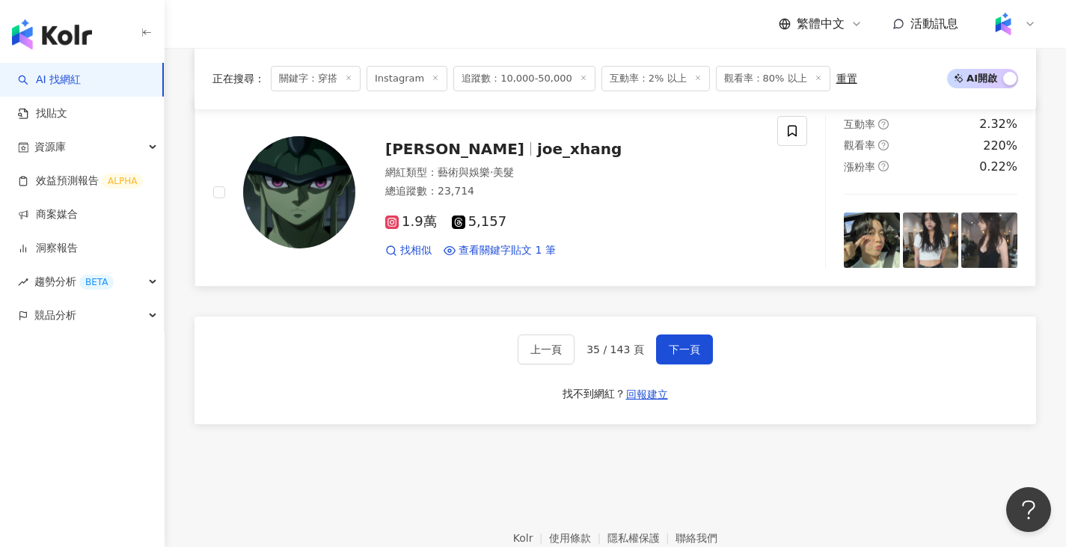
scroll to position [2470, 0]
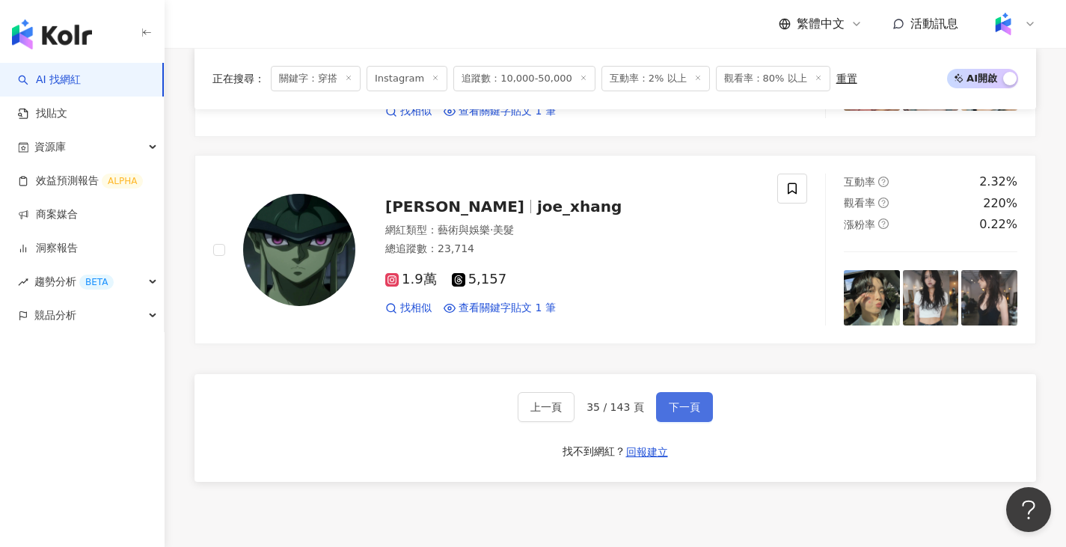
click at [695, 401] on span "下一頁" at bounding box center [684, 407] width 31 height 12
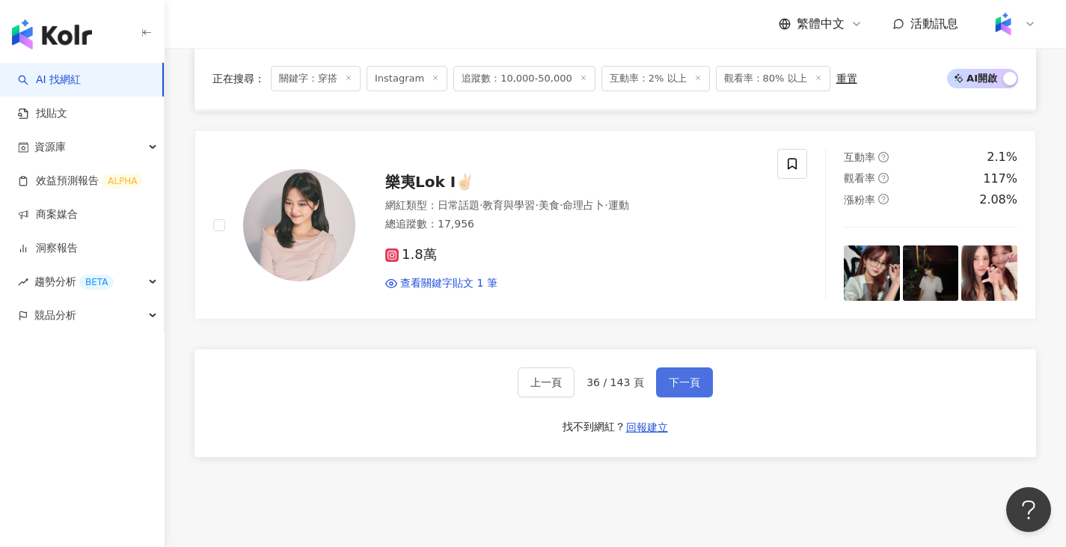
click at [671, 385] on span "下一頁" at bounding box center [684, 382] width 31 height 12
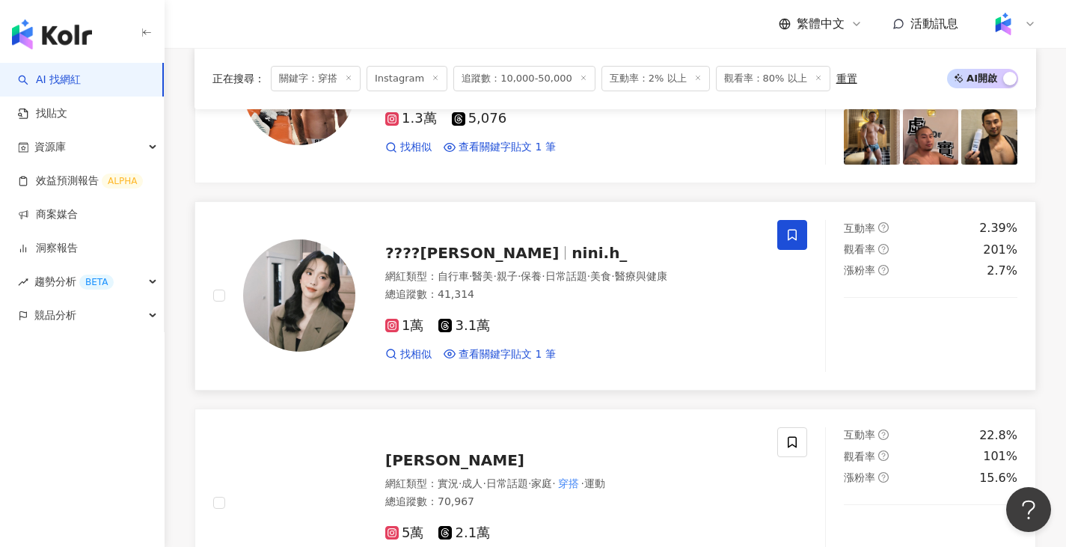
scroll to position [1777, 0]
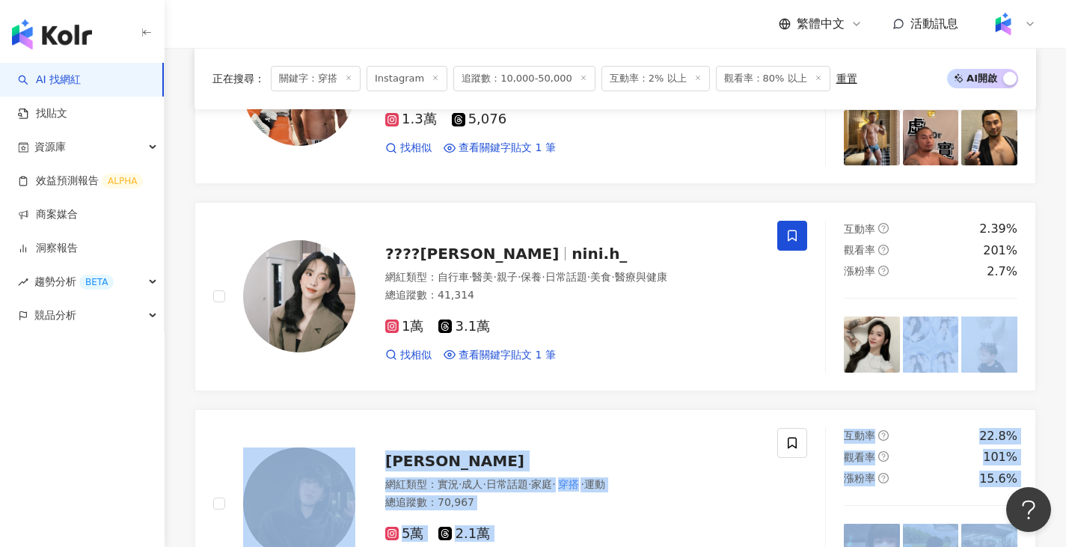
drag, startPoint x: 1065, startPoint y: 386, endPoint x: 1077, endPoint y: 155, distance: 231.6
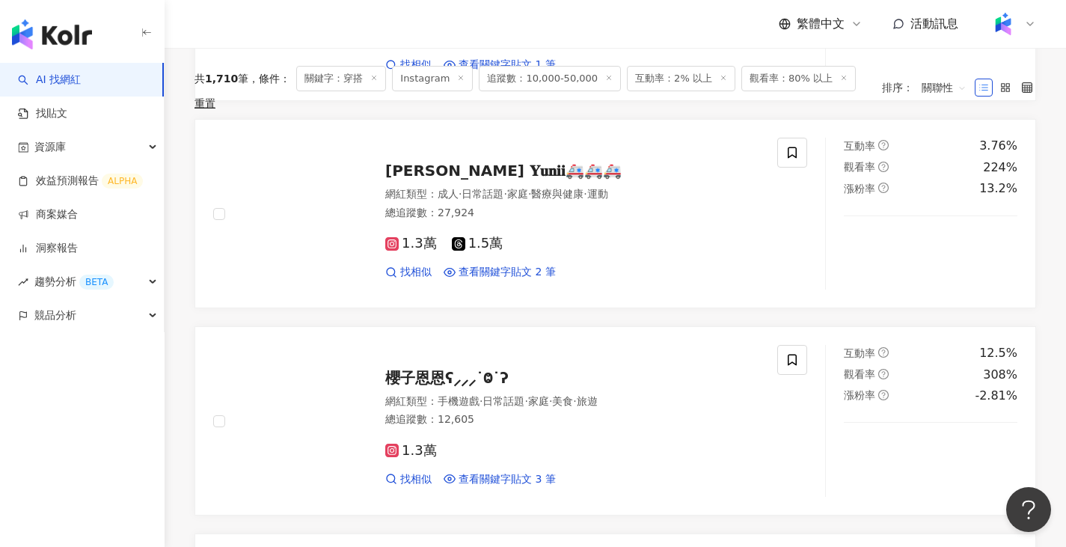
scroll to position [0, 0]
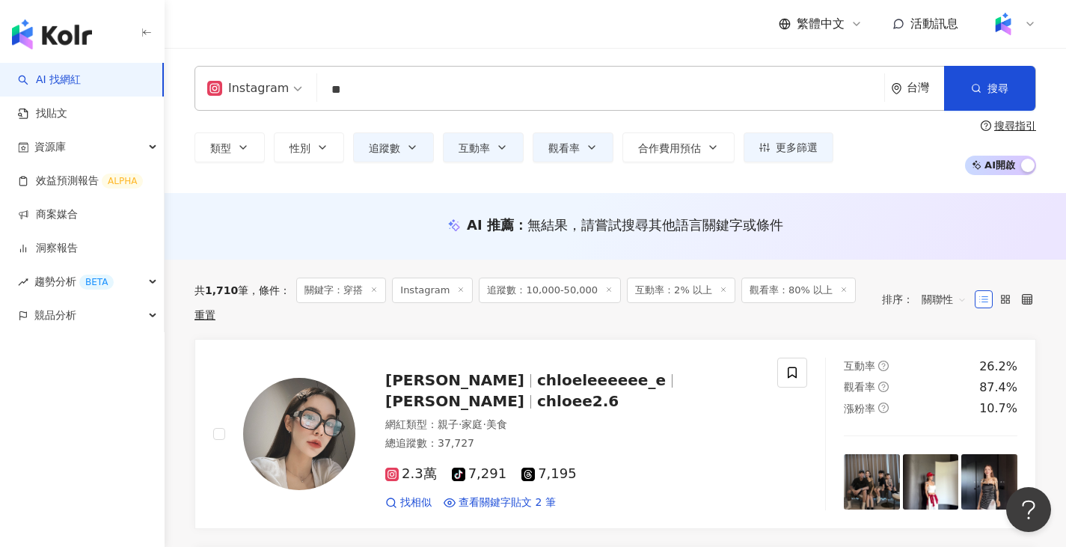
click at [328, 163] on div "類型 性別 追蹤數 互動率 觀看率 合作費用預估 更多篩選 ***** - ***** 不限 小型 奈米網紅 (<1萬) 微型網紅 (1萬-3萬) 小型網紅 …" at bounding box center [616, 147] width 842 height 55
click at [328, 154] on button "性別" at bounding box center [309, 147] width 70 height 30
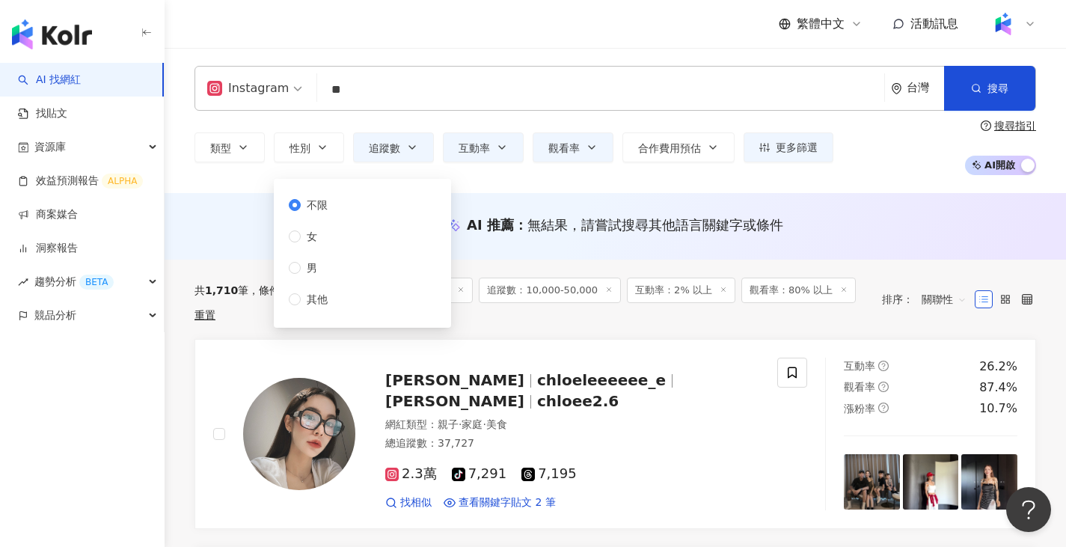
click at [338, 263] on div "不限 女 男 其他" at bounding box center [314, 252] width 51 height 111
click at [295, 275] on label "男" at bounding box center [311, 268] width 45 height 16
click at [798, 185] on div "Instagram ** 台灣 搜尋 customizedTag 網紅類型 美妝時尚 / 穿搭 搜尋名稱、敘述、貼文含有關鍵字 “ 穿搭 ” 的網紅 類型 性…" at bounding box center [616, 120] width 902 height 145
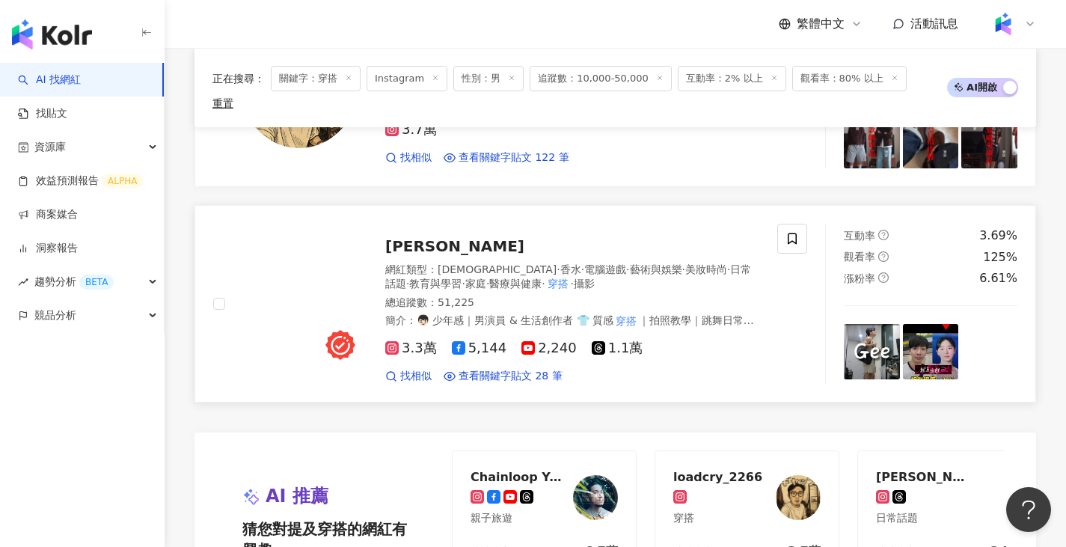
scroll to position [2545, 0]
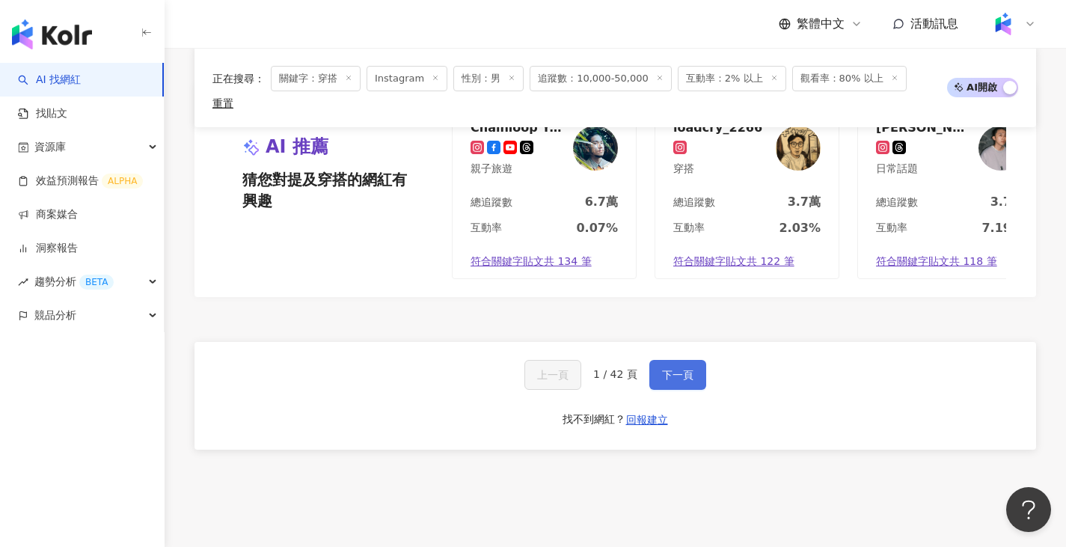
click at [688, 360] on button "下一頁" at bounding box center [678, 375] width 57 height 30
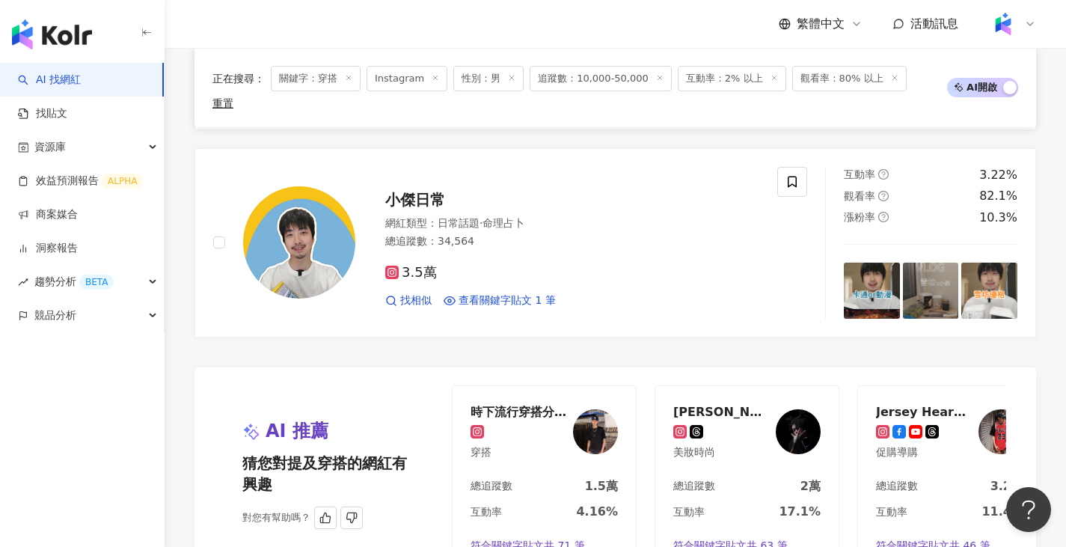
scroll to position [2769, 0]
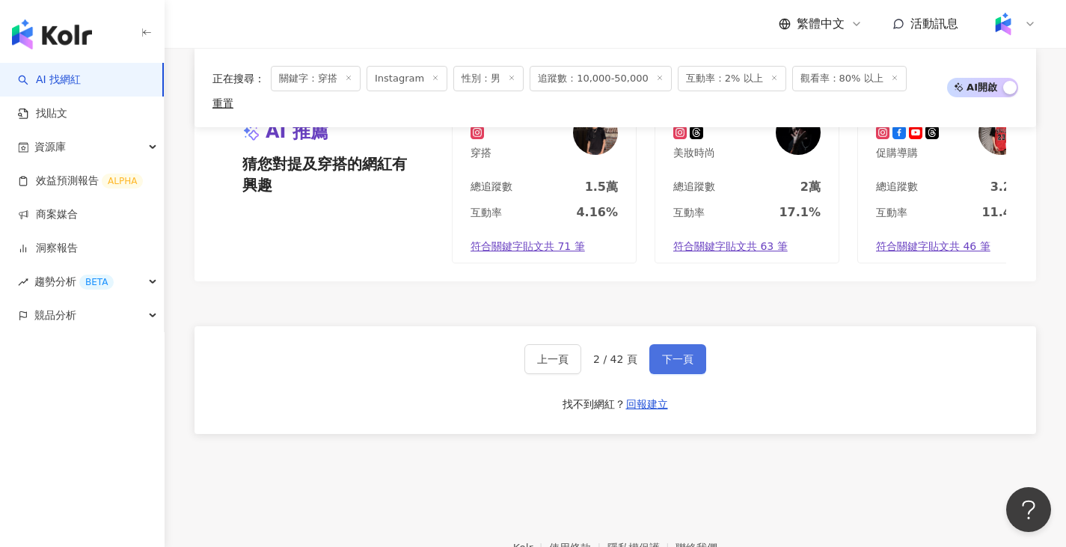
click at [653, 344] on button "下一頁" at bounding box center [678, 359] width 57 height 30
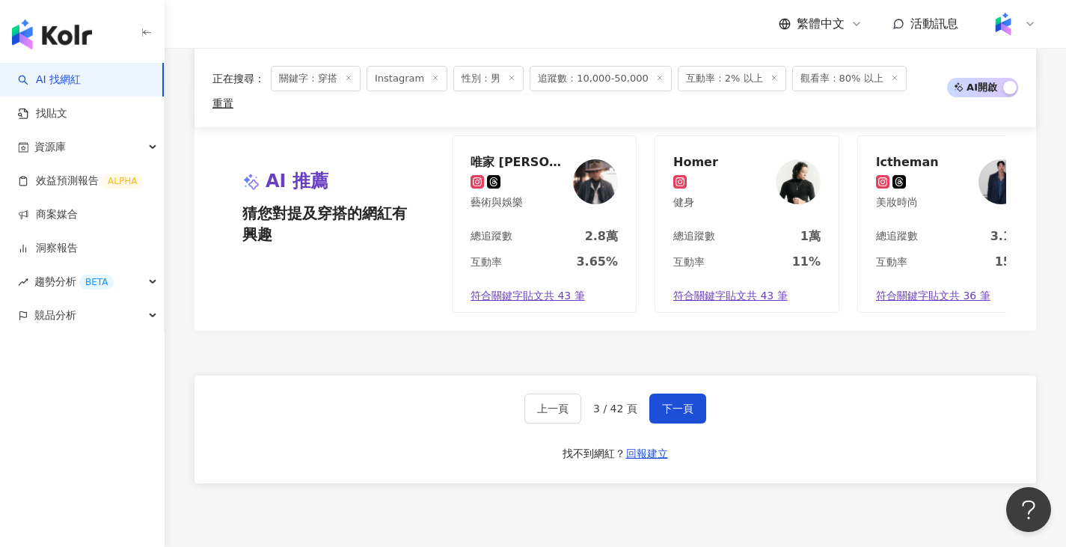
scroll to position [2810, 0]
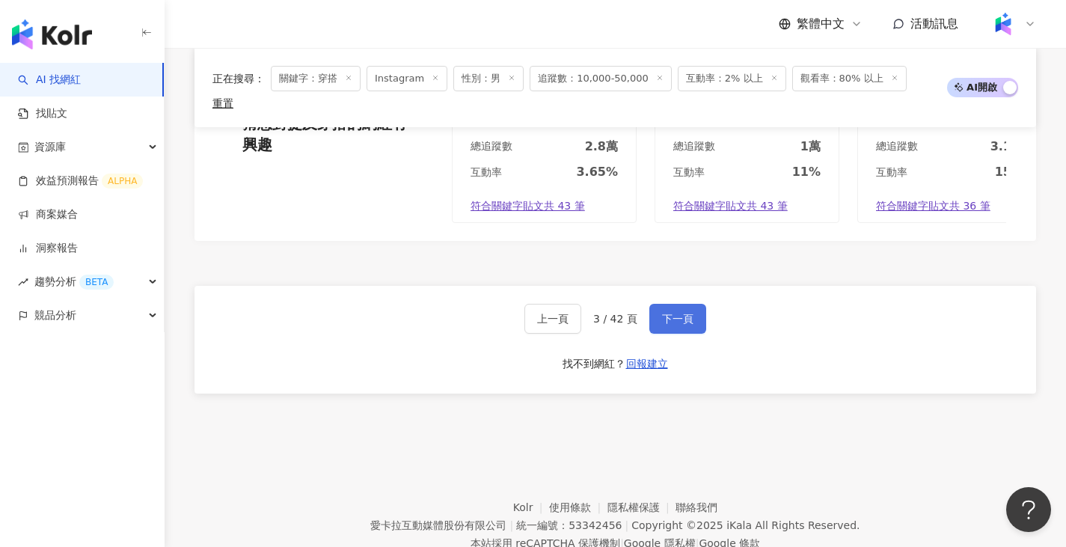
click at [691, 313] on span "下一頁" at bounding box center [677, 319] width 31 height 12
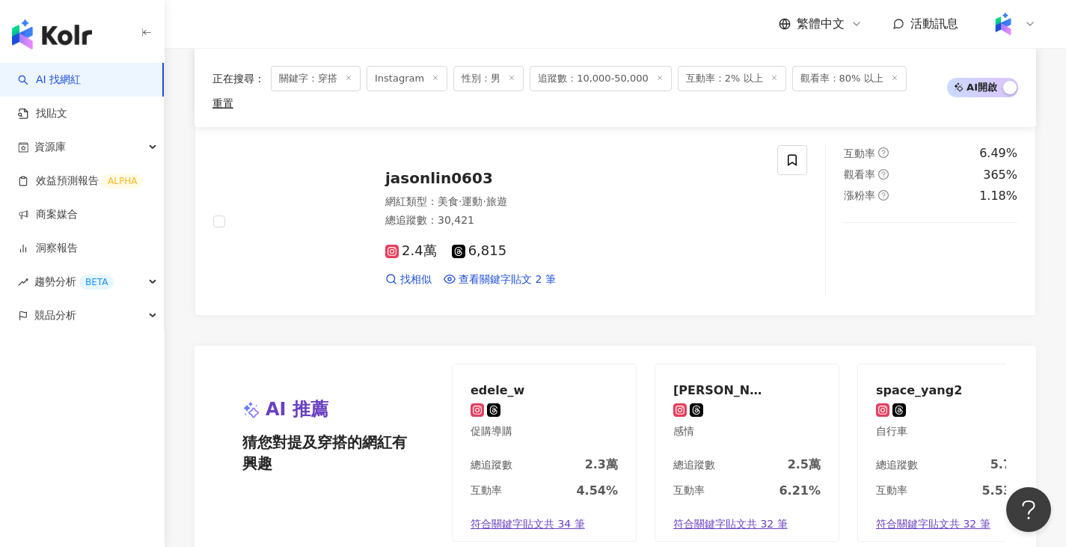
scroll to position [2545, 0]
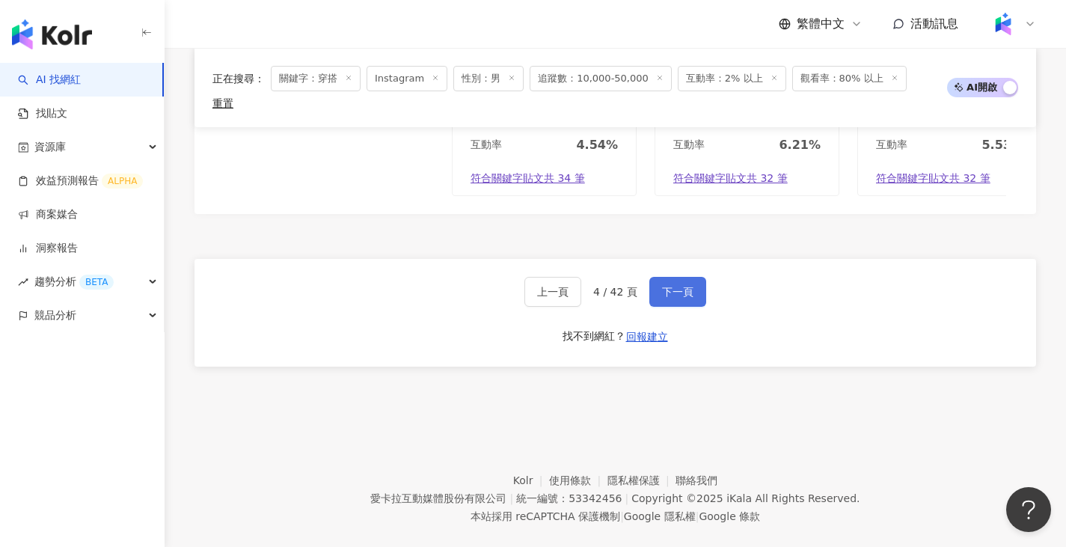
click at [689, 283] on button "下一頁" at bounding box center [678, 292] width 57 height 30
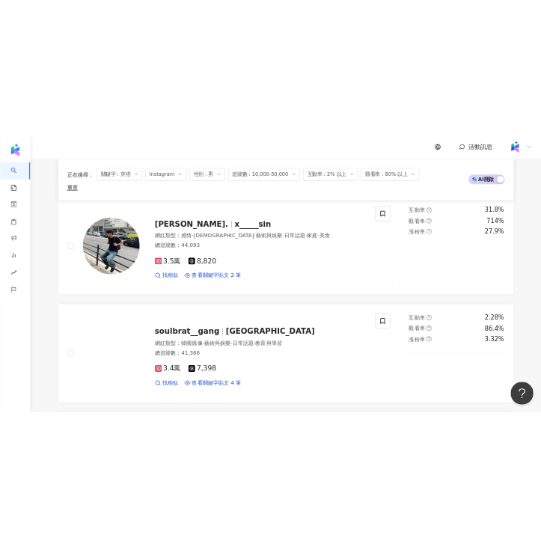
scroll to position [874, 0]
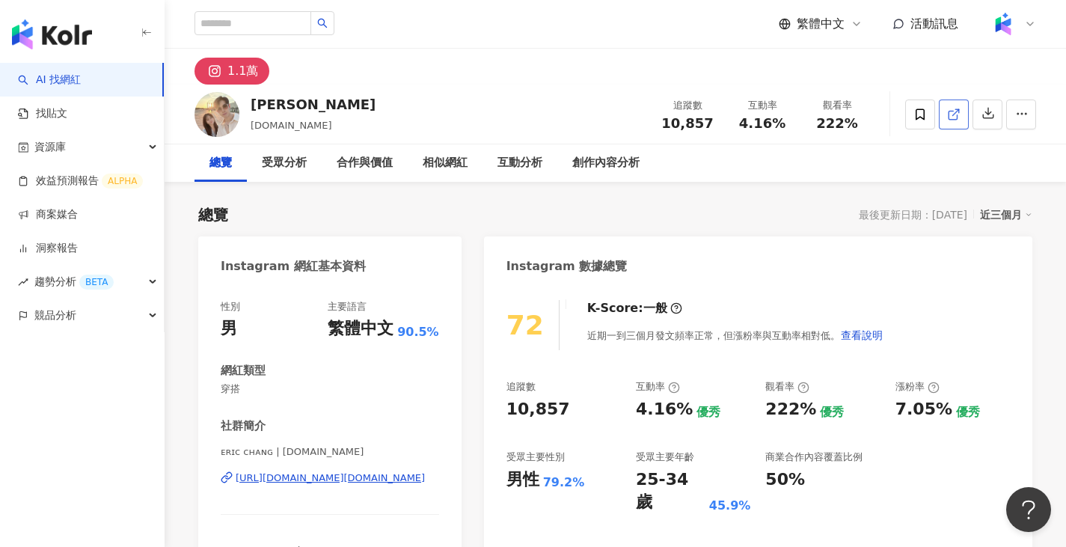
click at [953, 112] on icon at bounding box center [953, 114] width 13 height 13
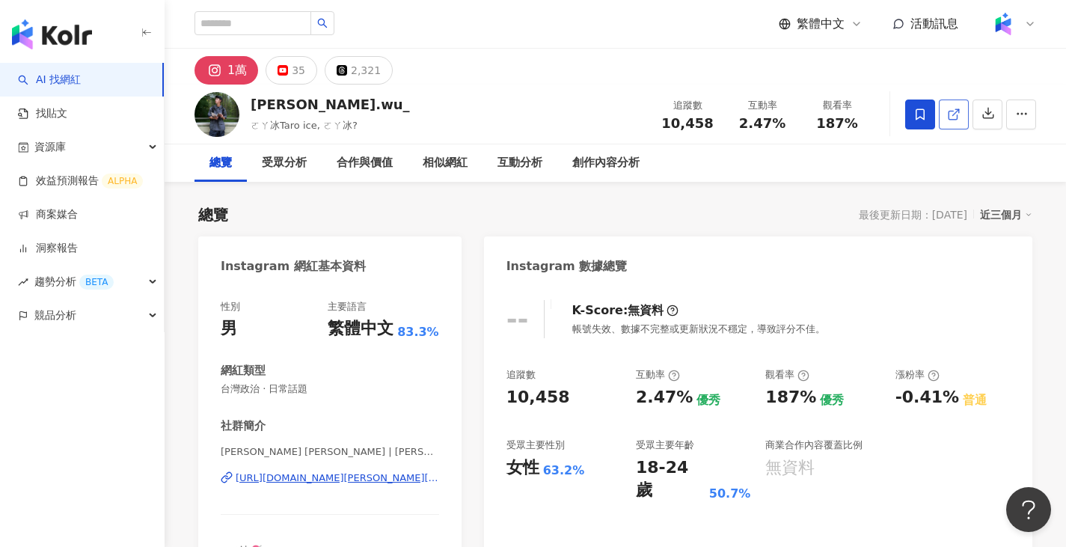
click at [957, 117] on icon at bounding box center [953, 115] width 8 height 8
